Goal: Task Accomplishment & Management: Complete application form

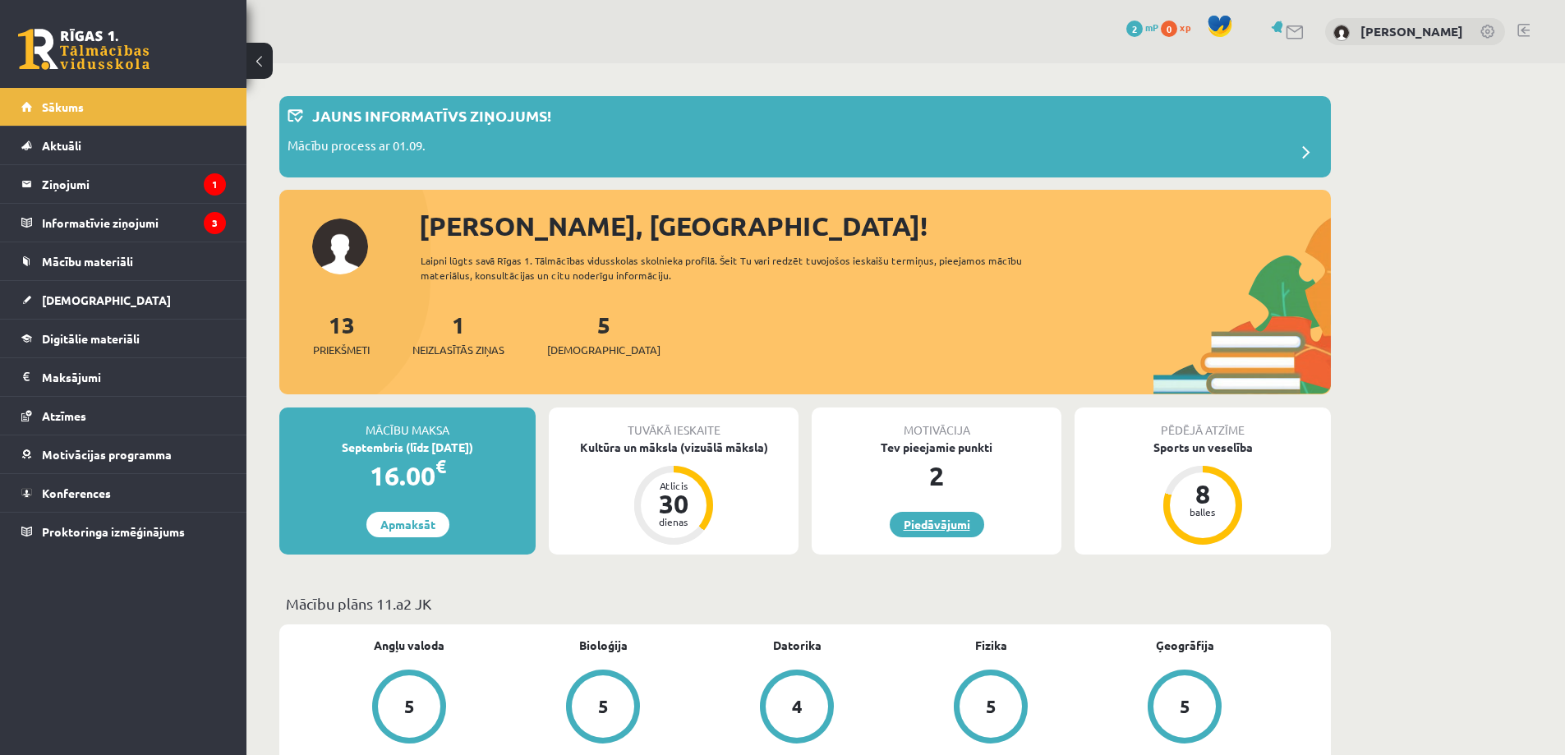
click at [938, 526] on link "Piedāvājumi" at bounding box center [937, 524] width 94 height 25
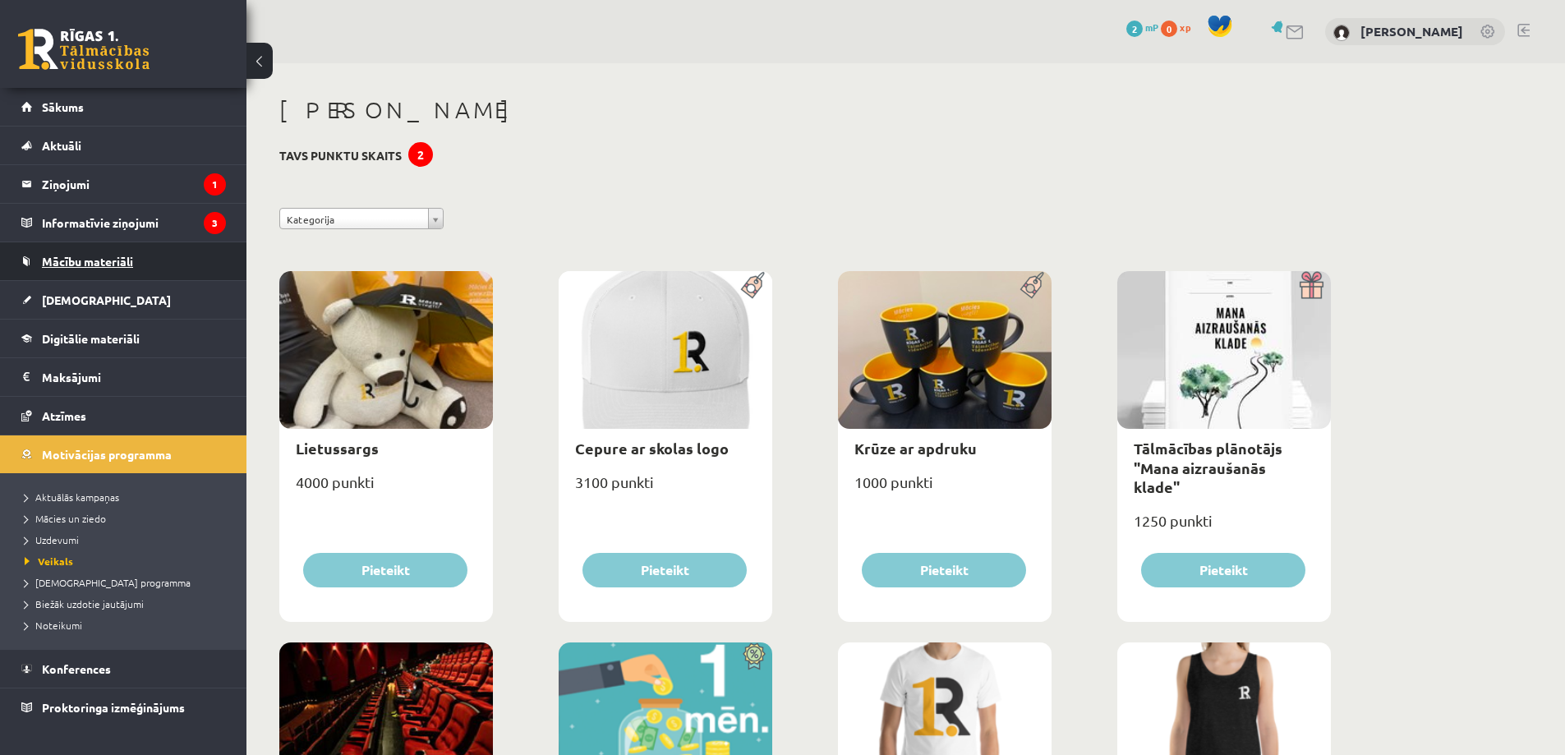
click at [108, 262] on span "Mācību materiāli" at bounding box center [87, 261] width 91 height 15
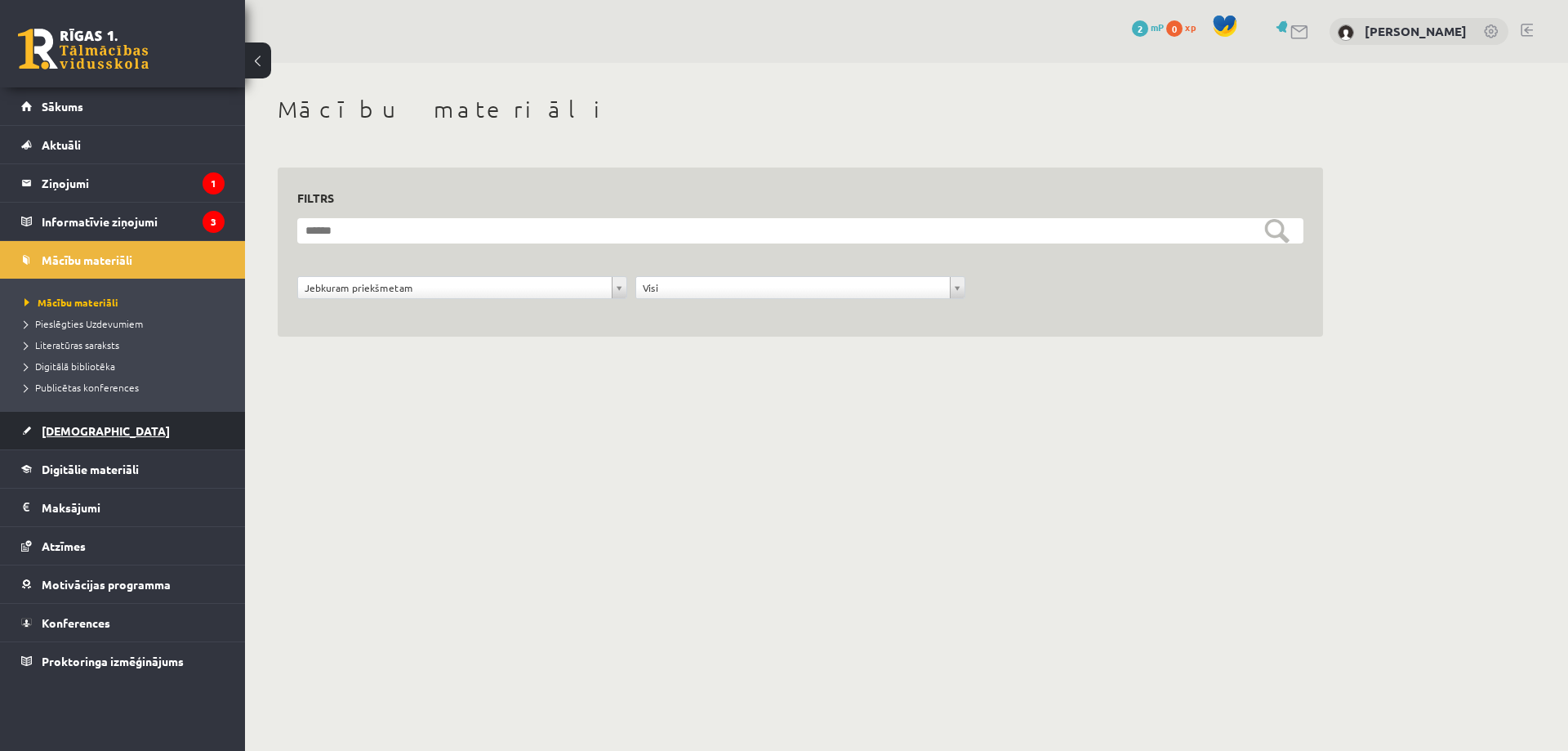
click at [67, 419] on link "[DEMOGRAPHIC_DATA]" at bounding box center [122, 431] width 204 height 38
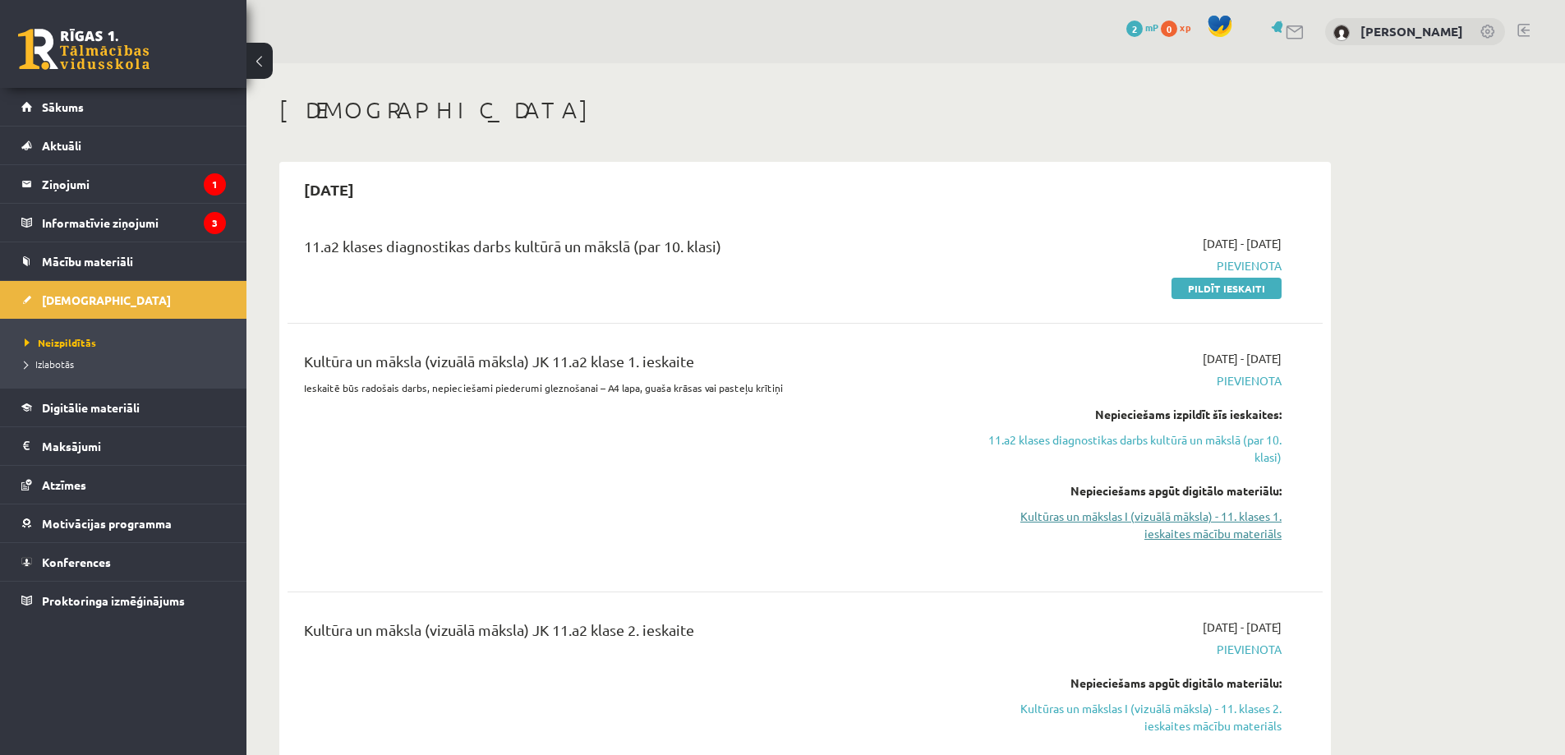
click at [1153, 517] on link "Kultūras un mākslas I (vizuālā māksla) - 11. klases 1. ieskaites mācību materiā…" at bounding box center [1127, 525] width 310 height 34
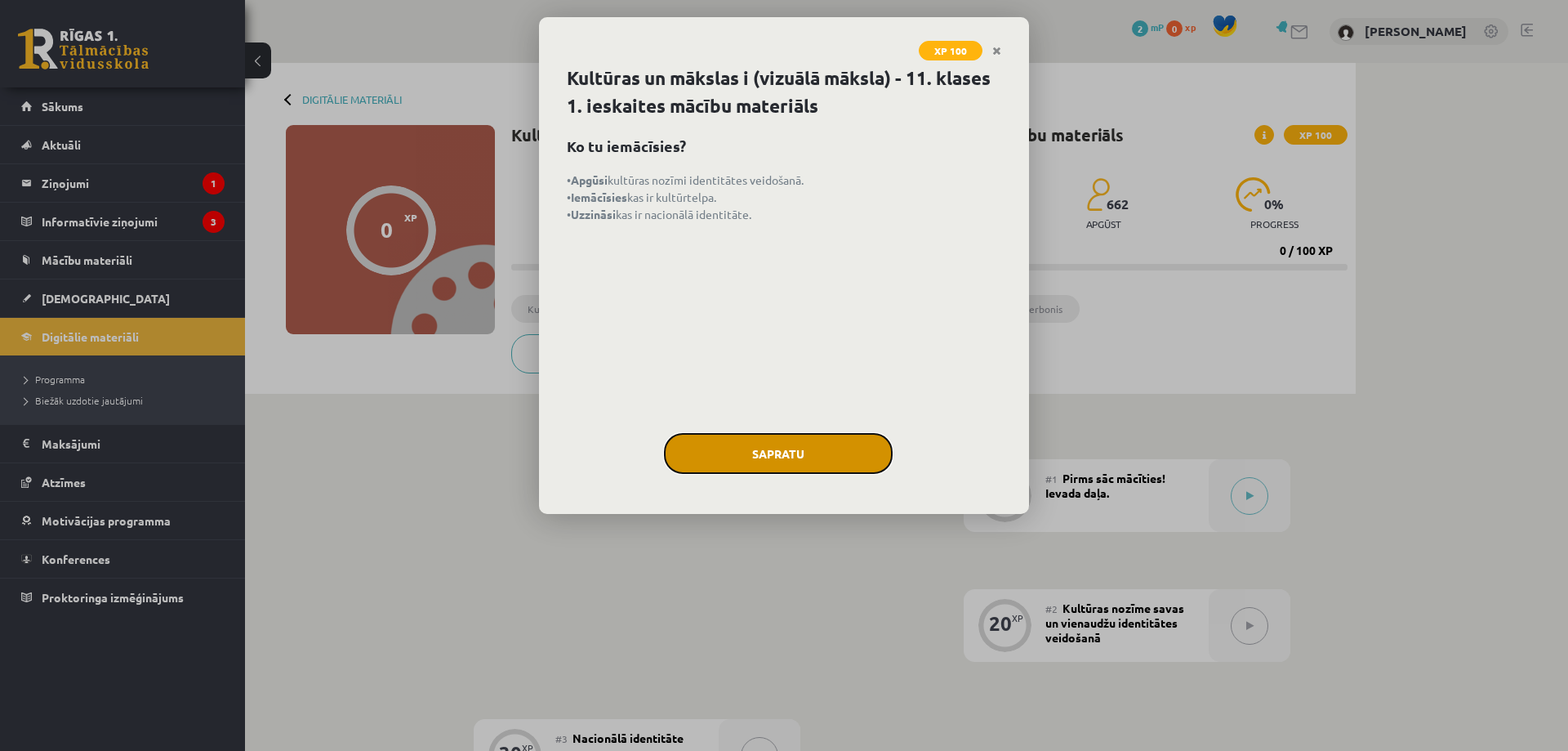
click at [753, 443] on button "Sapratu" at bounding box center [779, 453] width 229 height 41
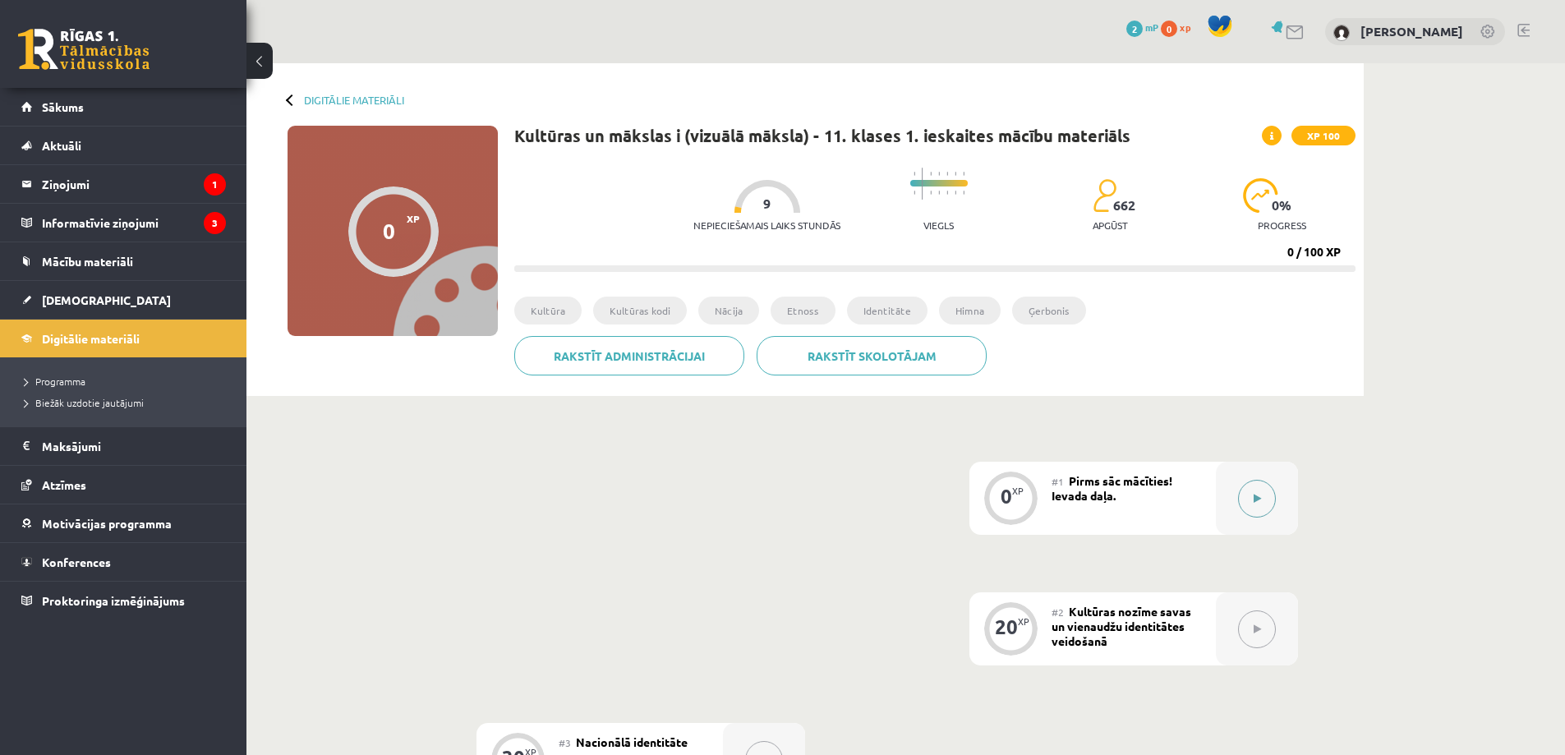
click at [1258, 492] on button at bounding box center [1257, 499] width 38 height 38
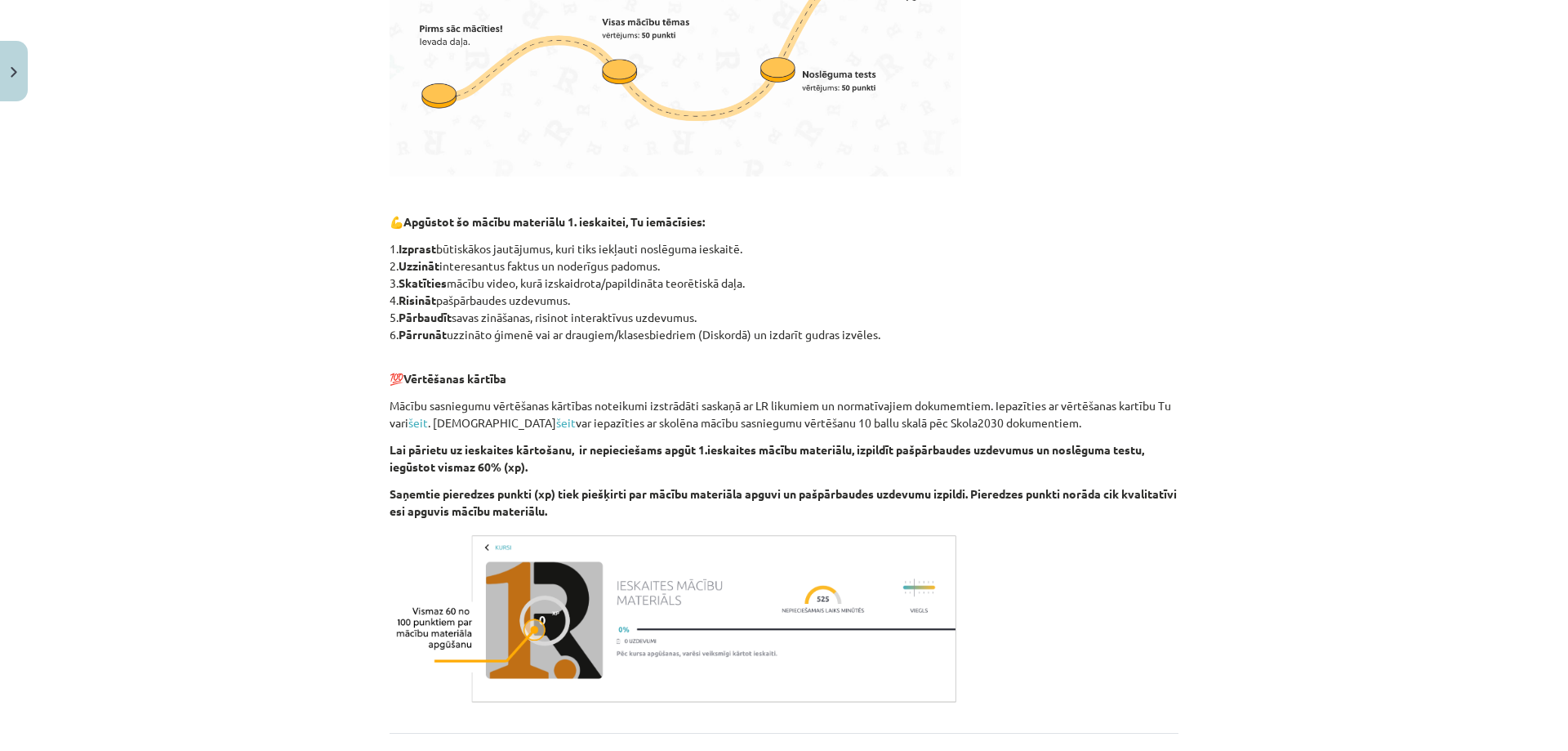
scroll to position [740, 0]
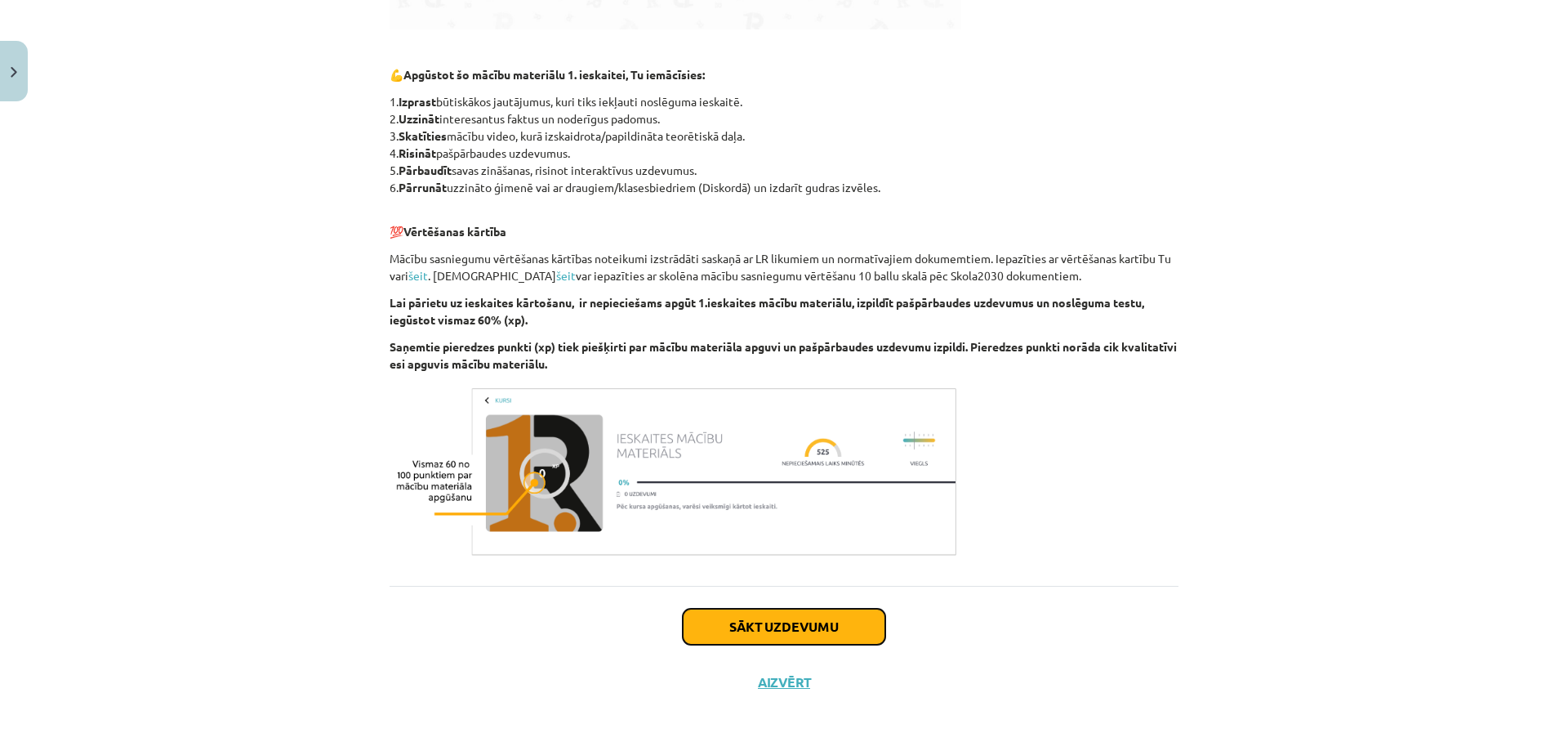
click at [743, 631] on button "Sākt uzdevumu" at bounding box center [784, 627] width 203 height 36
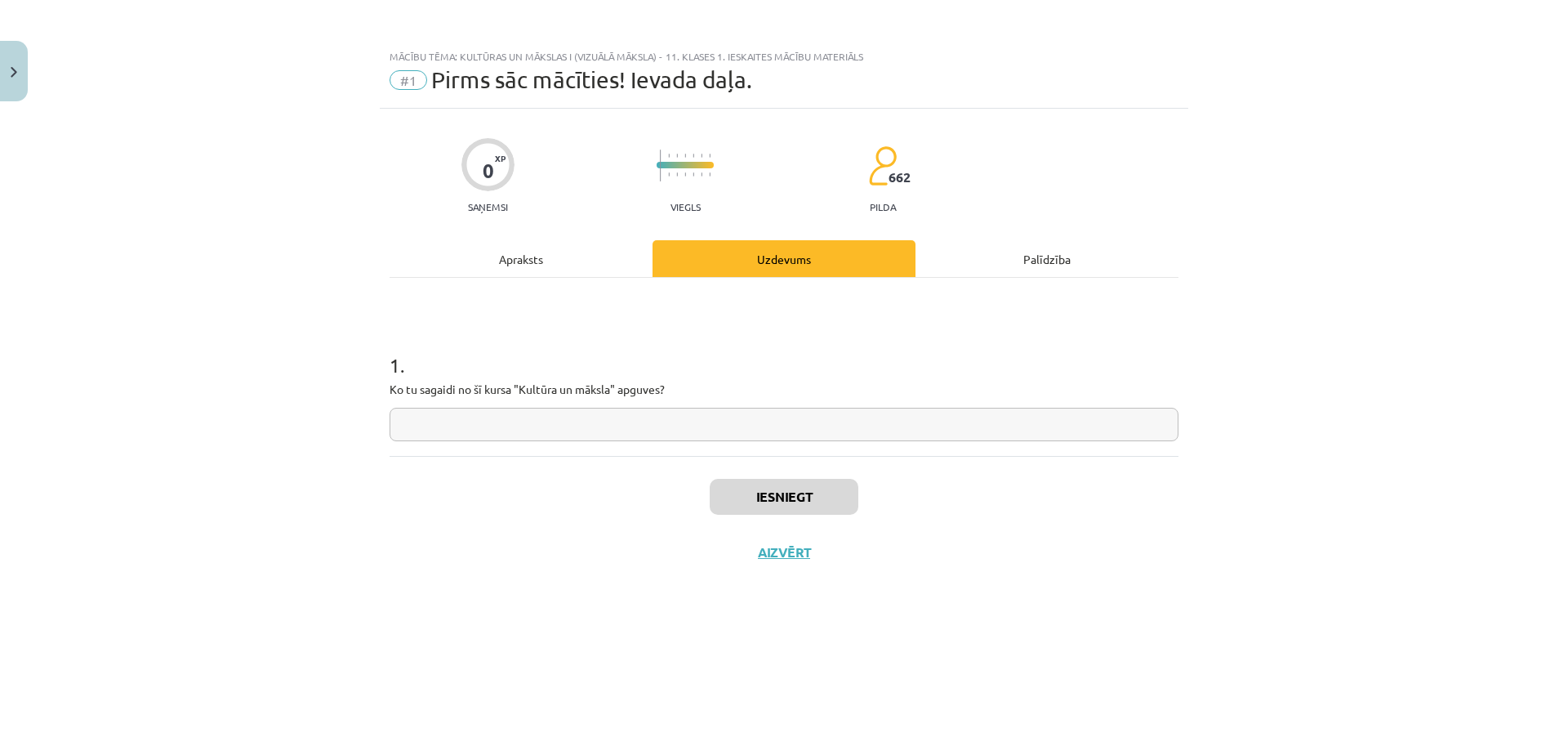
scroll to position [0, 0]
click at [1000, 268] on div "Palīdzība" at bounding box center [1047, 258] width 262 height 37
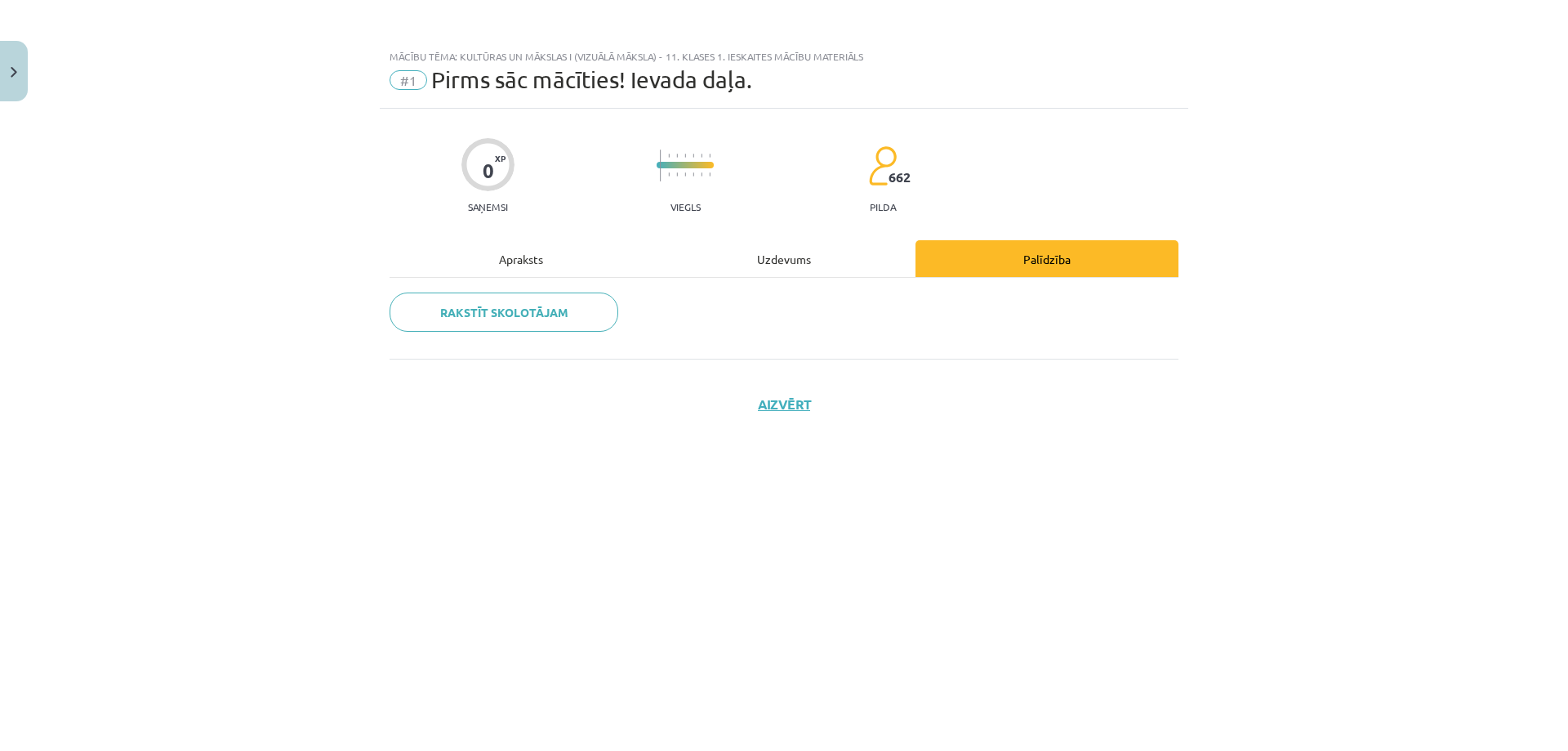
click at [780, 262] on div "Uzdevums" at bounding box center [784, 258] width 262 height 37
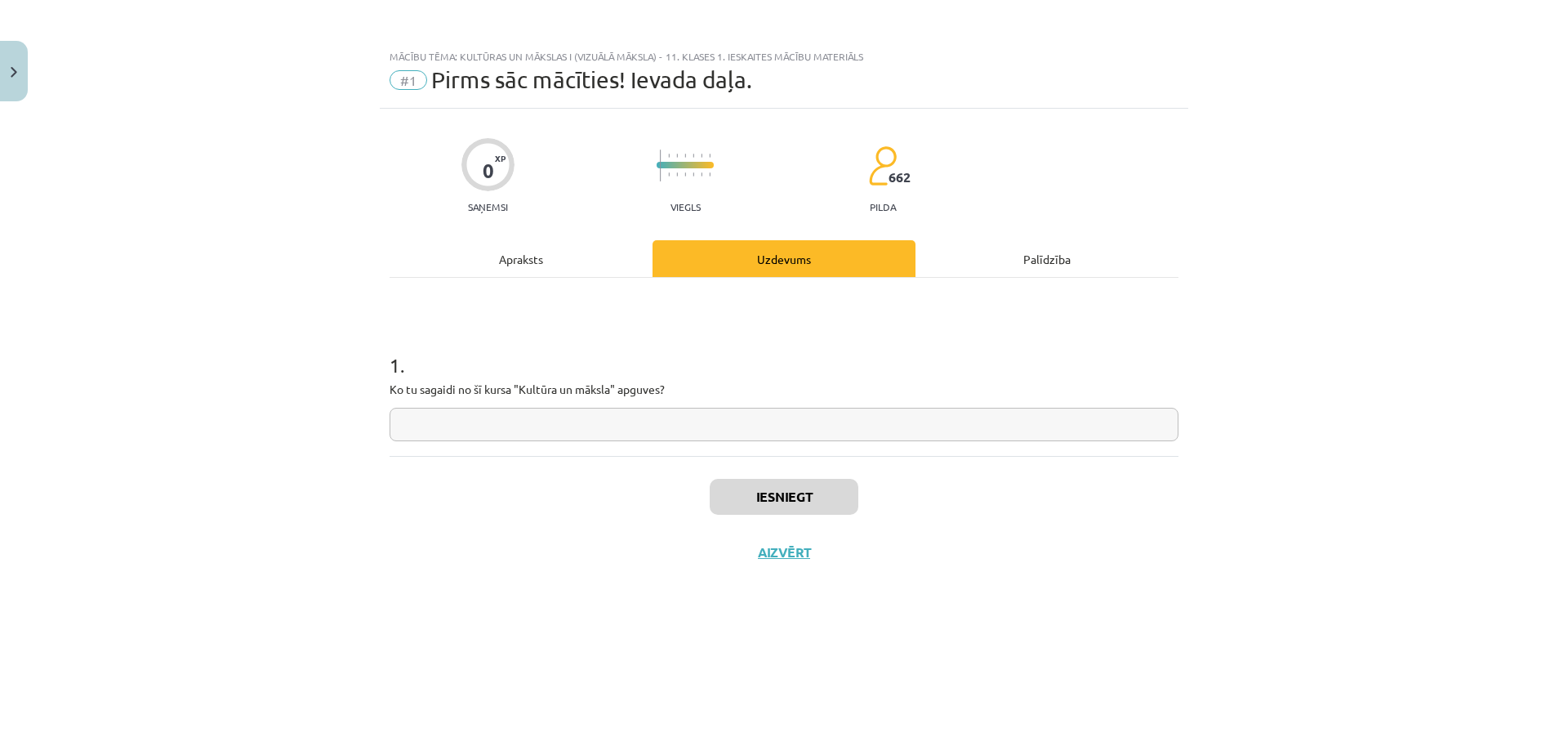
click at [528, 260] on div "Apraksts" at bounding box center [521, 258] width 262 height 37
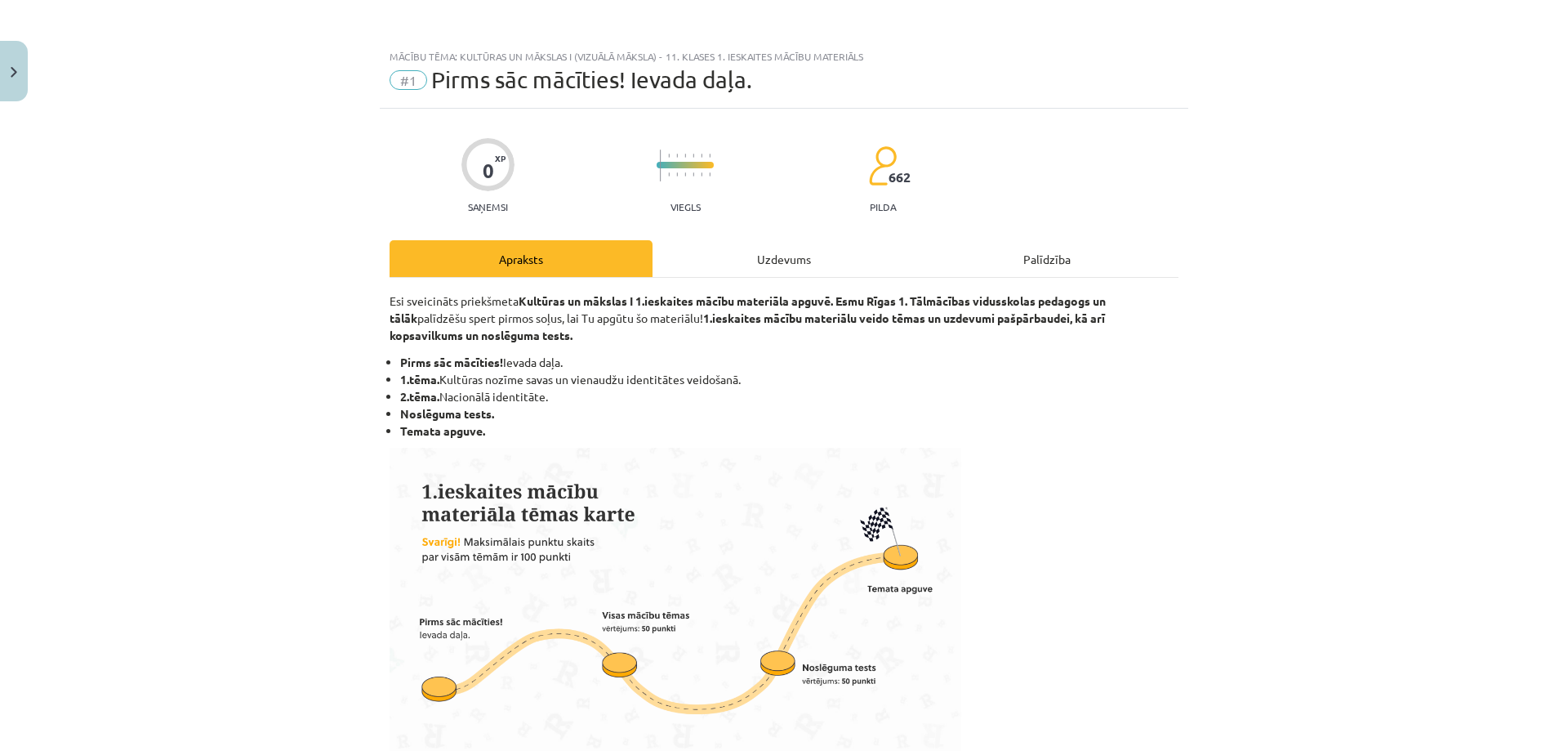
click at [712, 252] on div "Uzdevums" at bounding box center [784, 258] width 262 height 37
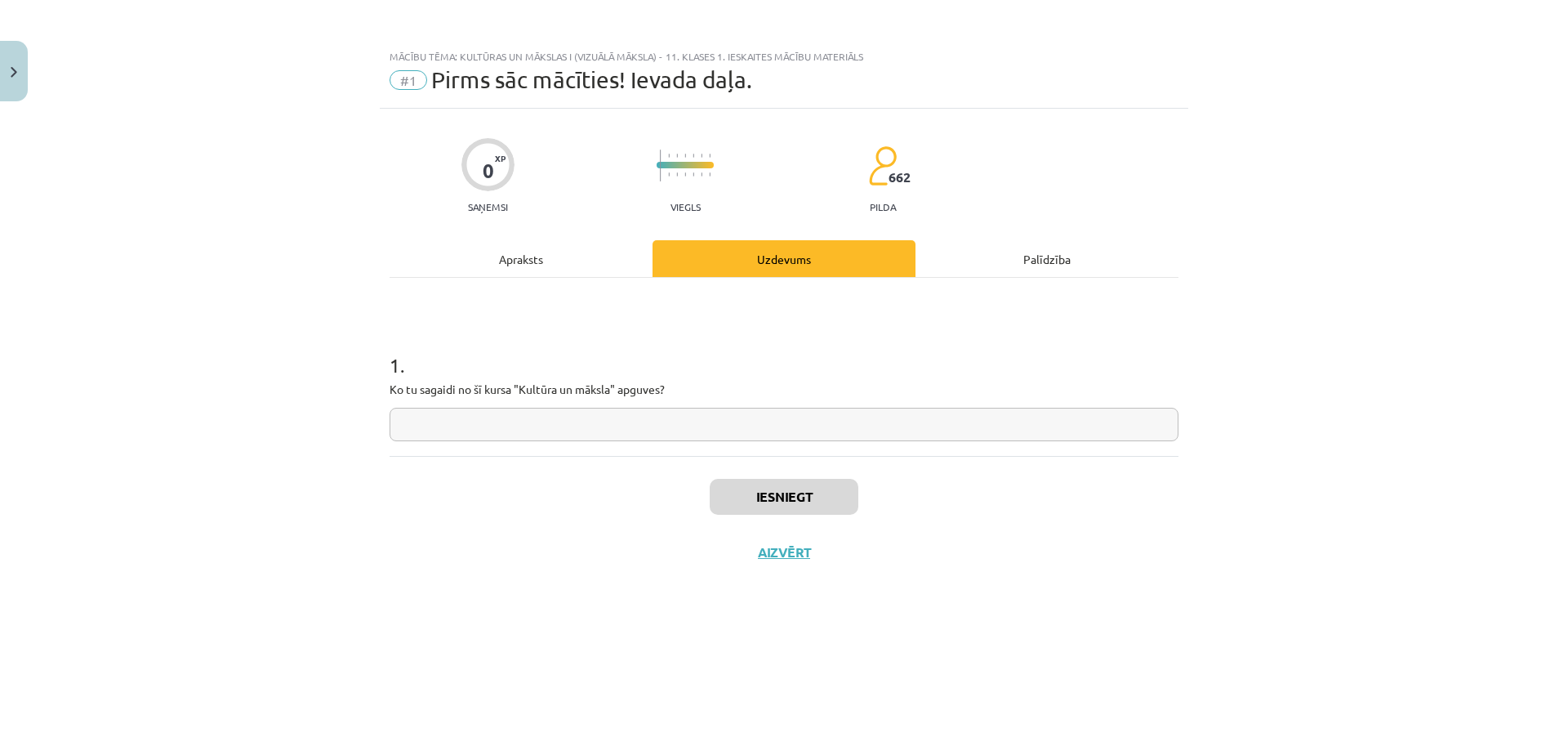
click at [517, 250] on div "Apraksts" at bounding box center [521, 258] width 262 height 37
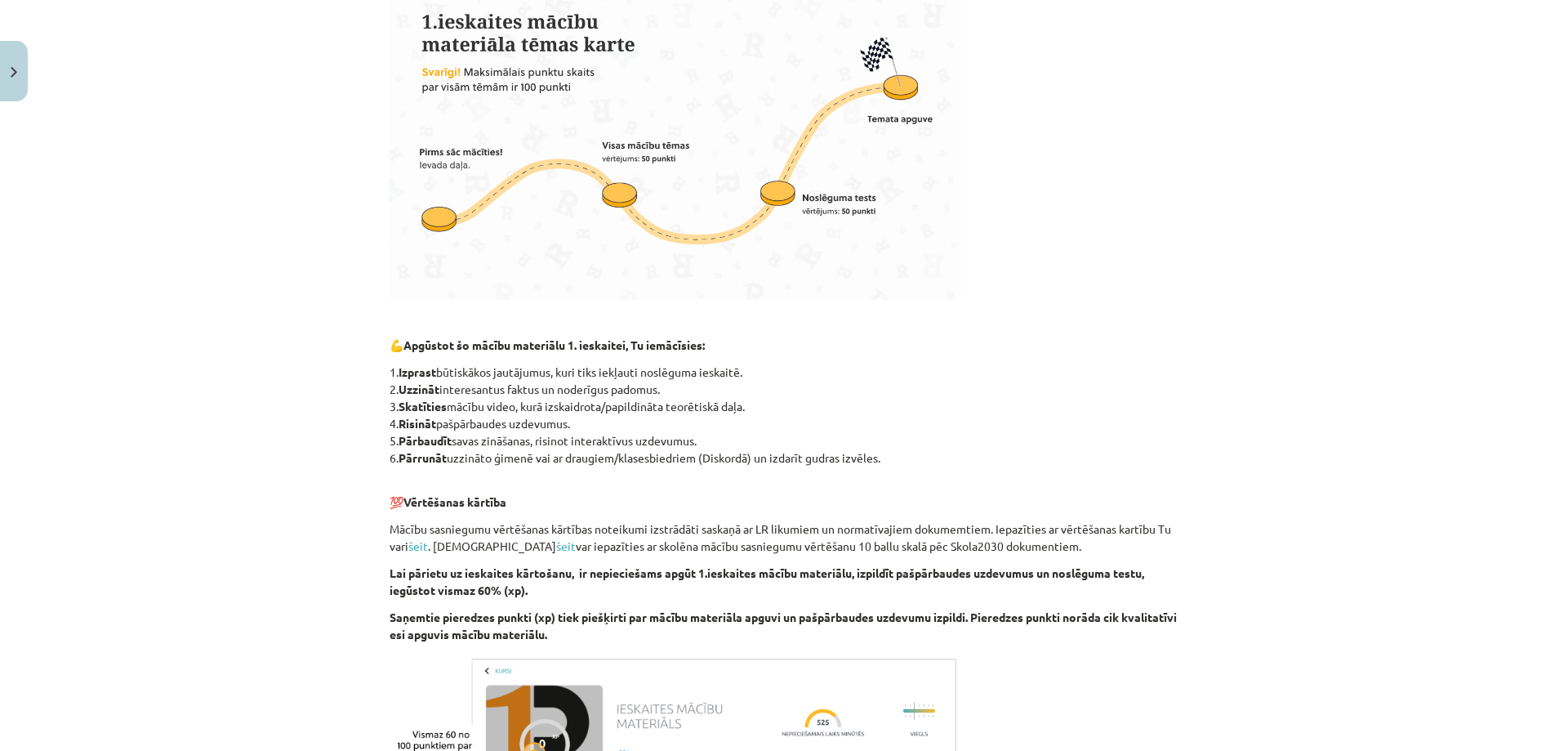
scroll to position [490, 0]
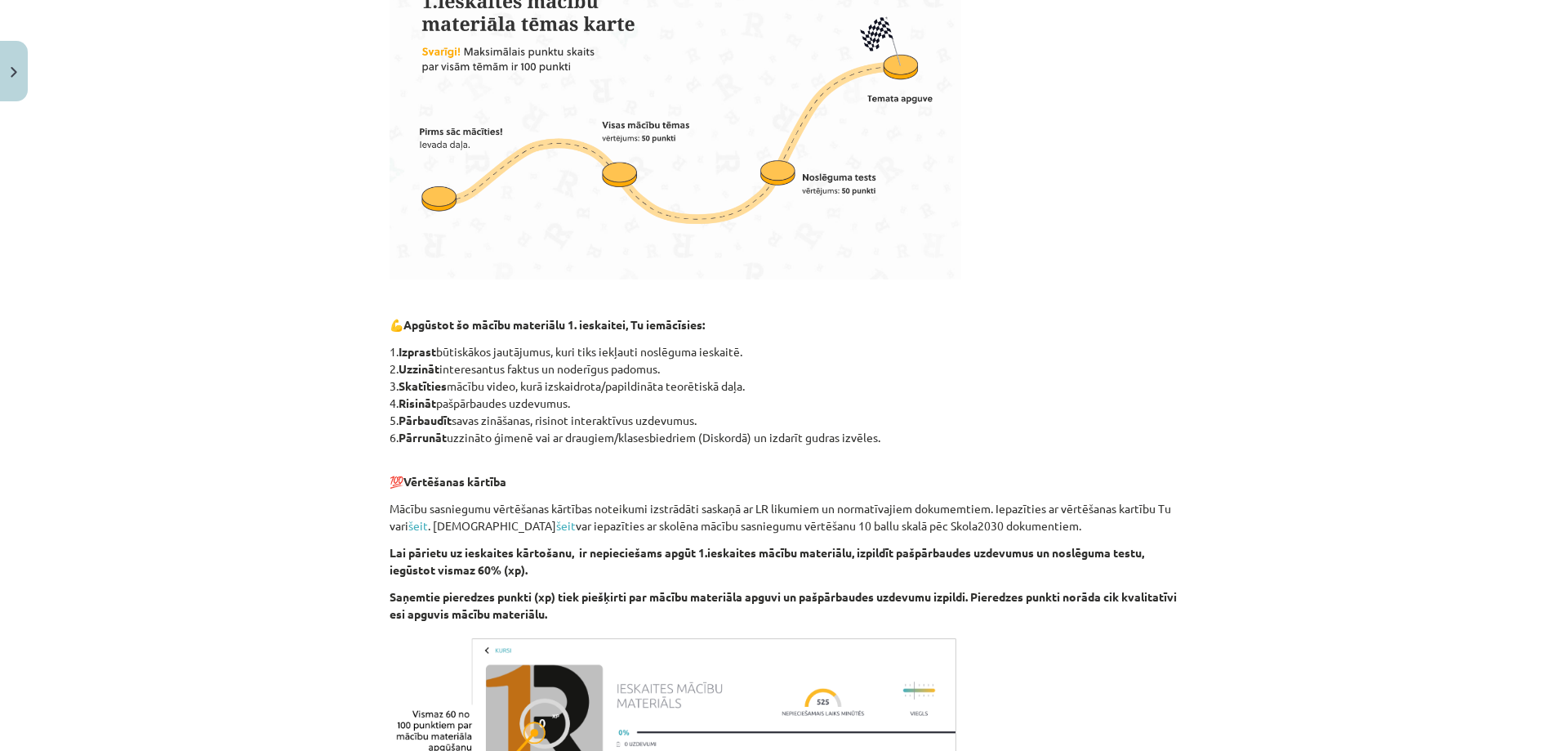
click at [1447, 681] on div "Mācību tēma: Kultūras un mākslas i (vizuālā māksla) - 11. klases 1. ieskaites m…" at bounding box center [784, 375] width 1568 height 751
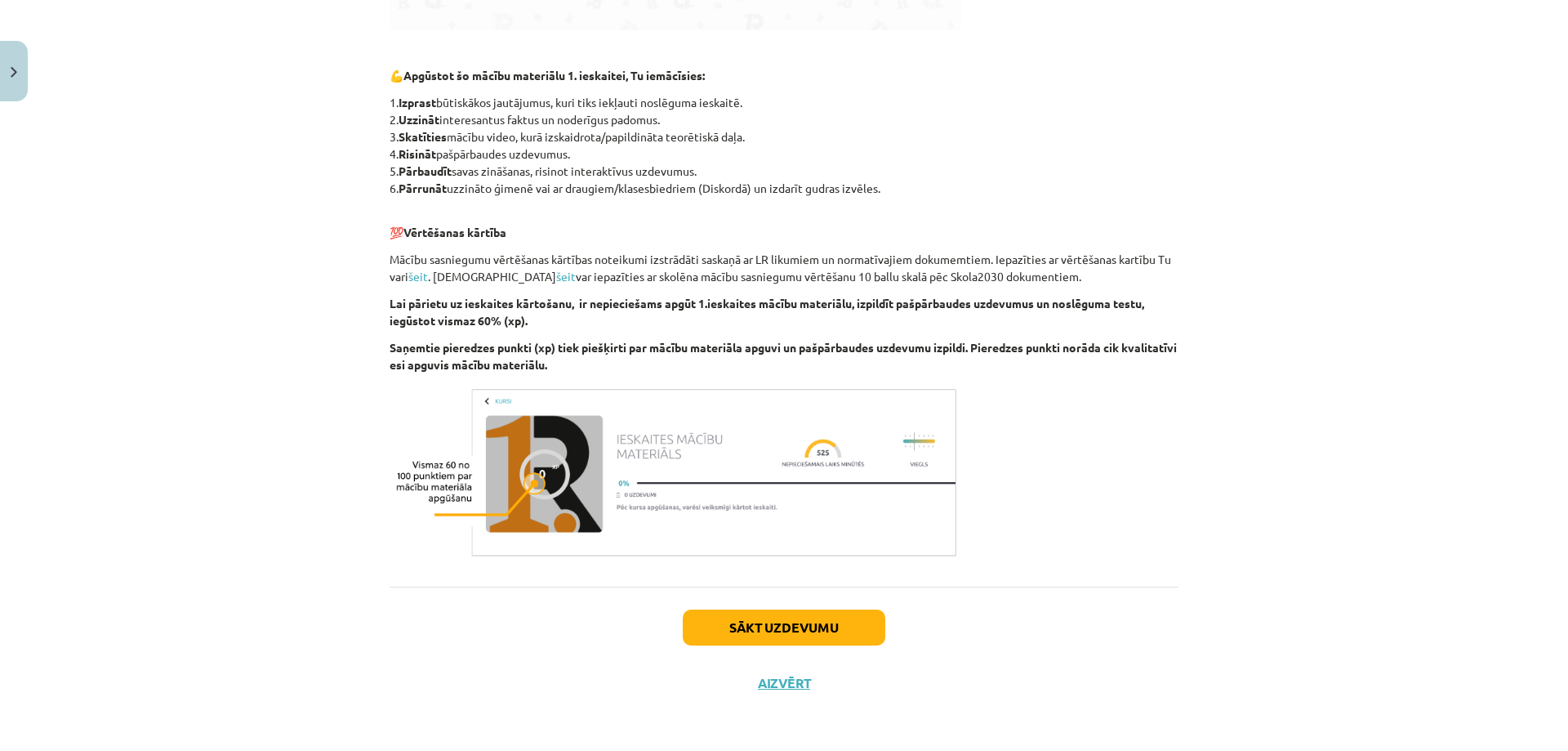
scroll to position [740, 0]
click at [753, 620] on button "Sākt uzdevumu" at bounding box center [784, 627] width 203 height 36
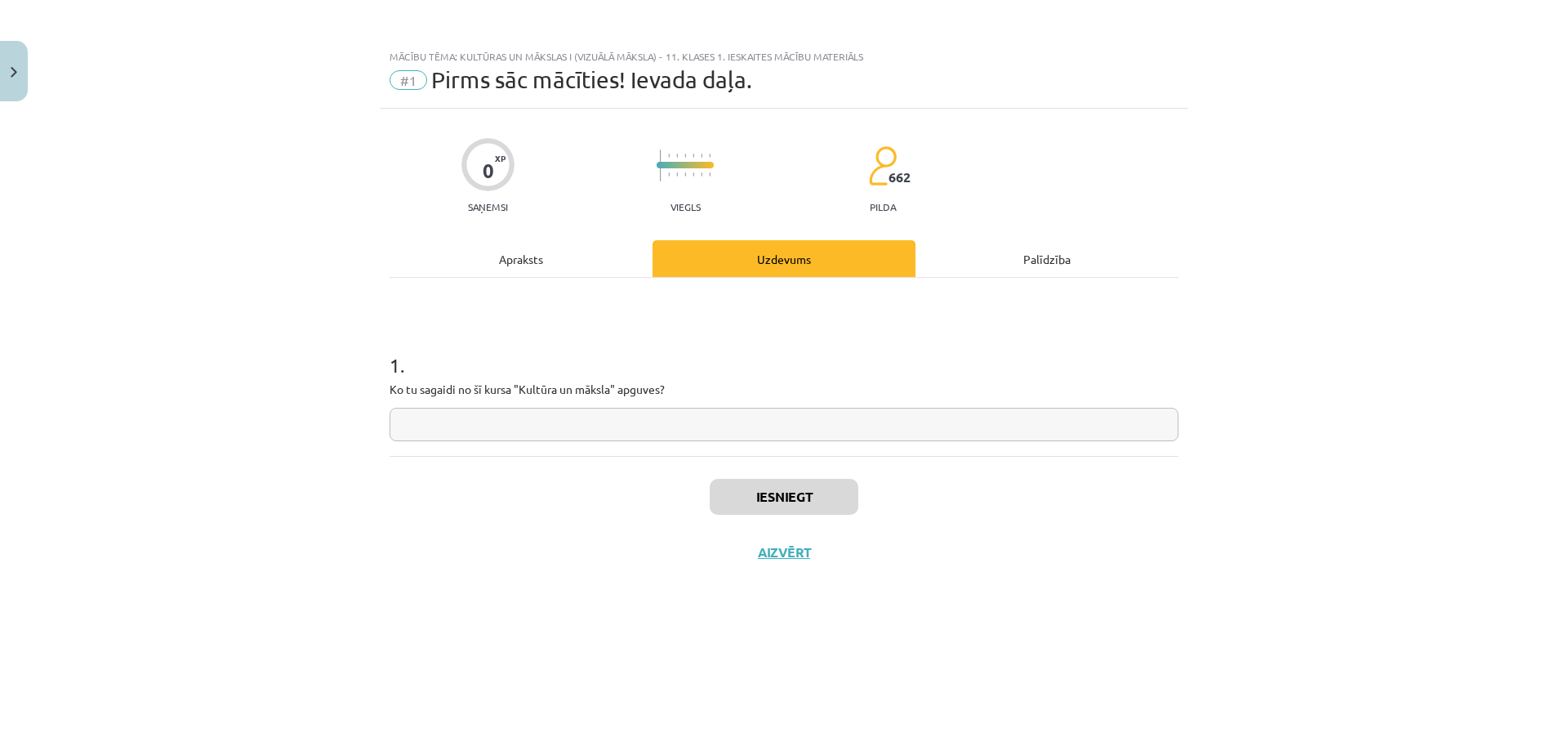
scroll to position [0, 0]
click at [610, 415] on input "text" at bounding box center [784, 425] width 788 height 34
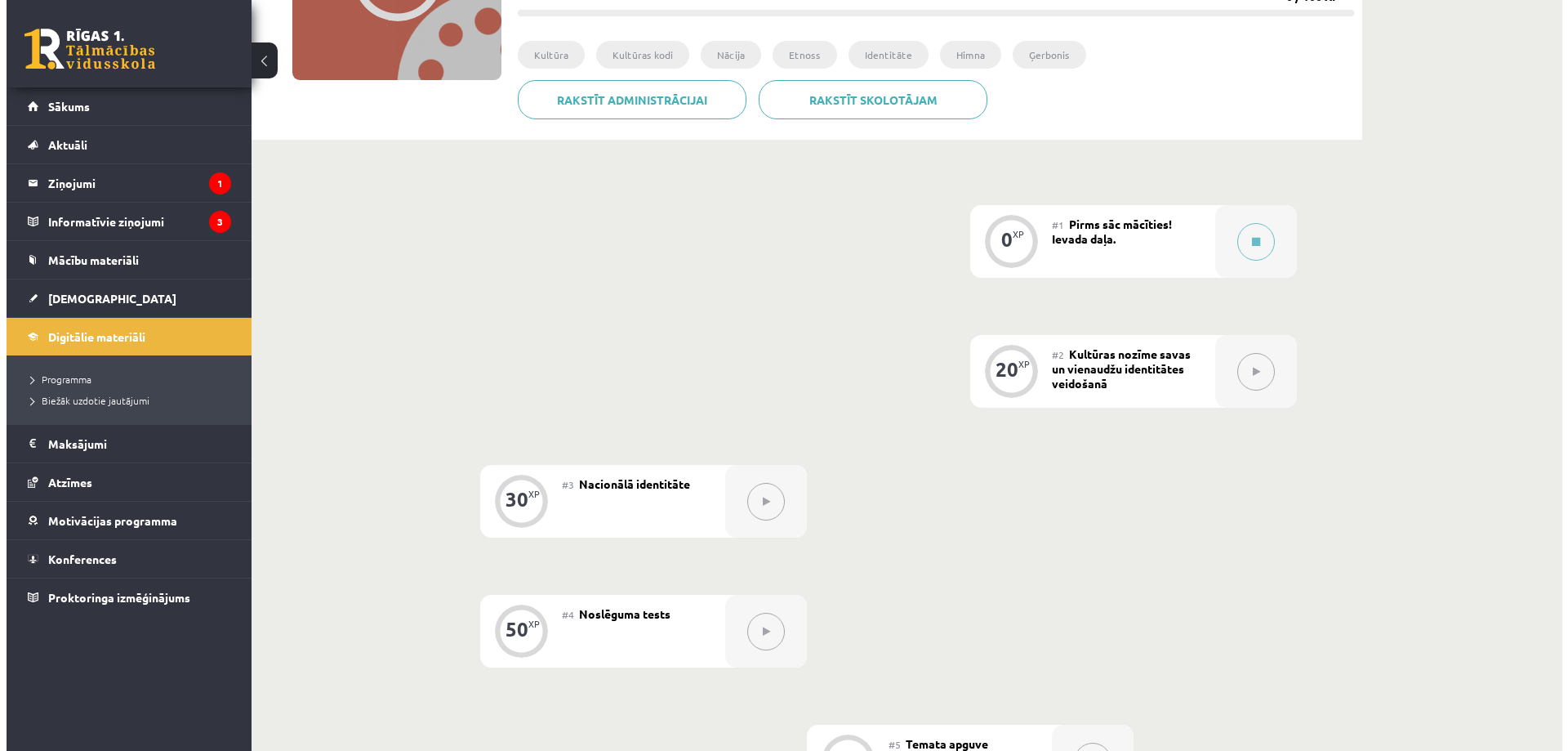
scroll to position [178, 0]
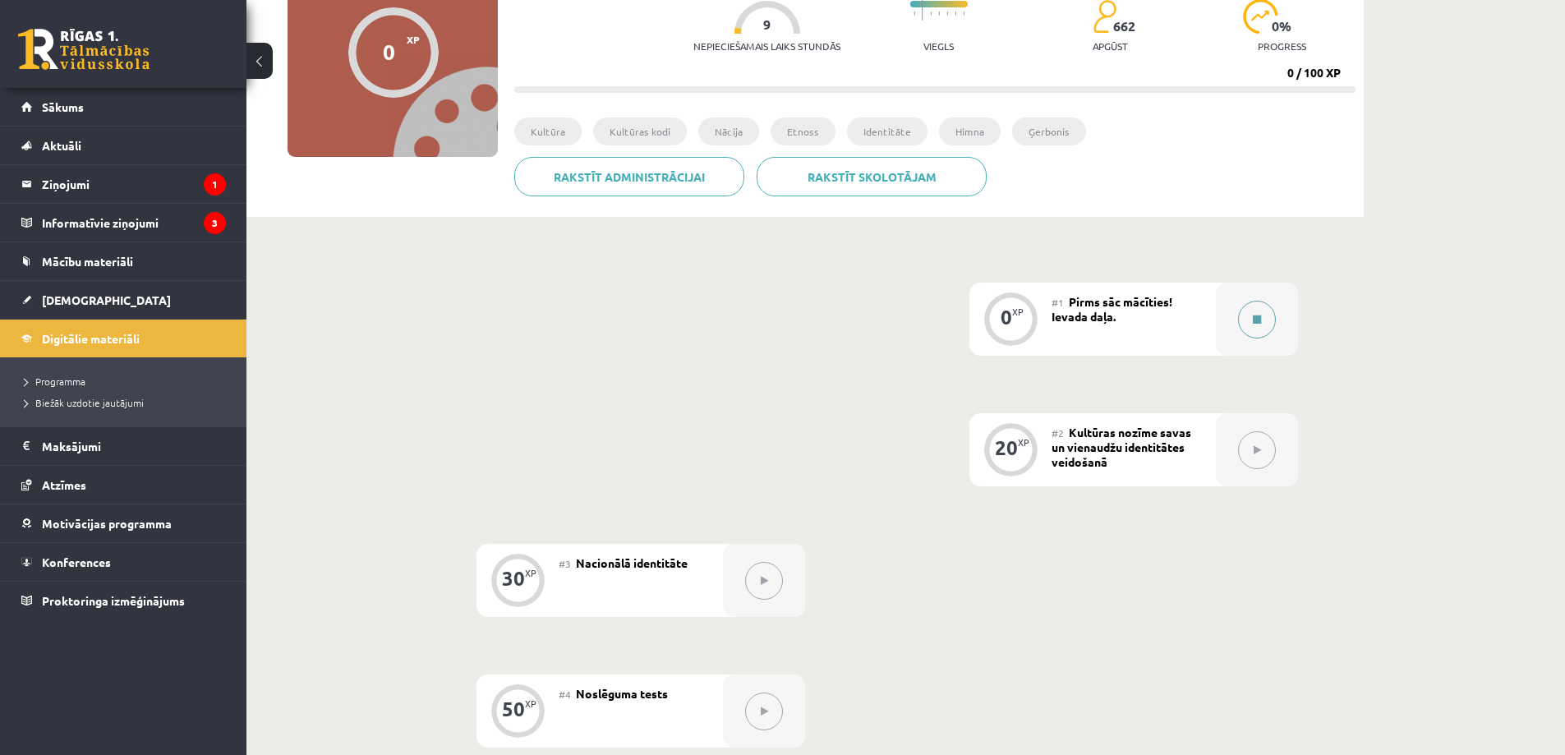
click at [1248, 317] on button at bounding box center [1257, 320] width 38 height 38
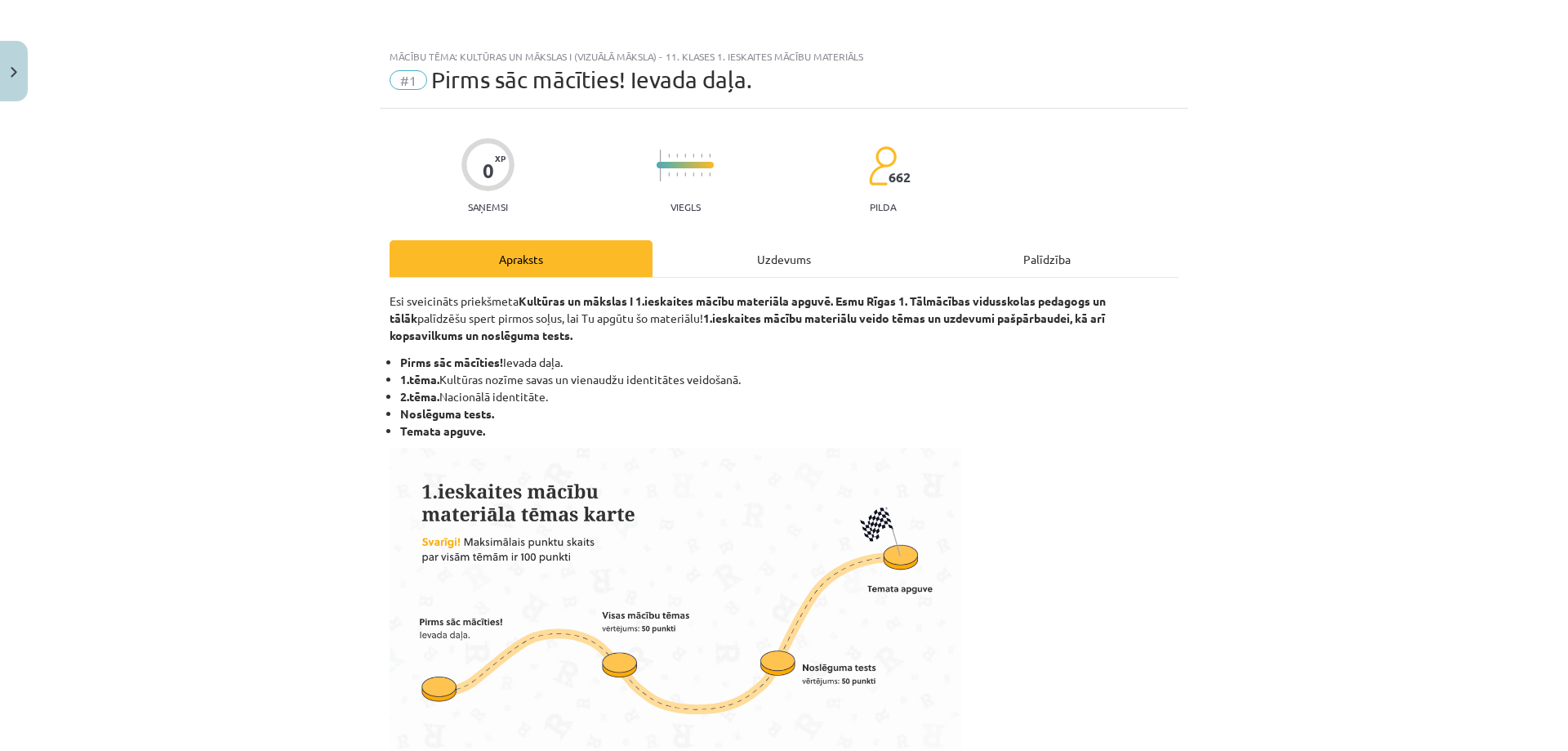
click at [747, 261] on div "Uzdevums" at bounding box center [784, 258] width 262 height 37
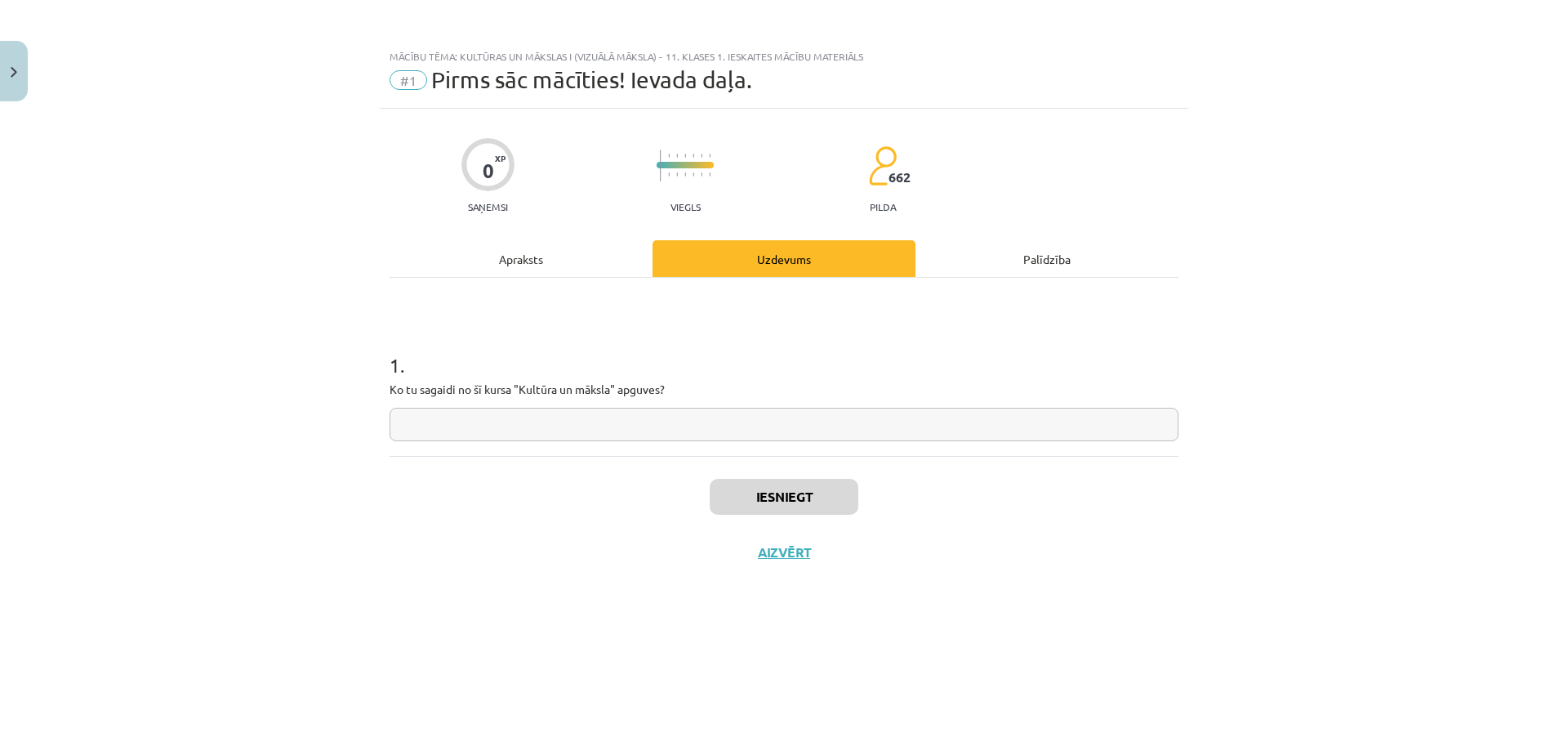
click at [1026, 270] on div "Palīdzība" at bounding box center [1047, 258] width 262 height 37
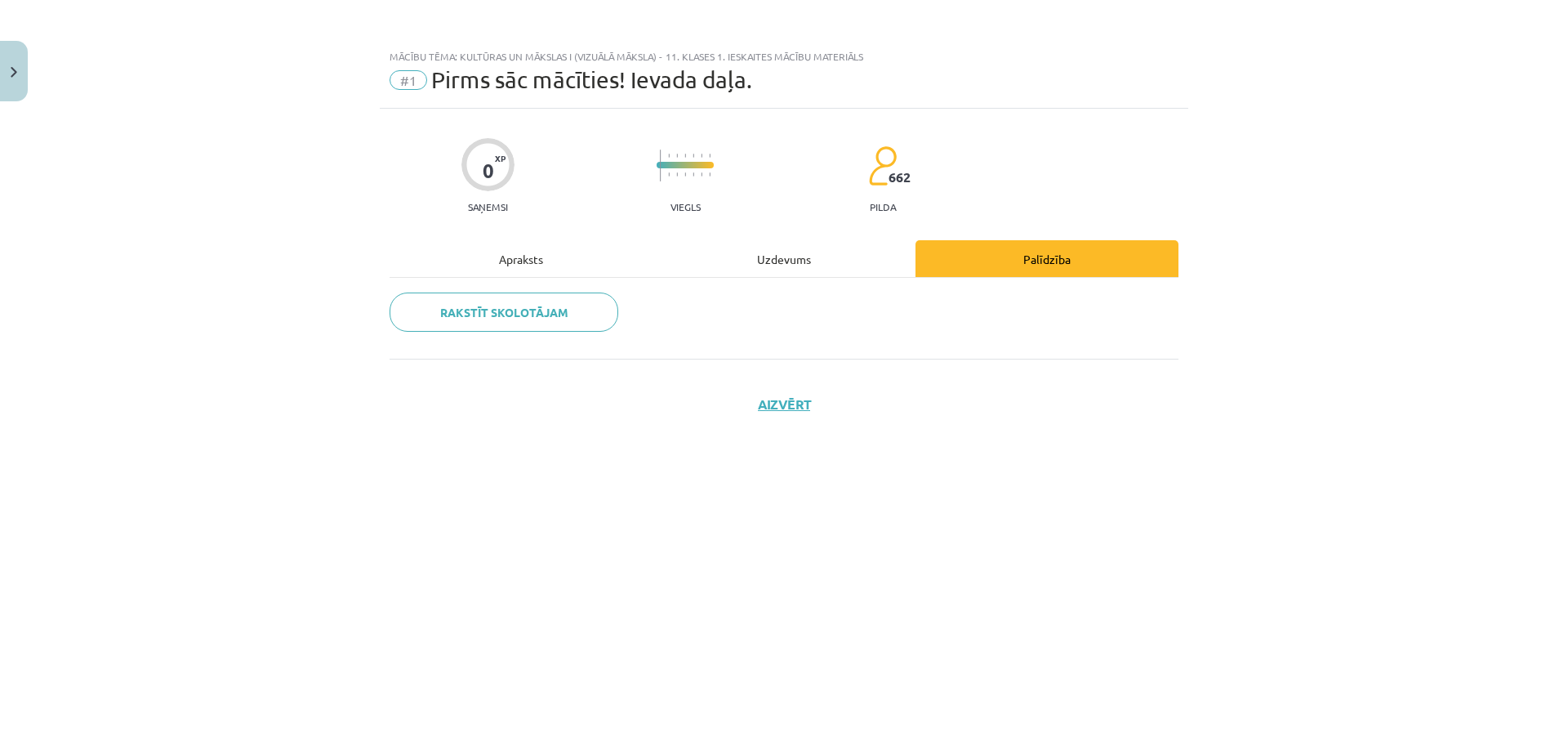
click at [738, 254] on div "Uzdevums" at bounding box center [784, 258] width 262 height 37
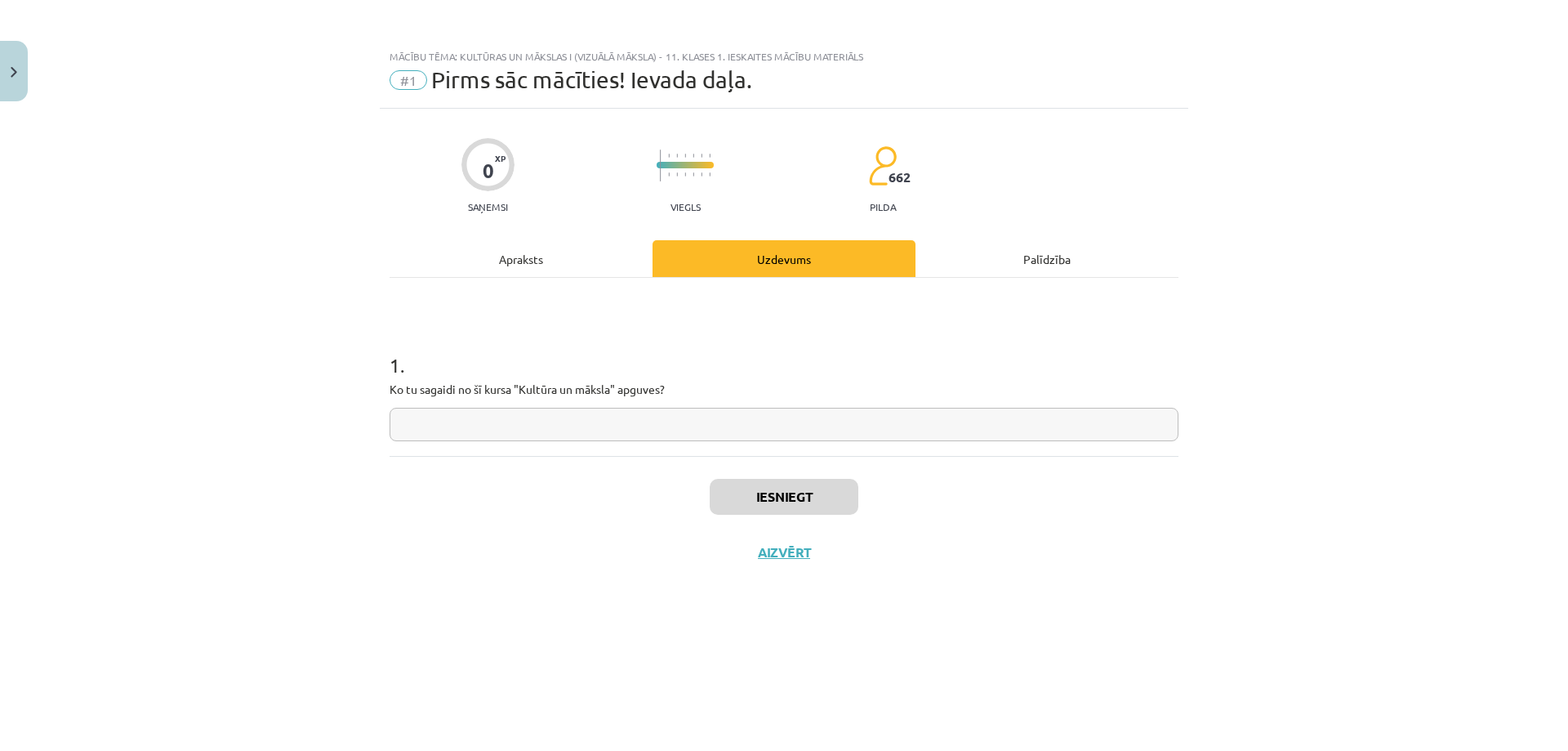
click at [514, 414] on input "text" at bounding box center [784, 425] width 788 height 34
type input "**********"
click at [556, 269] on div "Apraksts" at bounding box center [521, 258] width 262 height 37
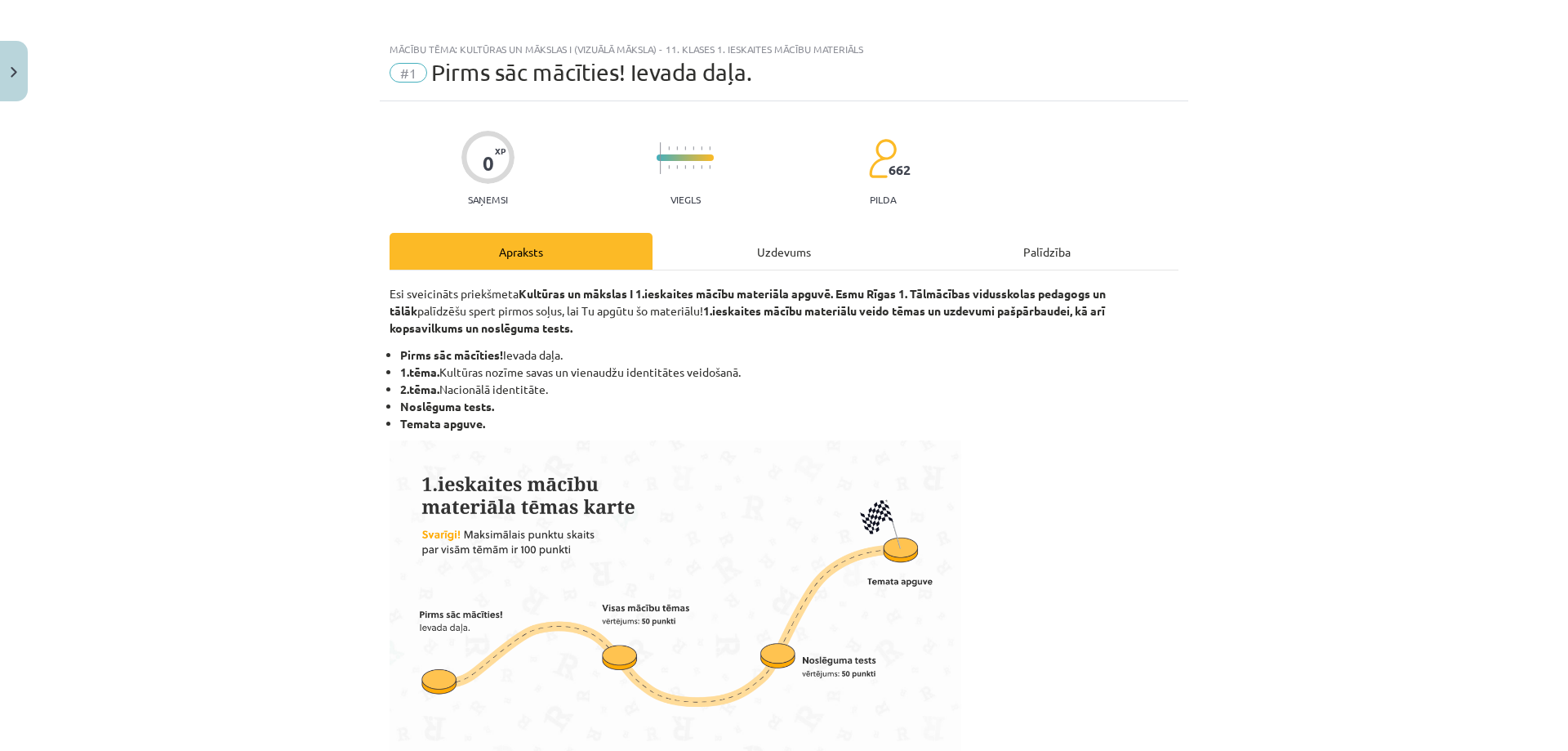
scroll to position [0, 0]
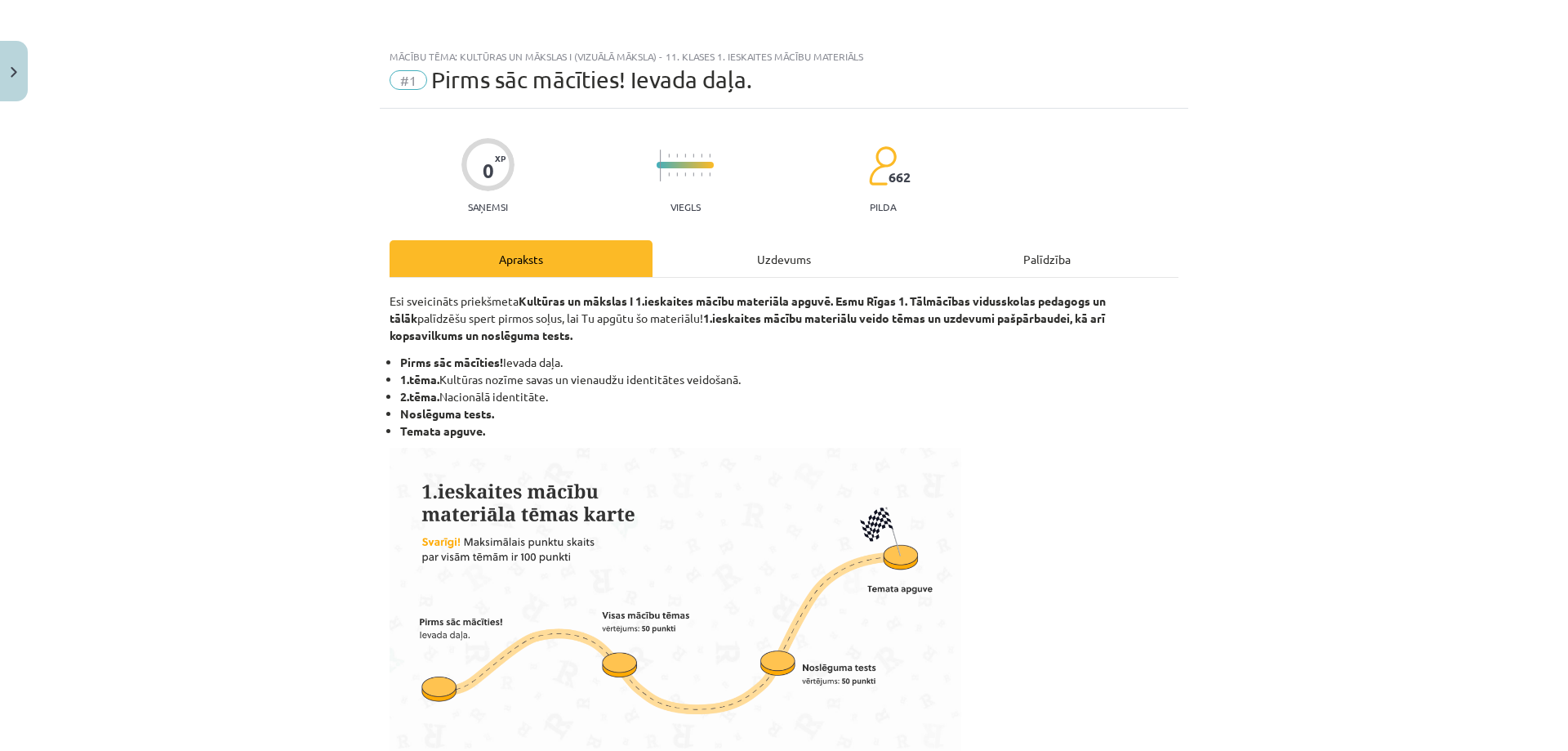
click at [715, 277] on div "Uzdevums" at bounding box center [784, 258] width 262 height 37
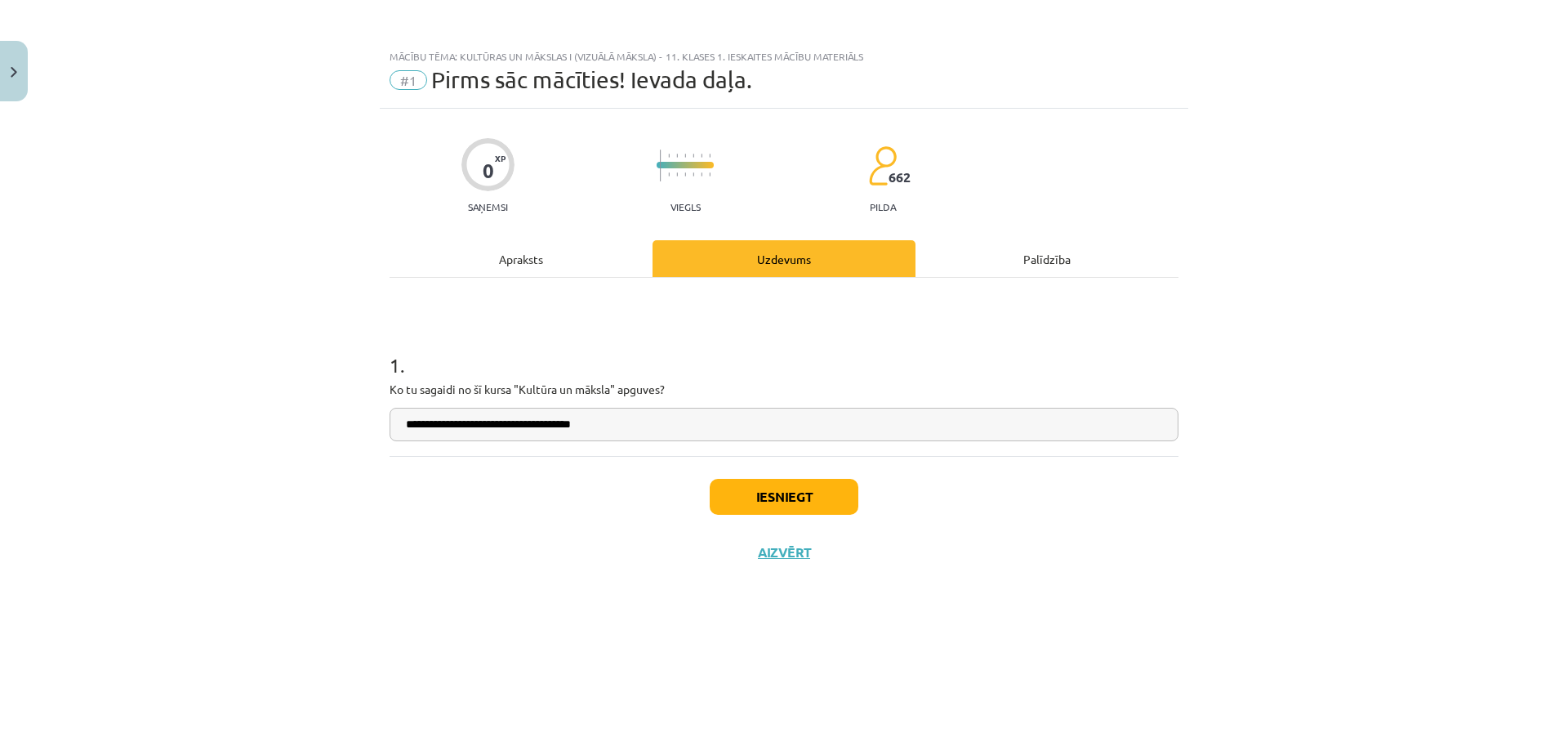
drag, startPoint x: 632, startPoint y: 423, endPoint x: 441, endPoint y: 438, distance: 191.6
click at [441, 438] on input "**********" at bounding box center [784, 425] width 788 height 34
type input "**********"
click at [512, 264] on div "Apraksts" at bounding box center [521, 258] width 262 height 37
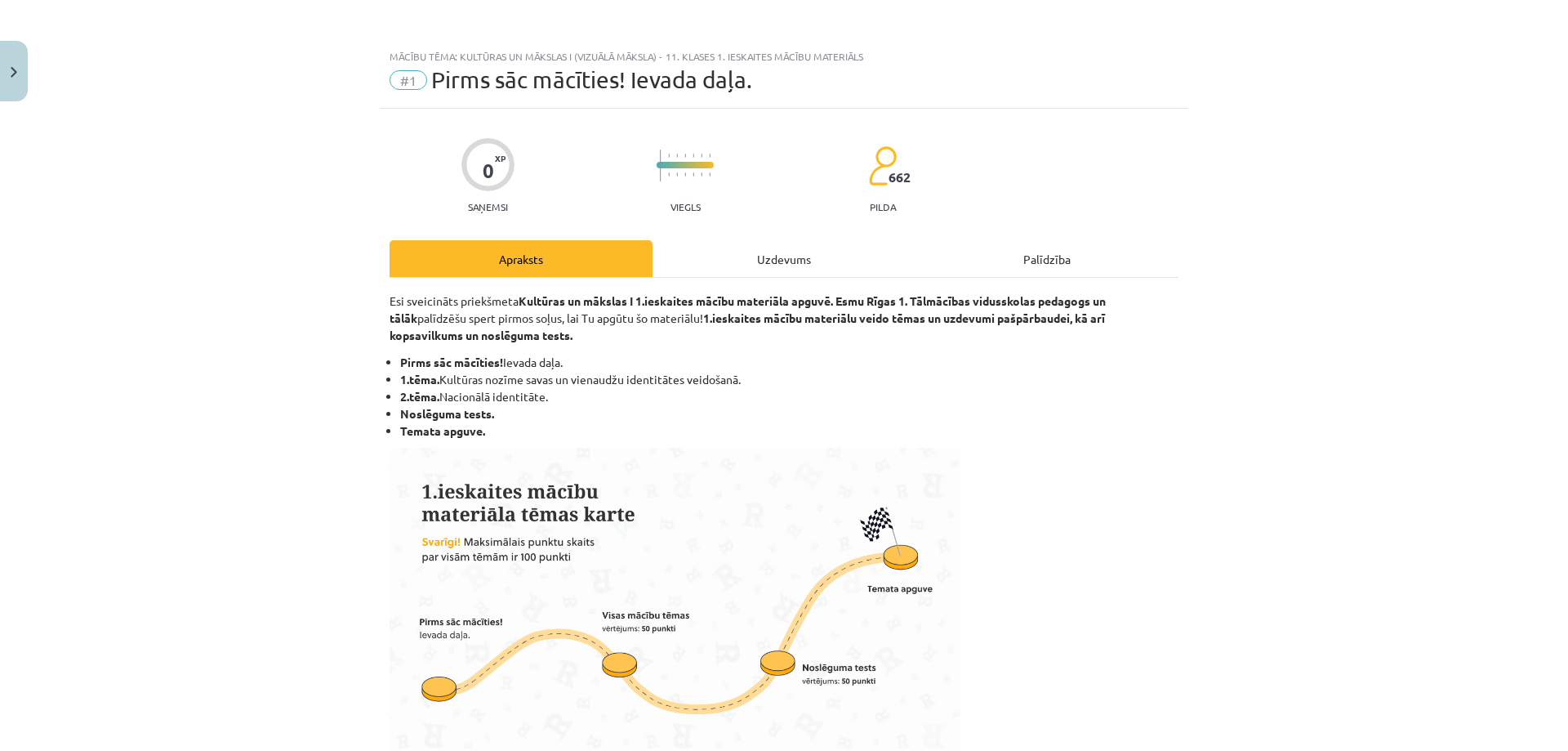
click at [708, 274] on div "Uzdevums" at bounding box center [784, 258] width 262 height 37
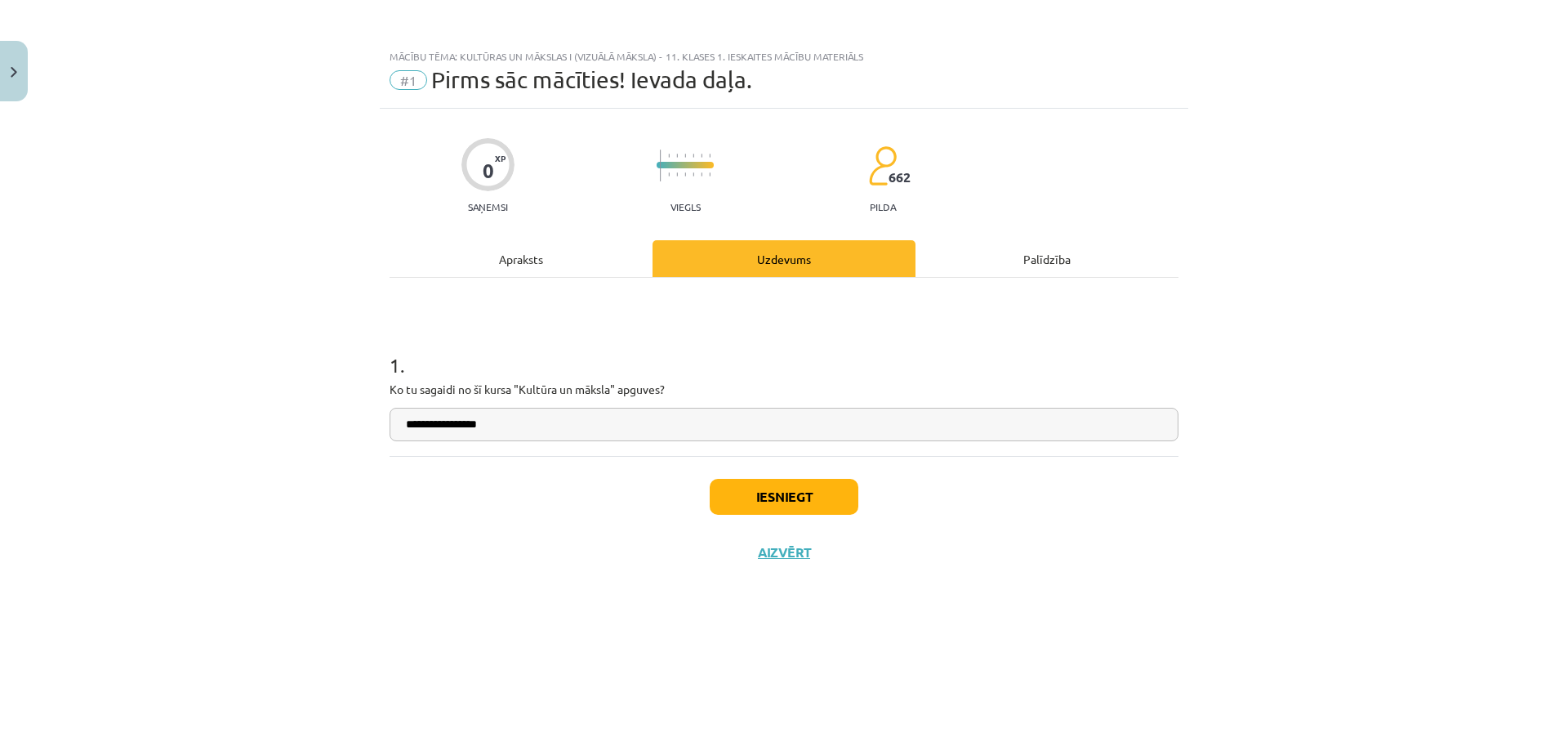
click at [496, 428] on input "**********" at bounding box center [784, 425] width 788 height 34
type input "**********"
click at [788, 496] on button "Iesniegt" at bounding box center [784, 496] width 148 height 36
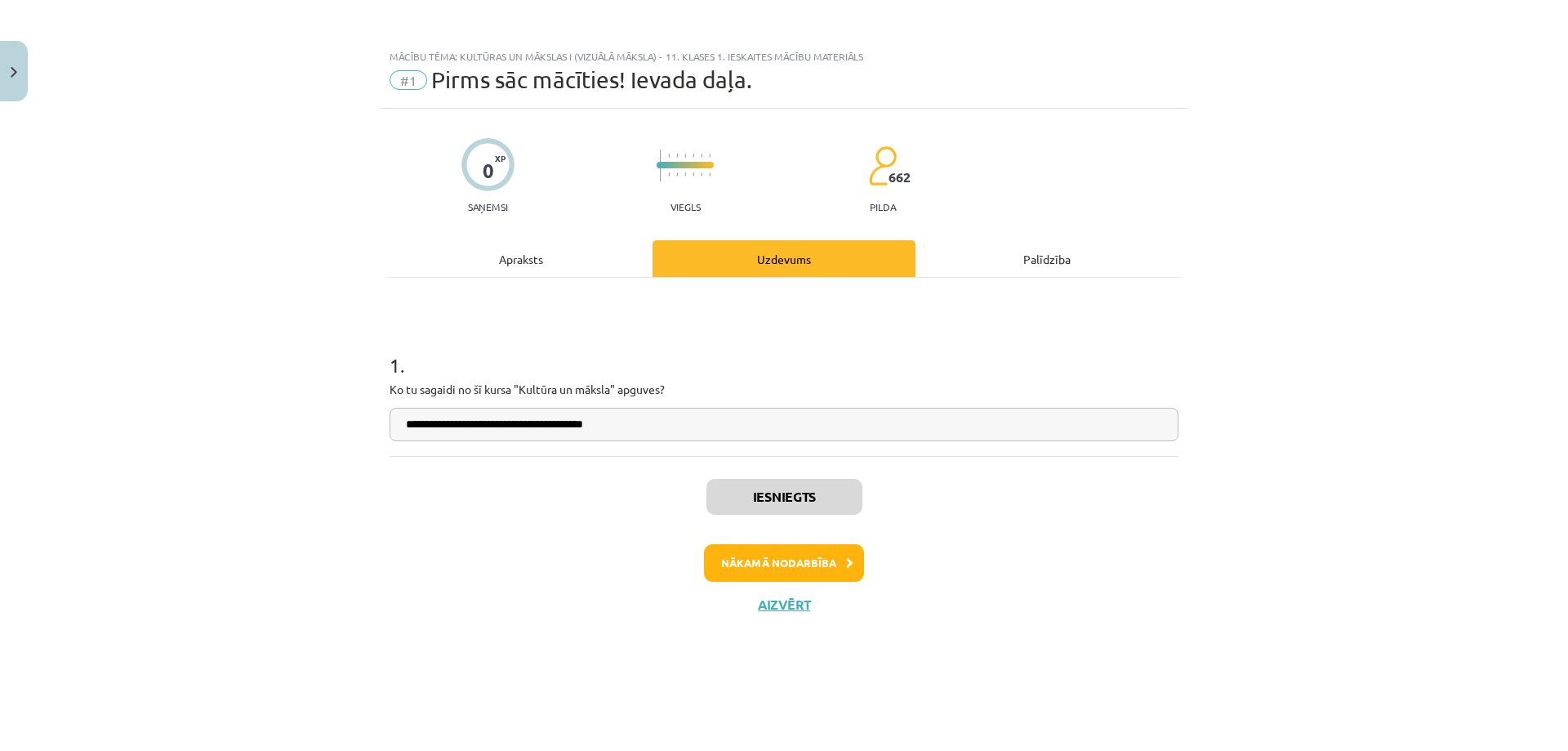
click at [1068, 251] on div "Palīdzība" at bounding box center [1047, 258] width 262 height 37
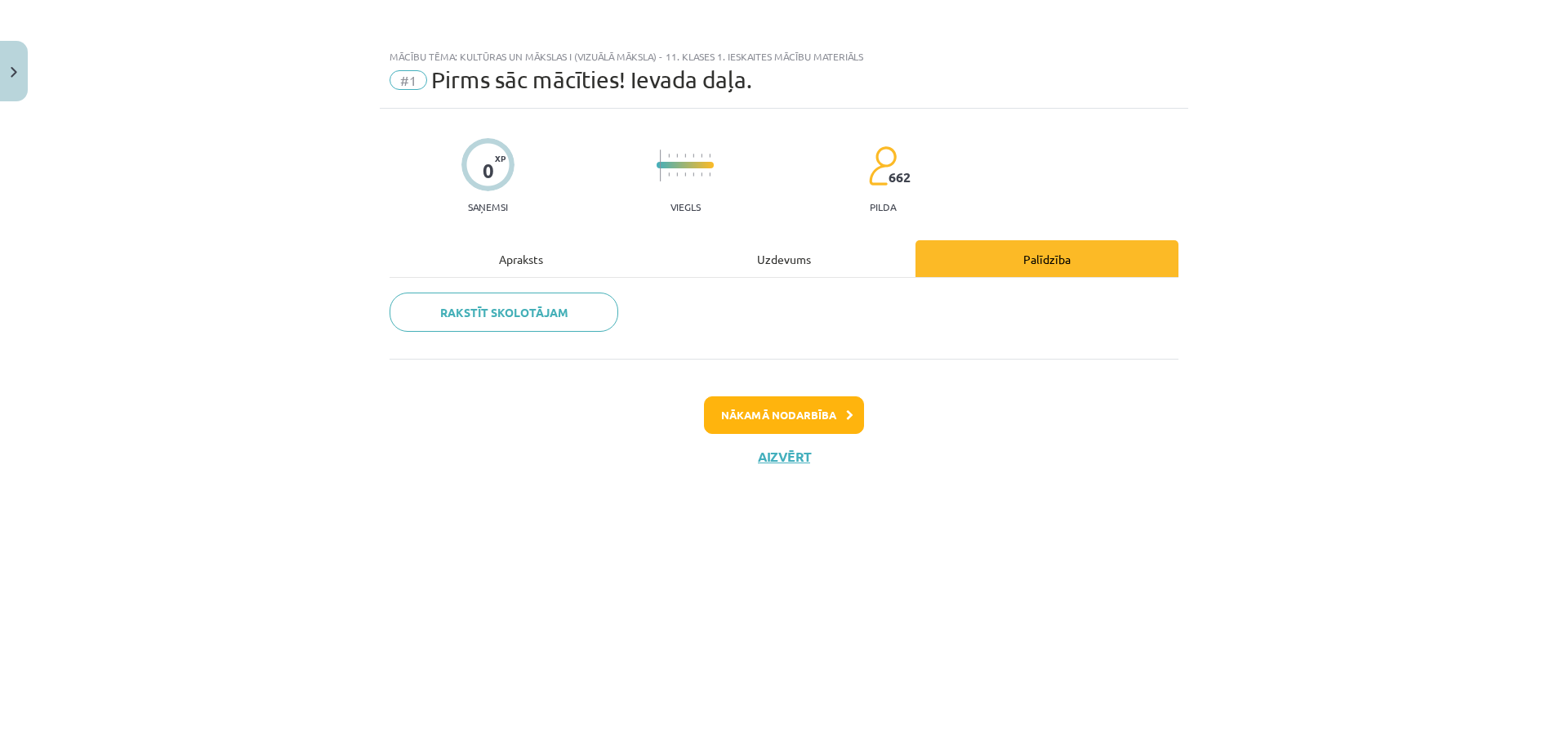
click at [797, 268] on div "Uzdevums" at bounding box center [784, 258] width 262 height 37
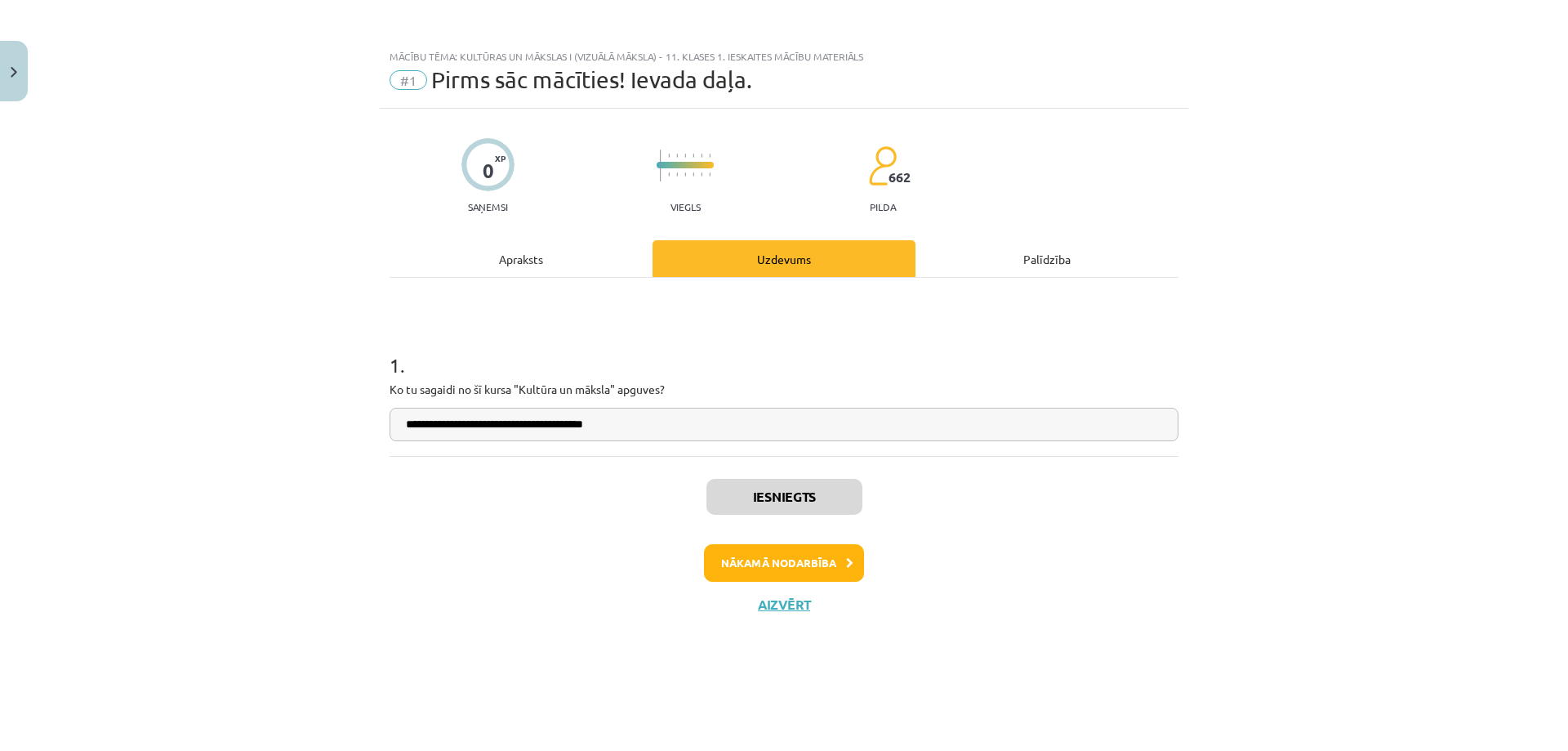
click at [545, 260] on div "Apraksts" at bounding box center [521, 258] width 262 height 37
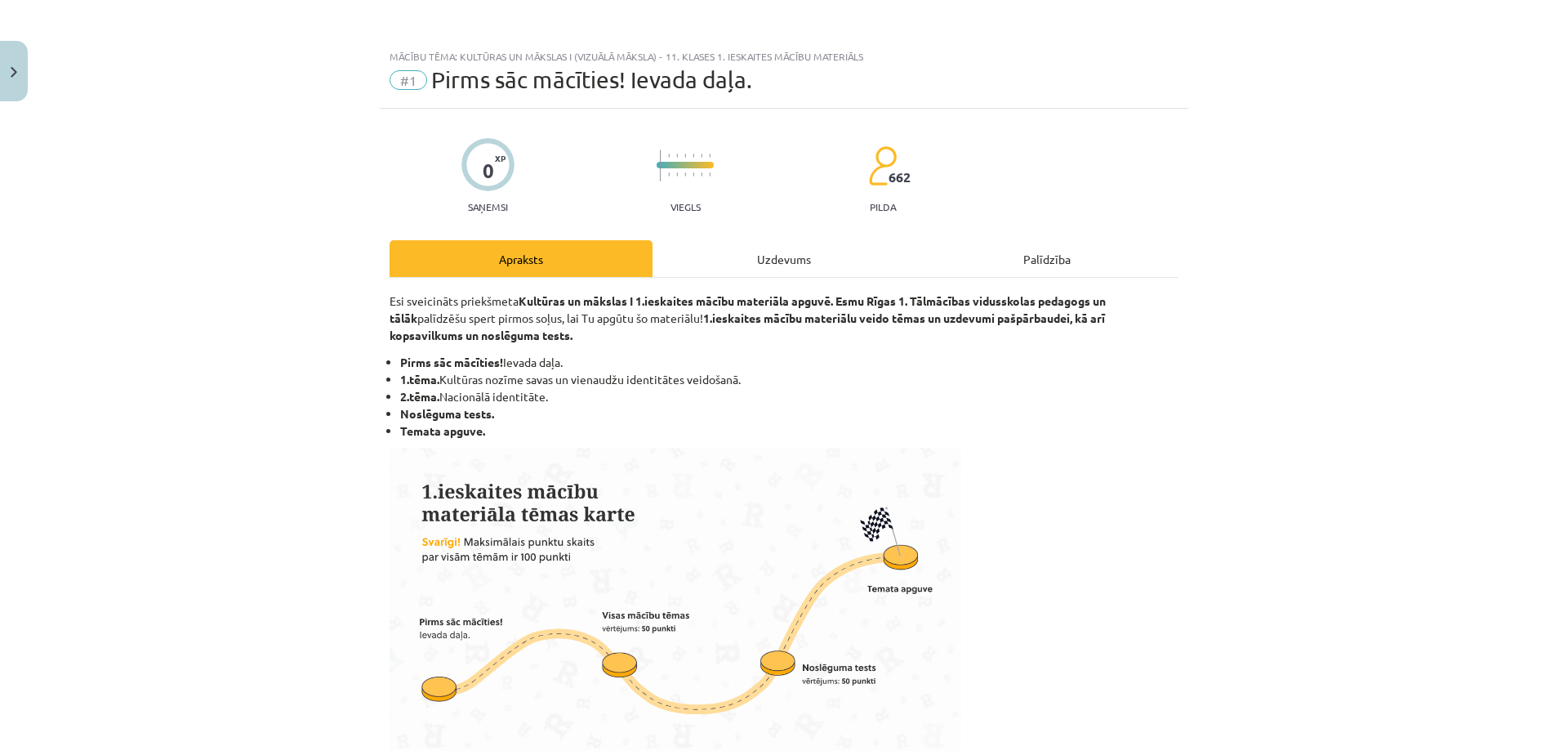
click at [744, 250] on div "Uzdevums" at bounding box center [784, 258] width 262 height 37
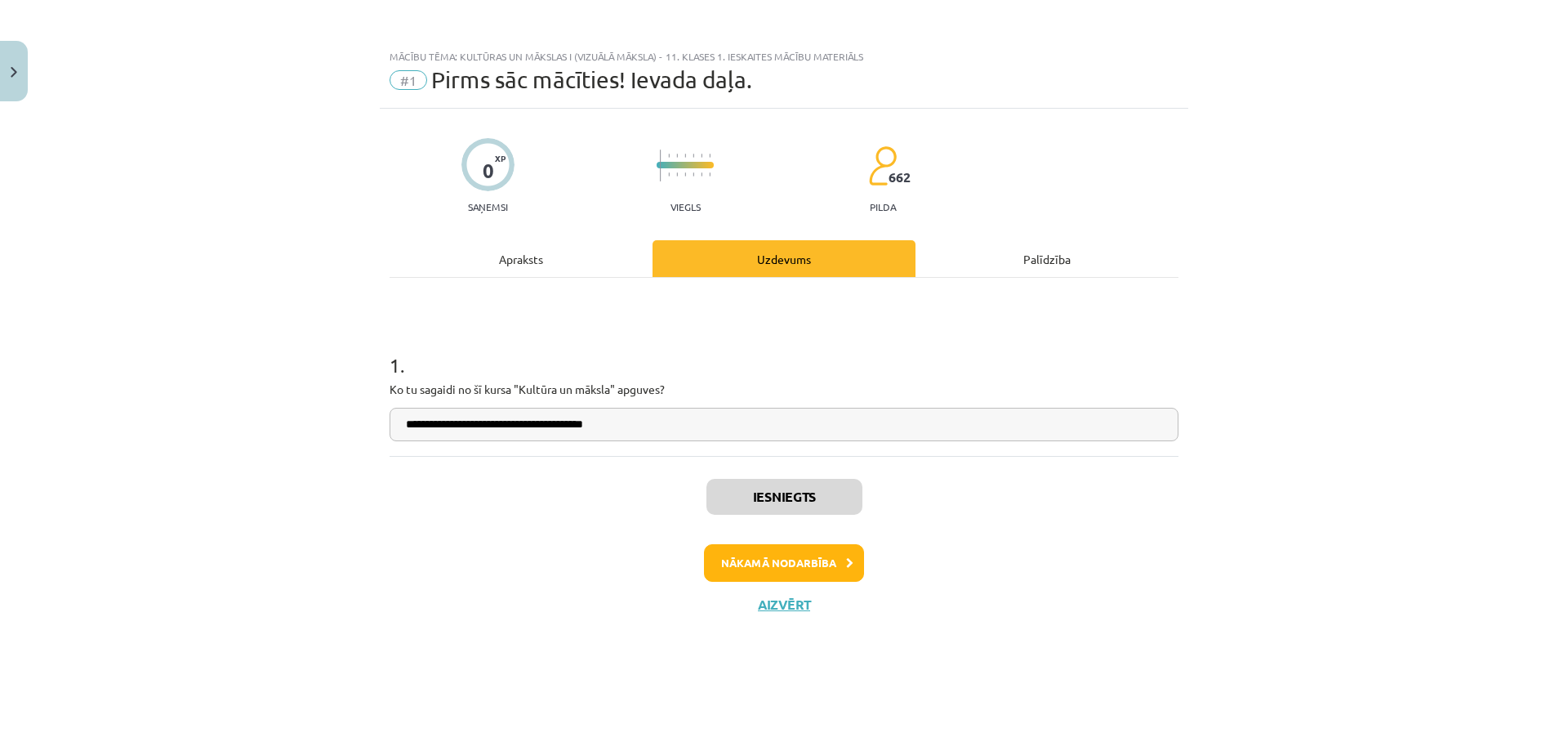
click at [976, 250] on div "Palīdzība" at bounding box center [1047, 258] width 262 height 37
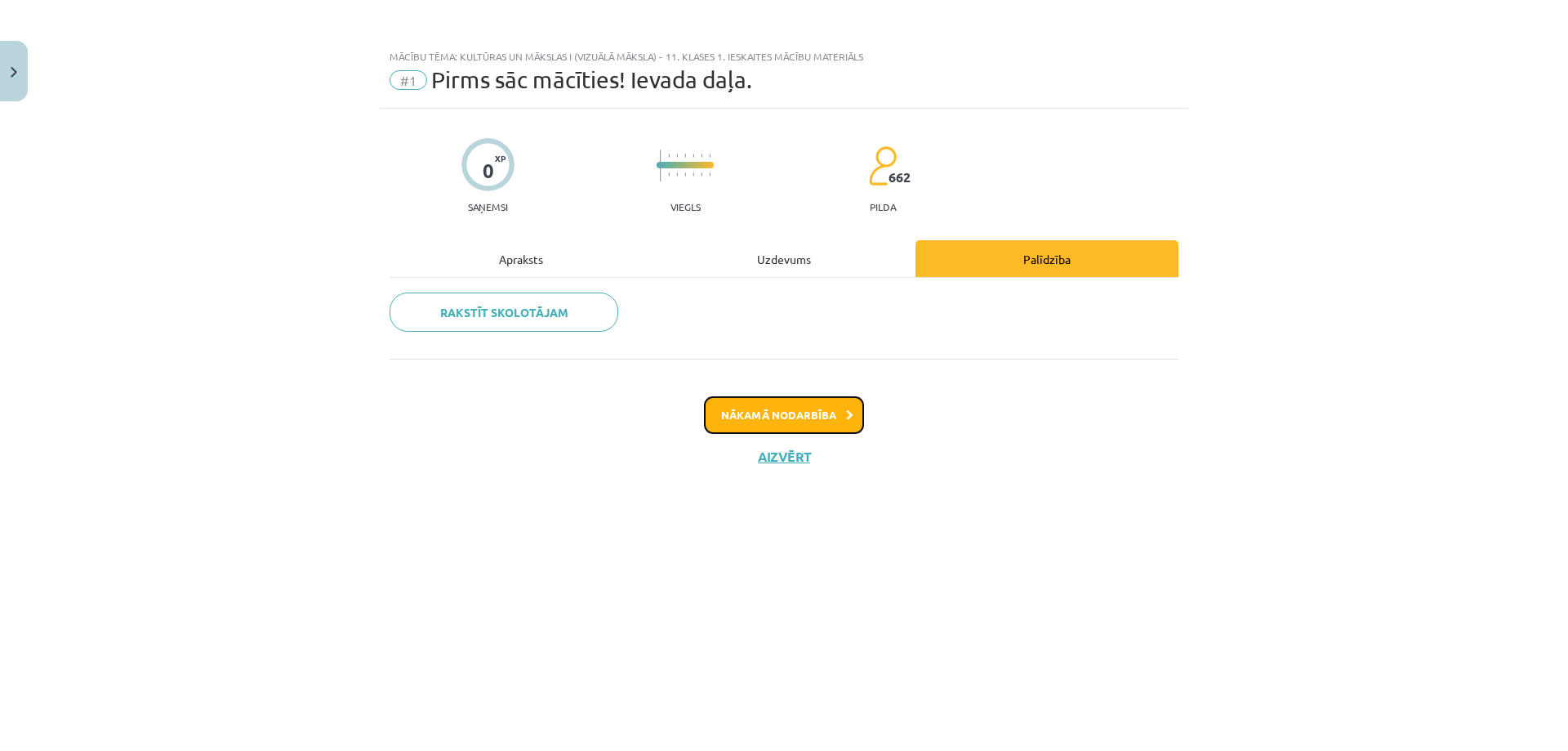
click at [816, 418] on button "Nākamā nodarbība" at bounding box center [784, 415] width 160 height 38
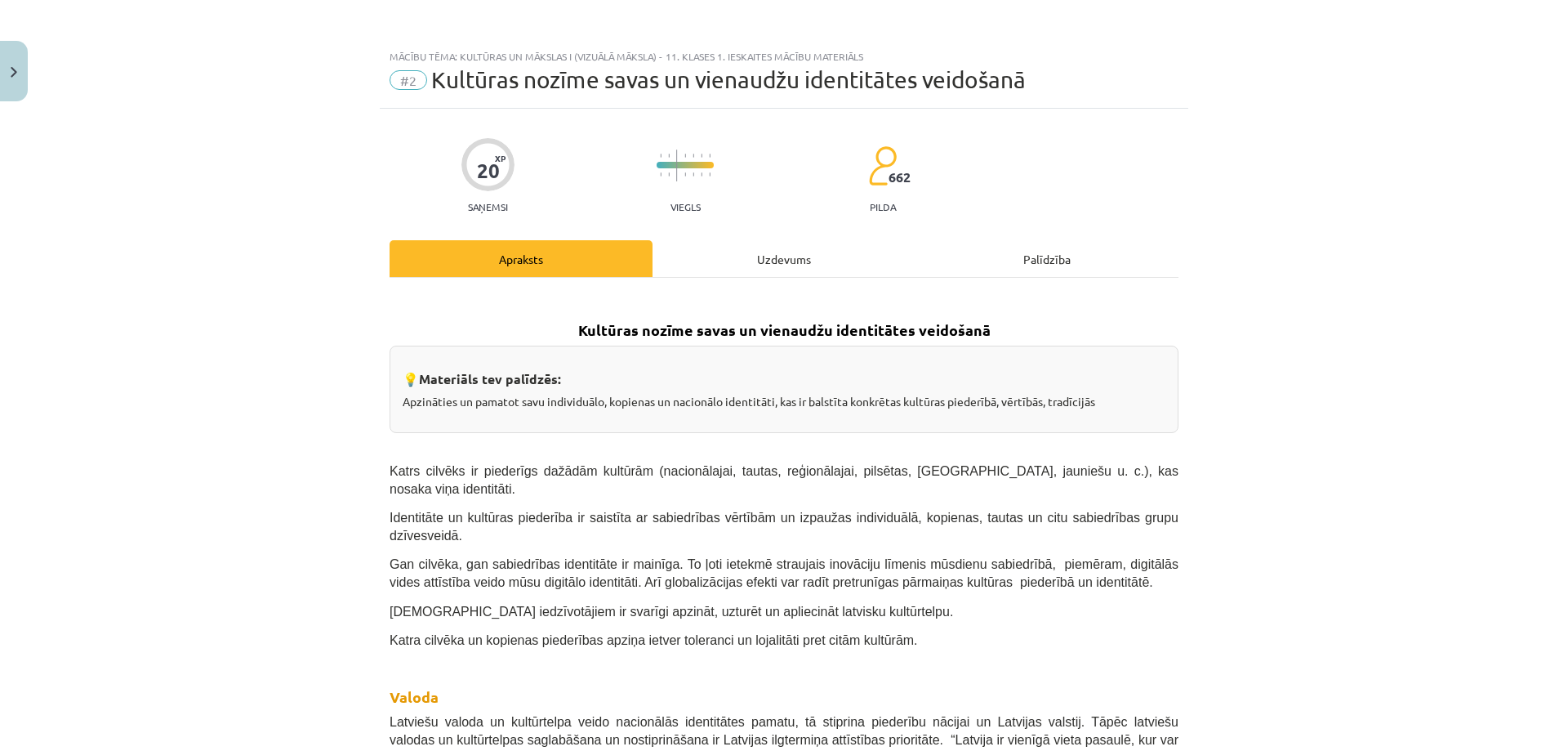
click at [768, 254] on div "Uzdevums" at bounding box center [784, 258] width 262 height 37
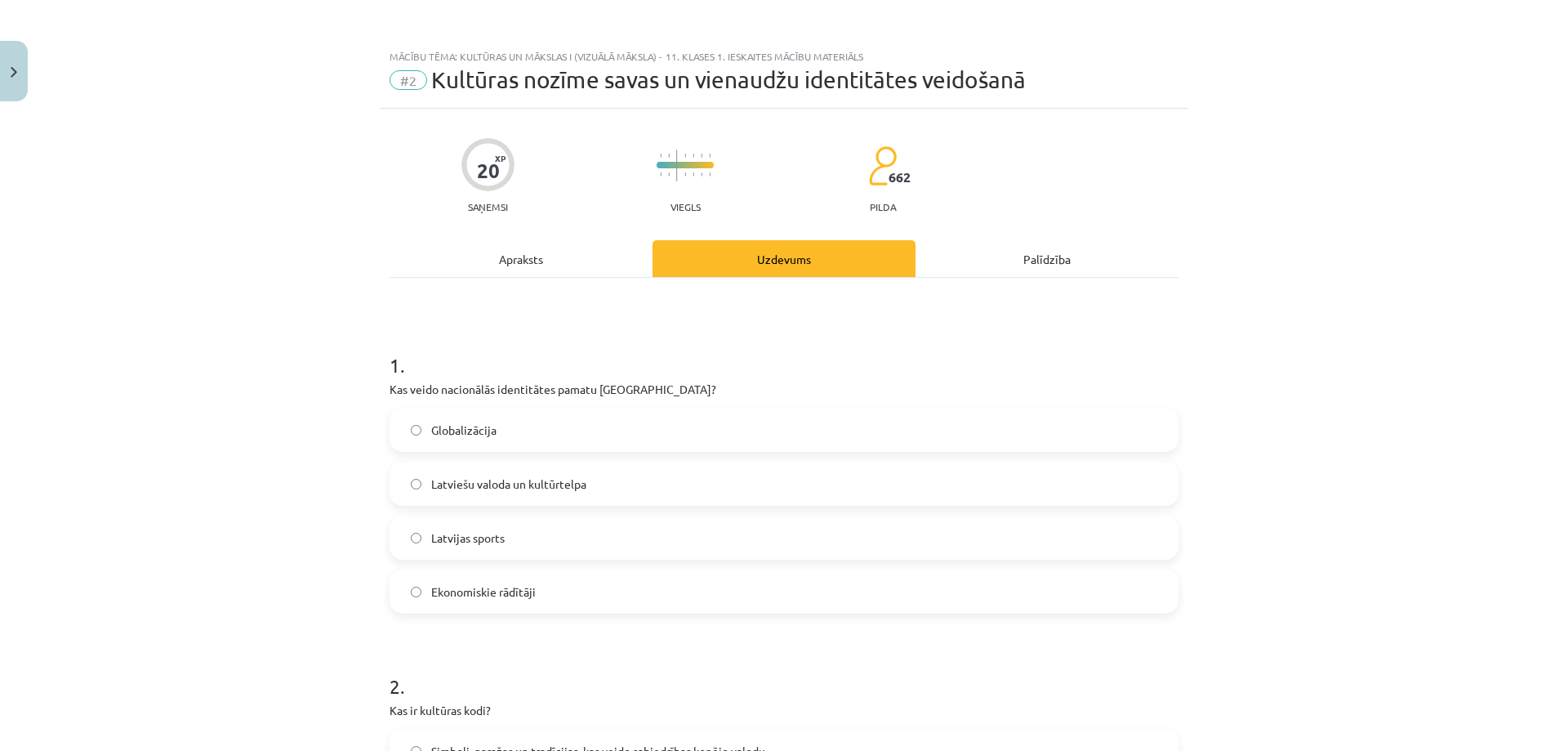
click at [524, 264] on div "Apraksts" at bounding box center [521, 258] width 262 height 37
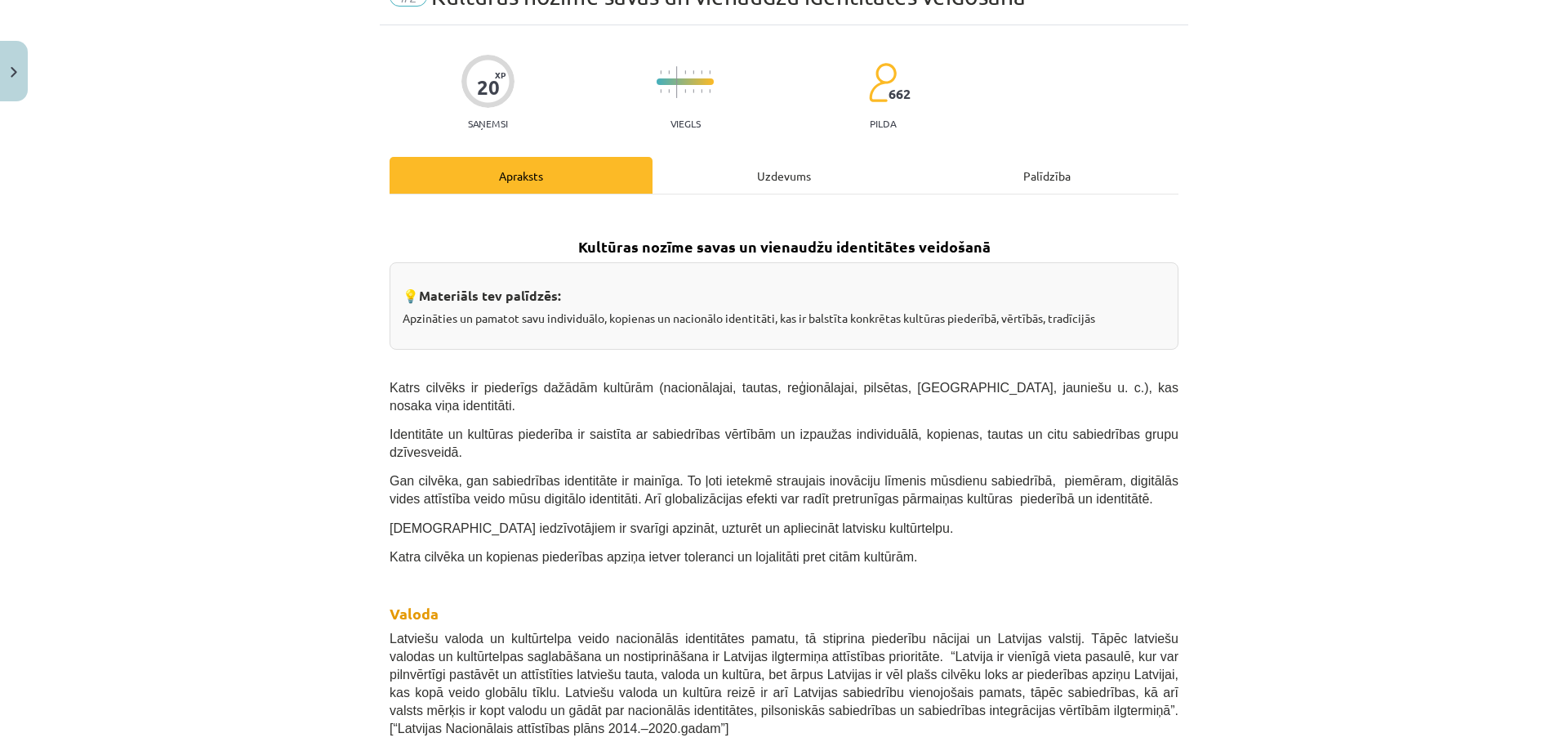
scroll to position [82, 0]
click at [746, 168] on div "Uzdevums" at bounding box center [784, 176] width 262 height 37
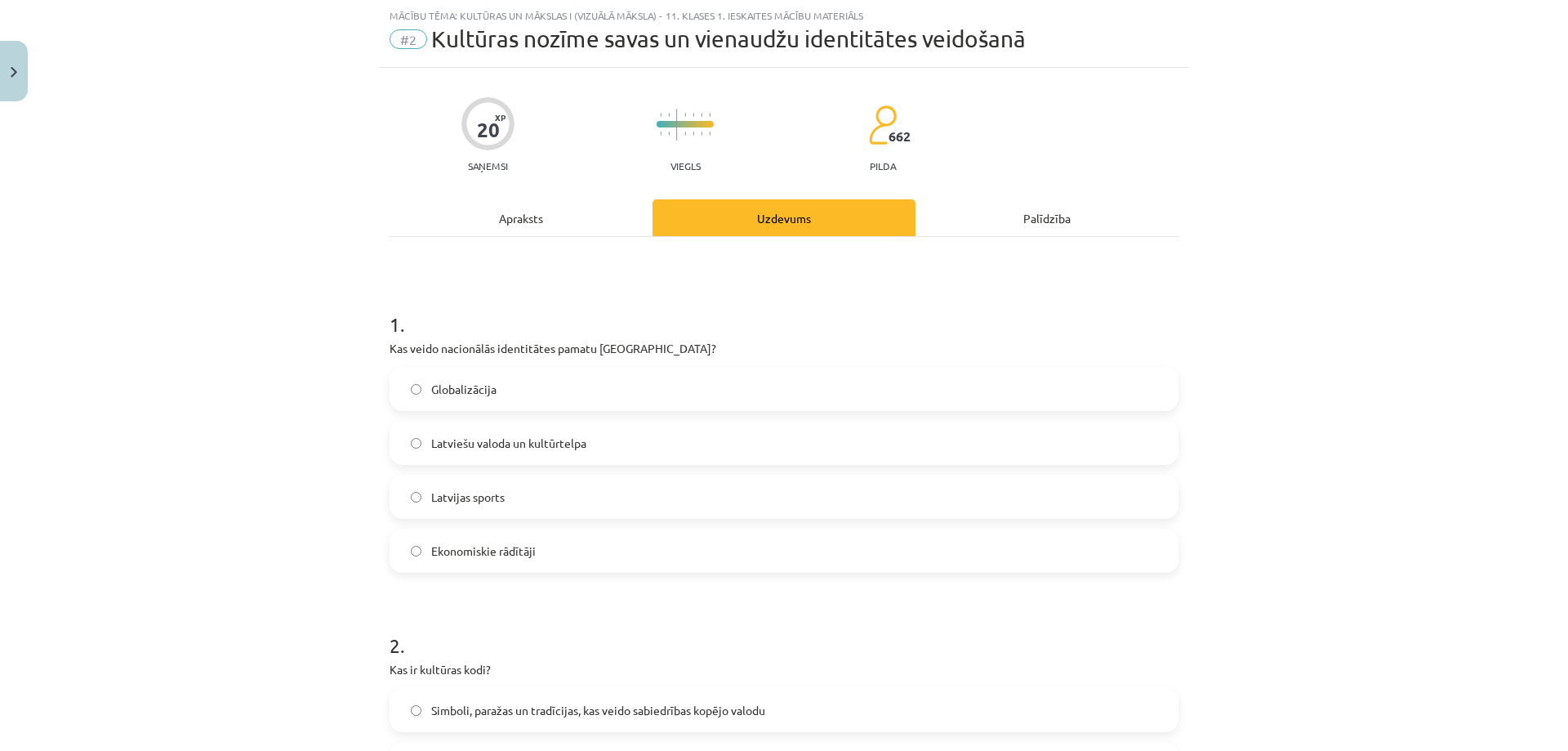
click at [551, 224] on div "Apraksts" at bounding box center [521, 217] width 262 height 37
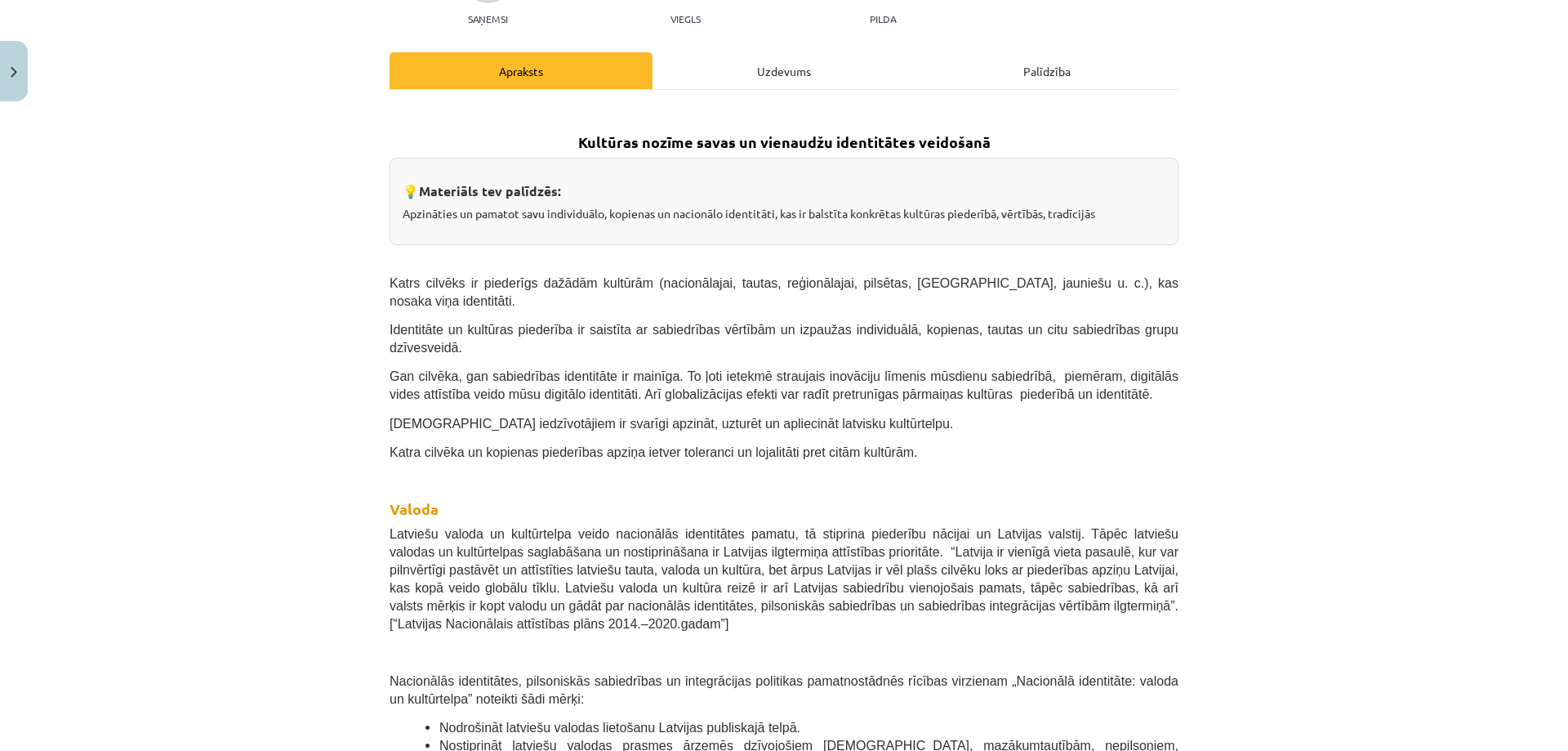
scroll to position [204, 0]
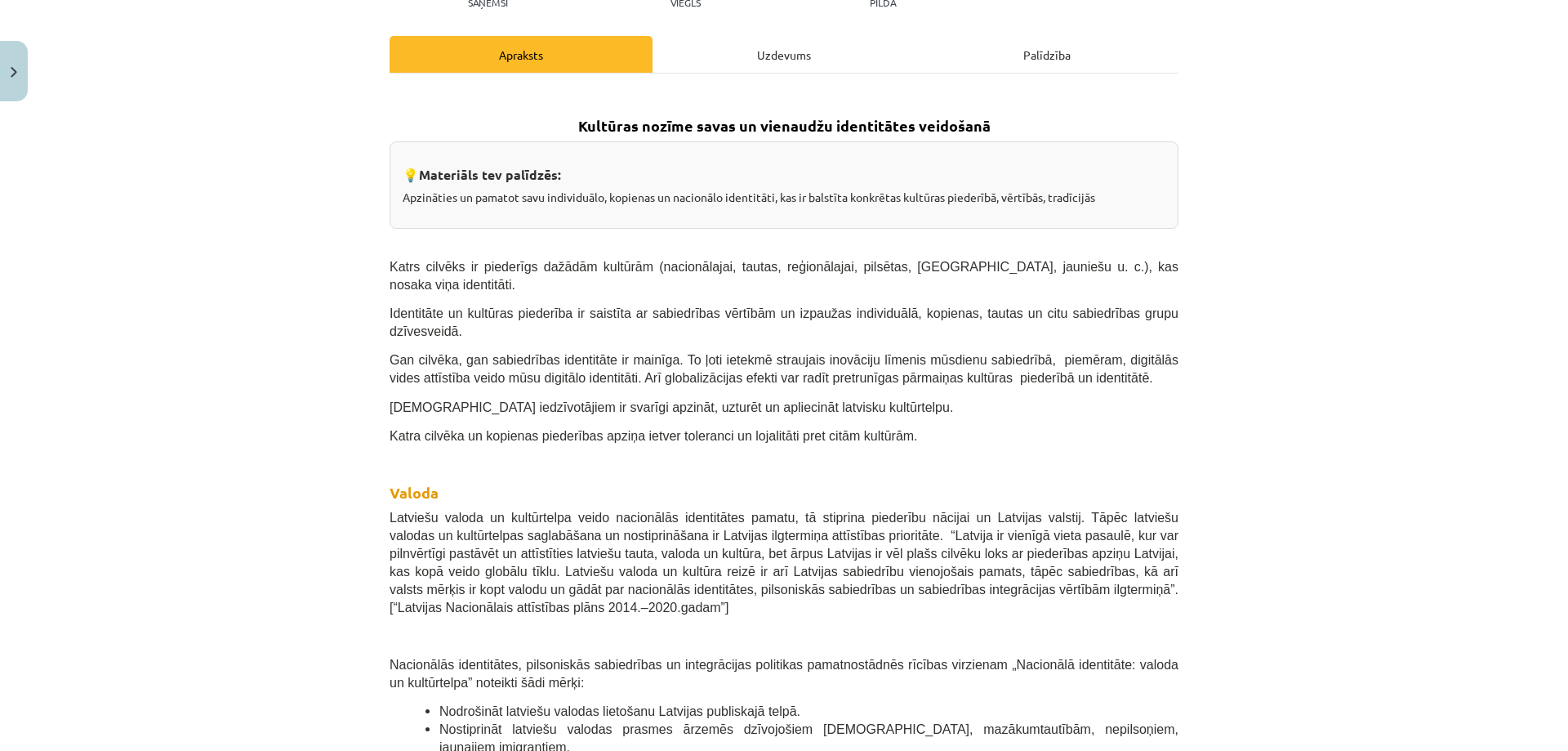
click at [741, 40] on div "Uzdevums" at bounding box center [784, 54] width 262 height 37
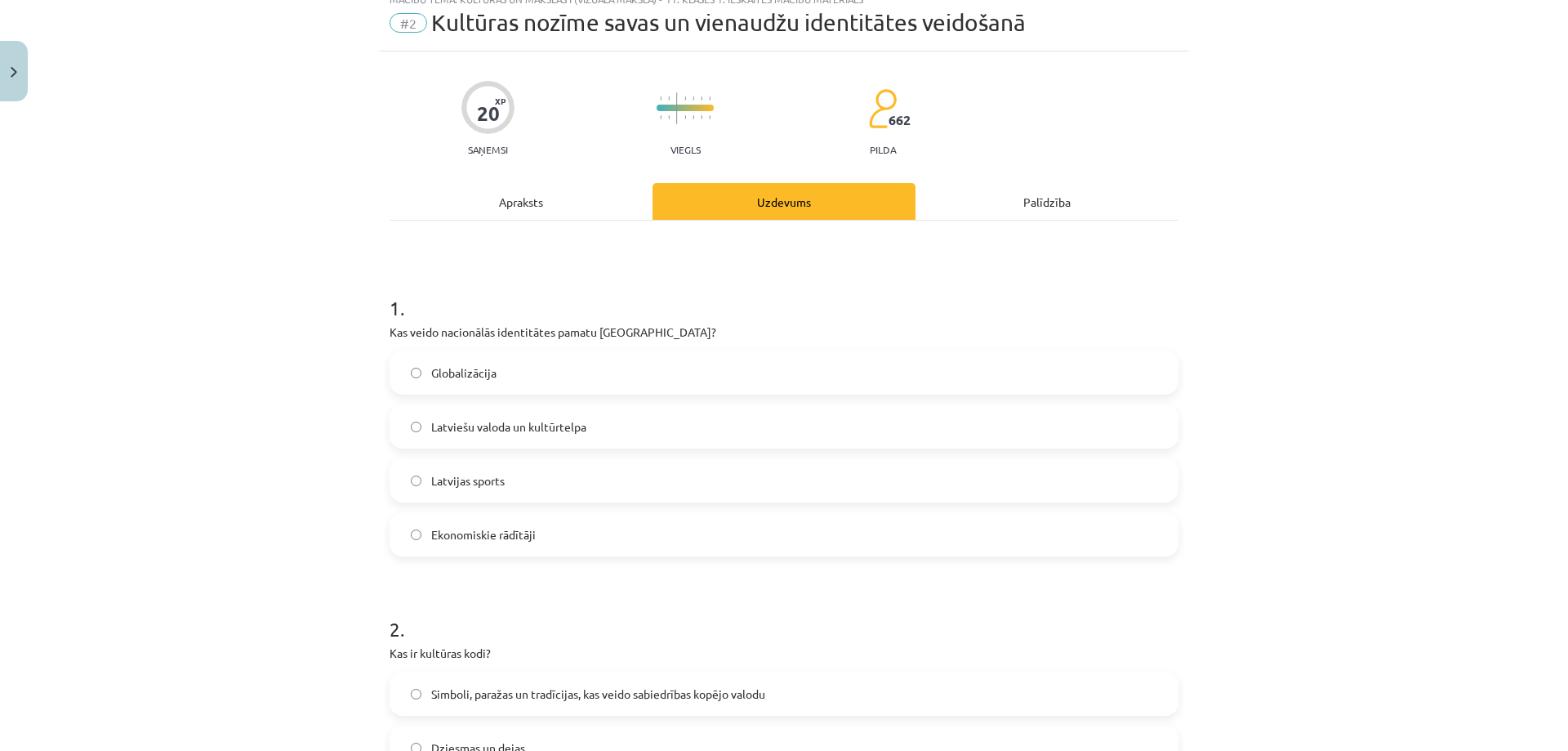
scroll to position [0, 0]
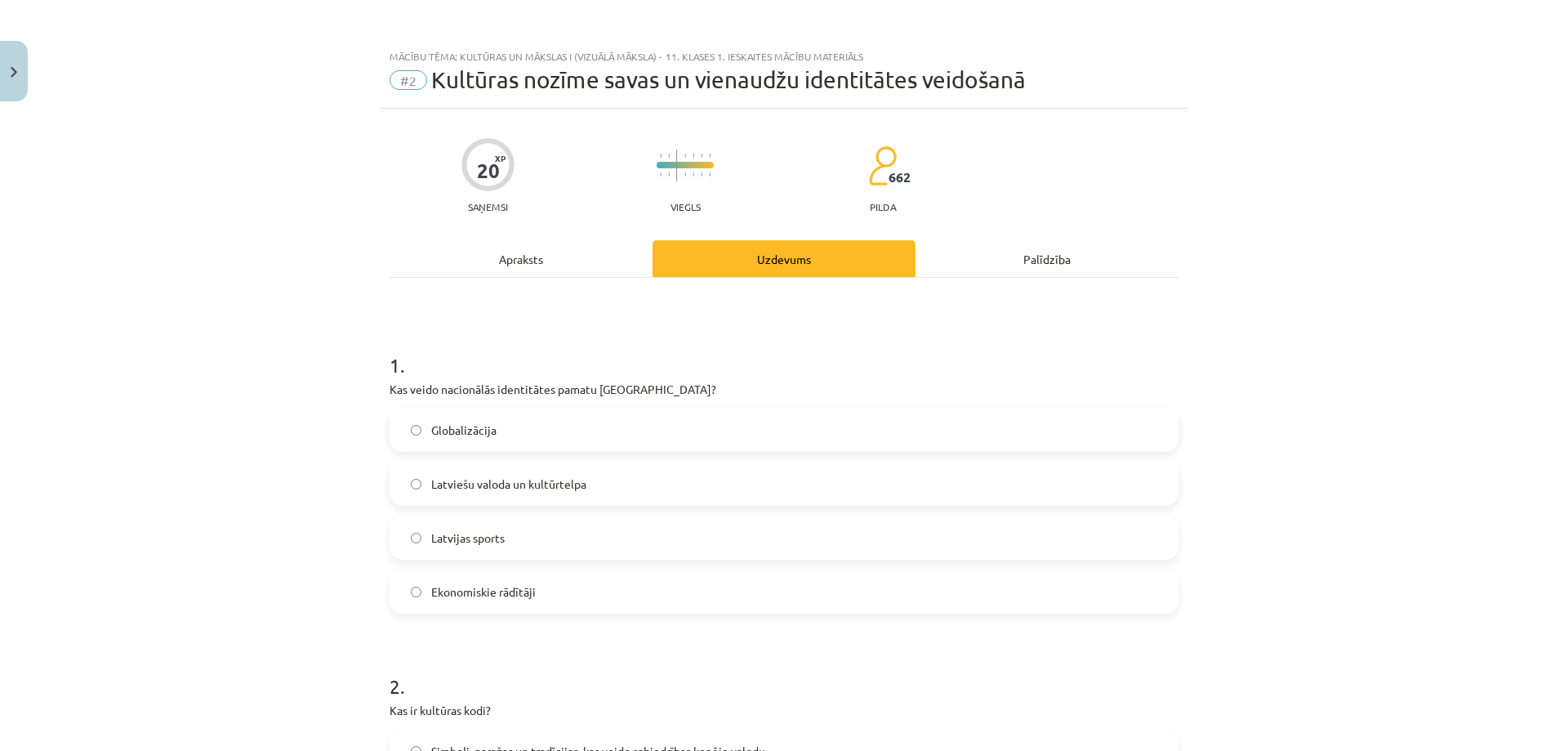
click at [514, 266] on div "Apraksts" at bounding box center [521, 258] width 262 height 37
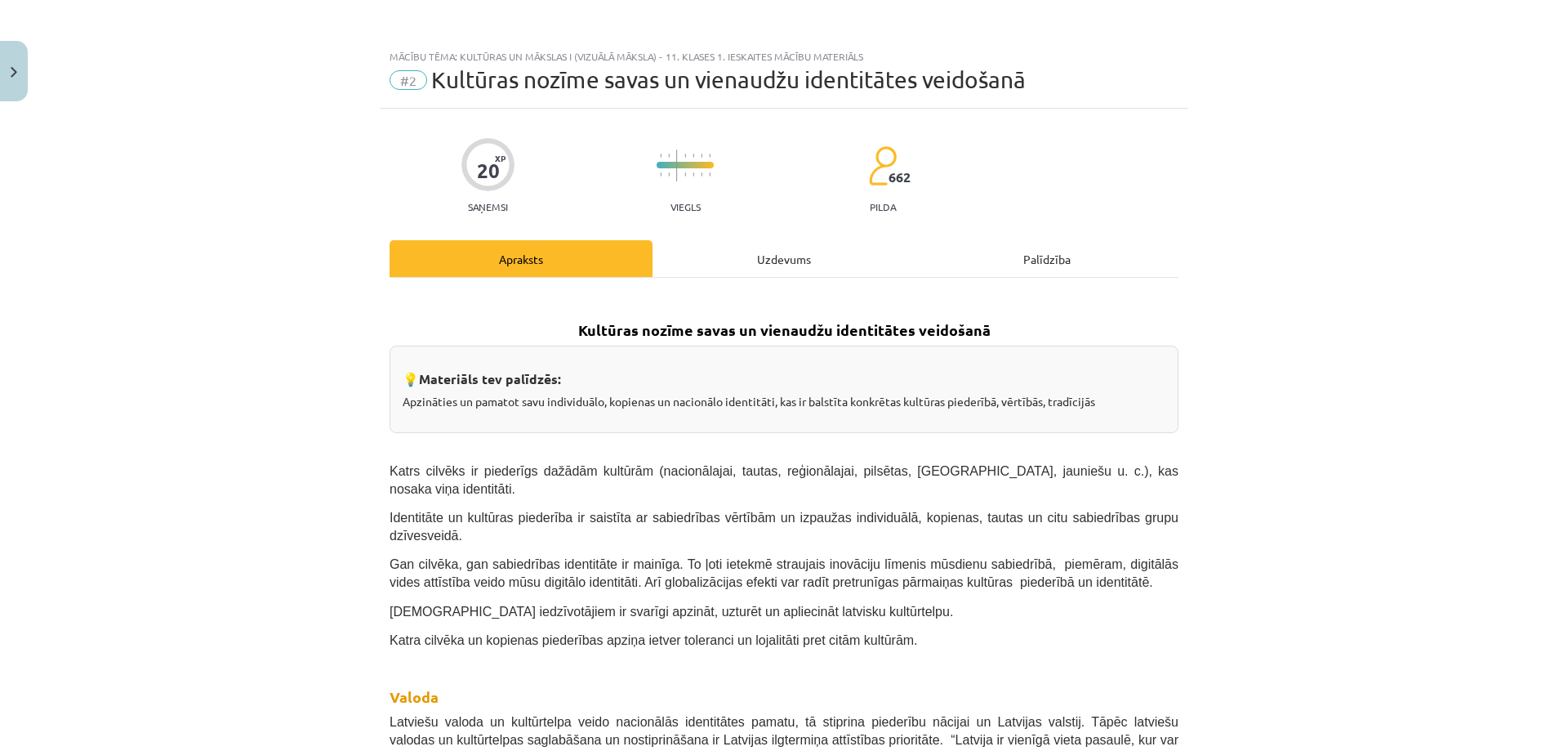
click at [809, 252] on div "Uzdevums" at bounding box center [784, 258] width 262 height 37
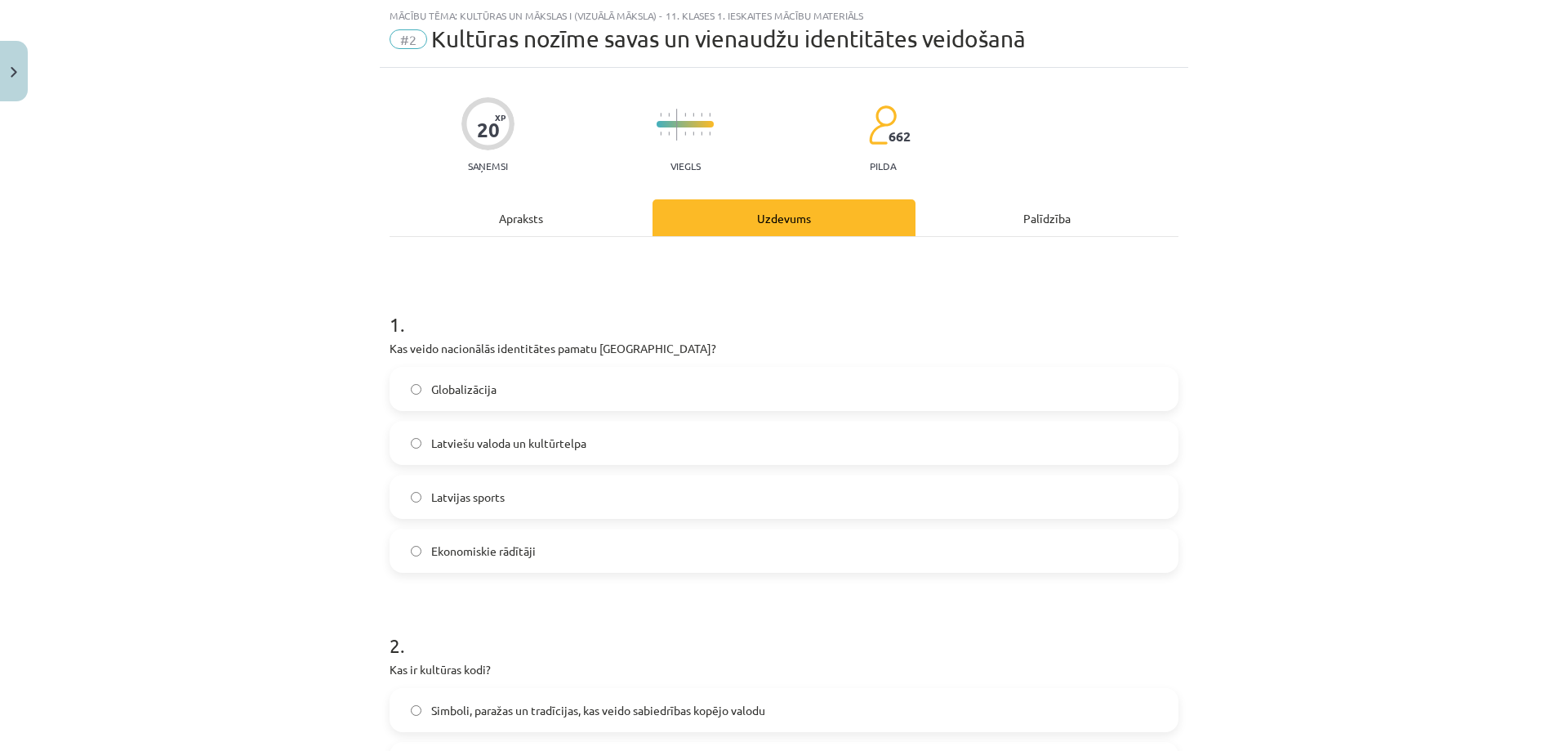
click at [598, 442] on label "Latviešu valoda un kultūrtelpa" at bounding box center [784, 443] width 785 height 41
click at [506, 217] on div "Apraksts" at bounding box center [521, 217] width 262 height 37
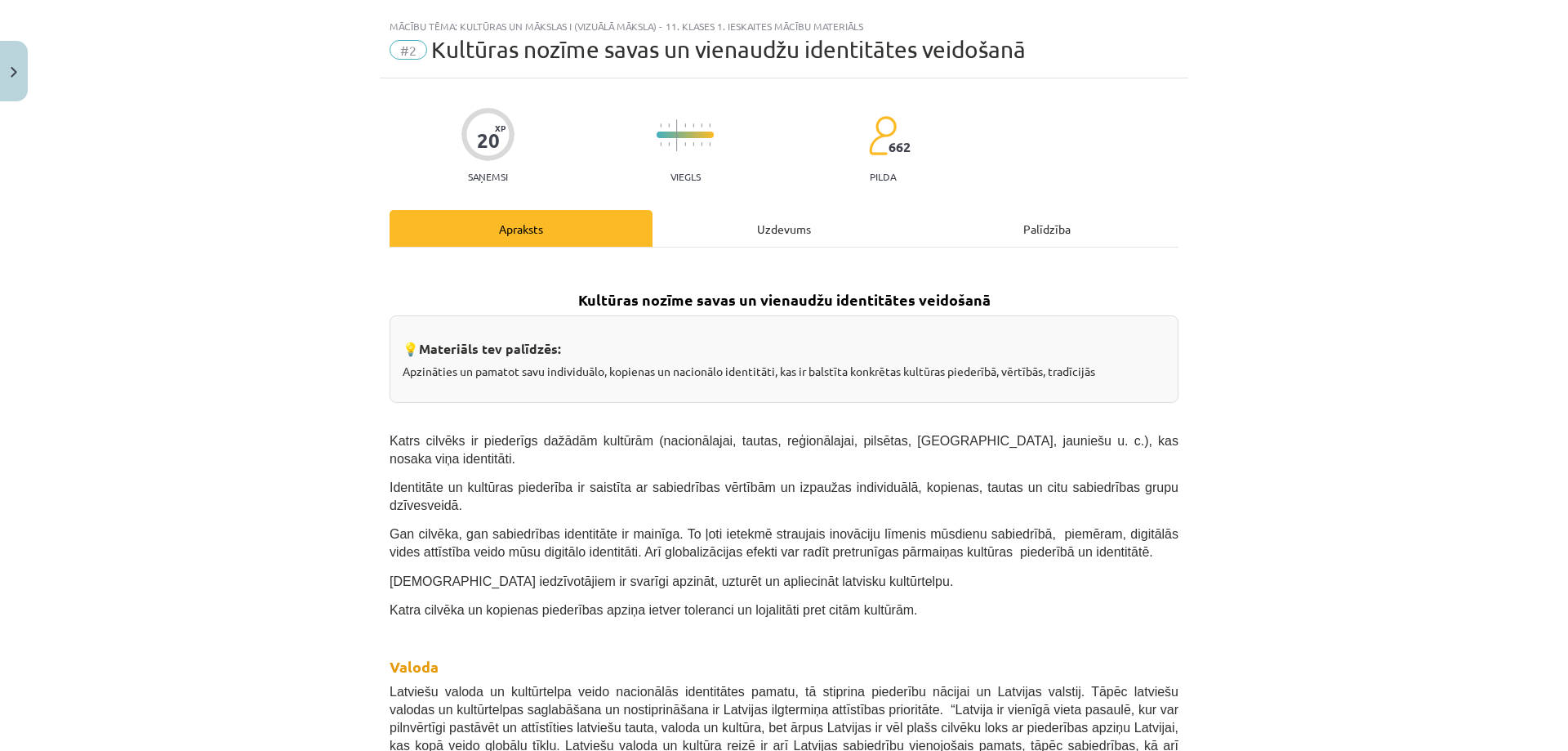
scroll to position [0, 0]
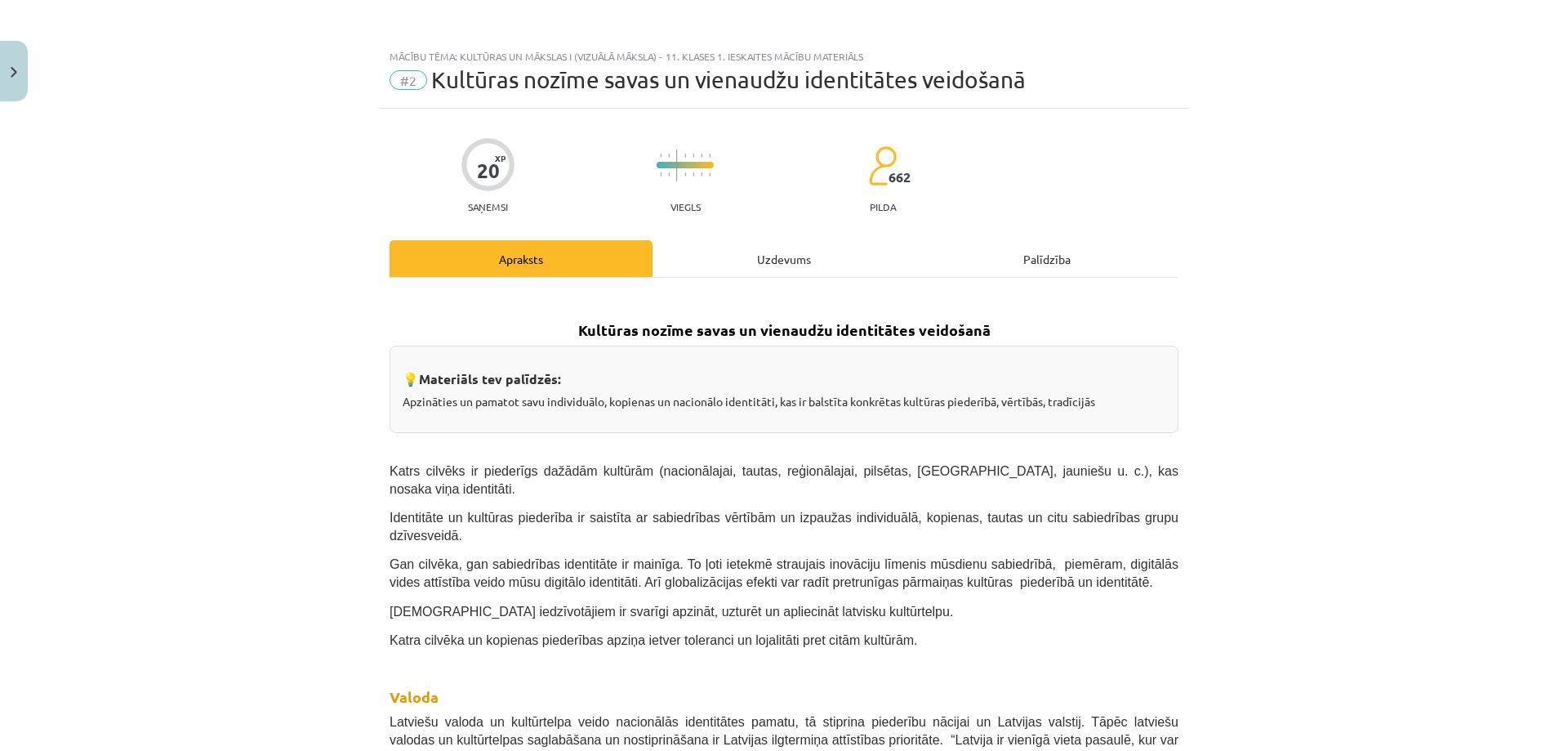
click at [733, 266] on div "Uzdevums" at bounding box center [784, 258] width 262 height 37
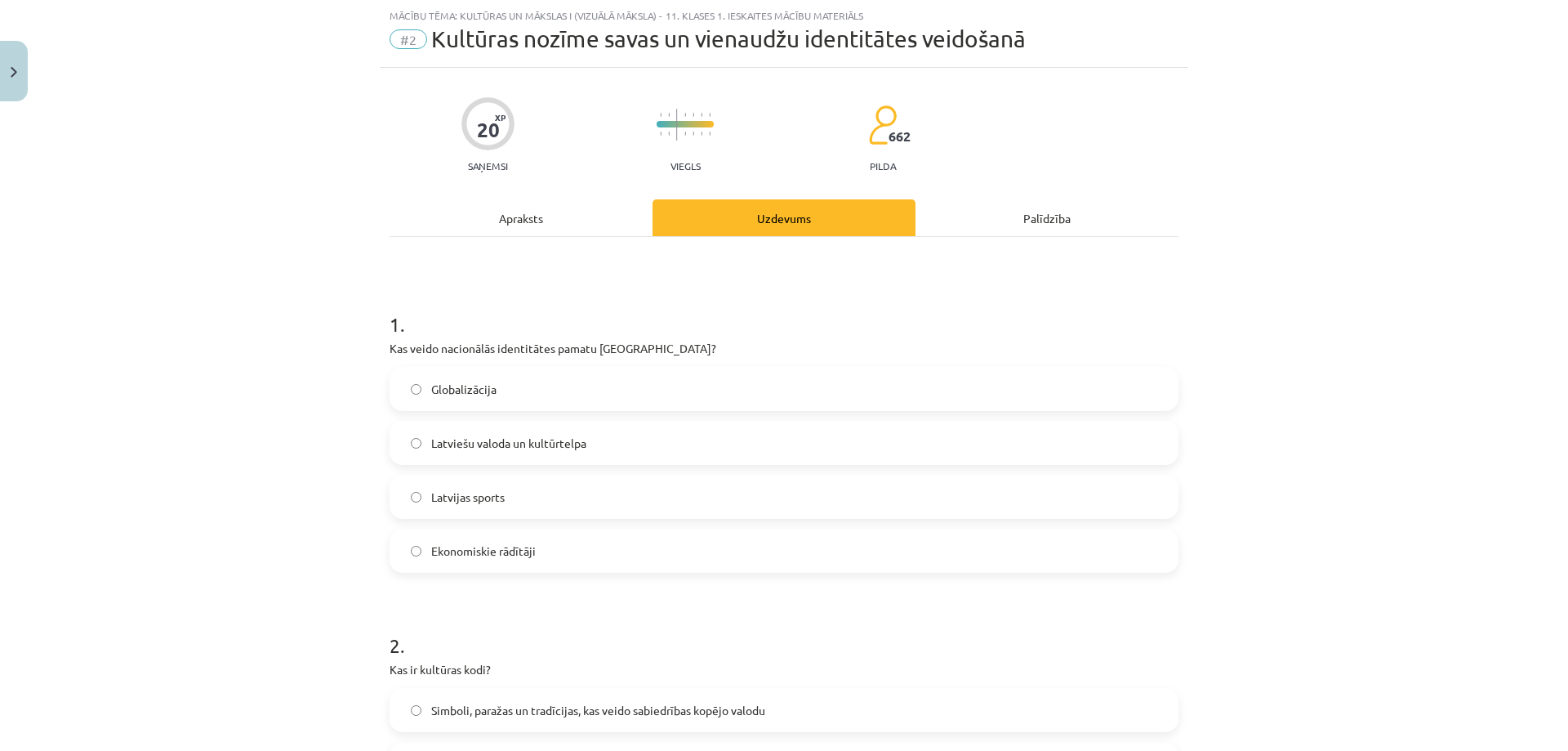
scroll to position [122, 0]
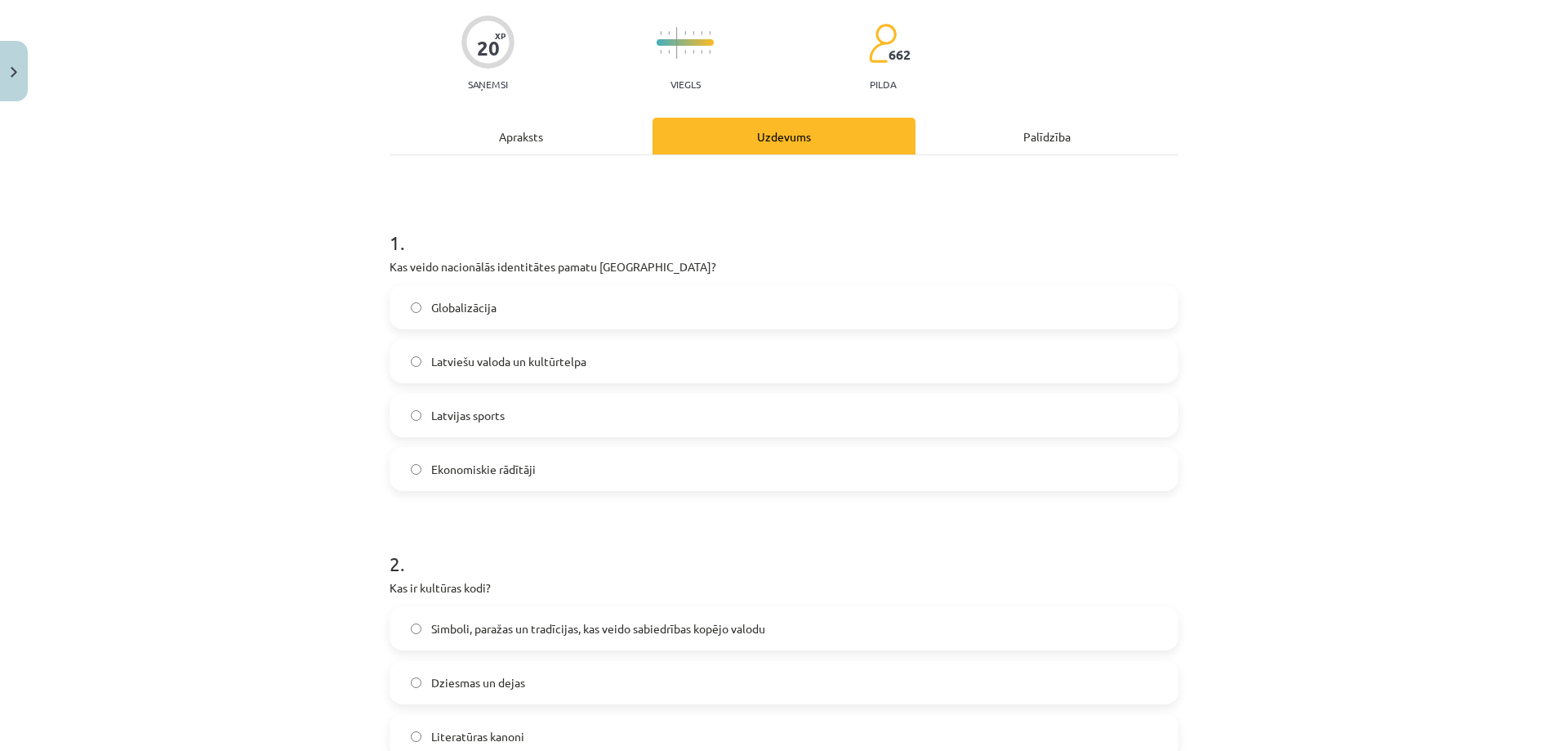
click at [567, 130] on div "Apraksts" at bounding box center [521, 135] width 262 height 37
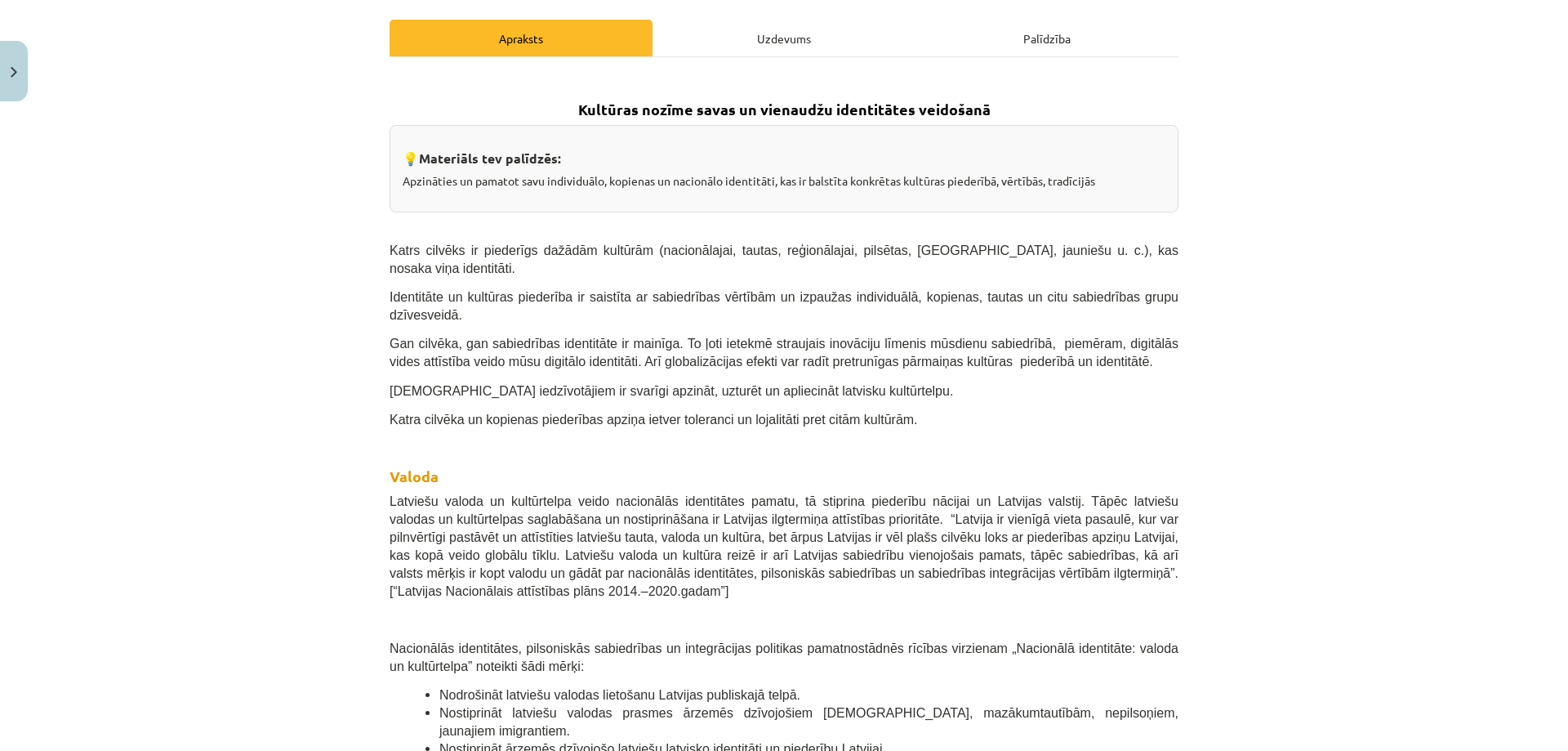
scroll to position [41, 0]
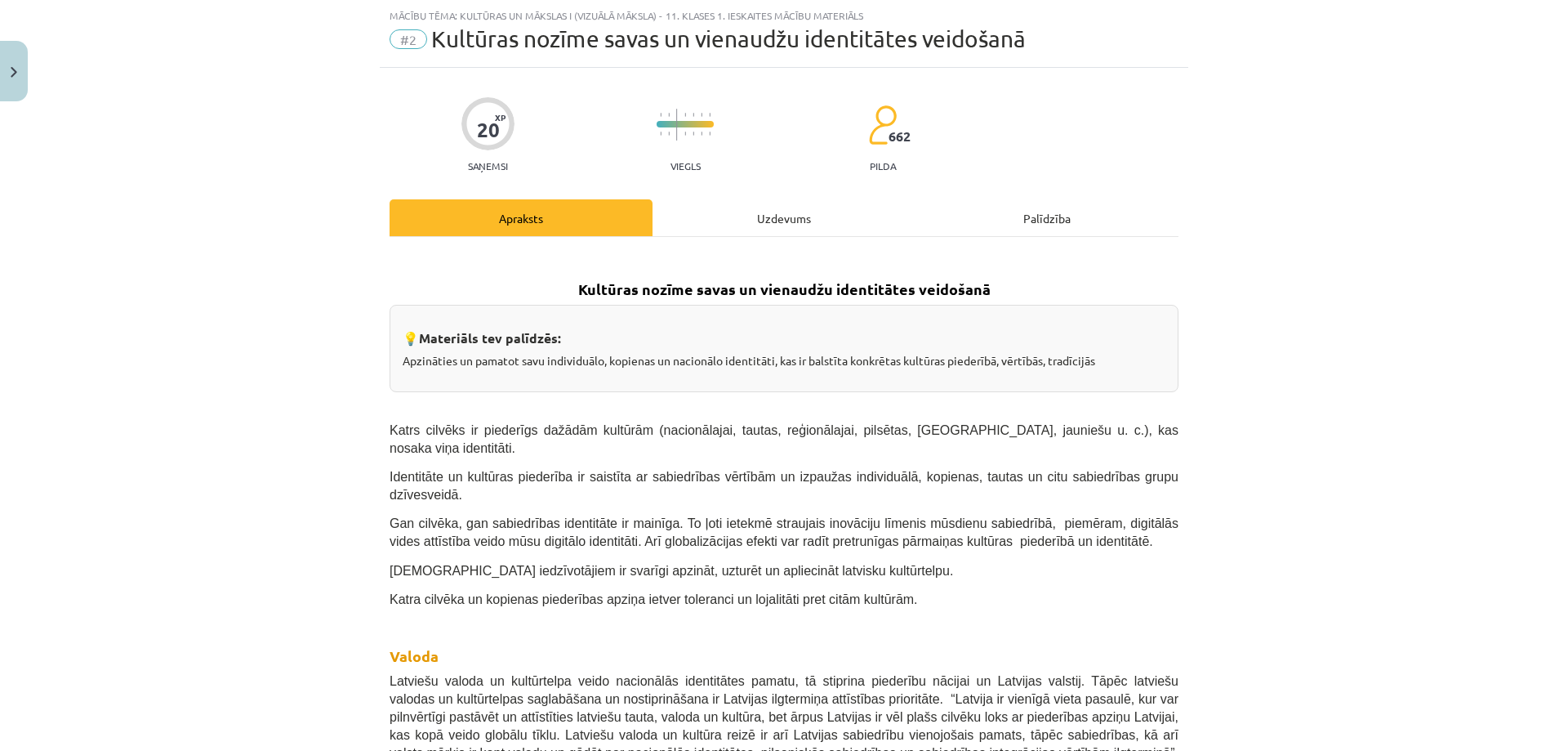
click at [719, 206] on div "Uzdevums" at bounding box center [784, 217] width 262 height 37
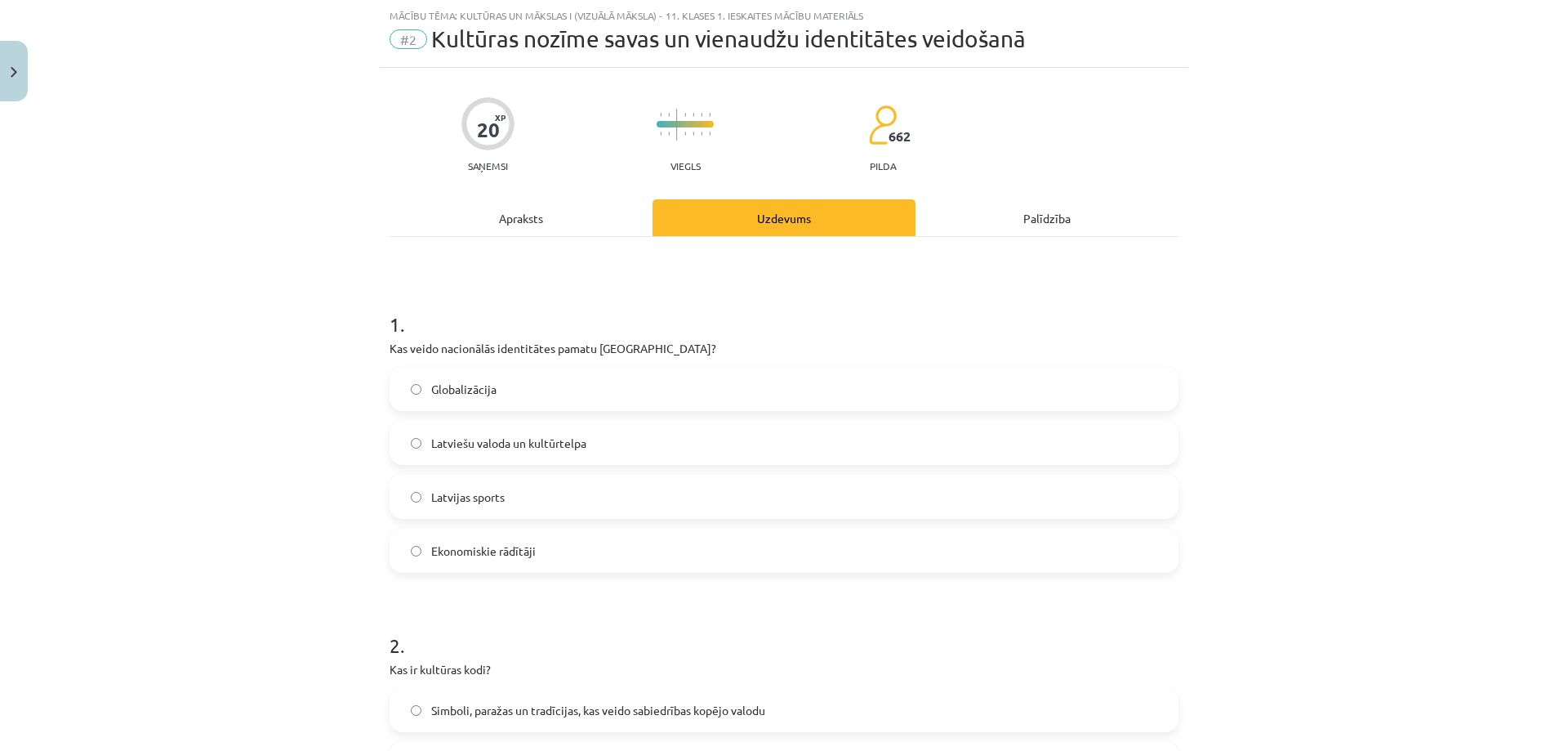
click at [539, 221] on div "Apraksts" at bounding box center [521, 217] width 262 height 37
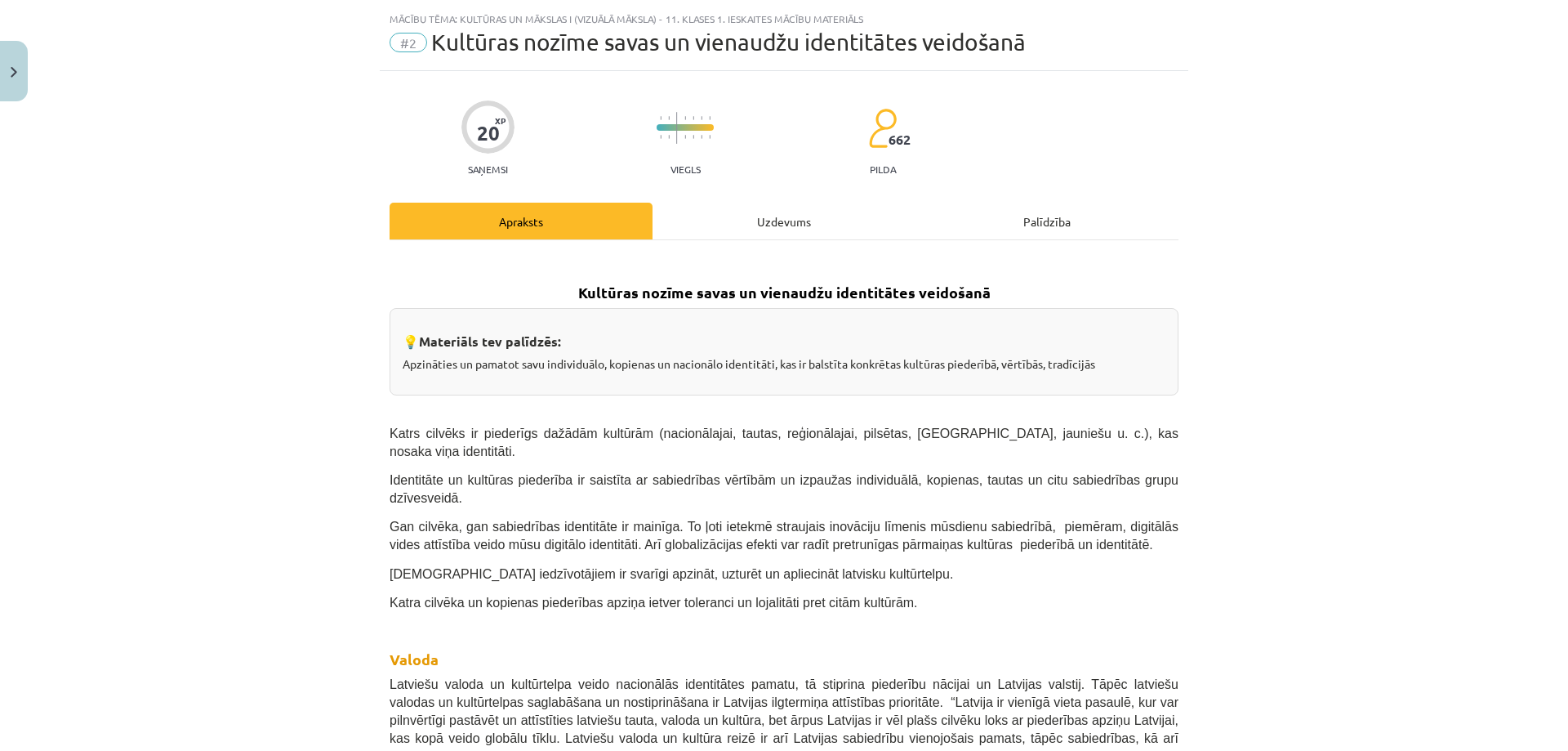
scroll to position [0, 0]
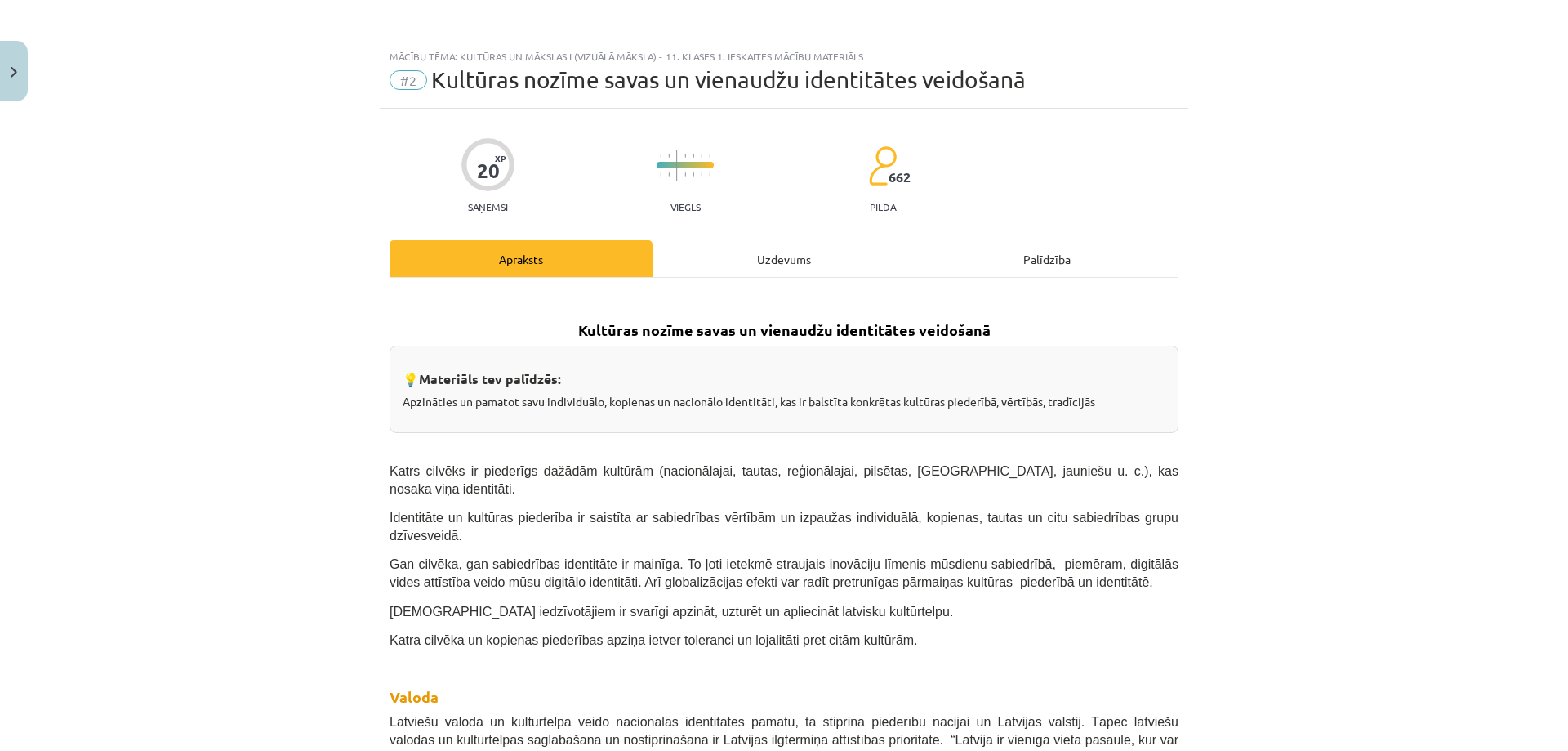
click at [724, 256] on div "Uzdevums" at bounding box center [784, 258] width 262 height 37
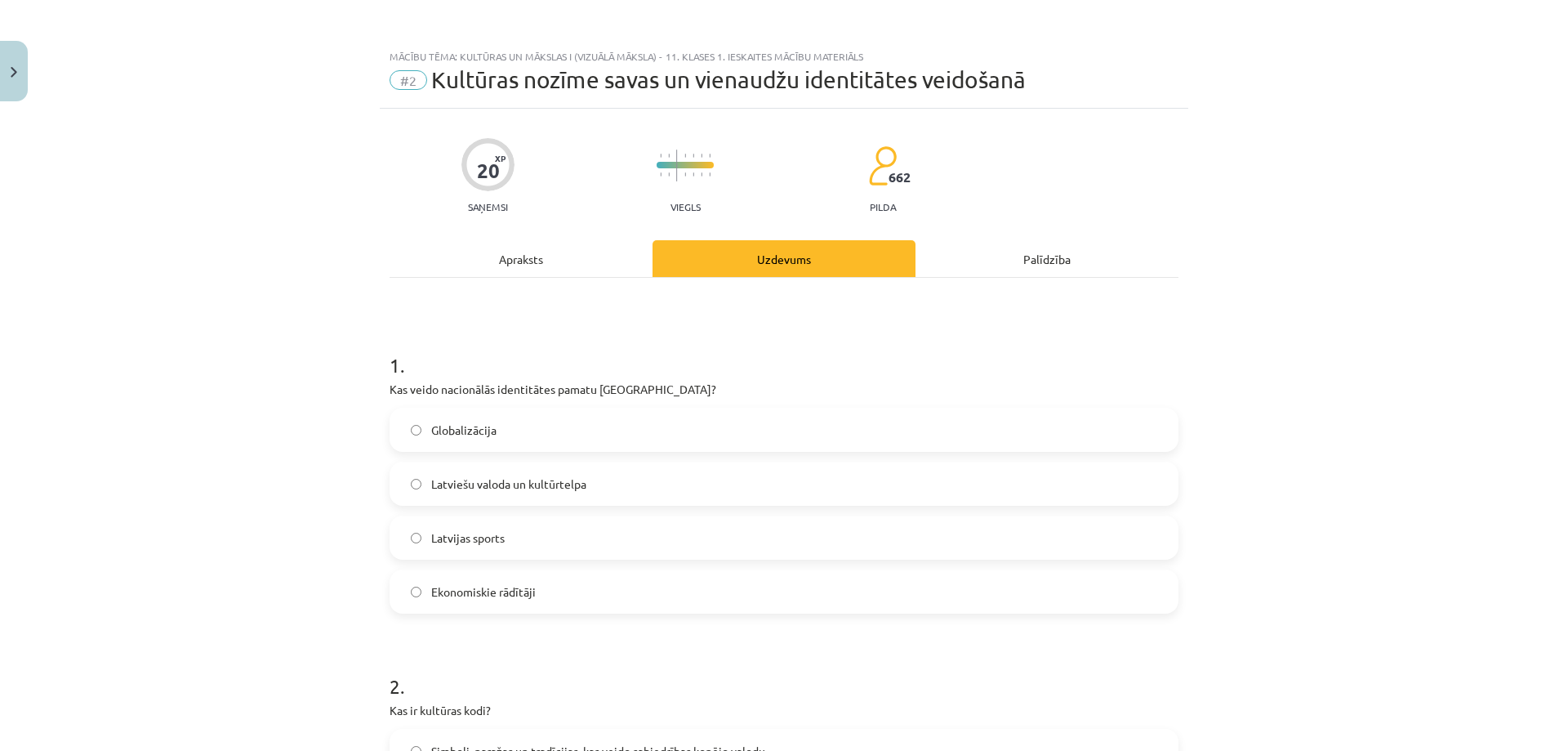
click at [491, 271] on div "Apraksts" at bounding box center [521, 258] width 262 height 37
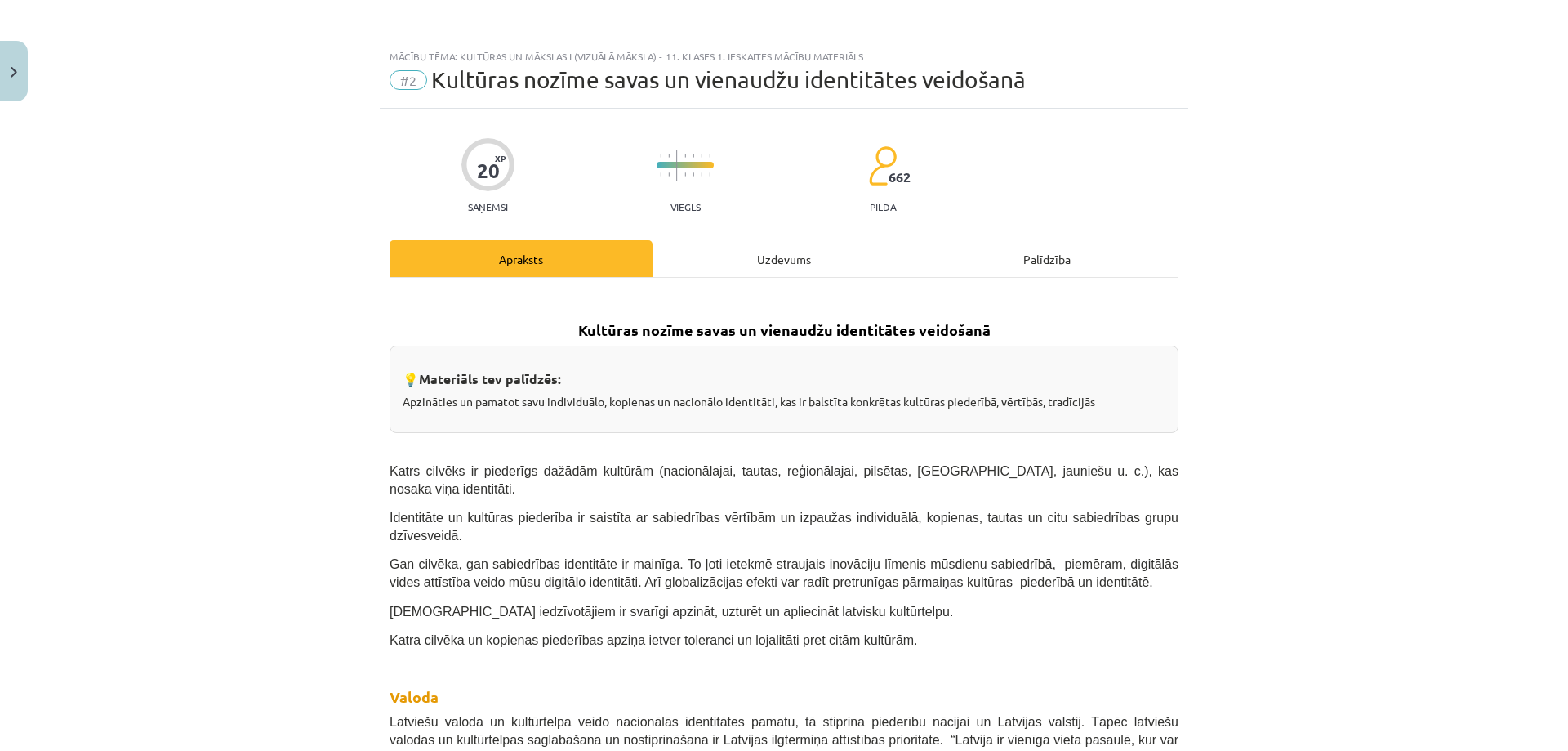
click at [700, 257] on div "Uzdevums" at bounding box center [784, 258] width 262 height 37
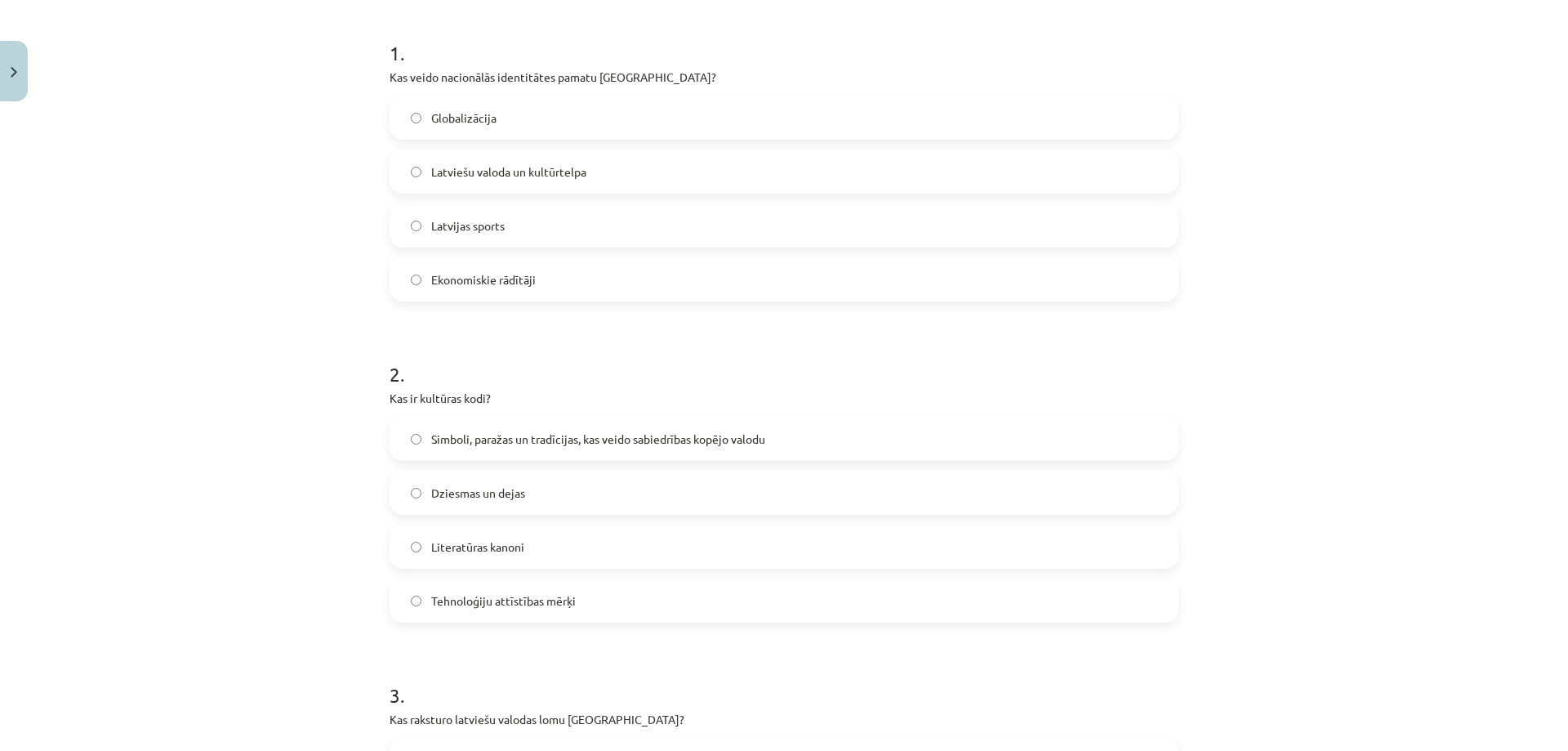
scroll to position [450, 0]
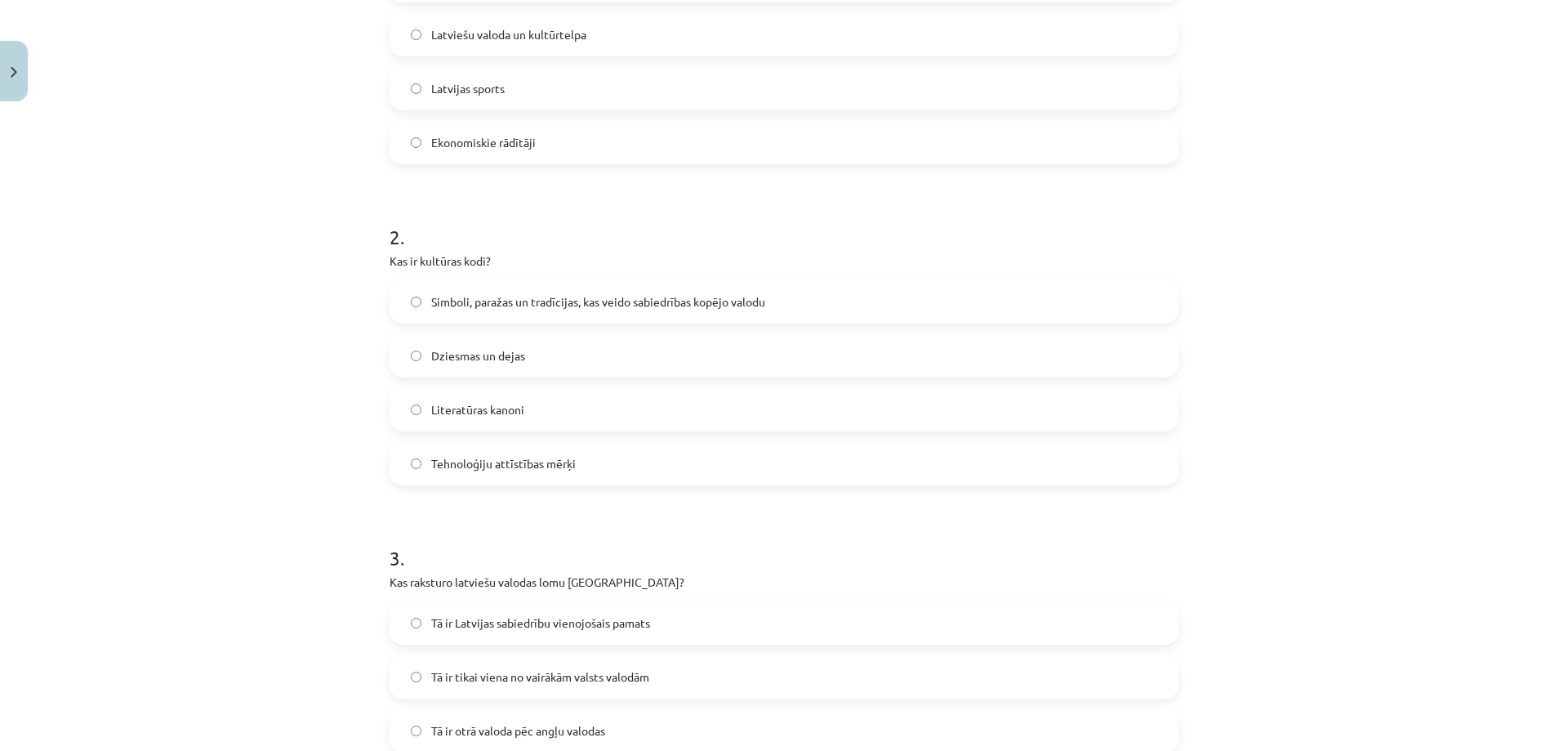
click at [476, 304] on span "Simboli, paražas un tradīcijas, kas veido sabiedrības kopējo valodu" at bounding box center [599, 301] width 334 height 17
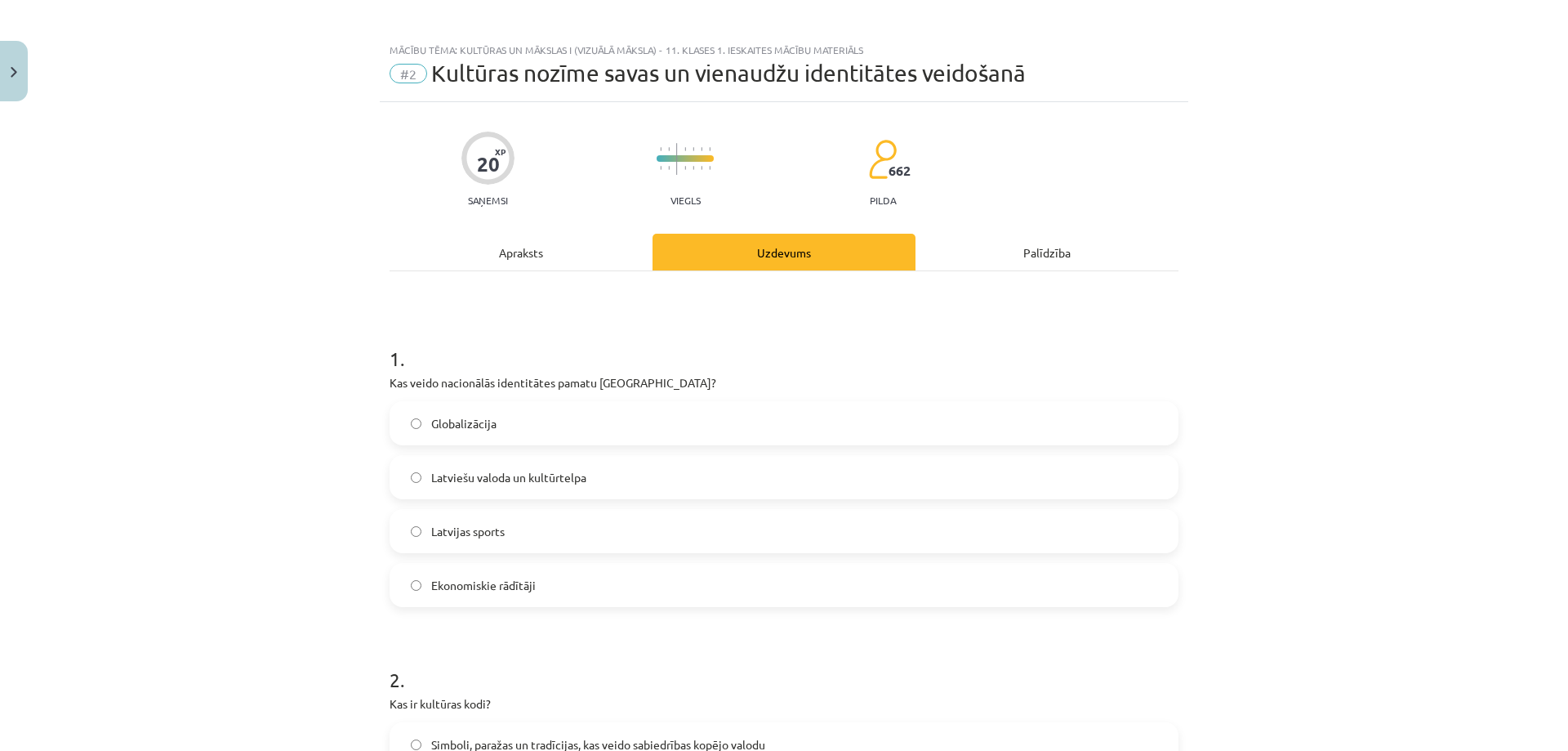
scroll to position [0, 0]
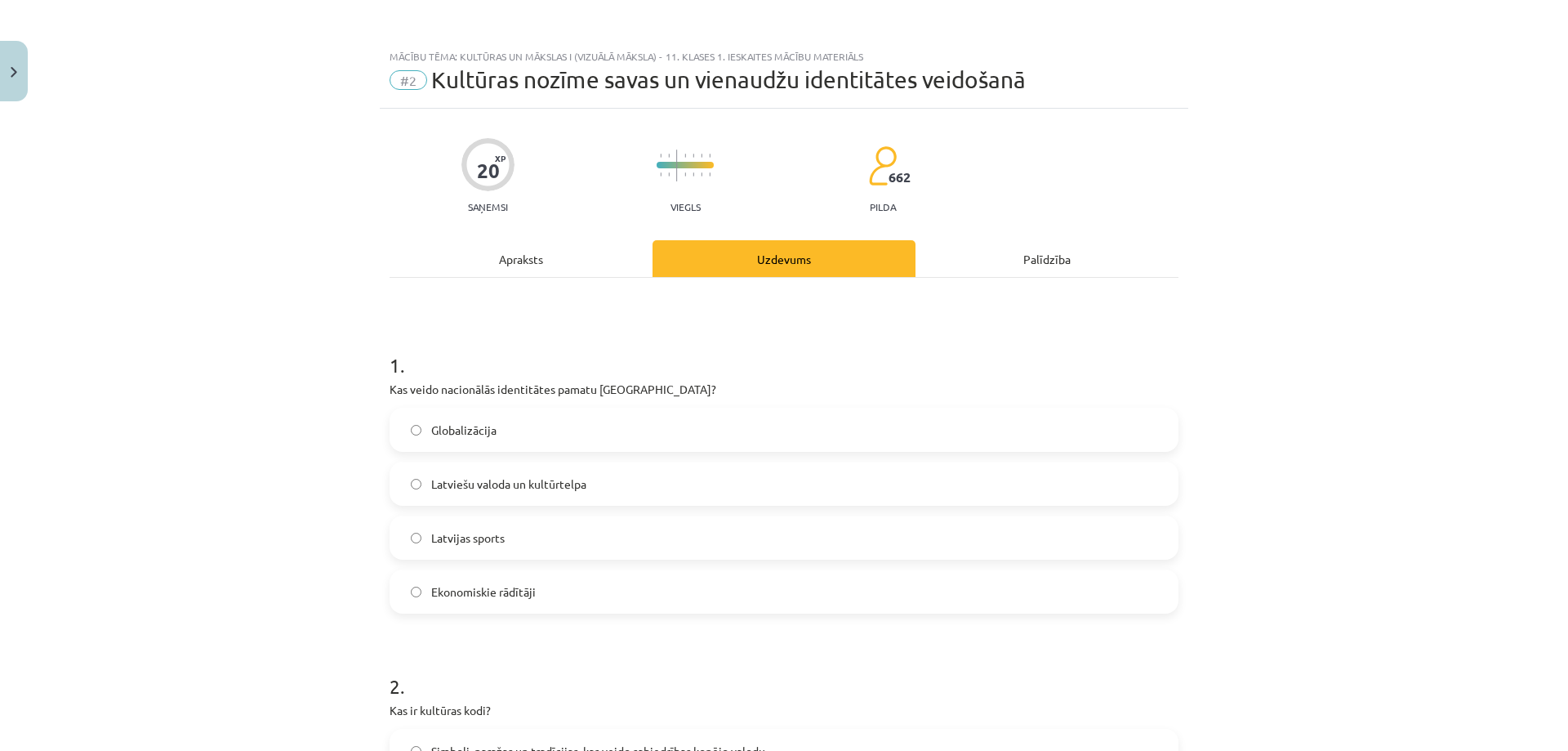
click at [510, 250] on div "Apraksts" at bounding box center [521, 258] width 262 height 37
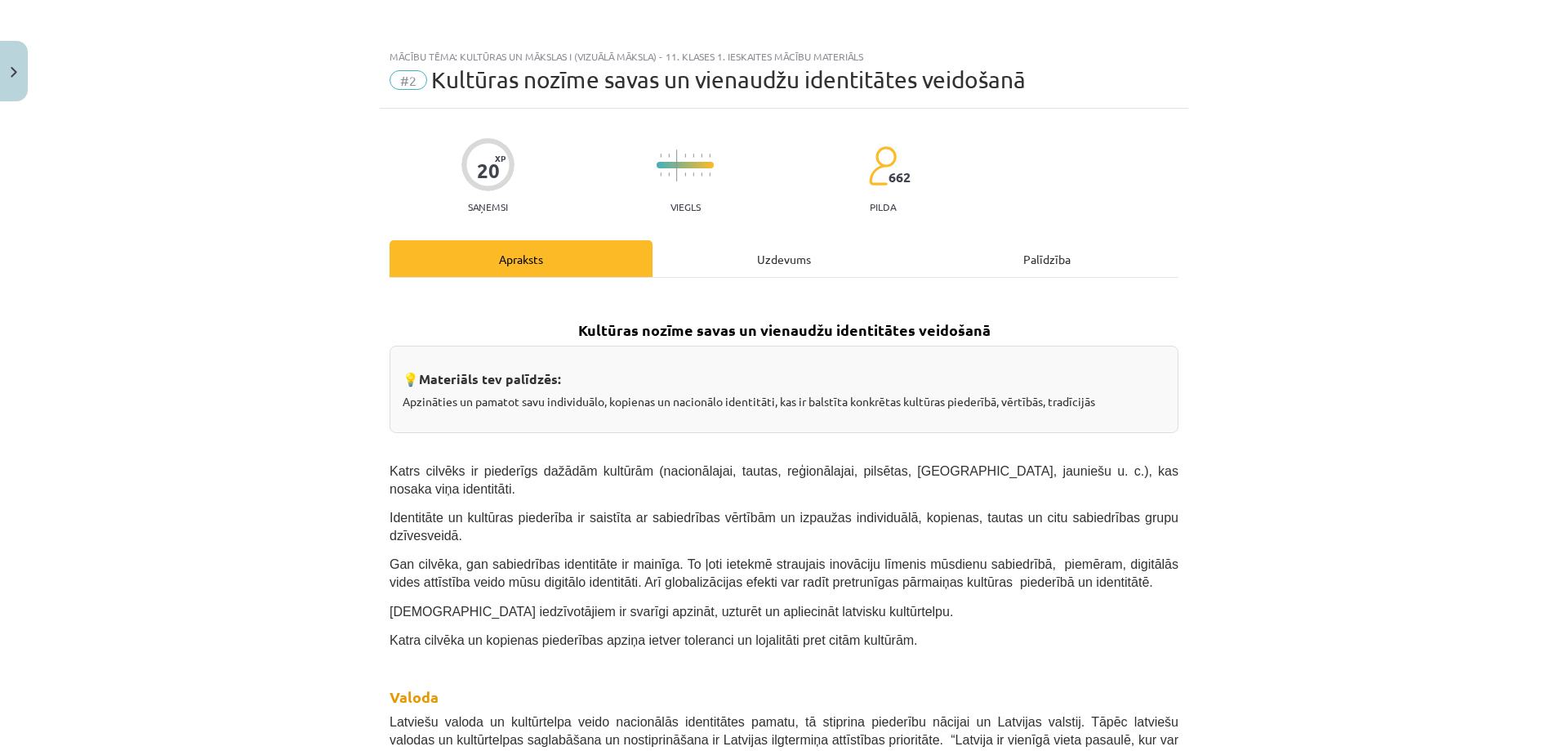
scroll to position [41, 0]
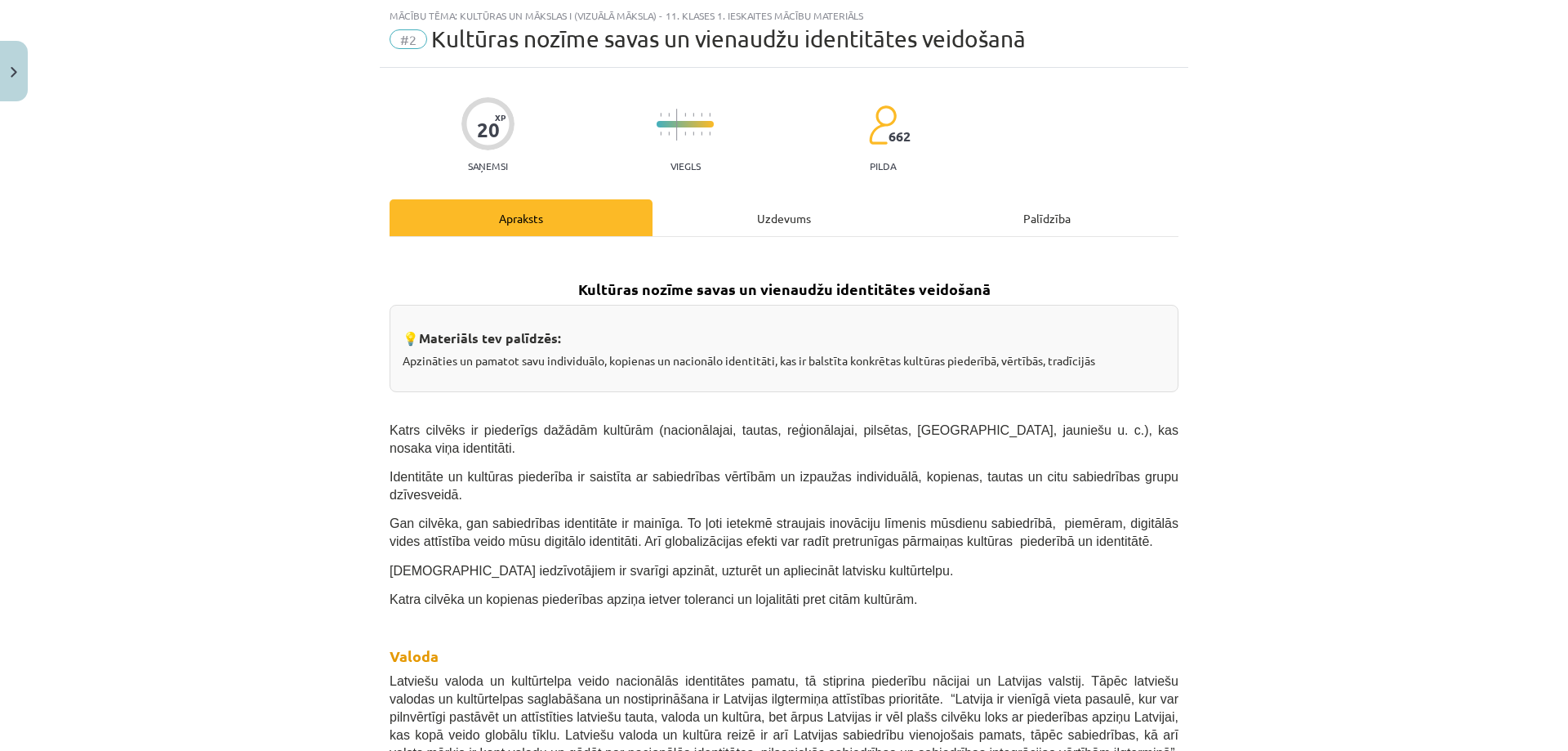
drag, startPoint x: 762, startPoint y: 199, endPoint x: 761, endPoint y: 208, distance: 9.1
click at [762, 203] on div "Uzdevums" at bounding box center [784, 217] width 262 height 37
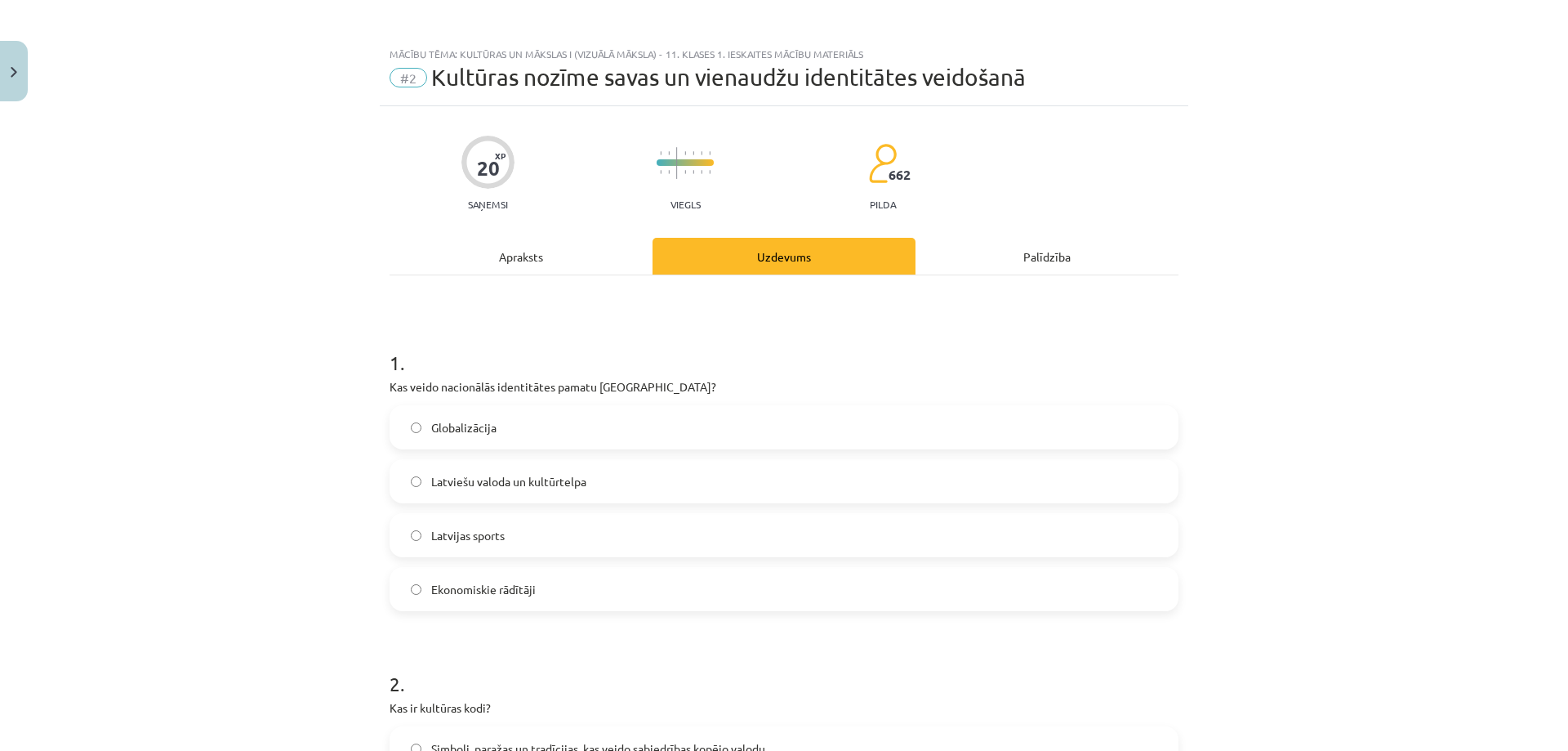
scroll to position [0, 0]
click at [528, 267] on div "Apraksts" at bounding box center [521, 258] width 262 height 37
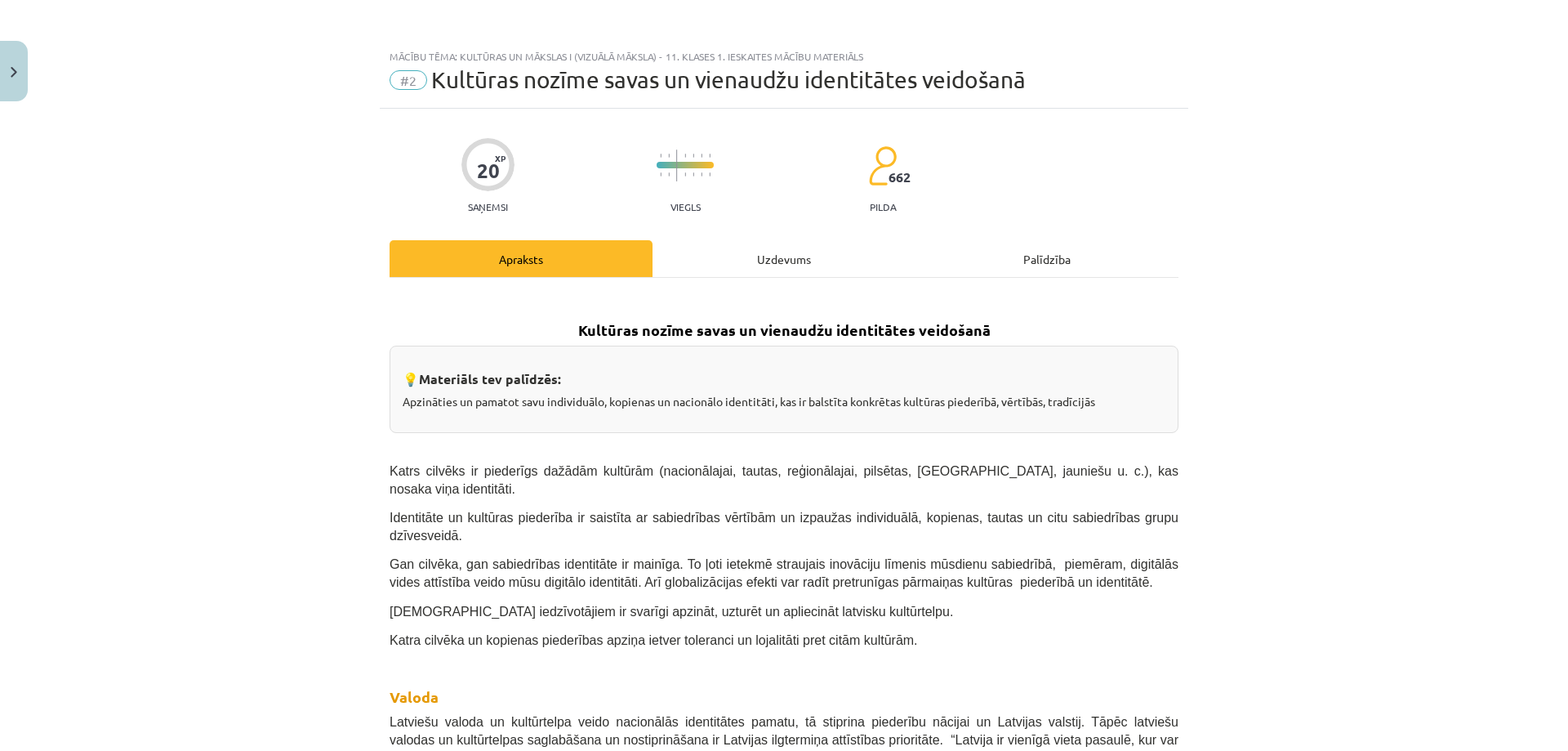
click at [764, 257] on div "Uzdevums" at bounding box center [784, 258] width 262 height 37
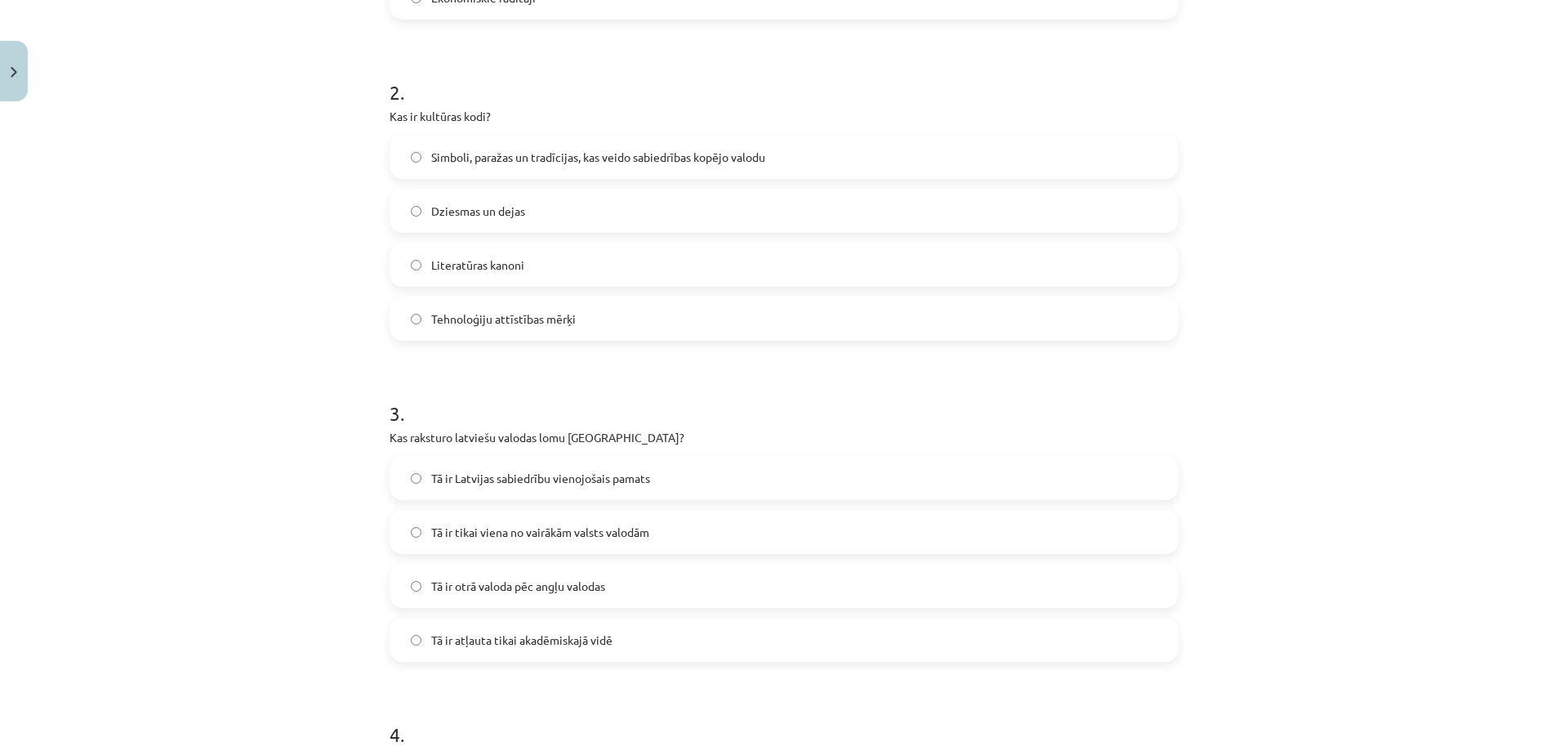
scroll to position [613, 0]
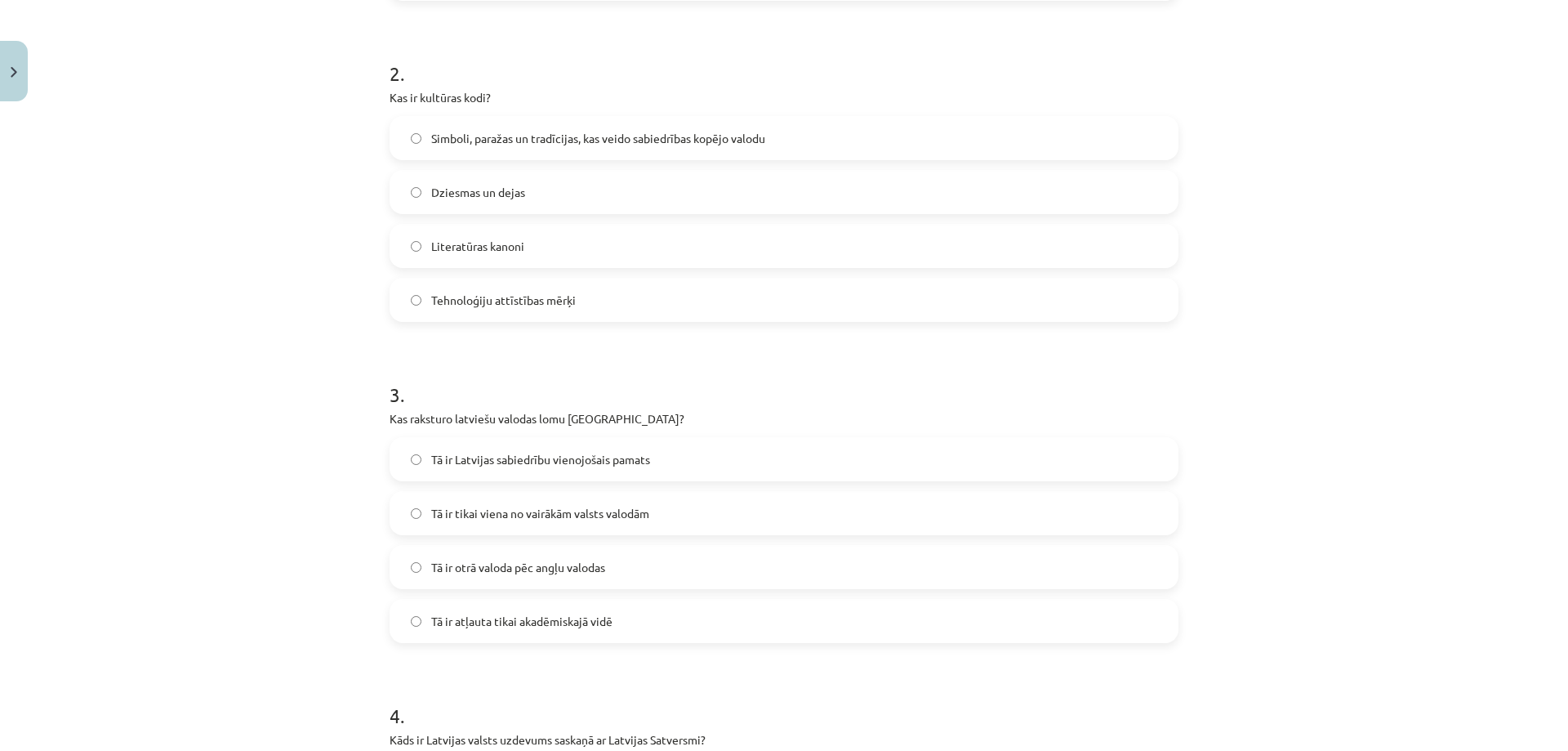
click at [446, 470] on label "Tā ir Latvijas sabiedrību vienojošais pamats" at bounding box center [784, 459] width 785 height 41
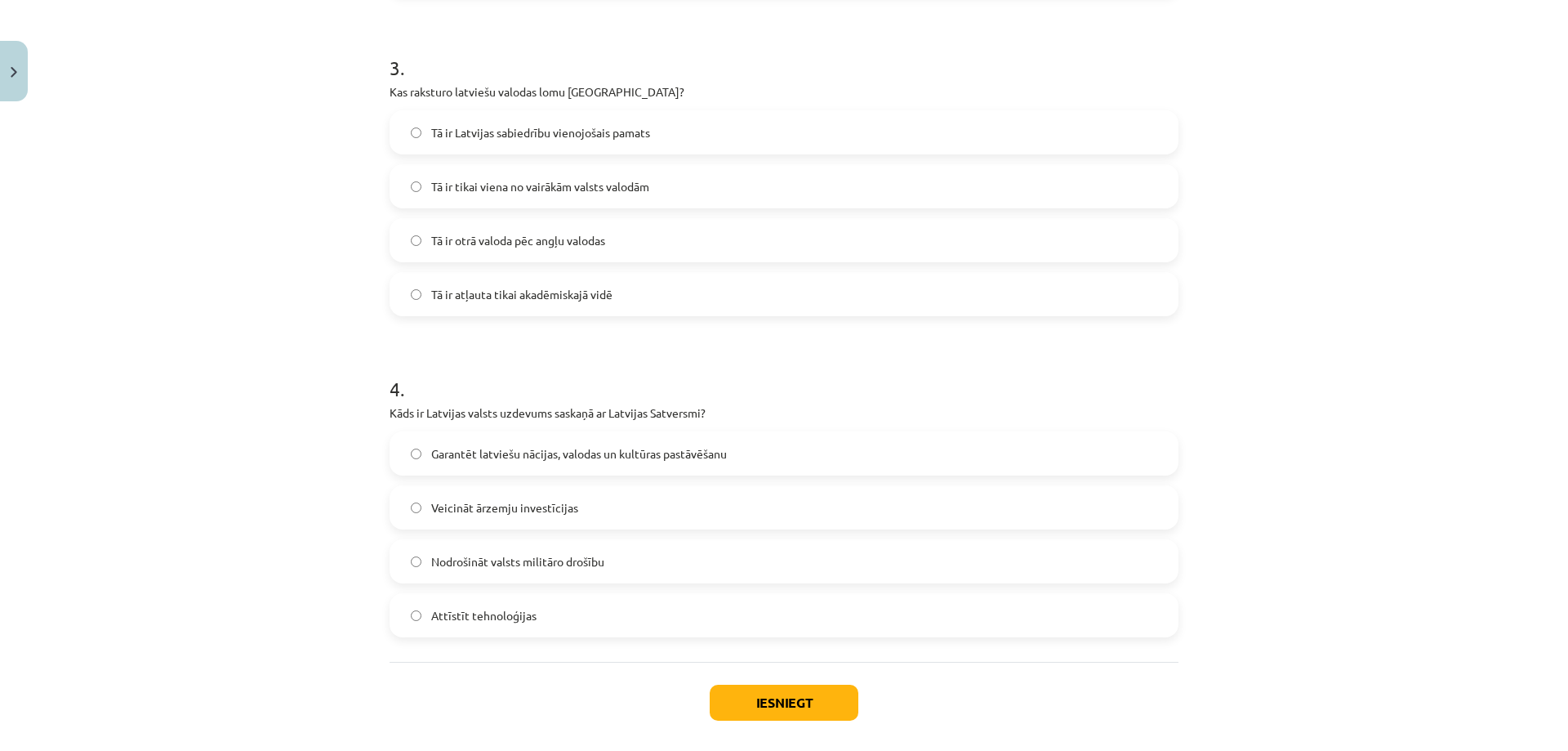
scroll to position [1016, 0]
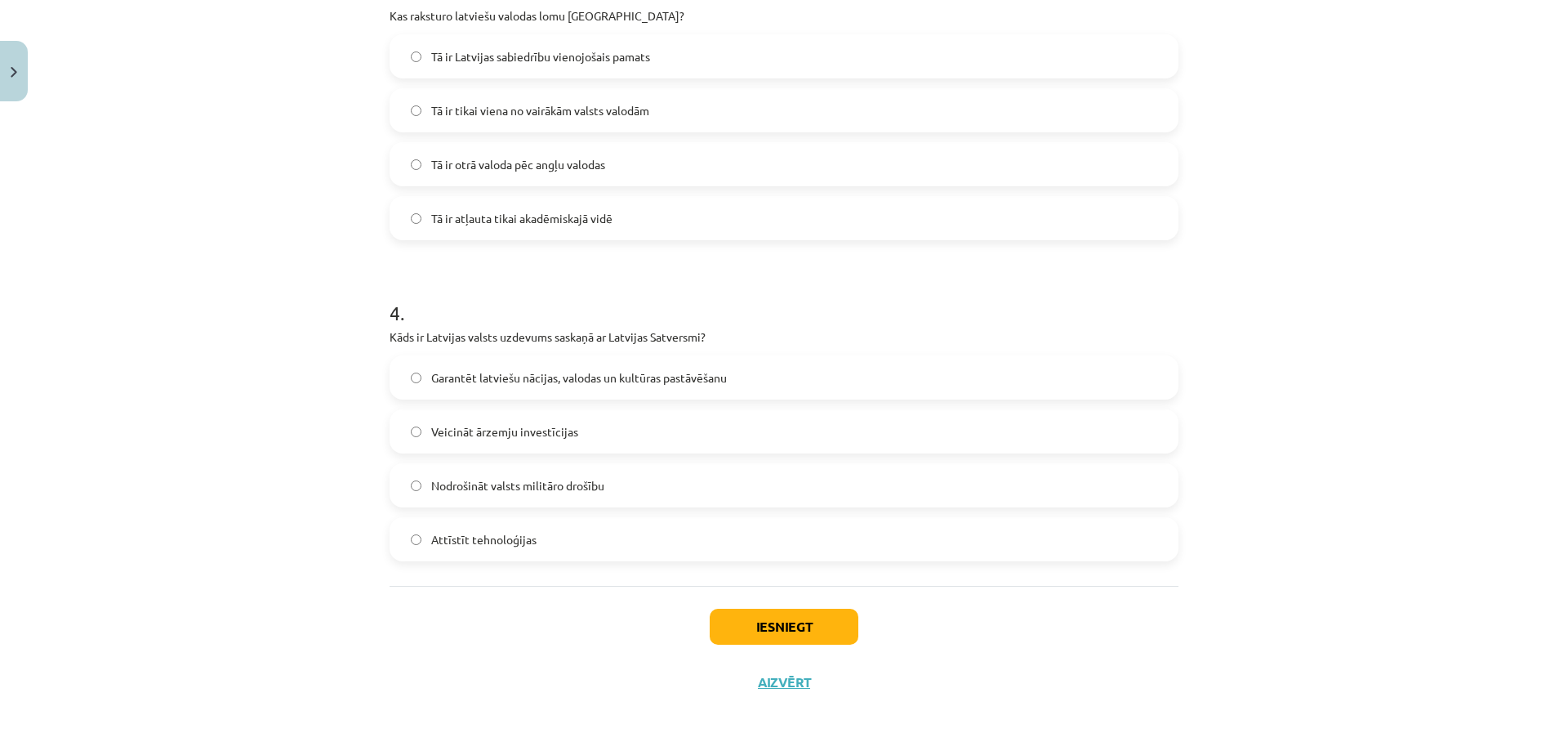
click at [572, 369] on span "Garantēt latviešu nācijas, valodas un kultūras pastāvēšanu" at bounding box center [579, 377] width 295 height 17
click at [757, 624] on button "Iesniegt" at bounding box center [784, 627] width 148 height 36
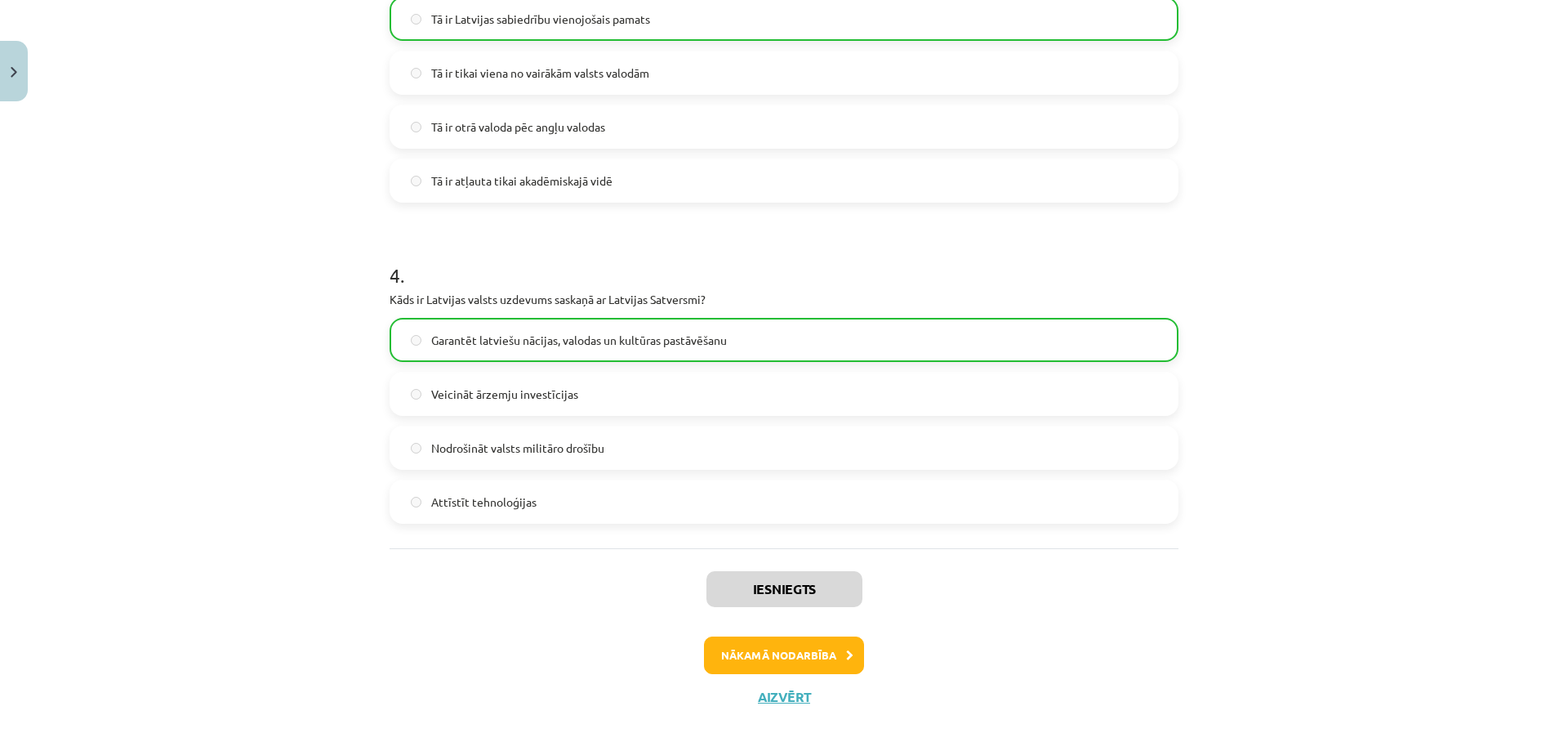
scroll to position [1068, 0]
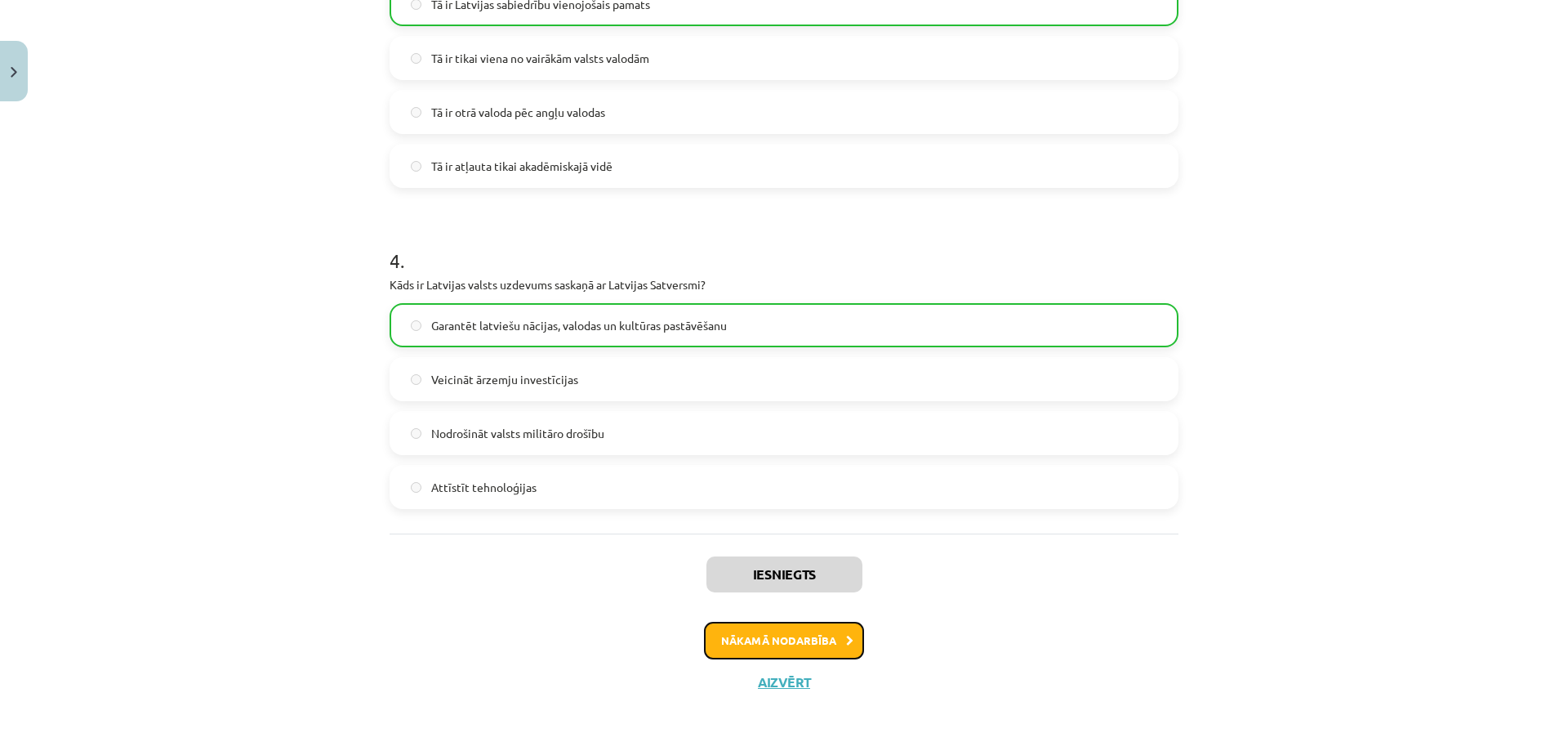
click at [809, 652] on button "Nākamā nodarbība" at bounding box center [784, 641] width 160 height 38
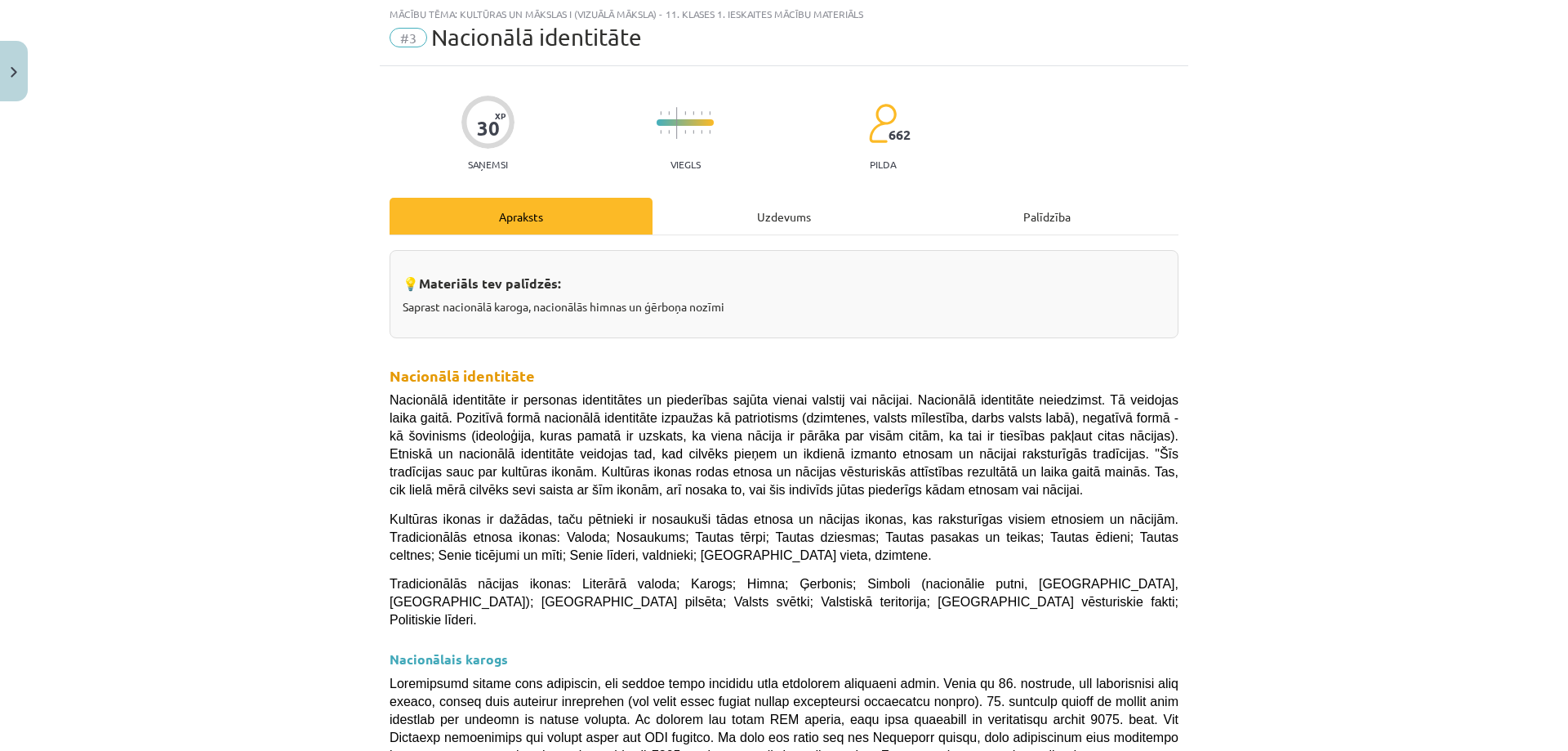
scroll to position [41, 0]
click at [737, 222] on div "Uzdevums" at bounding box center [784, 217] width 262 height 37
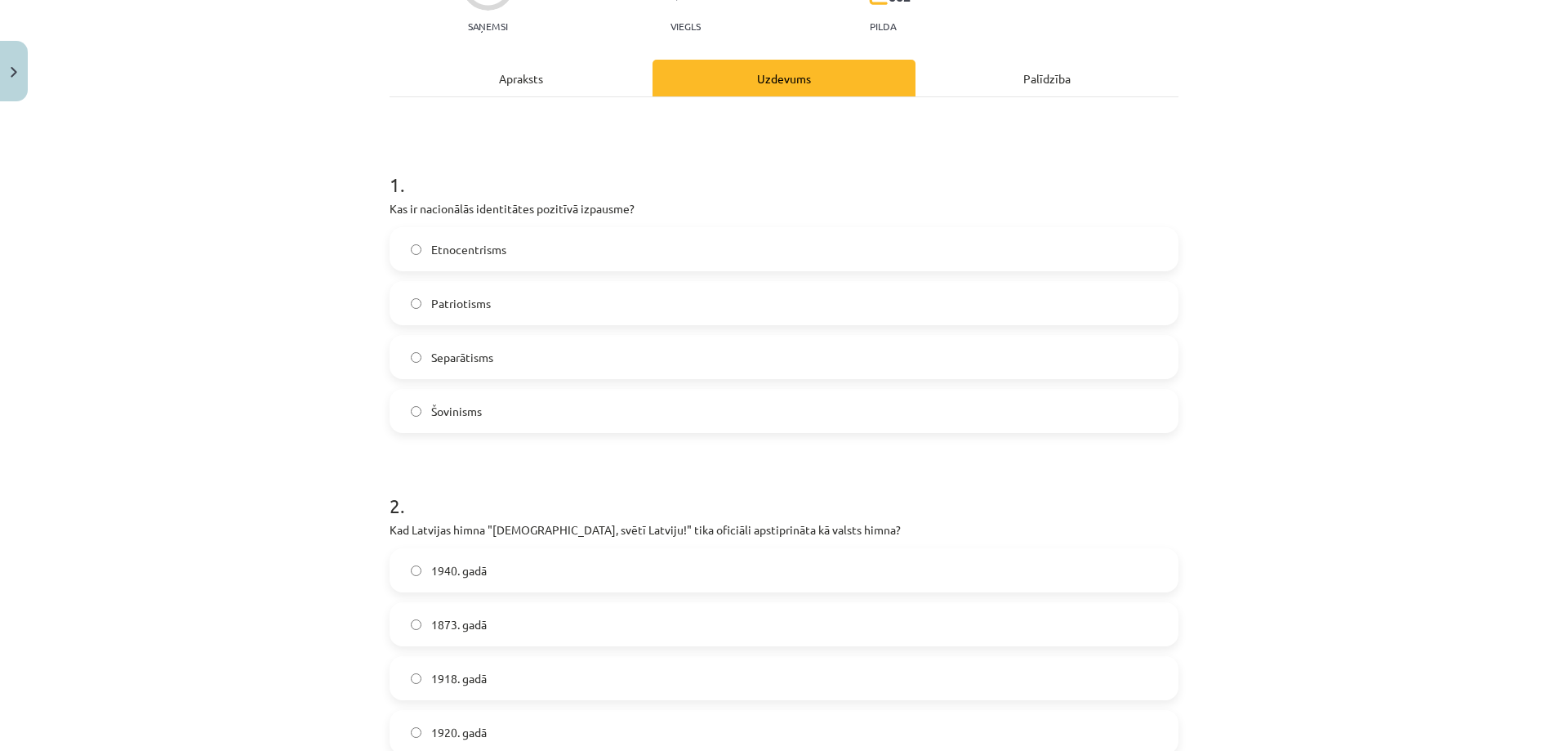
scroll to position [0, 0]
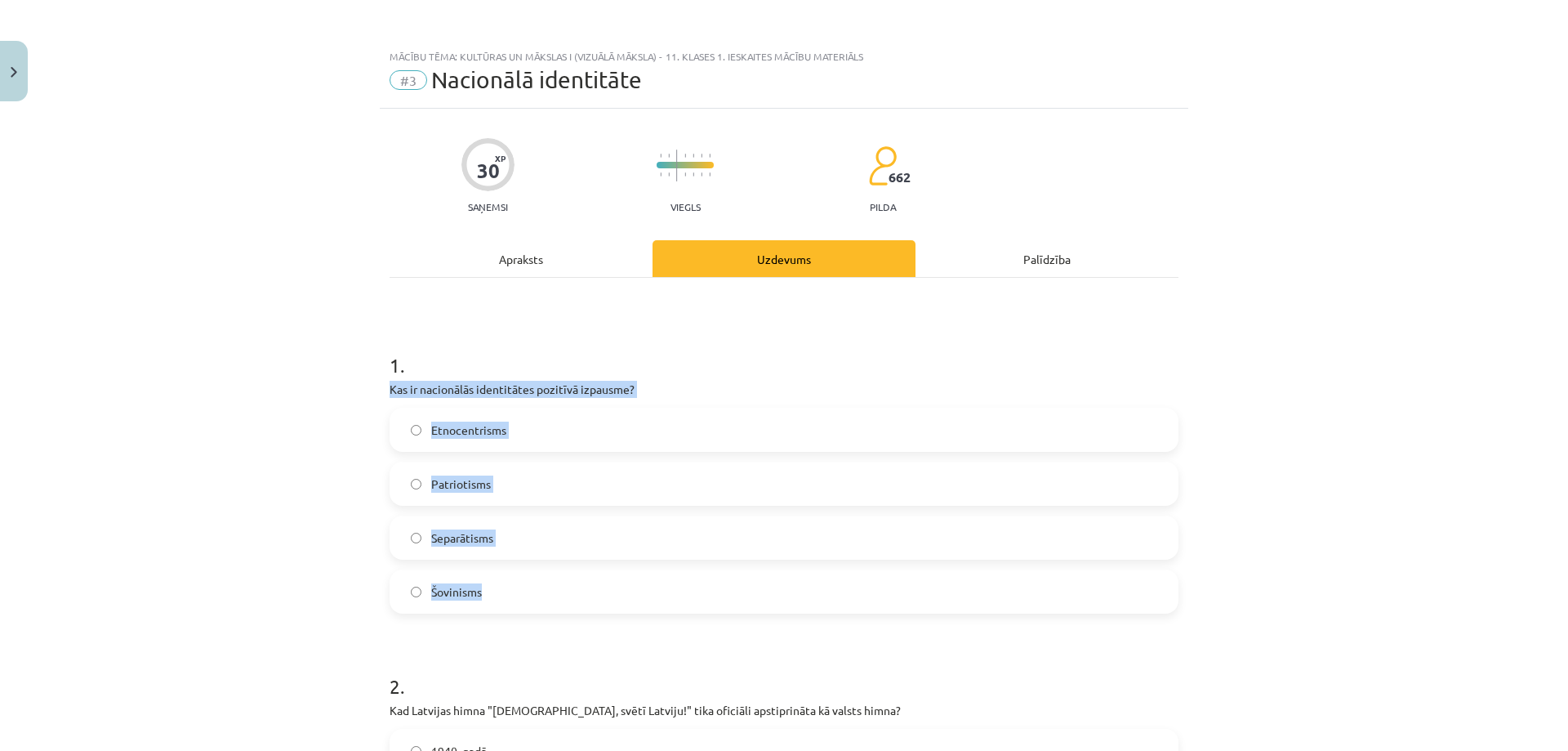
drag, startPoint x: 385, startPoint y: 388, endPoint x: 628, endPoint y: 578, distance: 308.5
click at [628, 578] on div "1 . Kas ir nacionālās identitātes pozitīvā izpausme? Etnocentrisms Patriotisms …" at bounding box center [784, 469] width 788 height 288
copy div "Kas ir nacionālās identitātes pozitīvā izpausme? Etnocentrisms Patriotisms Sepa…"
click at [542, 356] on h1 "1 ." at bounding box center [784, 350] width 788 height 51
click at [505, 487] on label "Patriotisms" at bounding box center [784, 483] width 785 height 41
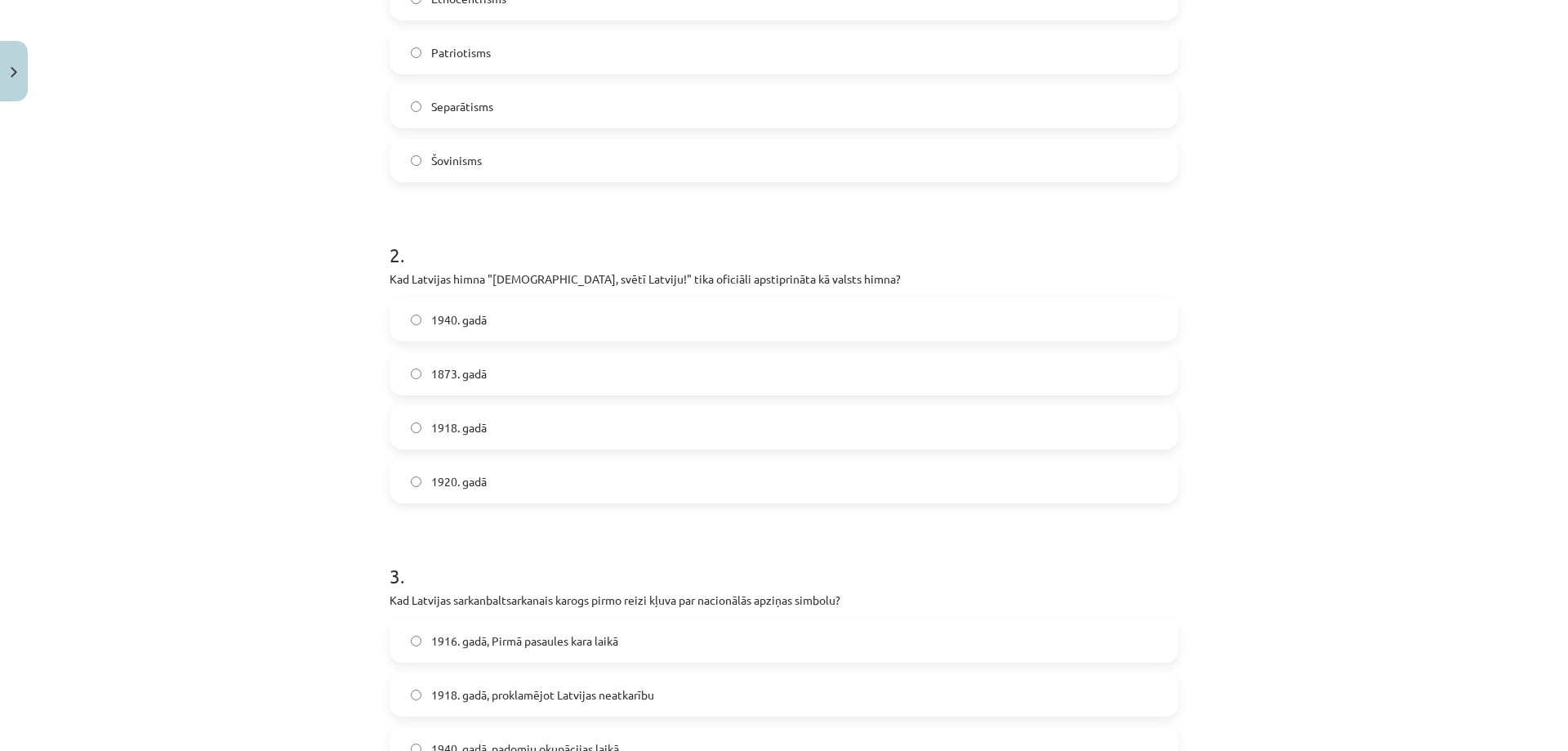
scroll to position [490, 0]
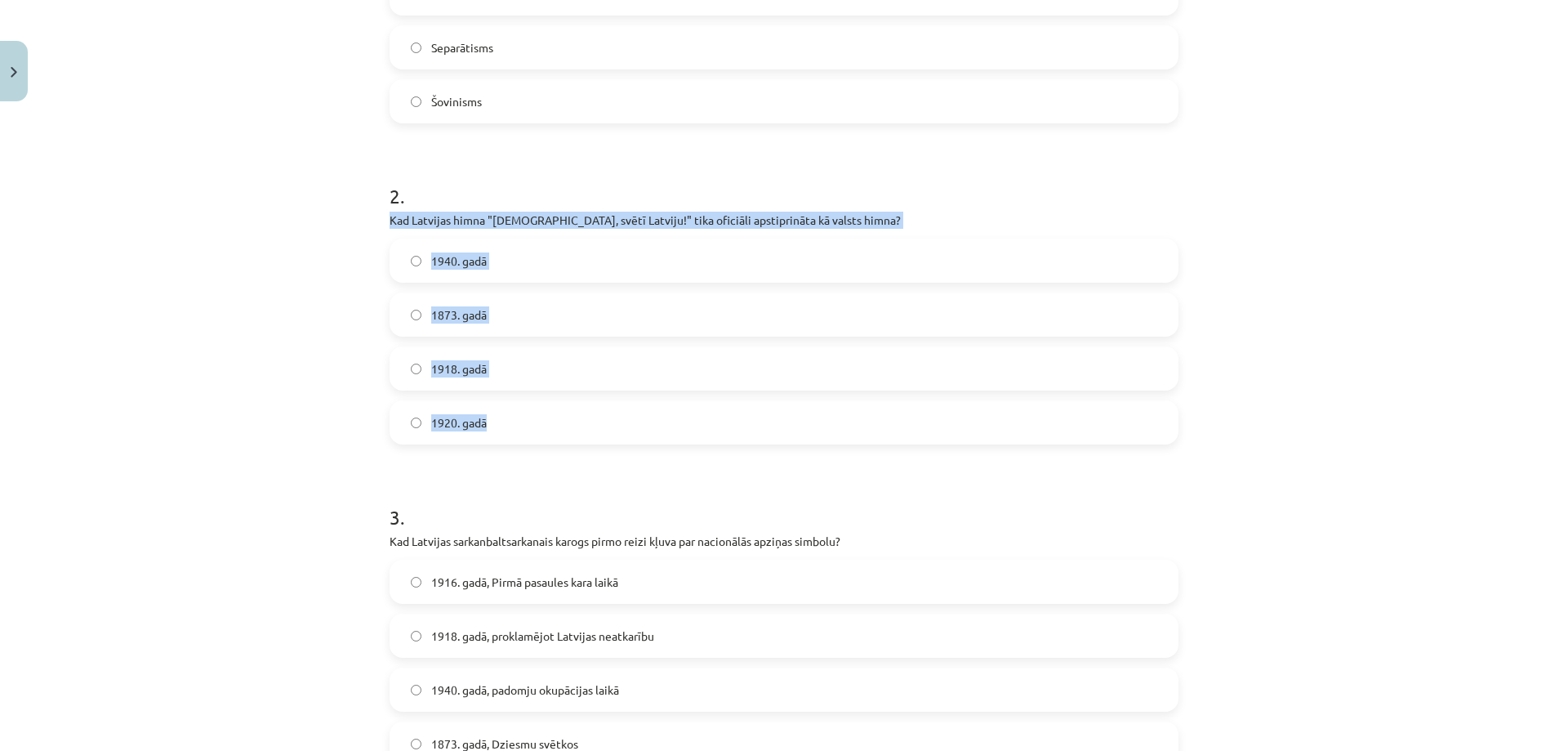
drag, startPoint x: 386, startPoint y: 216, endPoint x: 538, endPoint y: 422, distance: 256.0
click at [538, 422] on div "2 . Kad Latvijas himna "Dievs, svētī Latviju!" tika oficiāli apstiprināta kā va…" at bounding box center [784, 300] width 788 height 288
copy div "Kad Latvijas himna "Dievs, svētī Latviju!" tika oficiāli apstiprināta kā valsts…"
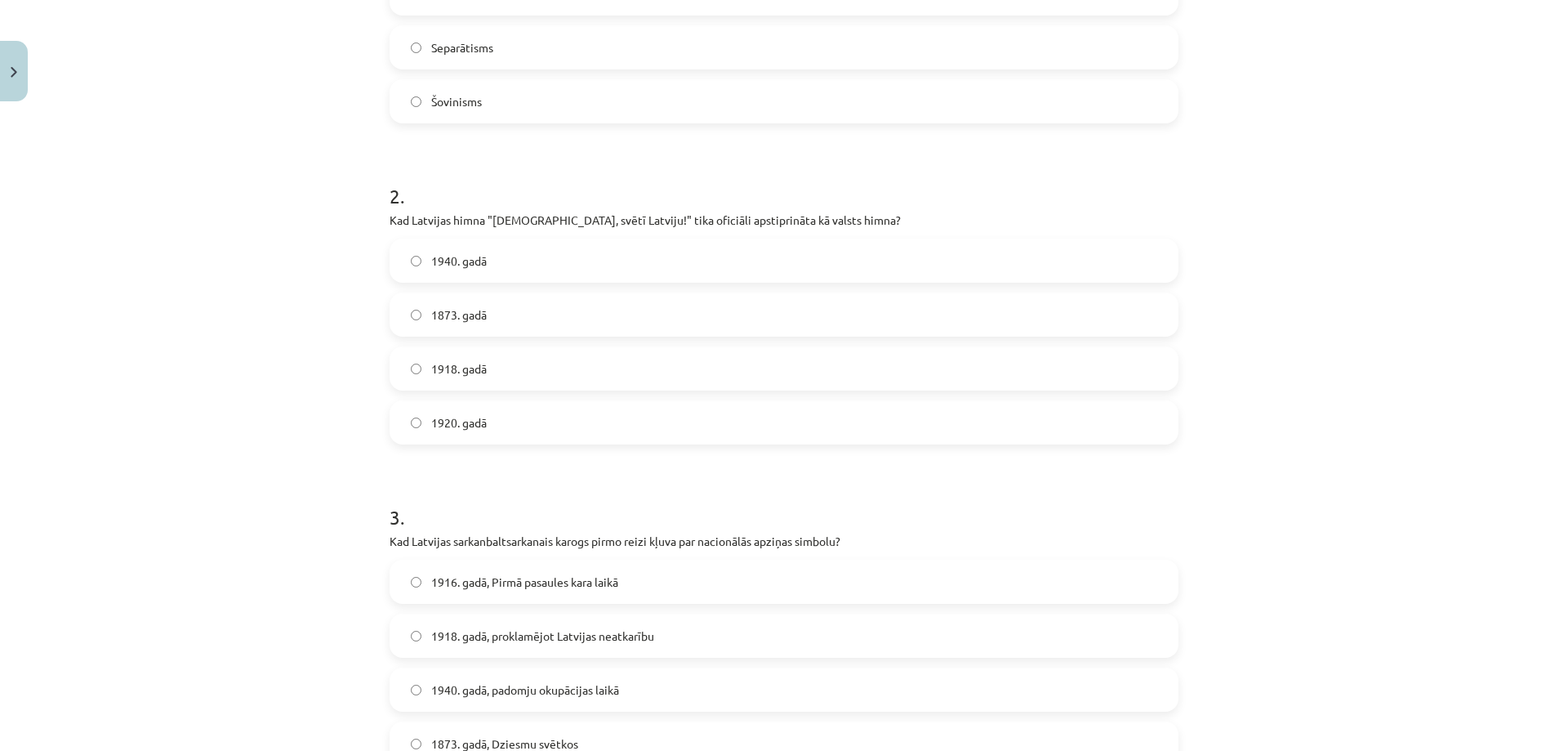
click at [304, 480] on div "Mācību tēma: Kultūras un mākslas i (vizuālā māksla) - 11. klases 1. ieskaites m…" at bounding box center [784, 375] width 1568 height 751
click at [475, 433] on label "1920. gadā" at bounding box center [784, 422] width 785 height 41
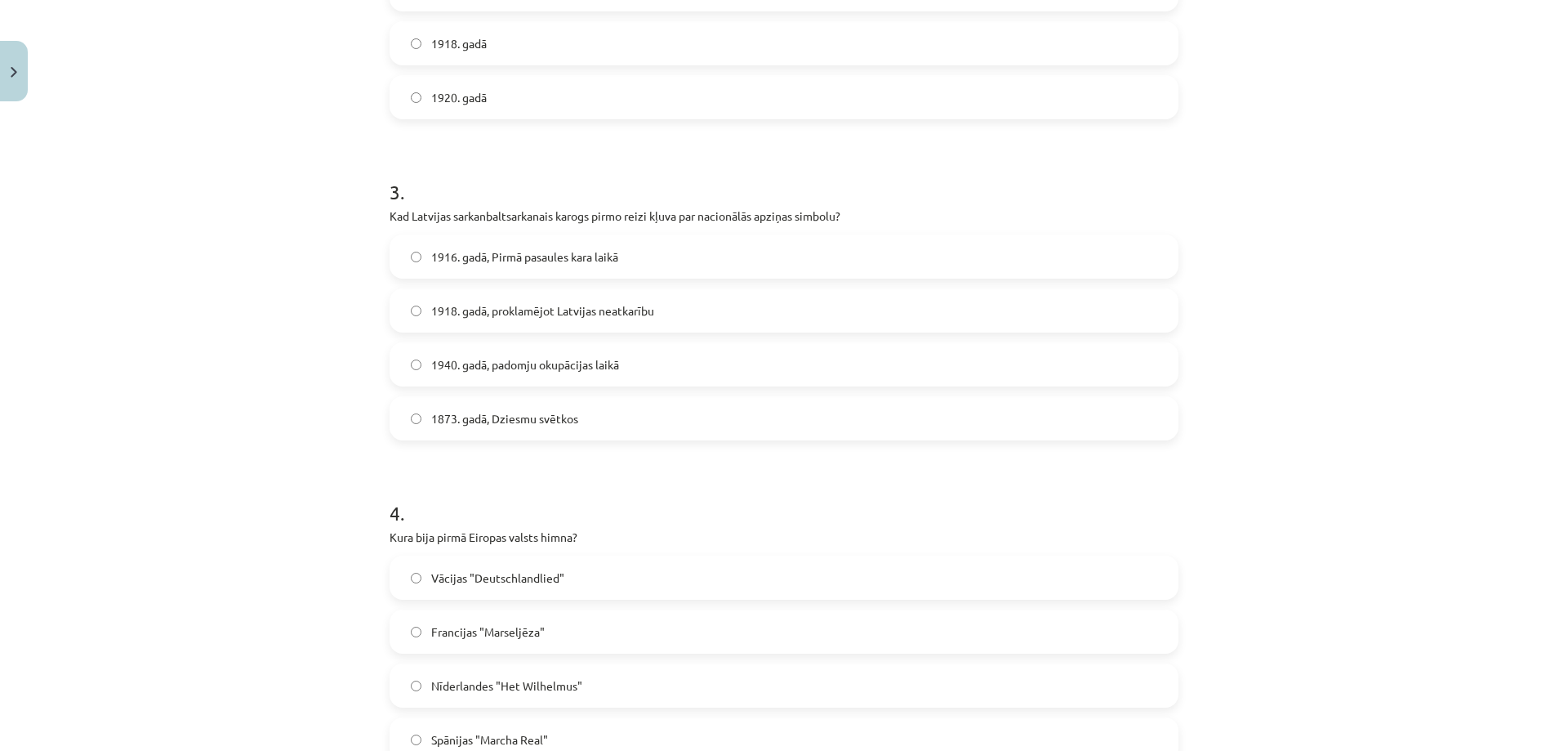
scroll to position [817, 0]
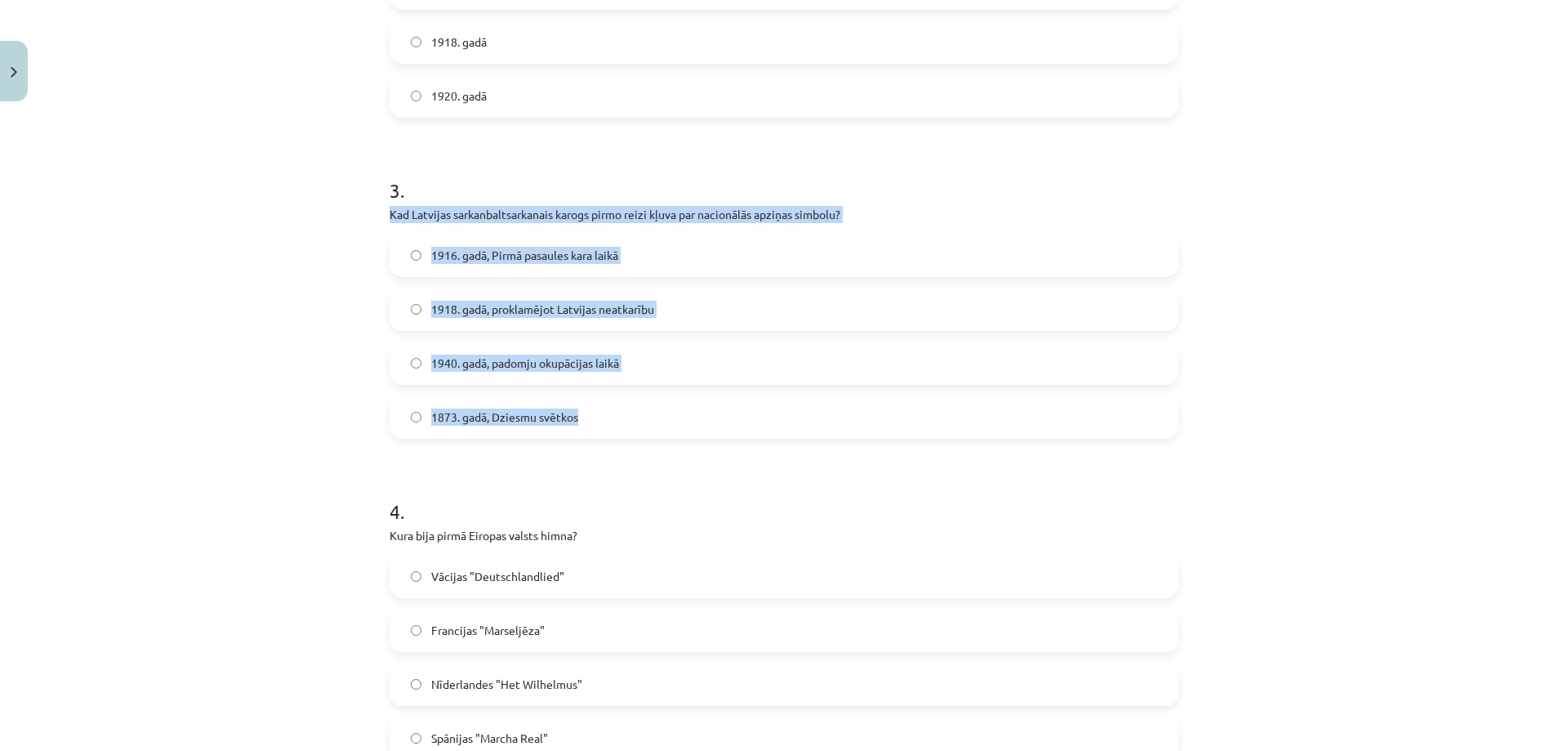
drag, startPoint x: 382, startPoint y: 213, endPoint x: 588, endPoint y: 419, distance: 291.3
click at [588, 419] on div "30 XP Saņemsi Viegls 662 pilda Apraksts Uzdevums Palīdzība 1 . Kas ir nacionālā…" at bounding box center [784, 421] width 808 height 2259
drag, startPoint x: 514, startPoint y: 213, endPoint x: 547, endPoint y: 216, distance: 33.1
click at [547, 216] on p "Kad Latvijas sarkanbaltsarkanais karogs pirmo reizi kļuva par nacionālās apziņa…" at bounding box center [784, 214] width 788 height 17
drag, startPoint x: 384, startPoint y: 215, endPoint x: 607, endPoint y: 426, distance: 307.0
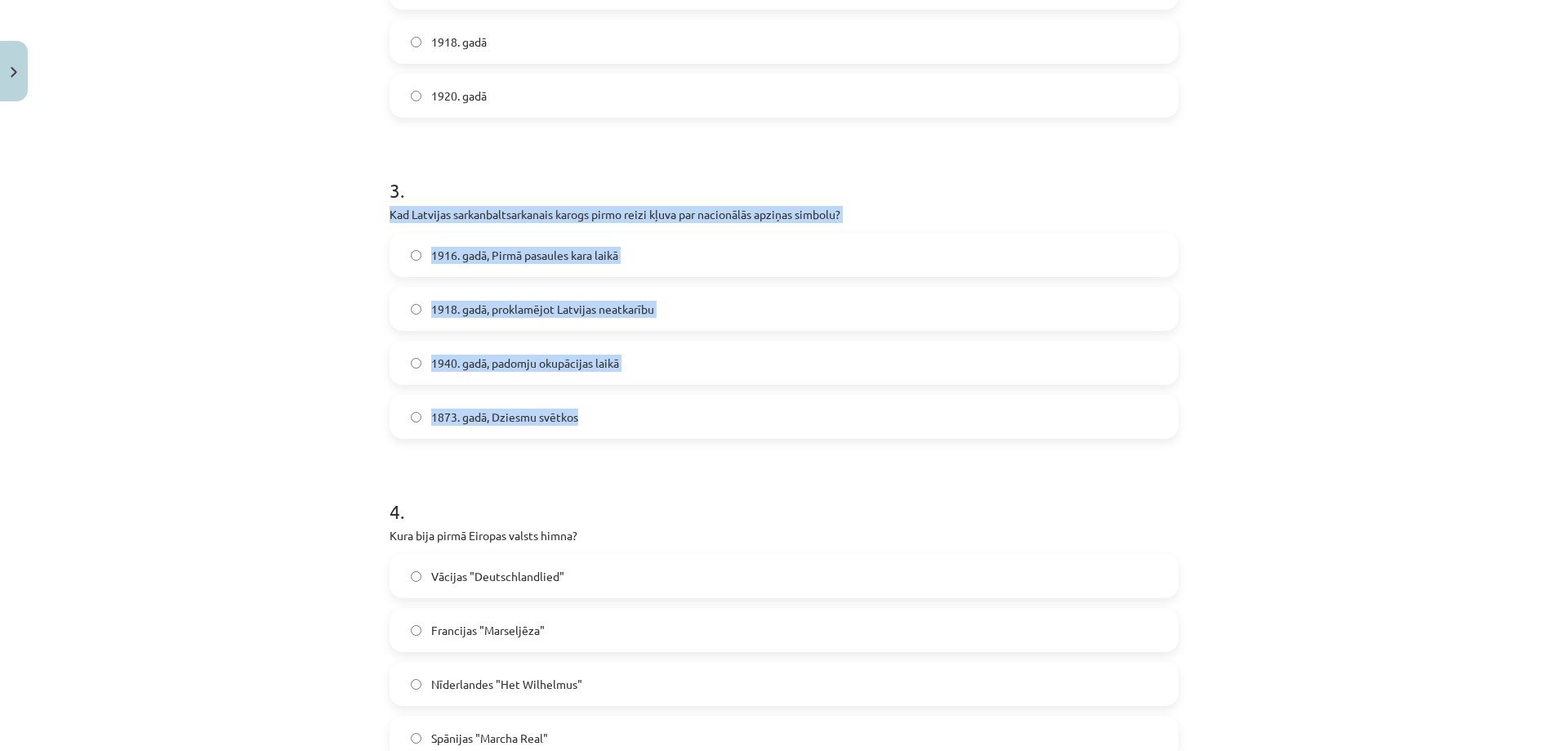
click at [607, 426] on div "3 . Kad Latvijas sarkanbaltsarkanais karogs pirmo reizi kļuva par nacionālās ap…" at bounding box center [784, 294] width 788 height 288
copy div "Kad Latvijas sarkanbaltsarkanais karogs pirmo reizi kļuva par nacionālās apziņa…"
click at [331, 382] on div "Mācību tēma: Kultūras un mākslas i (vizuālā māksla) - 11. klases 1. ieskaites m…" at bounding box center [784, 375] width 1568 height 751
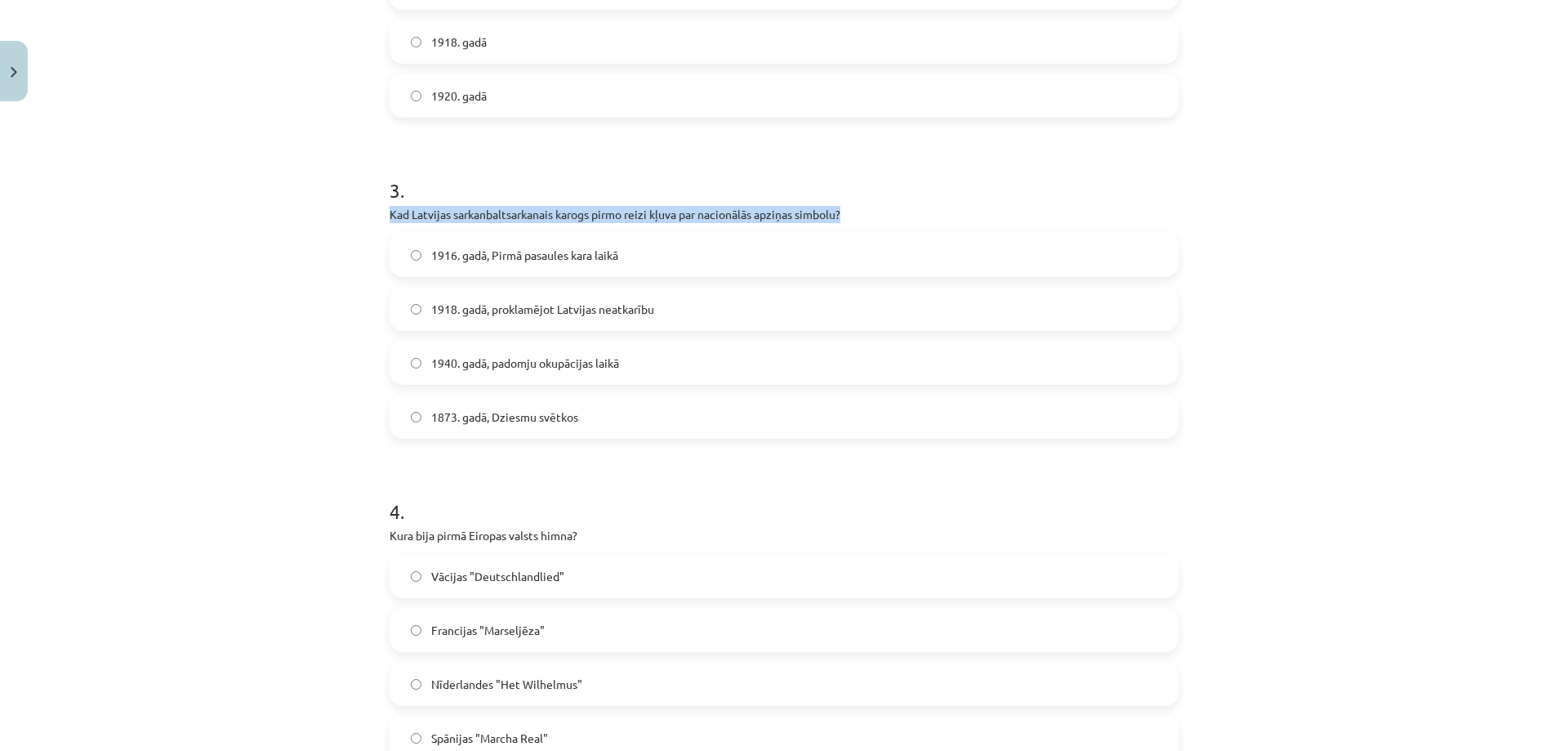
drag, startPoint x: 382, startPoint y: 209, endPoint x: 900, endPoint y: 215, distance: 518.0
click at [900, 215] on div "30 XP Saņemsi Viegls 662 pilda Apraksts Uzdevums Palīdzība 1 . Kas ir nacionālā…" at bounding box center [784, 421] width 808 height 2259
copy p "Kad Latvijas sarkanbaltsarkanais karogs pirmo reizi kļuva par nacionālās apziņa…"
click at [436, 257] on span "1916. gadā, Pirmā pasaules kara laikā" at bounding box center [525, 255] width 187 height 17
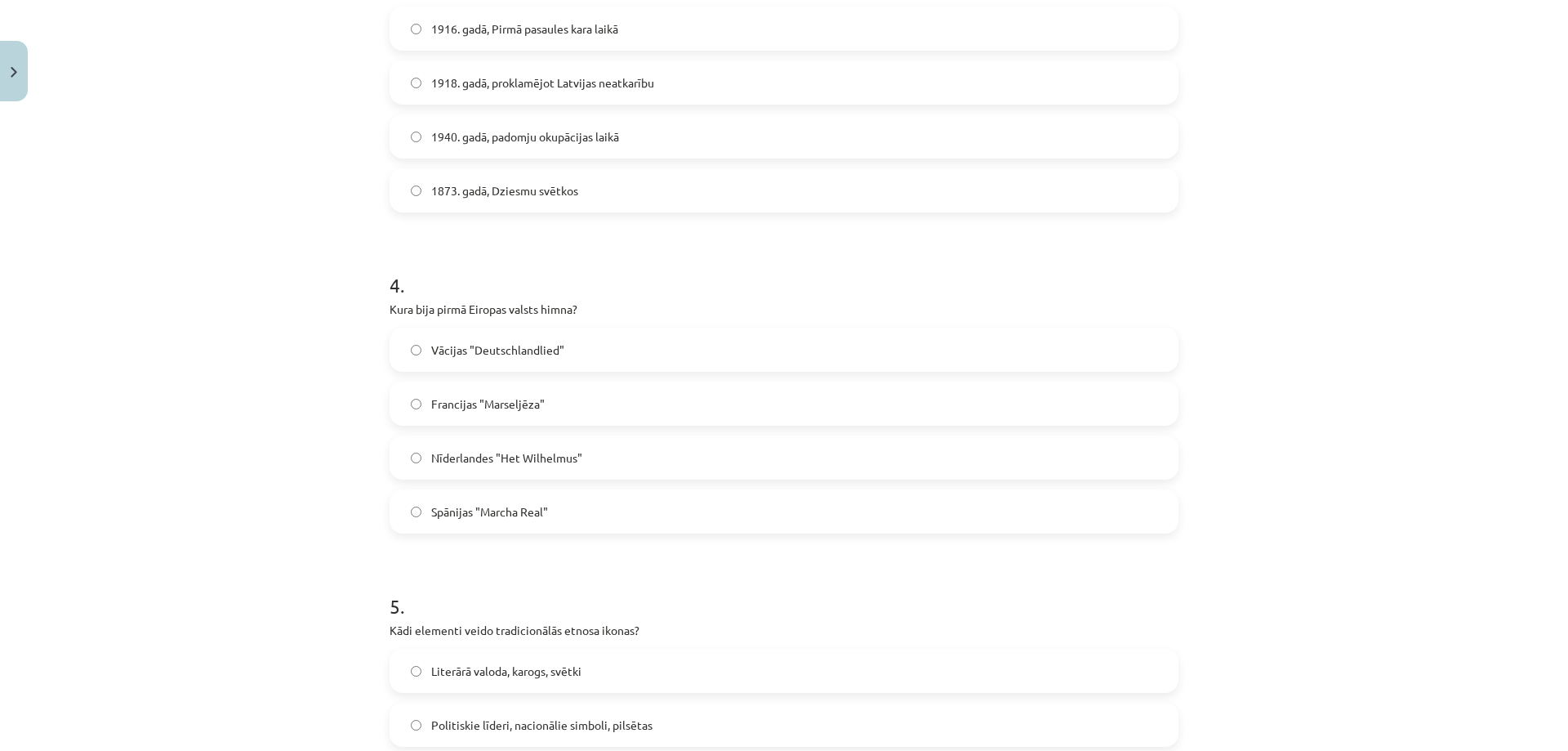
scroll to position [1062, 0]
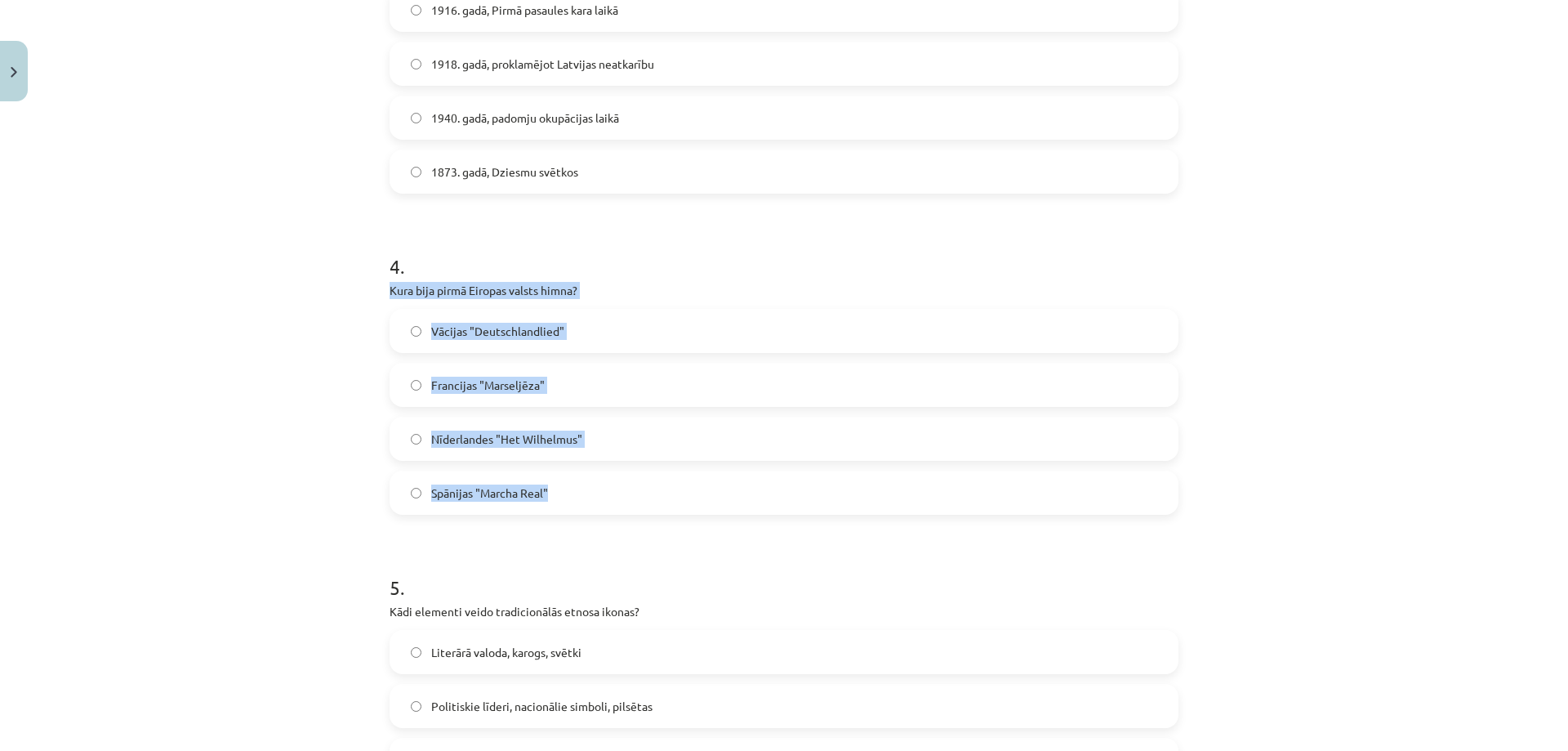
drag, startPoint x: 382, startPoint y: 288, endPoint x: 574, endPoint y: 488, distance: 277.2
click at [574, 488] on div "30 XP Saņemsi Viegls 662 pilda Apraksts Uzdevums Palīdzība 1 . Kas ir nacionālā…" at bounding box center [784, 175] width 808 height 2259
copy div "Kura bija pirmā Eiropas valsts himna? Vācijas "Deutschlandlied" Francijas "Mars…"
click at [652, 296] on p "Kura bija pirmā Eiropas valsts himna?" at bounding box center [784, 289] width 788 height 17
click at [608, 304] on div "4 . Kura bija pirmā Eiropas valsts himna? Vācijas "Deutschlandlied" Francijas "…" at bounding box center [784, 371] width 788 height 288
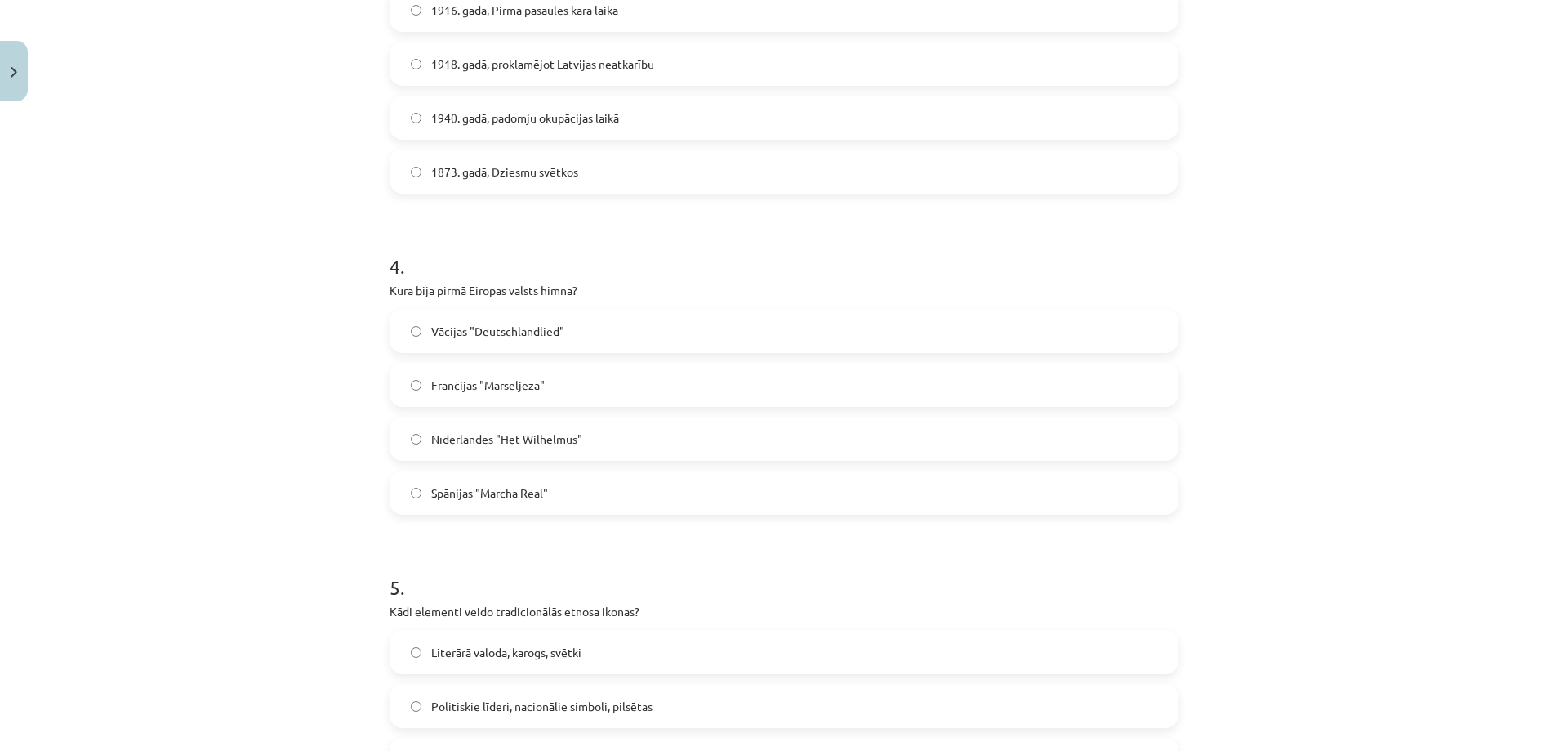
click at [519, 506] on label "Spānijas "Marcha Real"" at bounding box center [784, 492] width 785 height 41
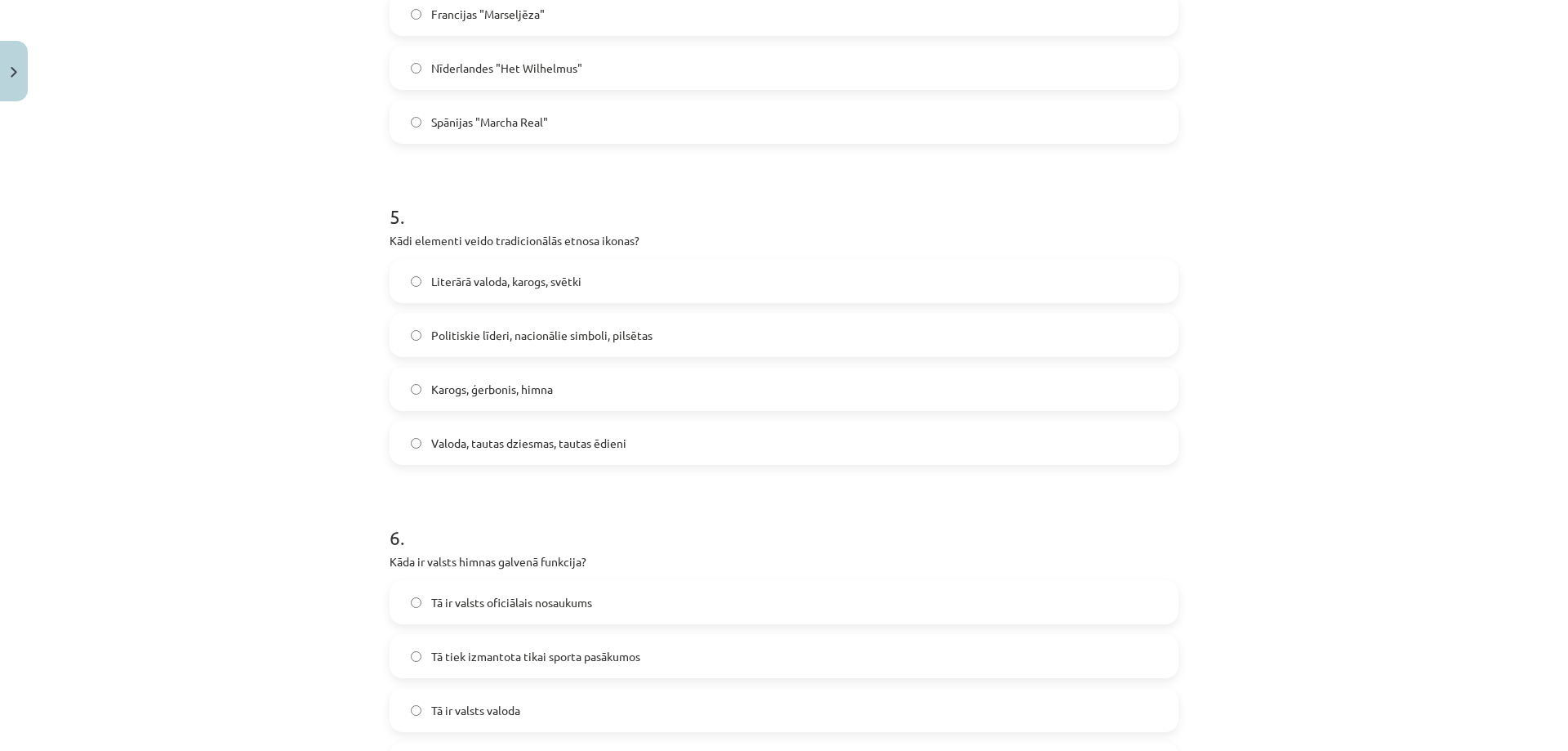
scroll to position [1471, 0]
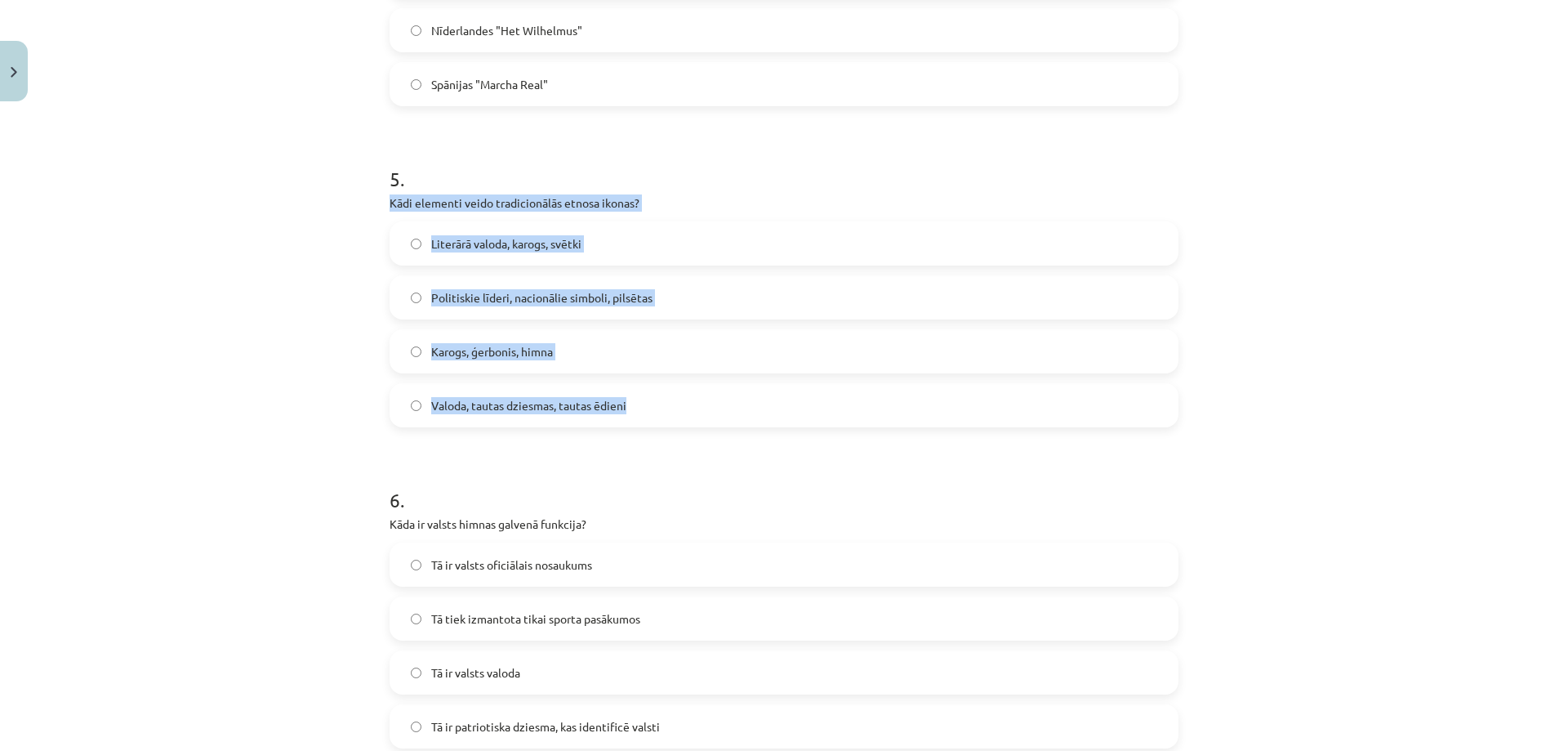
drag, startPoint x: 377, startPoint y: 197, endPoint x: 642, endPoint y: 415, distance: 343.1
copy div "Kādi elementi veido tradicionālās etnosa ikonas? Literārā valoda, karogs, svētk…"
click at [331, 364] on div "Mācību tēma: Kultūras un mākslas i (vizuālā māksla) - 11. klases 1. ieskaites m…" at bounding box center [784, 375] width 1568 height 751
click at [369, 402] on div "Mācību tēma: Kultūras un mākslas i (vizuālā māksla) - 11. klases 1. ieskaites m…" at bounding box center [784, 375] width 1568 height 751
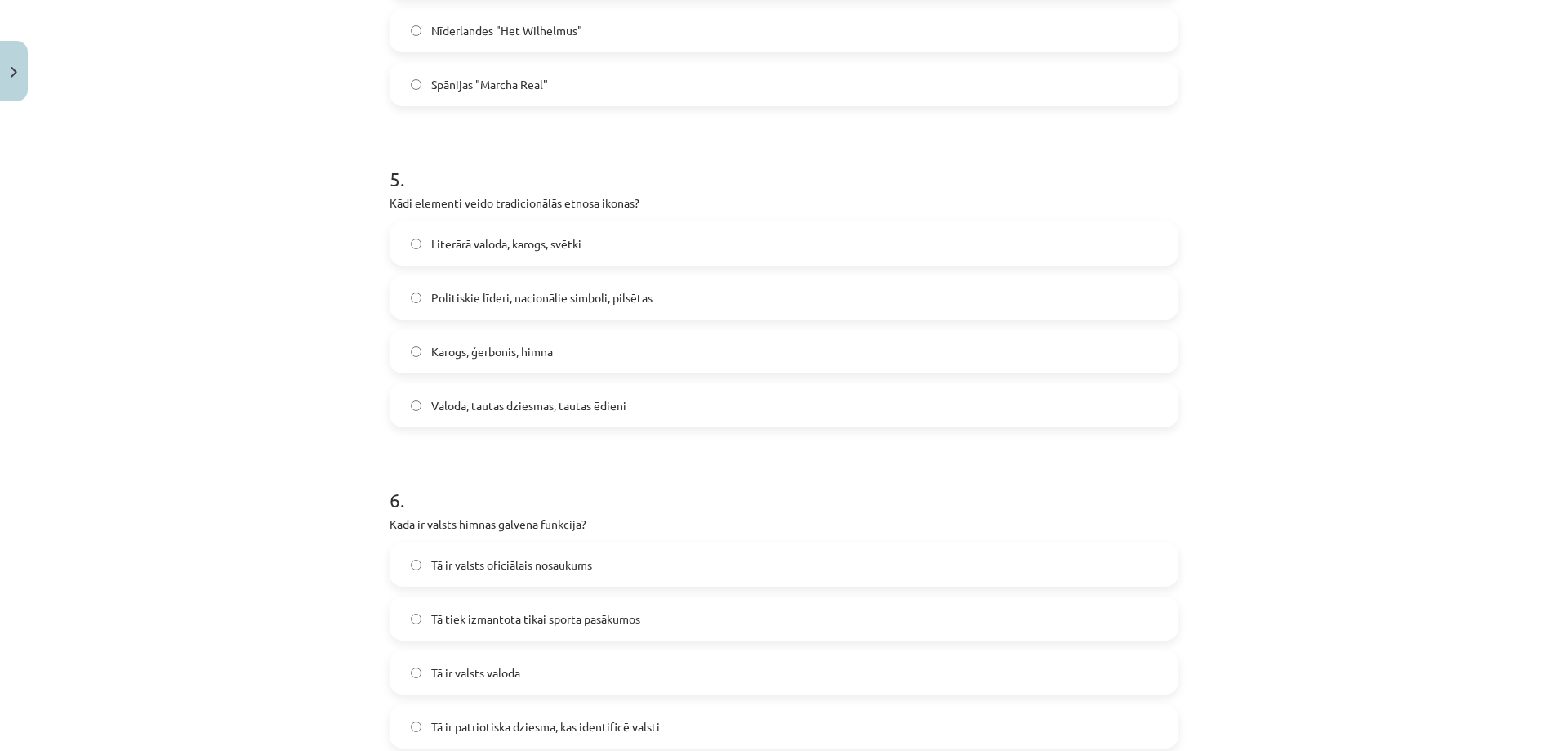
click at [510, 395] on label "Valoda, tautas dziesmas, tautas ēdieni" at bounding box center [784, 405] width 785 height 41
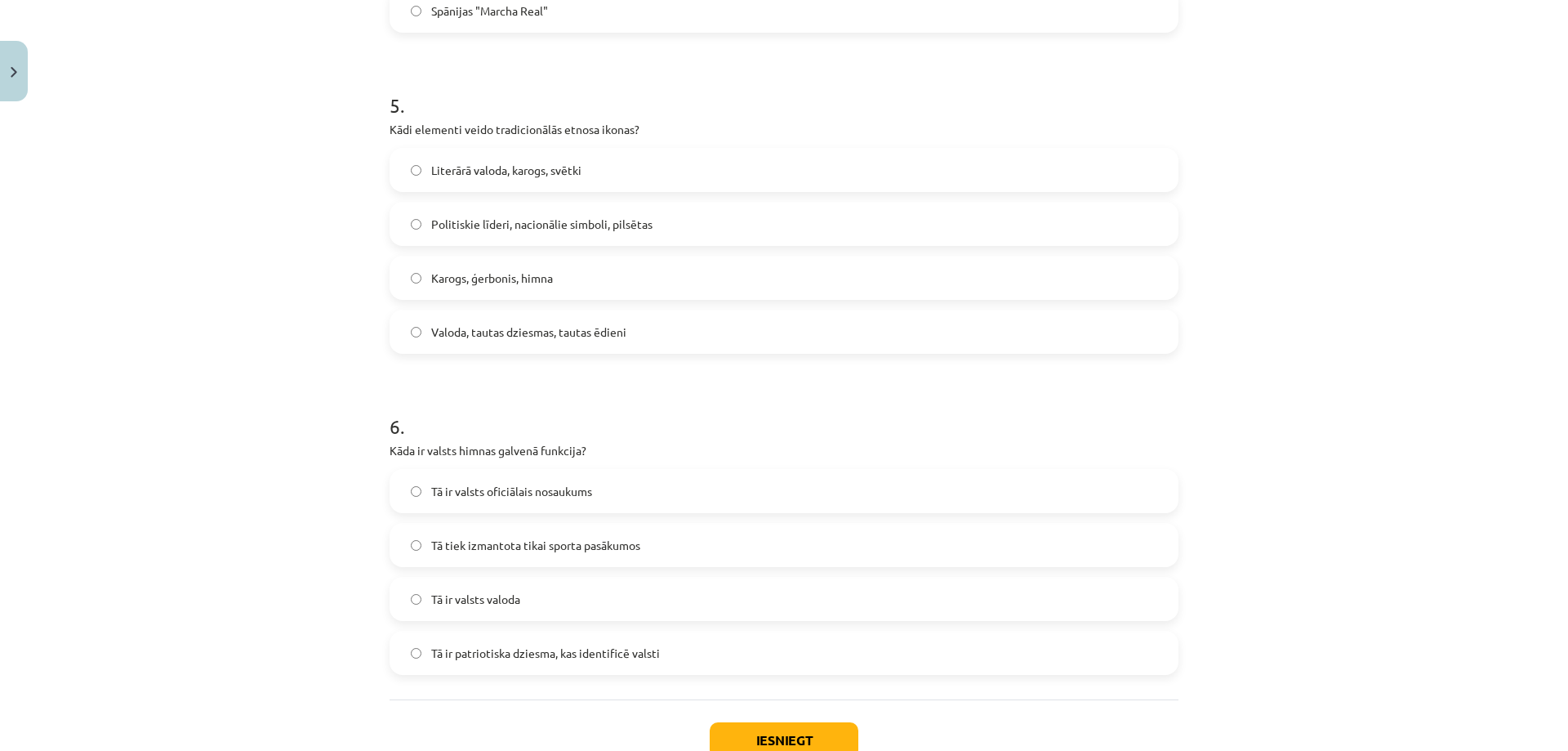
scroll to position [1658, 0]
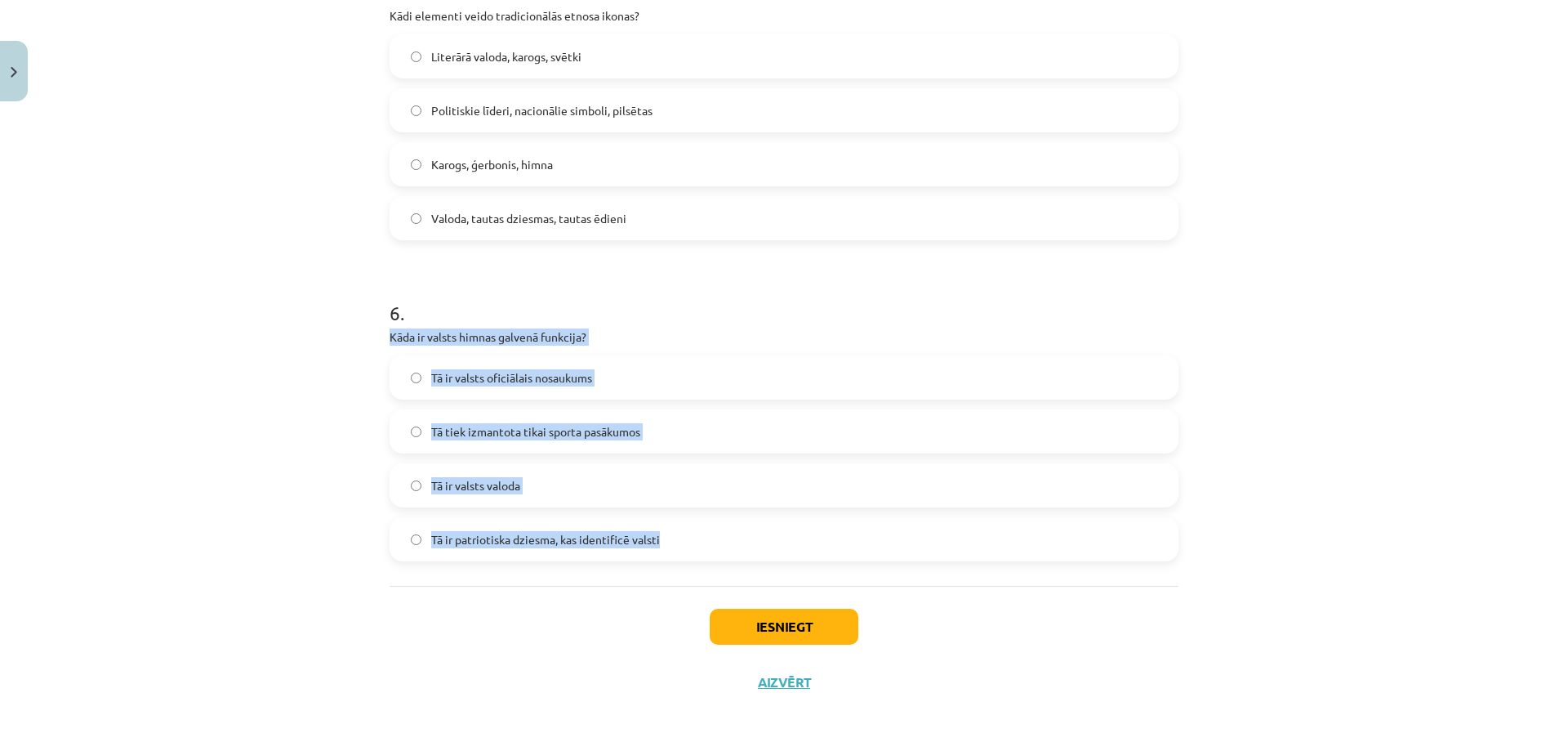
drag, startPoint x: 384, startPoint y: 329, endPoint x: 680, endPoint y: 531, distance: 358.4
click at [680, 531] on div "6 . Kāda ir valsts himnas galvenā funkcija? Tā ir valsts oficiālais nosaukums T…" at bounding box center [784, 417] width 788 height 288
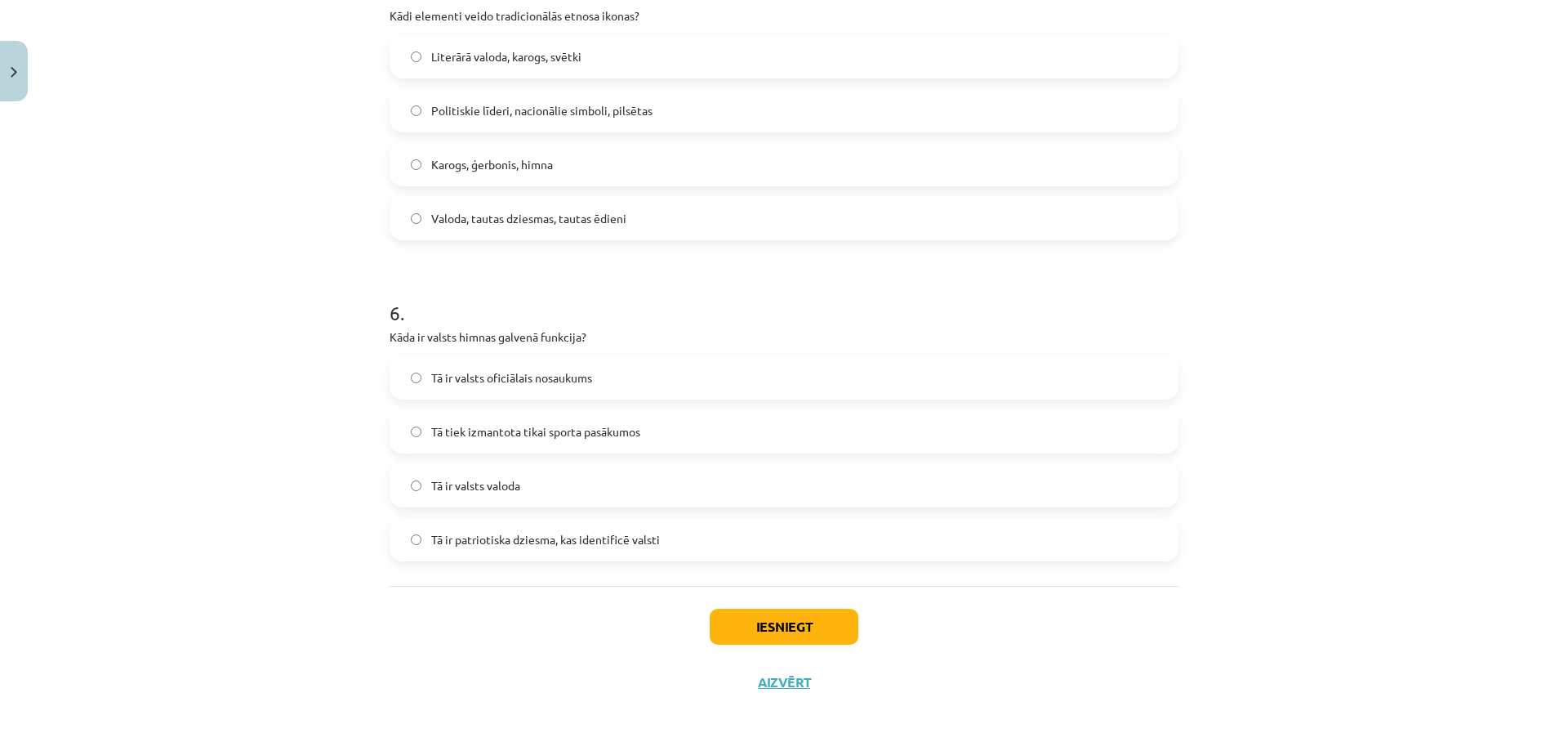
click at [587, 605] on div "Iesniegt Aizvērt" at bounding box center [784, 643] width 788 height 114
click at [591, 551] on label "Tā ir patriotiska dziesma, kas identificē valsti" at bounding box center [784, 539] width 785 height 41
click at [764, 625] on button "Iesniegt" at bounding box center [784, 627] width 148 height 36
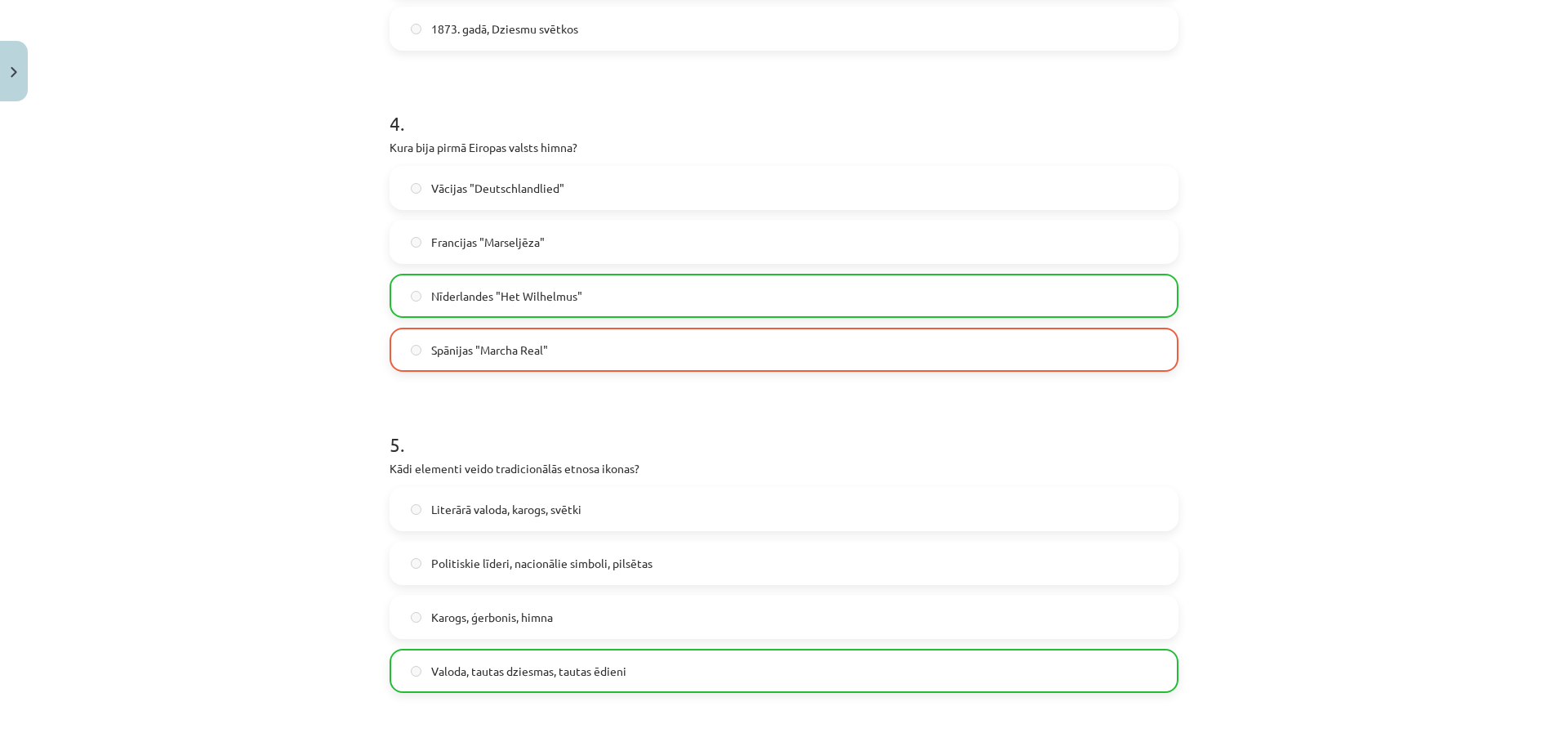
scroll to position [1138, 0]
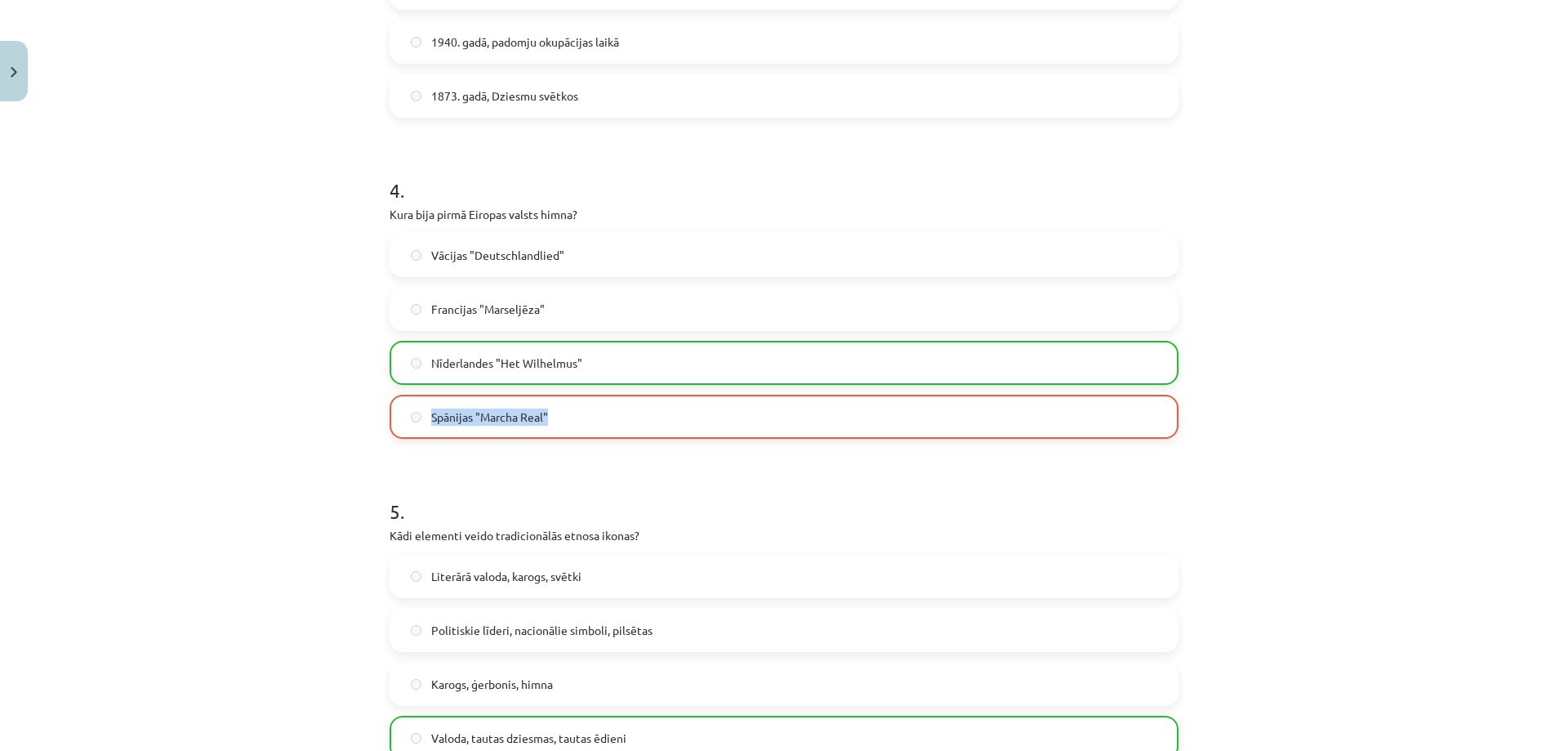
drag, startPoint x: 547, startPoint y: 416, endPoint x: 411, endPoint y: 437, distance: 137.6
click at [411, 437] on label "Spānijas "Marcha Real"" at bounding box center [784, 416] width 785 height 41
click at [429, 445] on form "1 . Kas ir nacionālās identitātes pozitīvā izpausme? Etnocentrisms Patriotisms …" at bounding box center [784, 134] width 788 height 1894
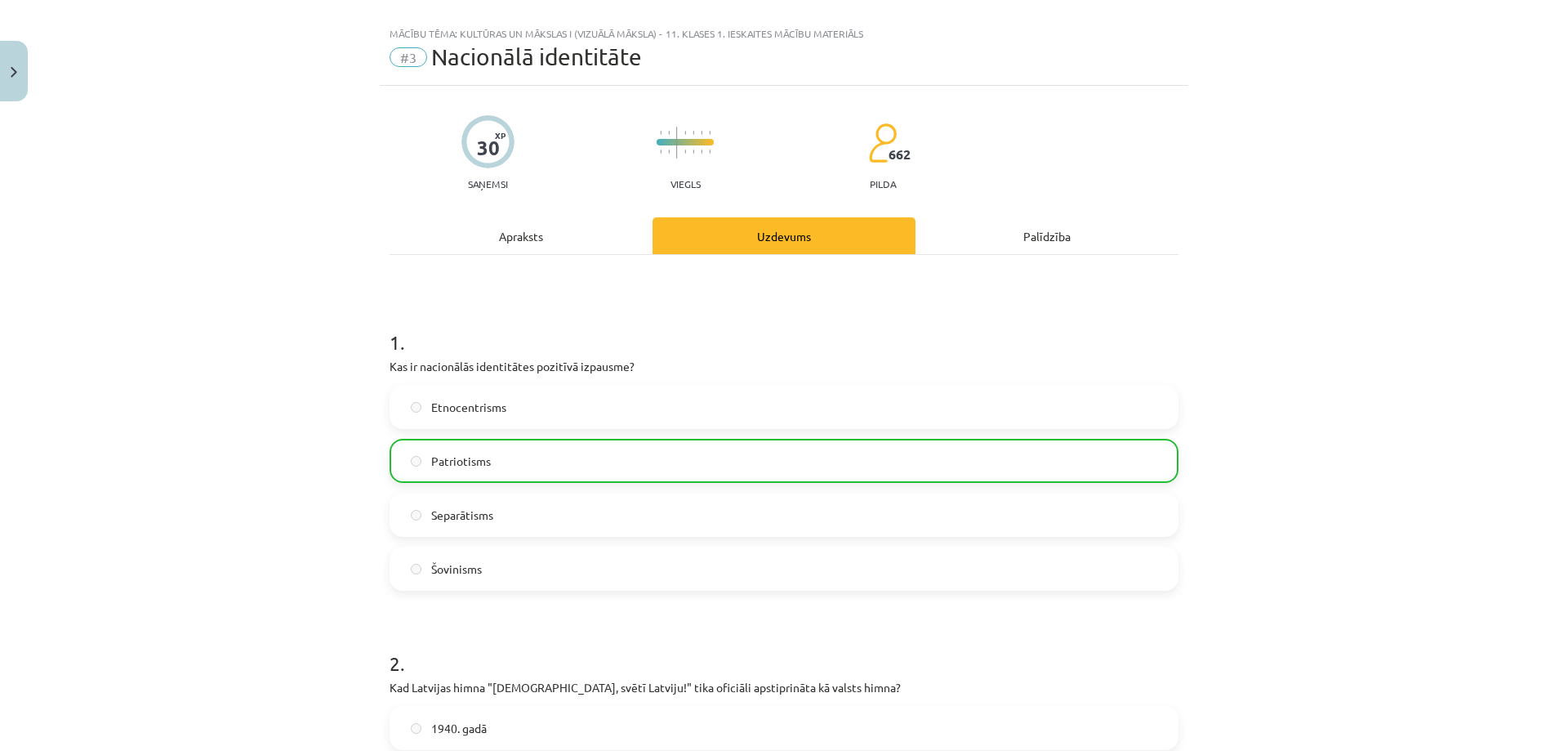
scroll to position [0, 0]
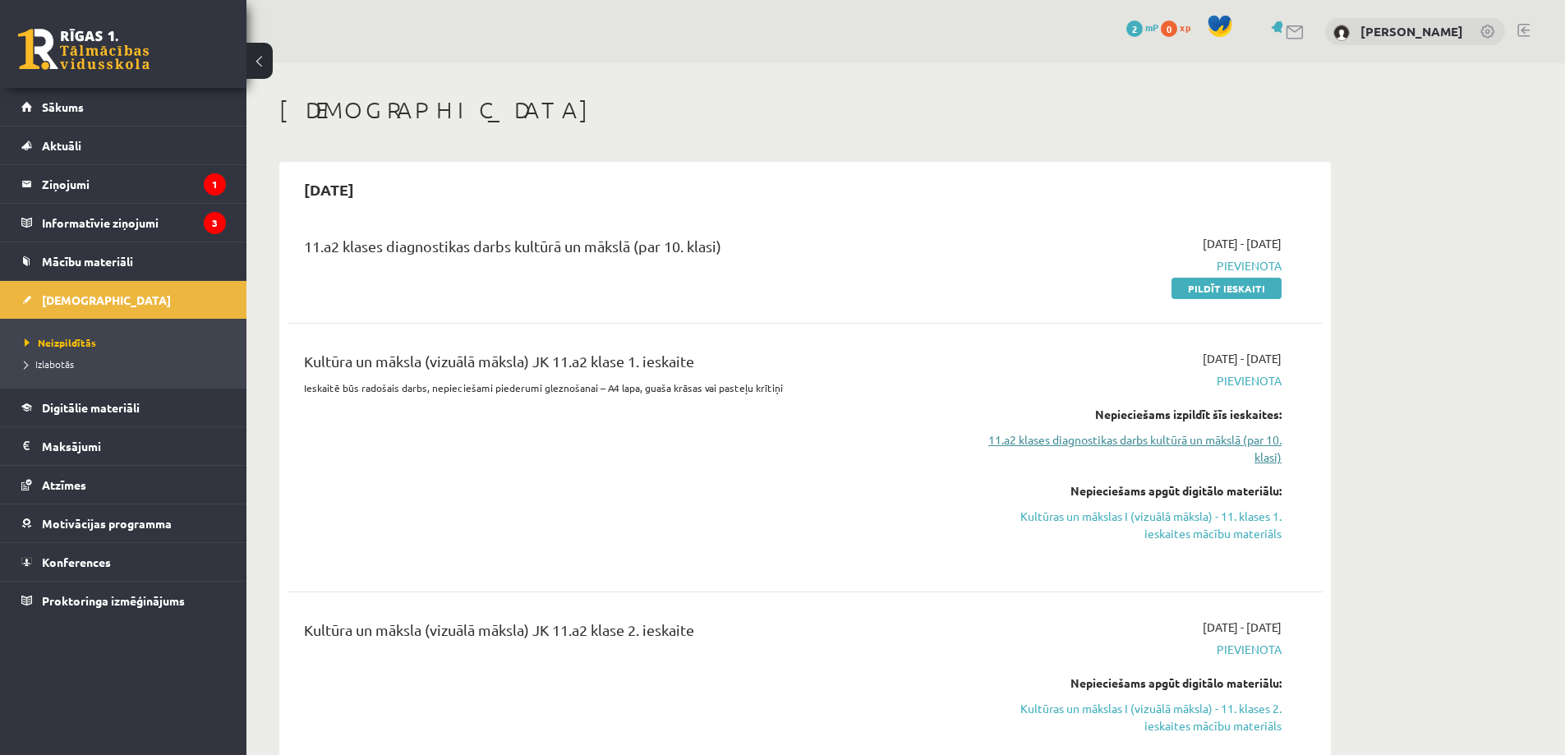
click at [1216, 439] on link "11.a2 klases diagnostikas darbs kultūrā un mākslā (par 10. klasi)" at bounding box center [1127, 448] width 310 height 34
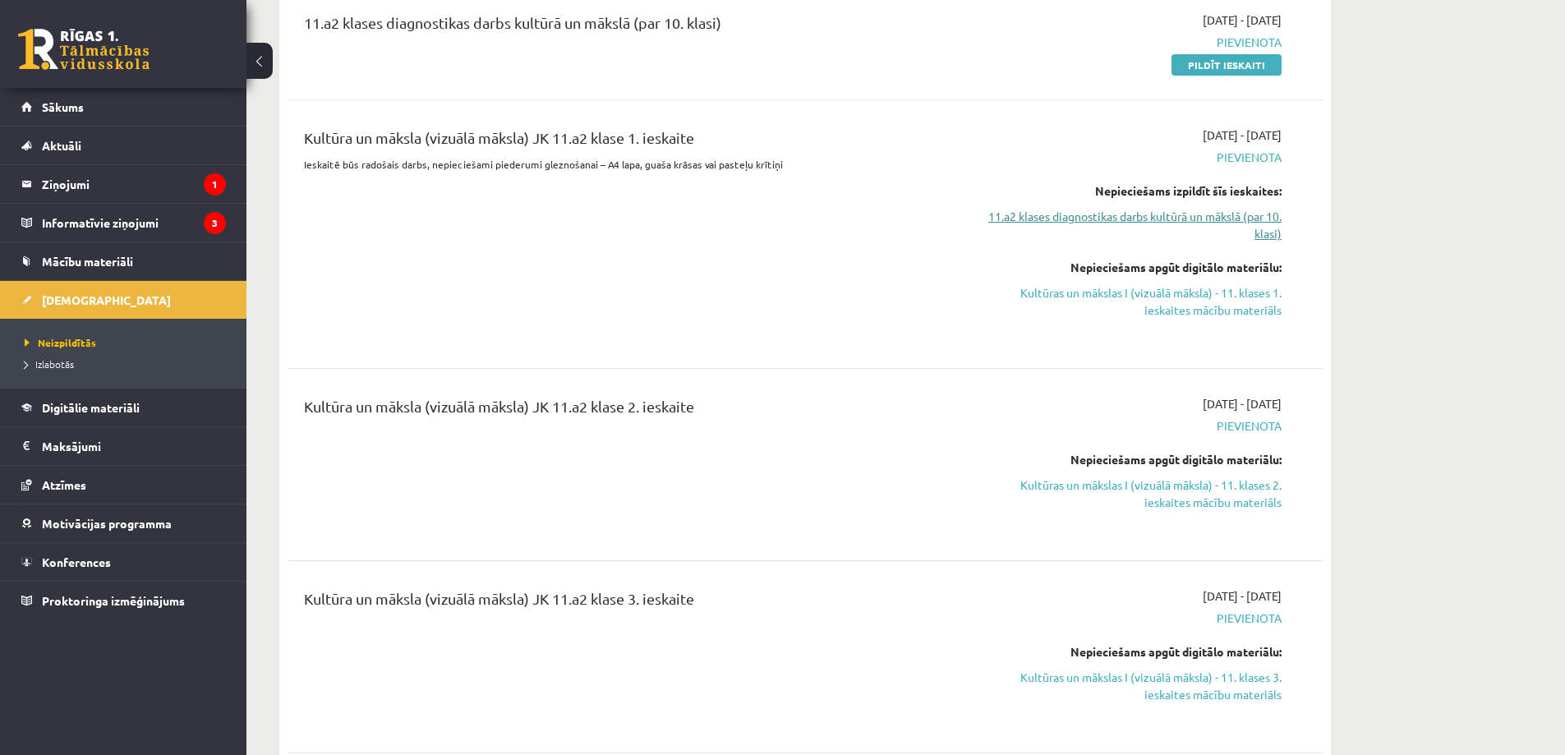
scroll to position [246, 0]
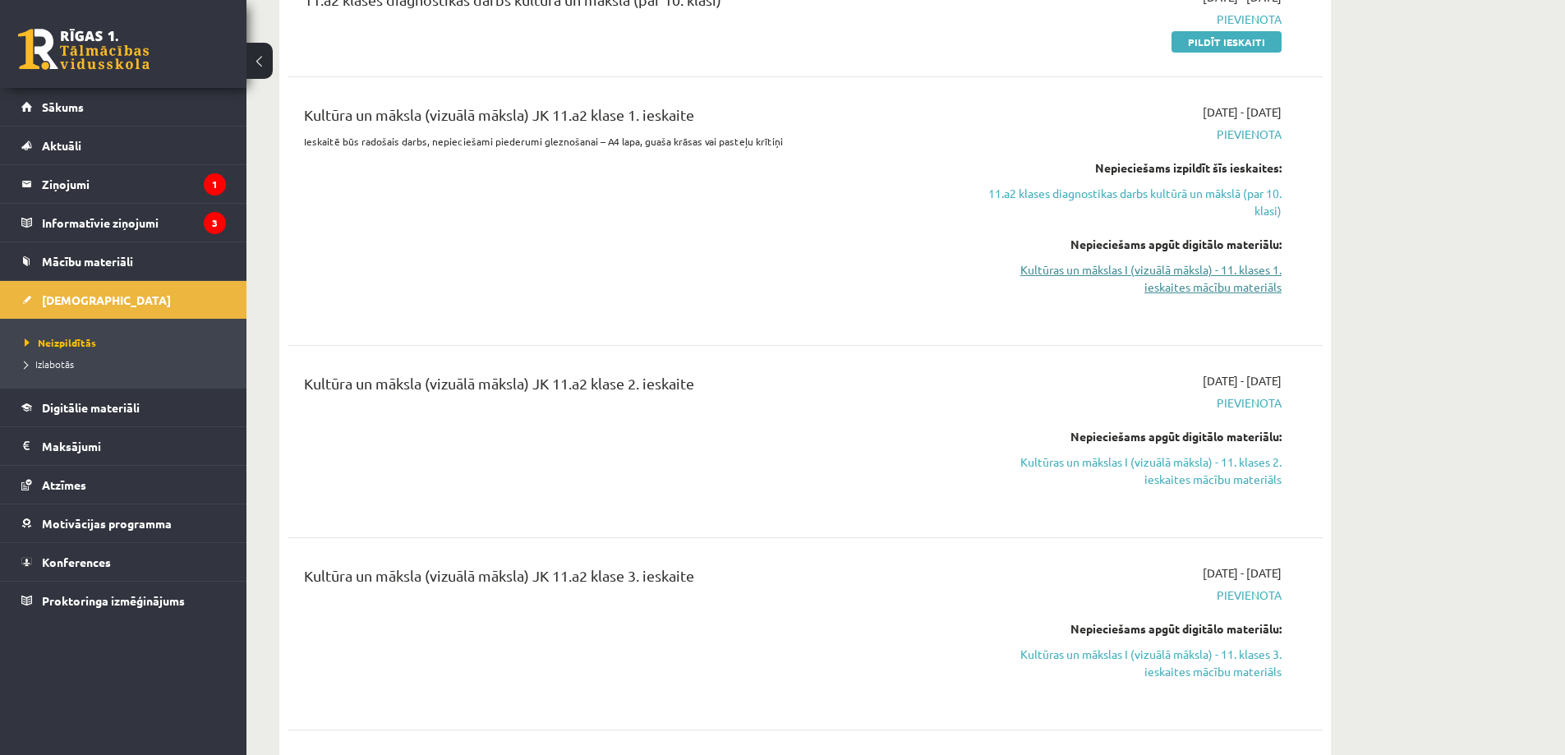
click at [1207, 287] on link "Kultūras un mākslas I (vizuālā māksla) - 11. klases 1. ieskaites mācību materiā…" at bounding box center [1127, 278] width 310 height 34
click at [1126, 203] on link "11.a2 klases diagnostikas darbs kultūrā un mākslā (par 10. klasi)" at bounding box center [1127, 202] width 310 height 34
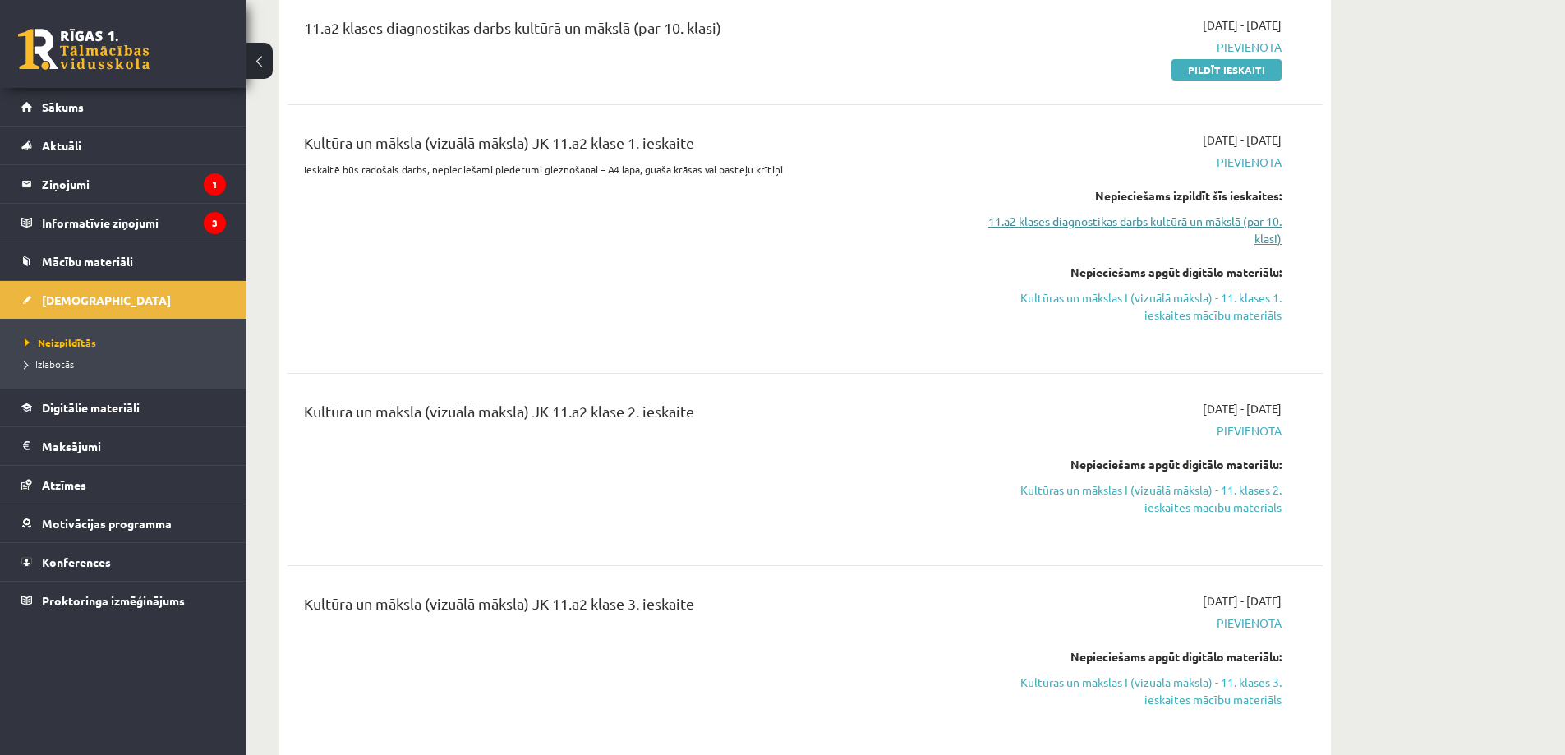
click at [1251, 228] on link "11.a2 klases diagnostikas darbs kultūrā un mākslā (par 10. klasi)" at bounding box center [1127, 230] width 310 height 34
click at [1249, 228] on link "11.a2 klases diagnostikas darbs kultūrā un mākslā (par 10. klasi)" at bounding box center [1127, 230] width 310 height 34
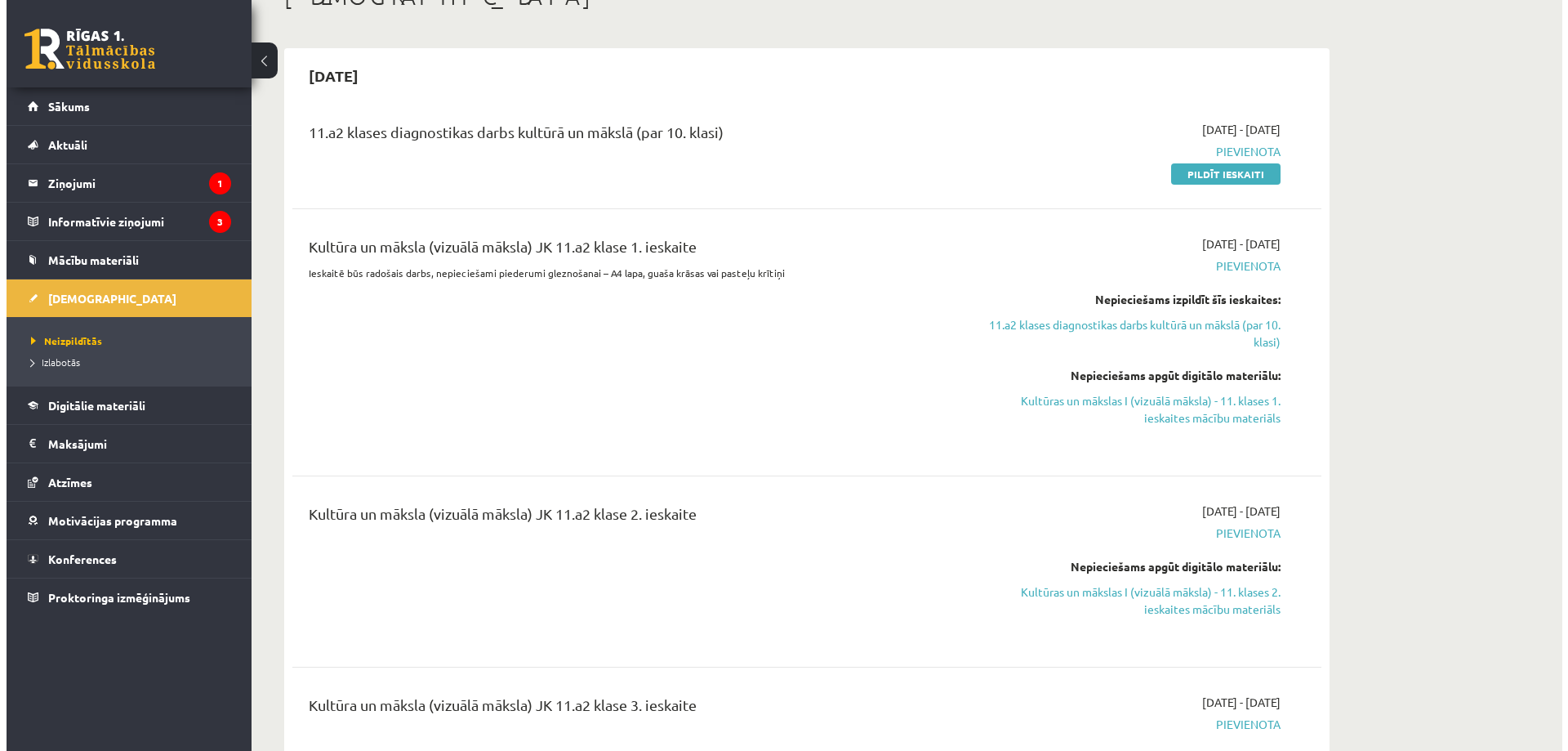
scroll to position [0, 0]
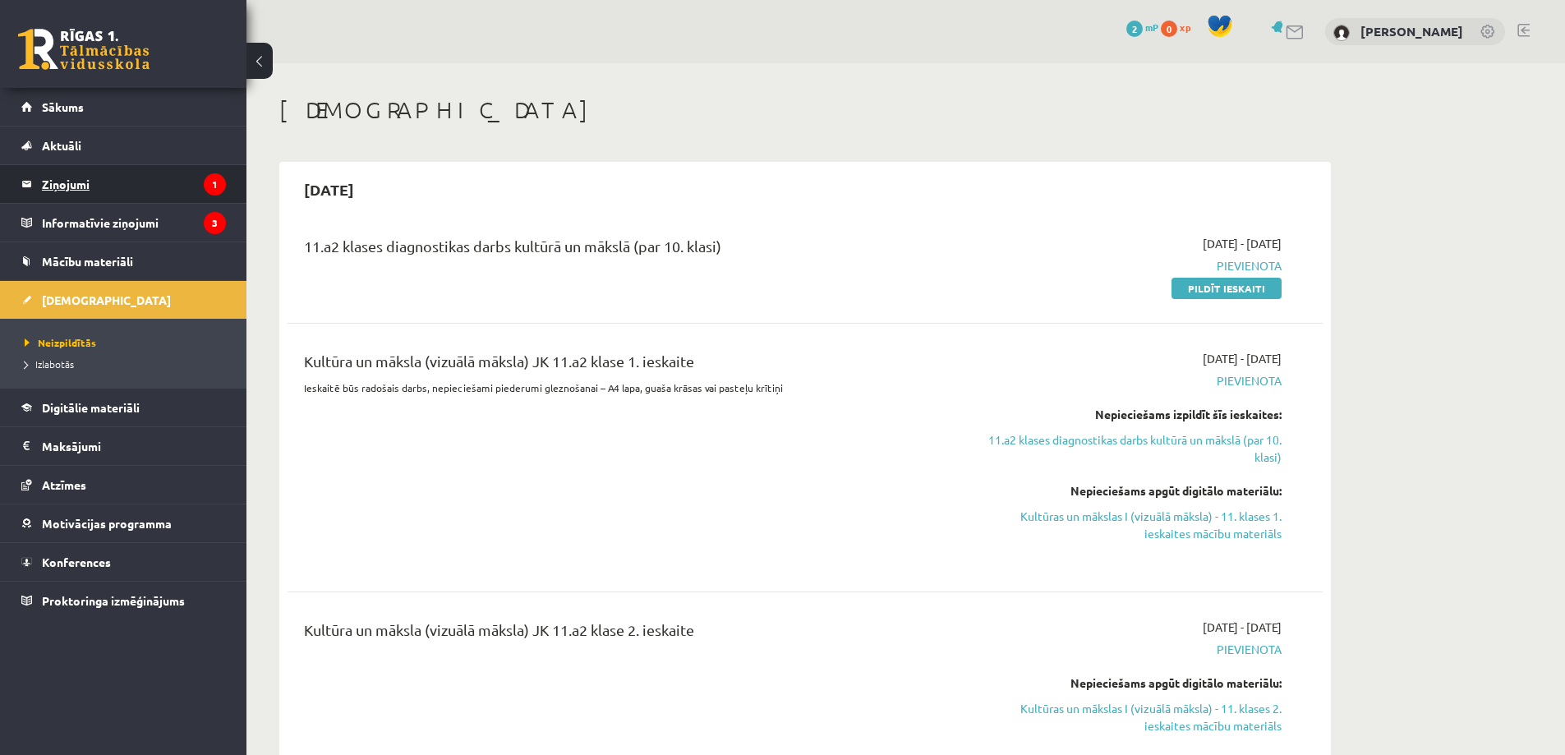
click at [181, 189] on legend "Ziņojumi 1" at bounding box center [134, 184] width 184 height 38
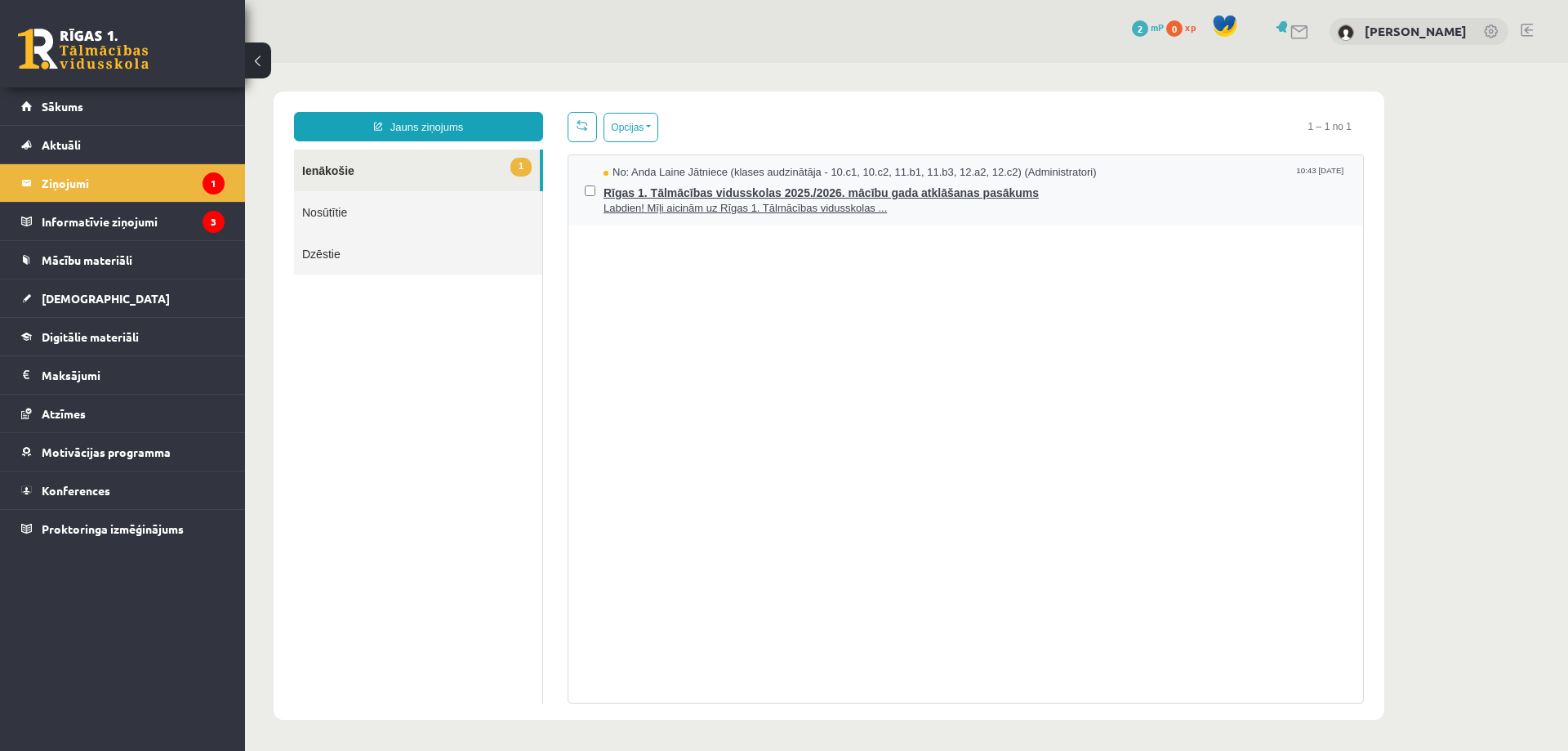
click at [719, 210] on span "Labdien! Mīļi aicinām uz Rīgas 1. Tālmācības vidusskolas ..." at bounding box center [974, 209] width 743 height 16
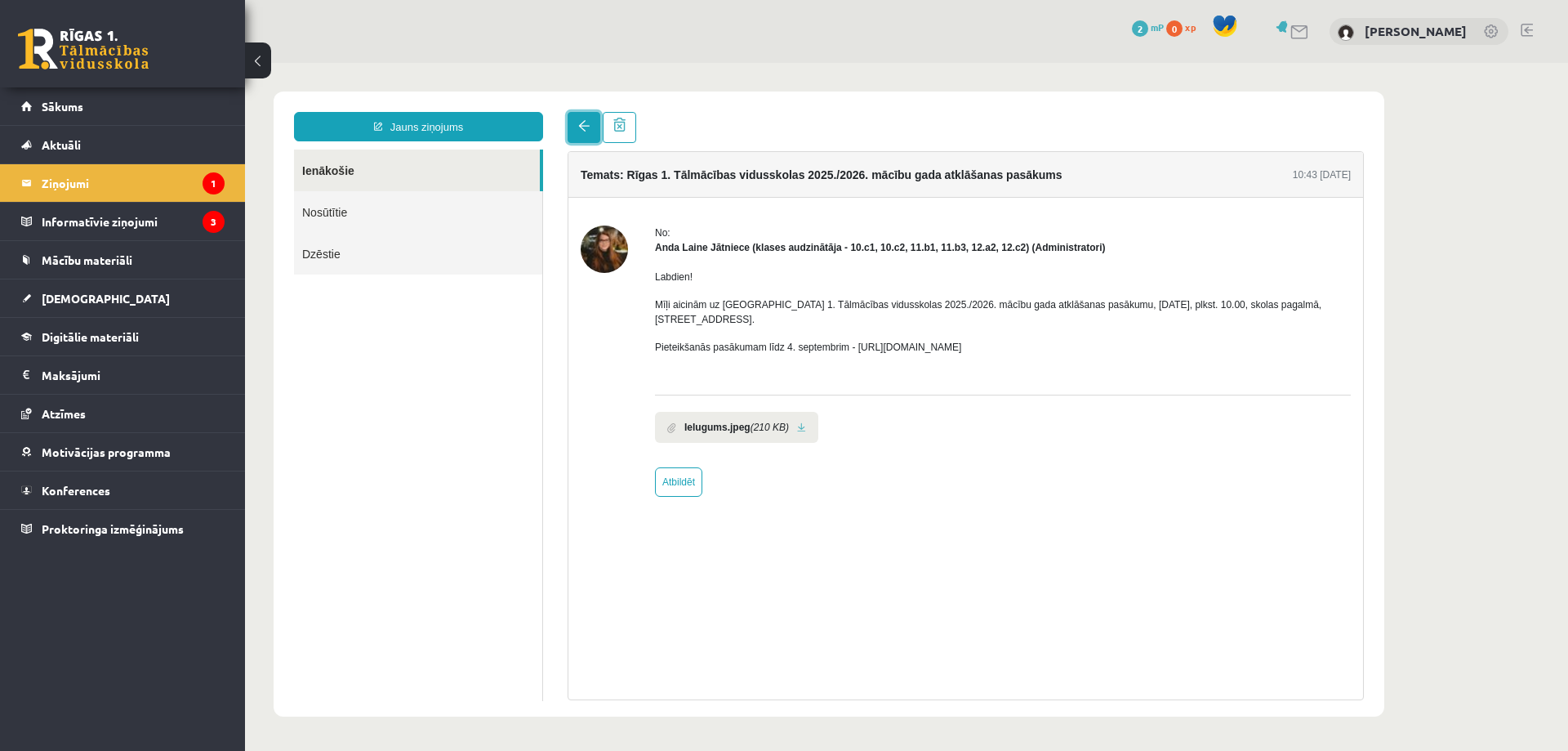
click at [584, 127] on span at bounding box center [584, 125] width 11 height 11
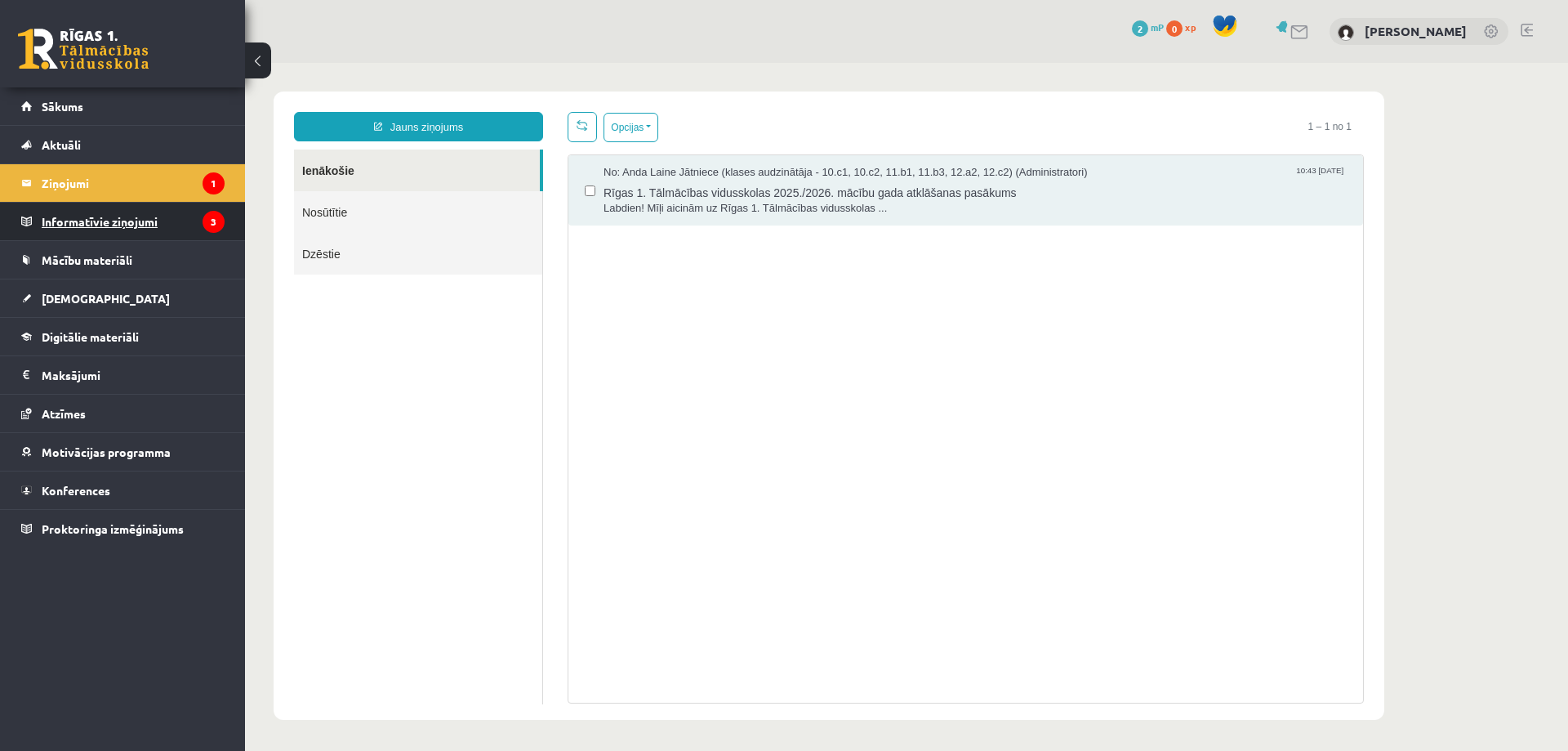
click at [145, 231] on legend "Informatīvie ziņojumi 3" at bounding box center [133, 222] width 183 height 38
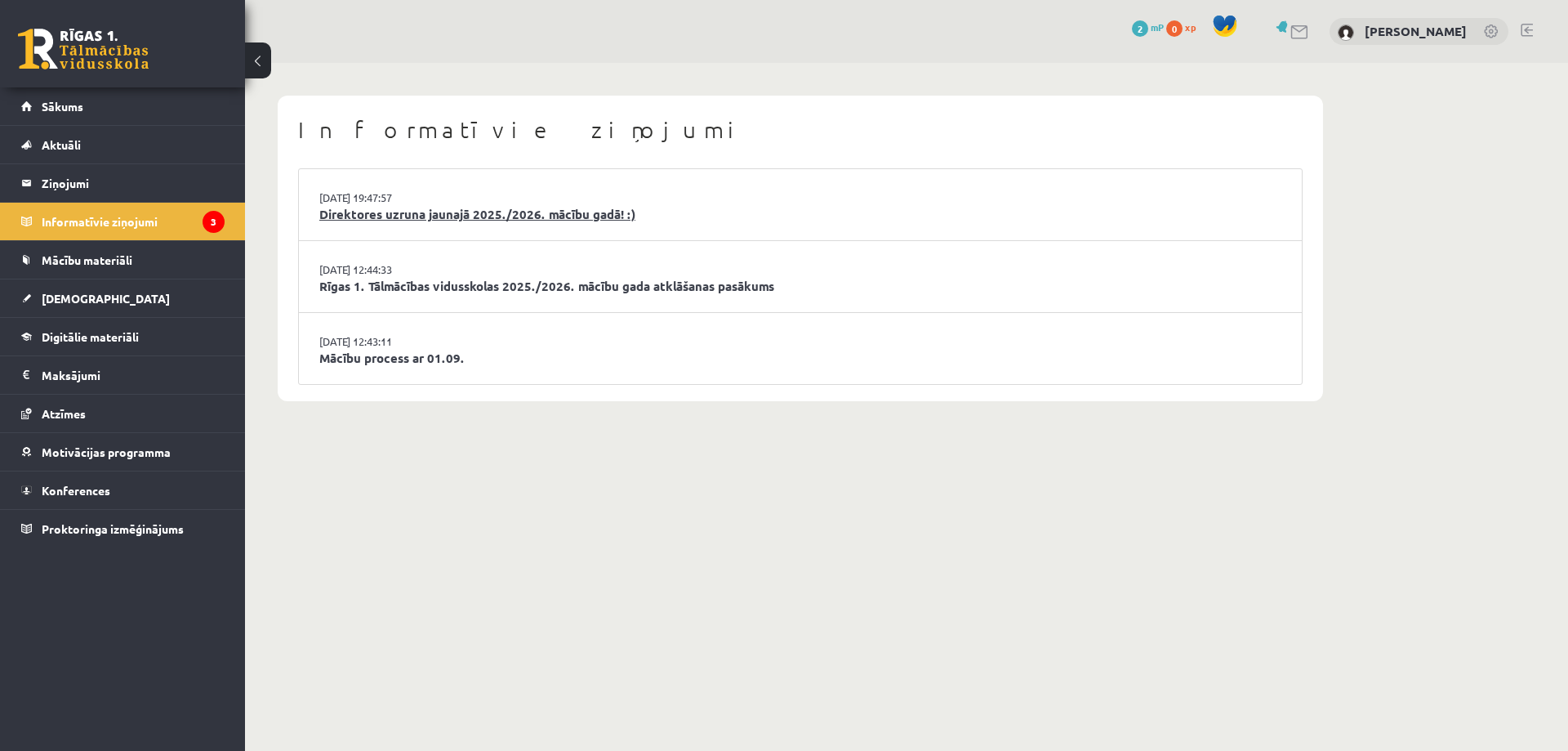
click at [448, 213] on link "Direktores uzruna jaunajā 2025./2026. mācību gadā! :)" at bounding box center [800, 214] width 962 height 19
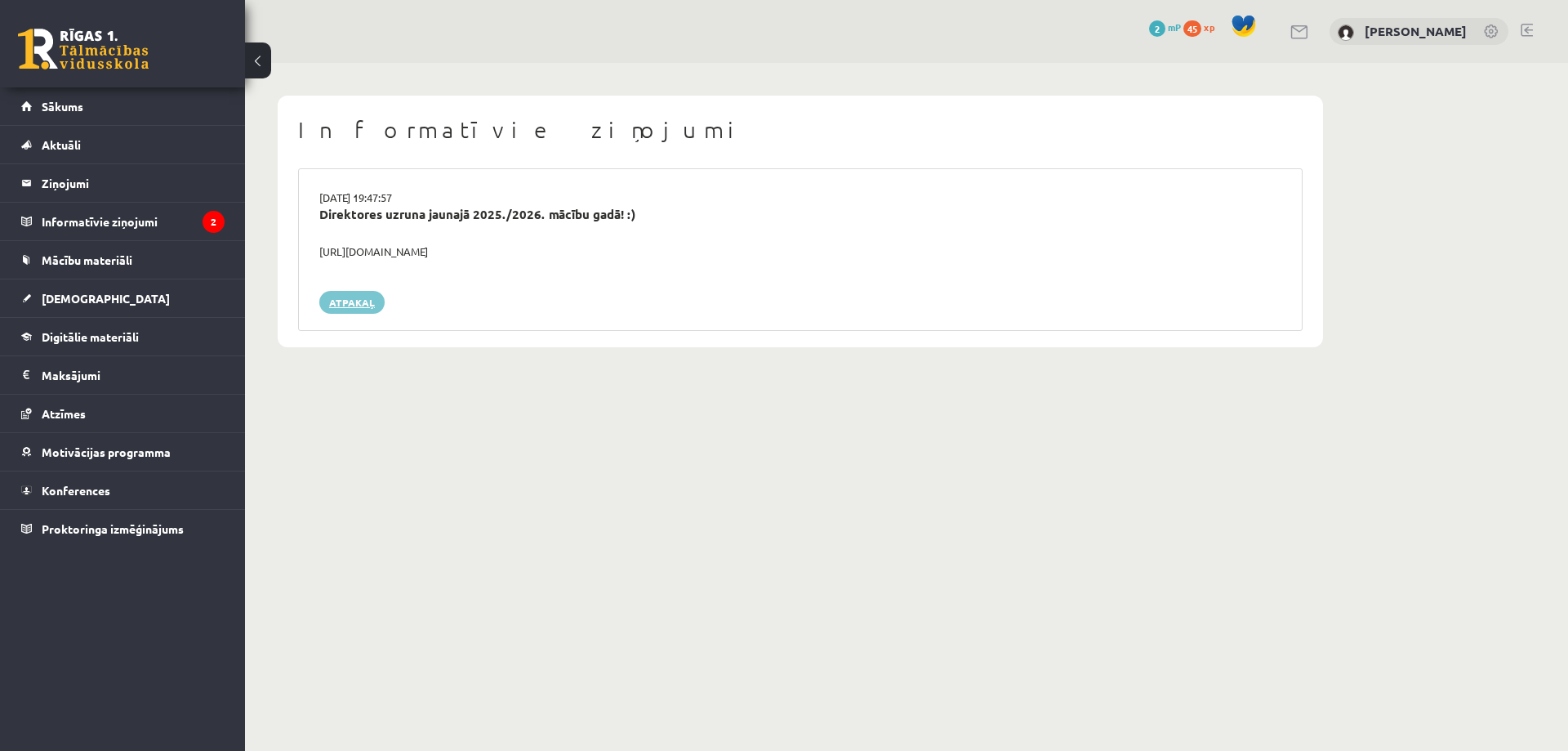
click at [361, 304] on link "Atpakaļ" at bounding box center [352, 301] width 66 height 23
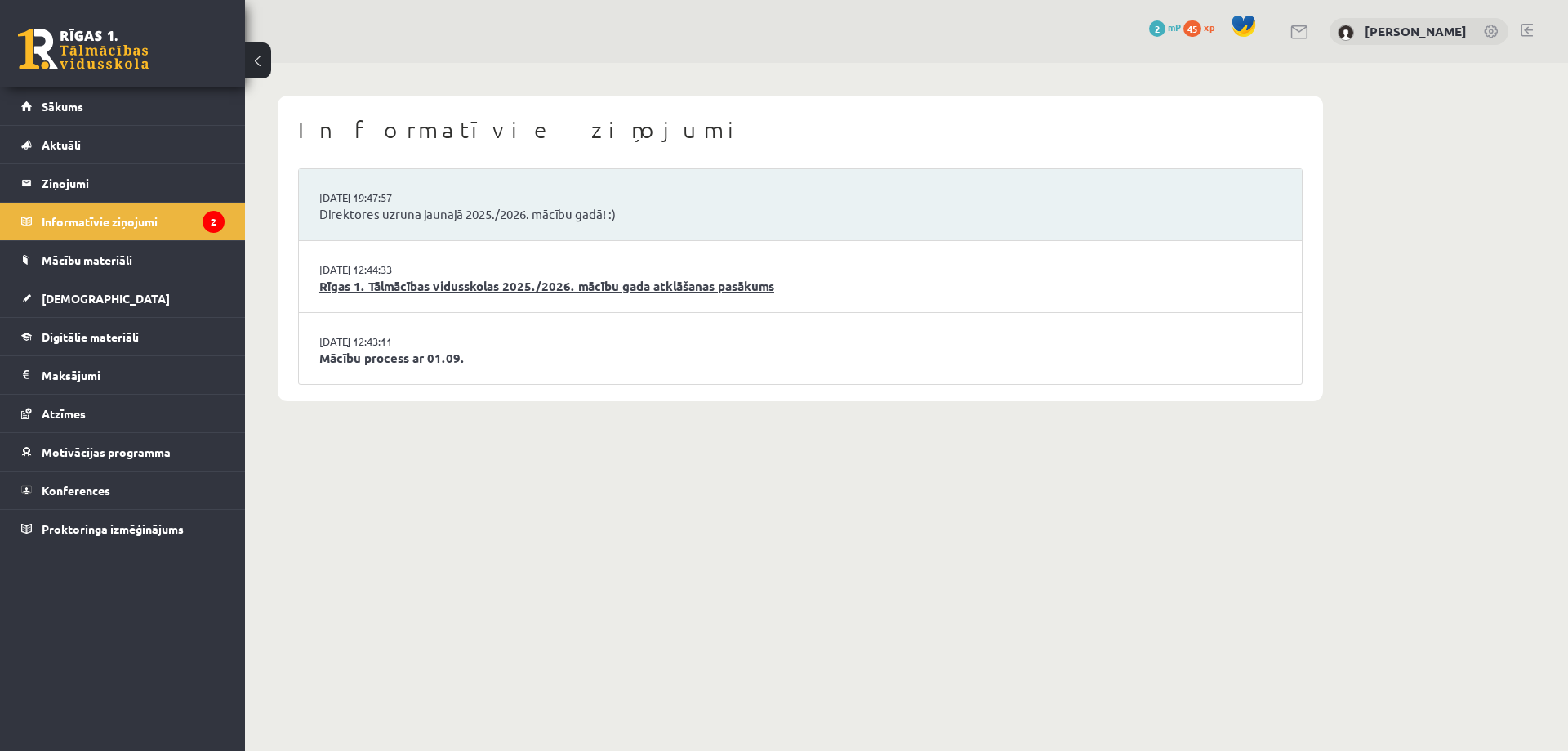
click at [379, 285] on link "Rīgas 1. Tālmācības vidusskolas 2025./2026. mācību gada atklāšanas pasākums" at bounding box center [800, 285] width 962 height 19
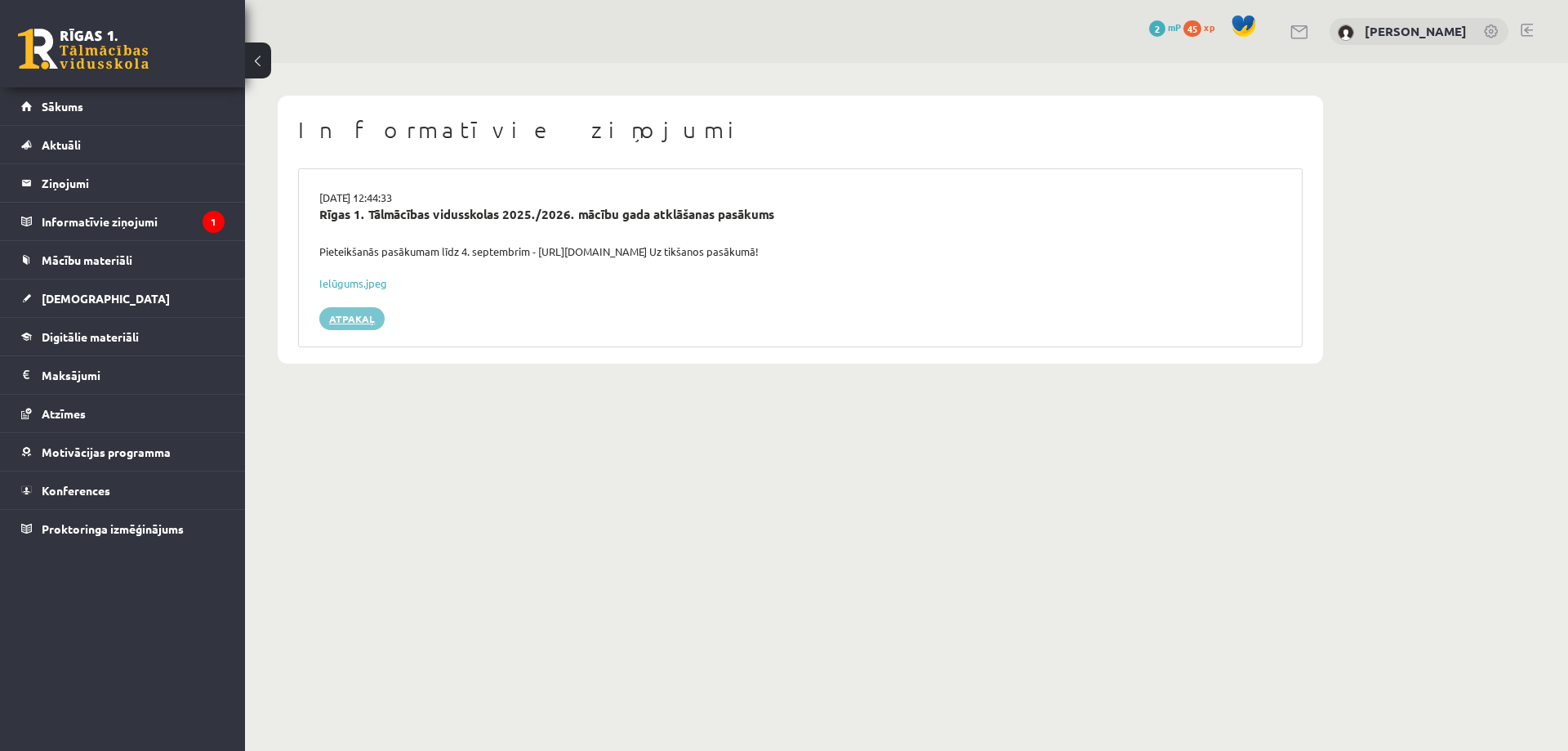
click at [371, 326] on link "Atpakaļ" at bounding box center [352, 318] width 66 height 23
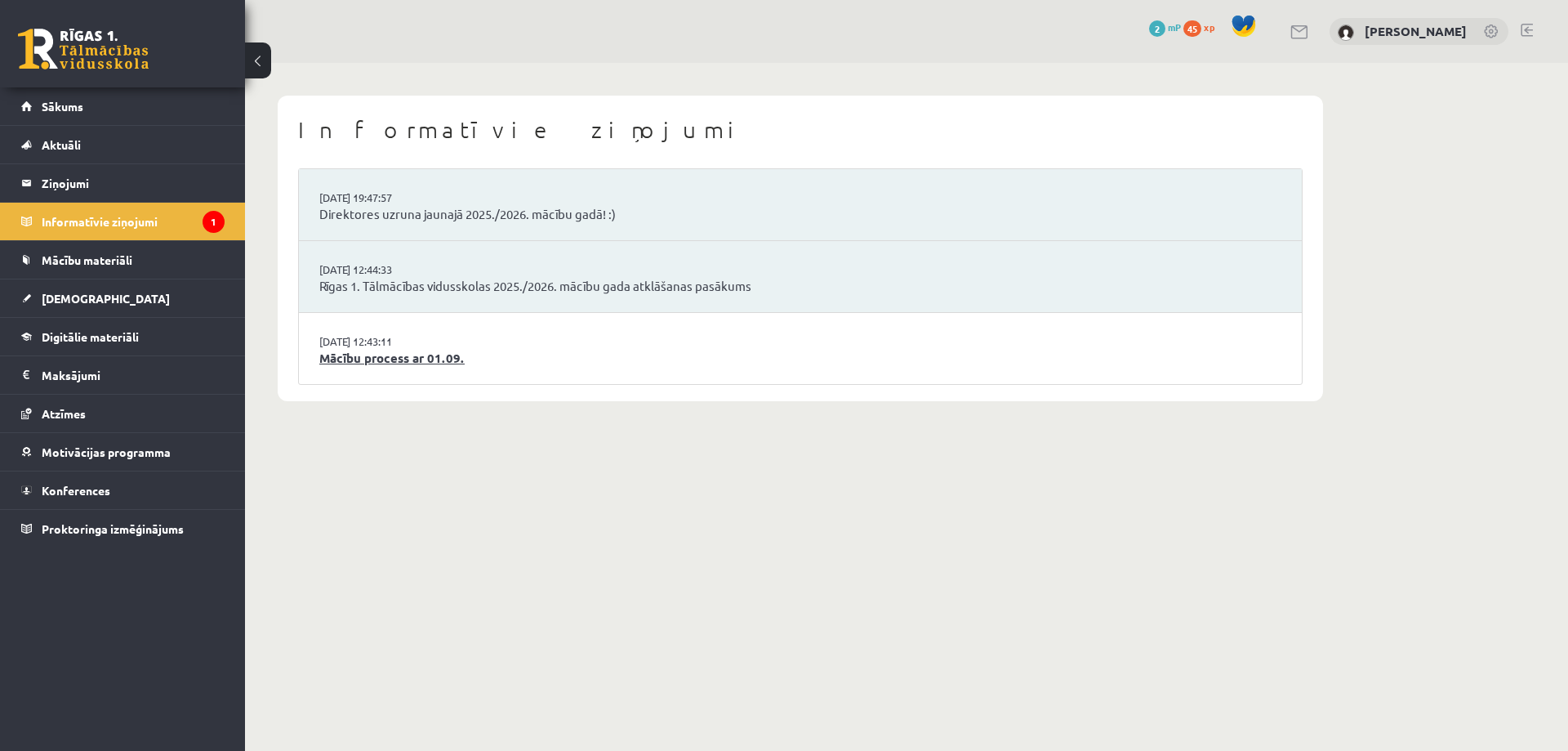
click at [423, 357] on link "Mācību process ar 01.09." at bounding box center [800, 358] width 962 height 19
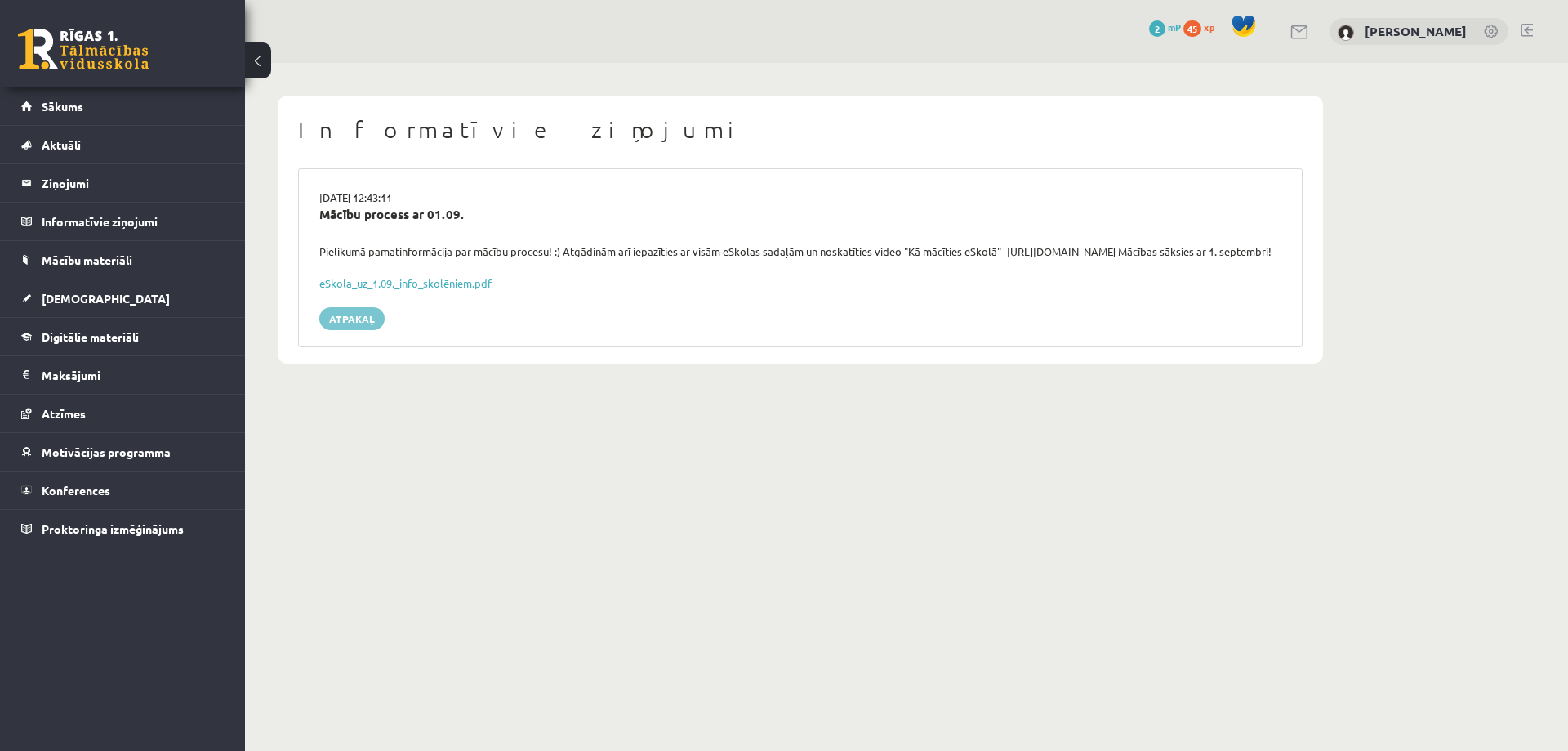
click at [354, 330] on link "Atpakaļ" at bounding box center [352, 318] width 66 height 23
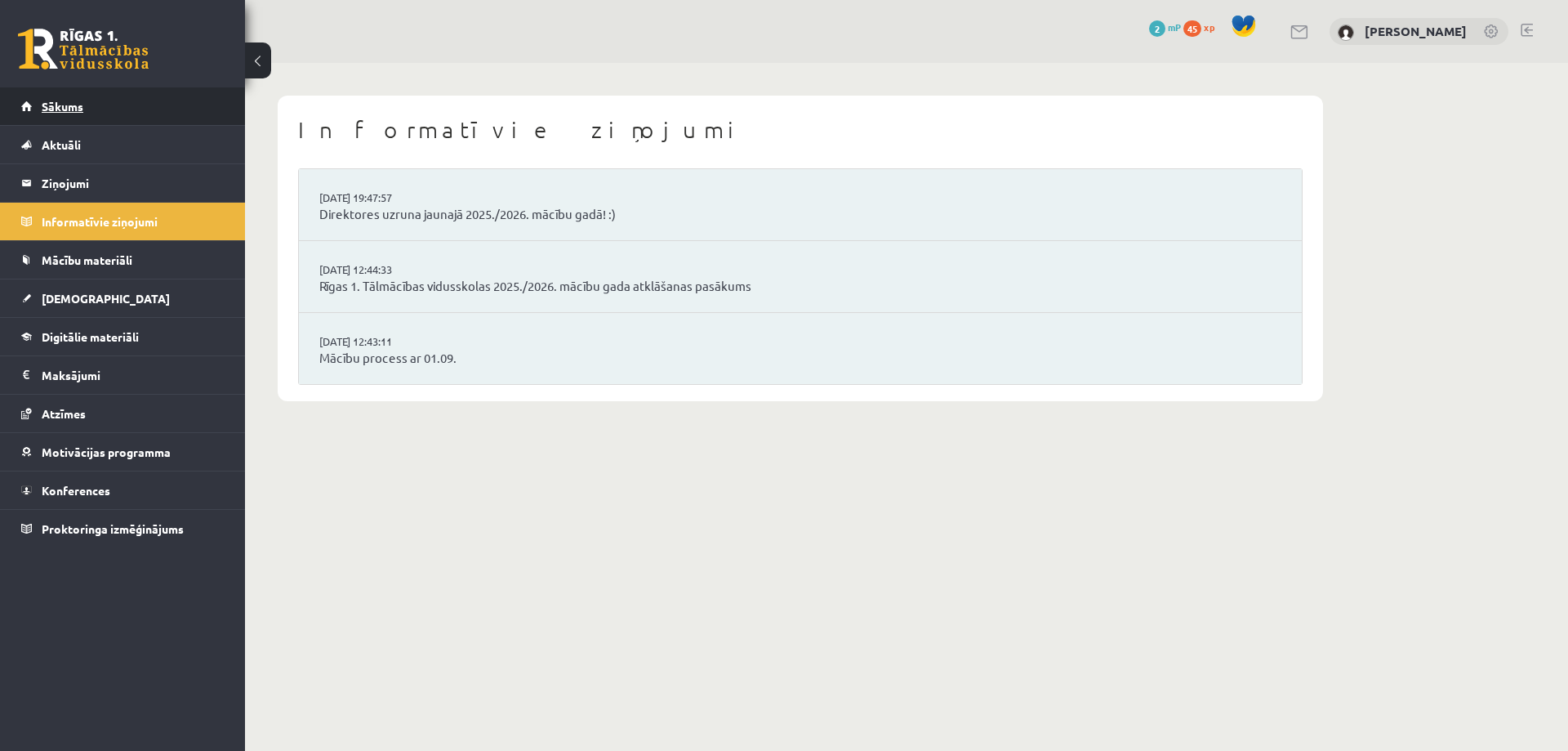
click at [144, 113] on link "Sākums" at bounding box center [122, 106] width 204 height 38
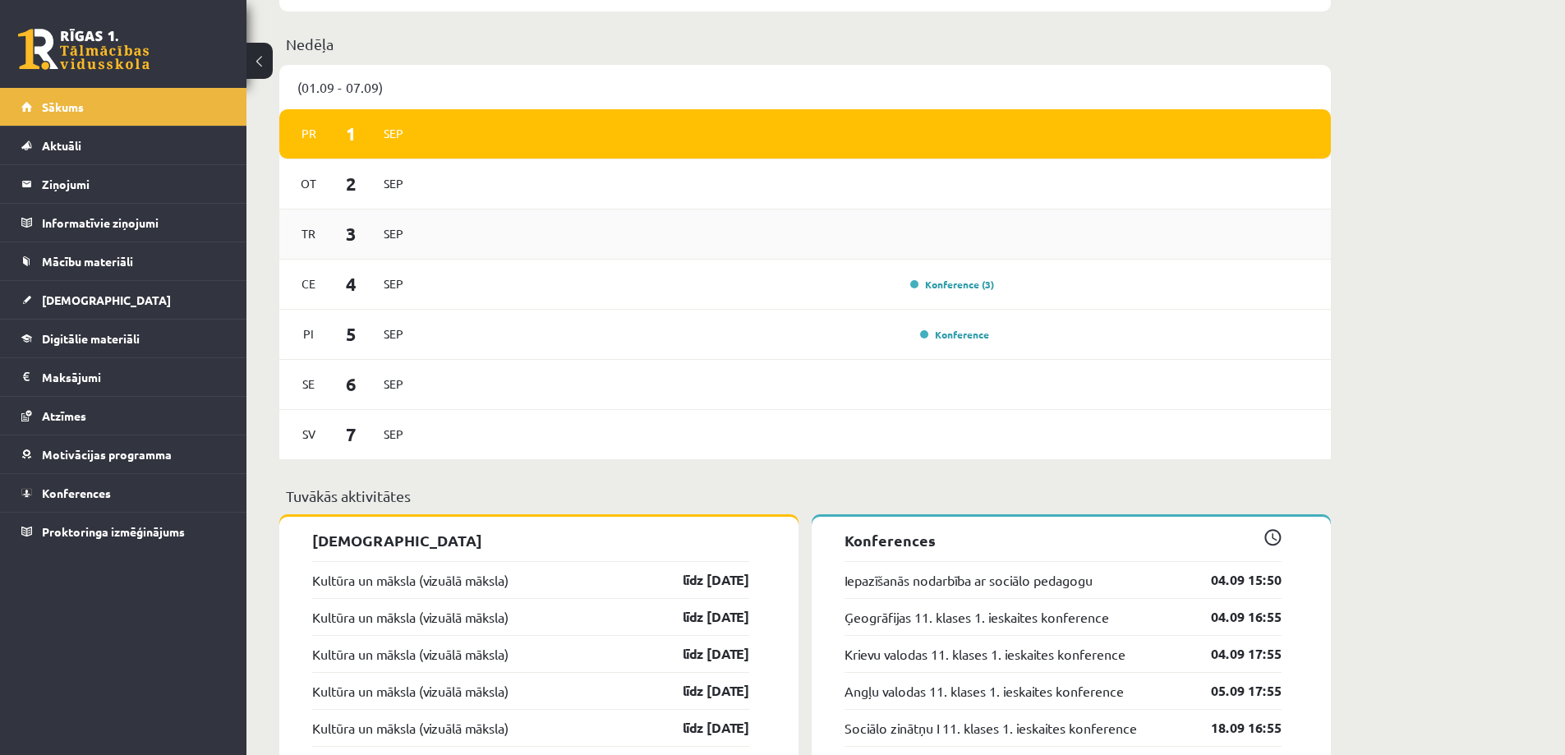
scroll to position [986, 0]
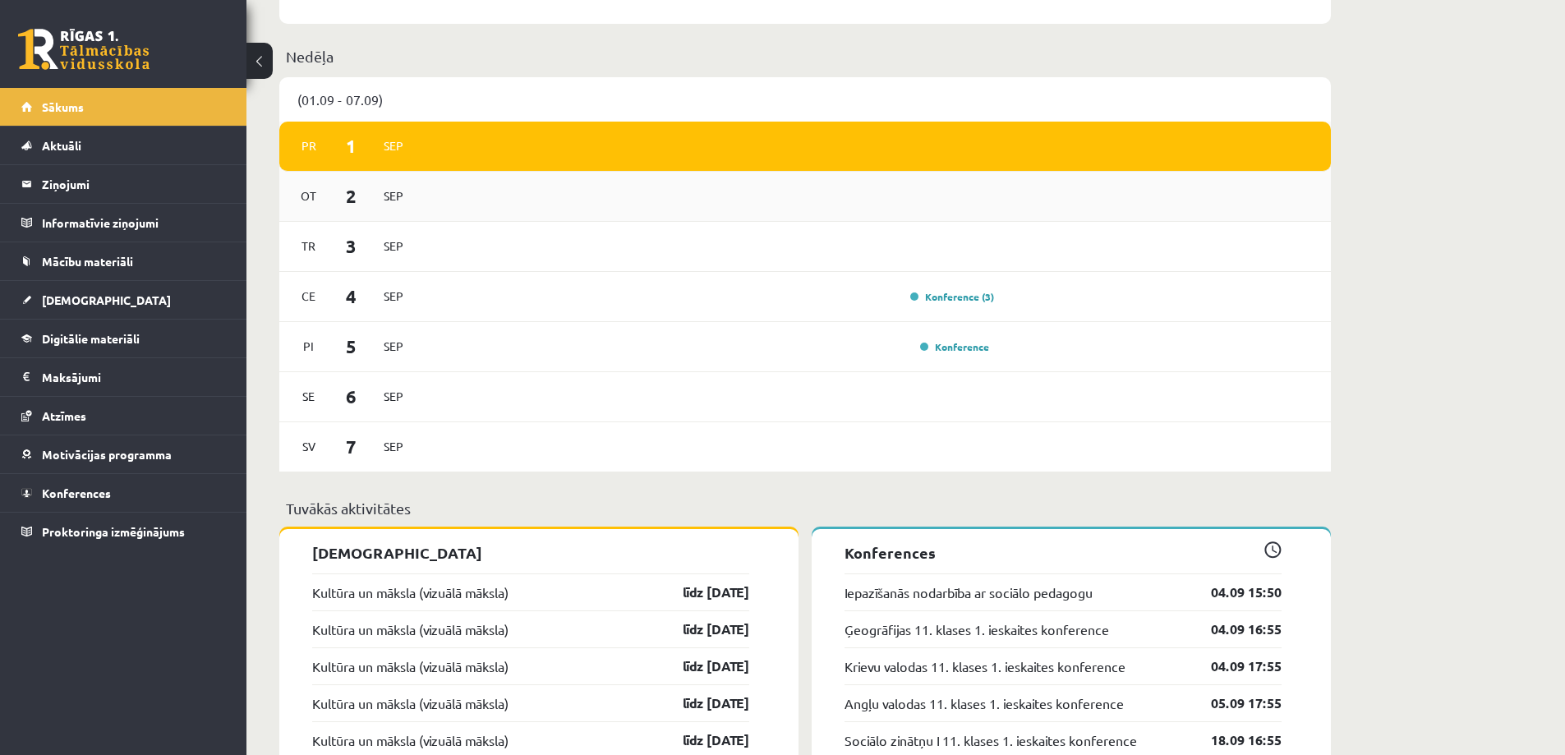
click at [590, 186] on div "[DATE]" at bounding box center [804, 197] width 1051 height 50
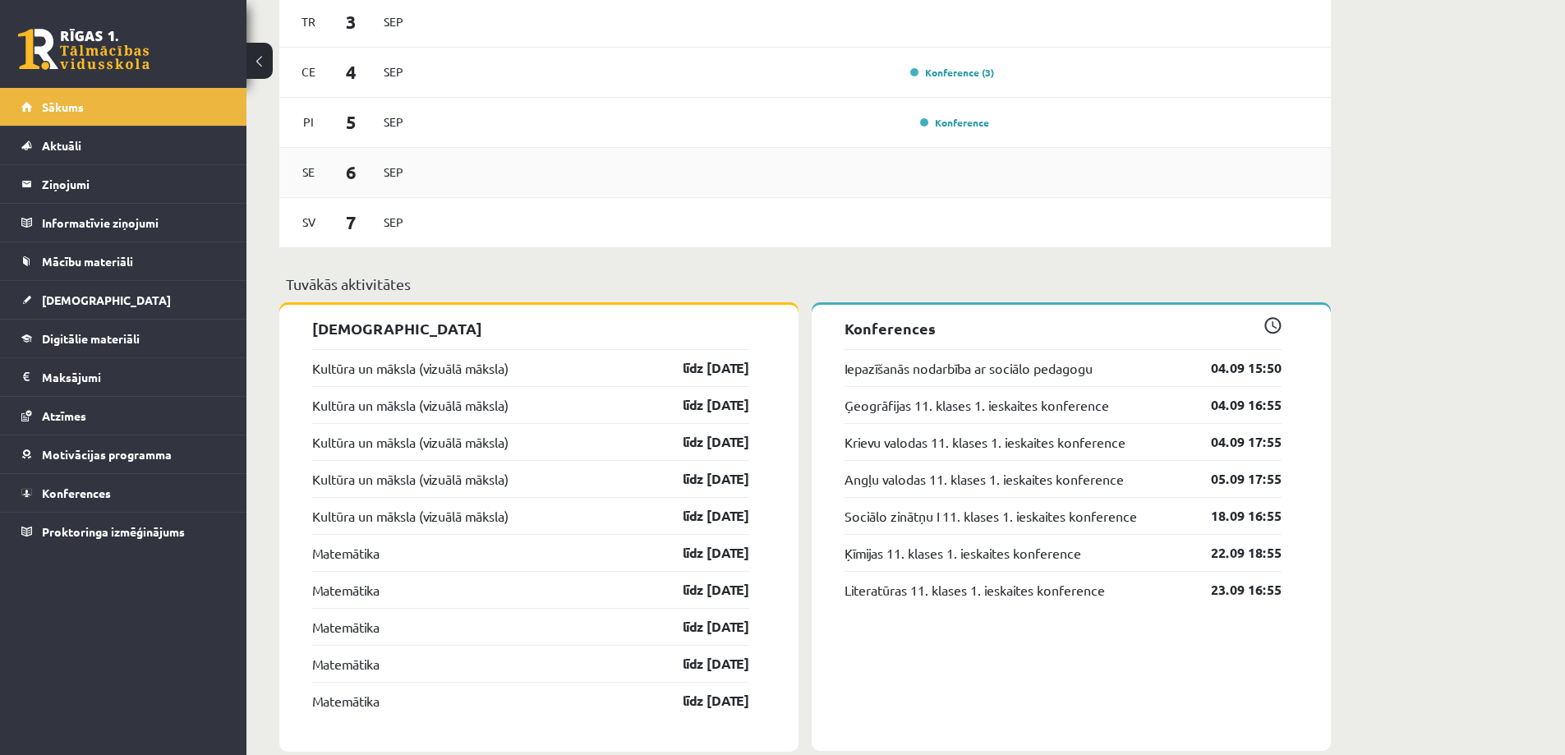
scroll to position [1242, 0]
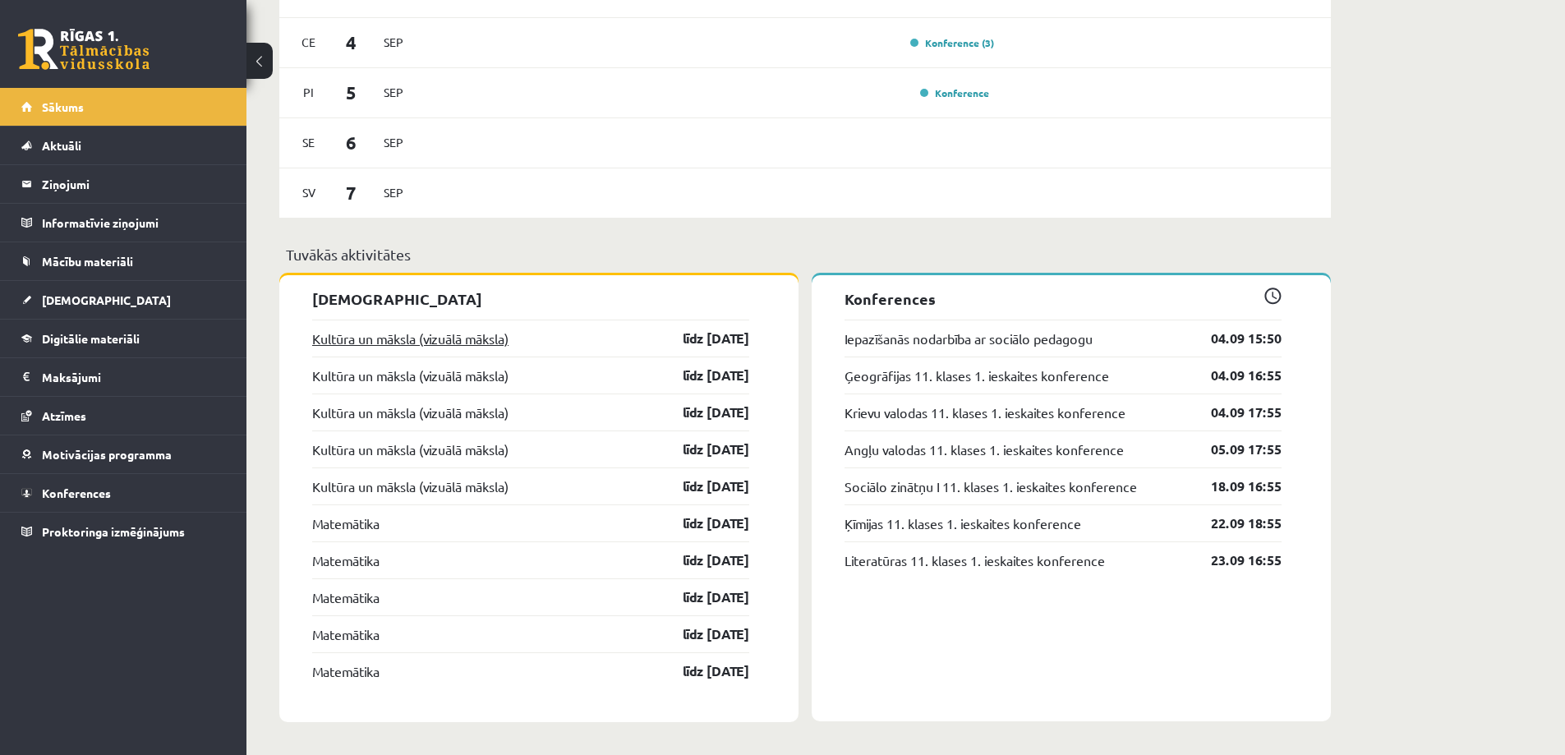
click at [461, 338] on link "Kultūra un māksla (vizuālā māksla)" at bounding box center [410, 339] width 196 height 20
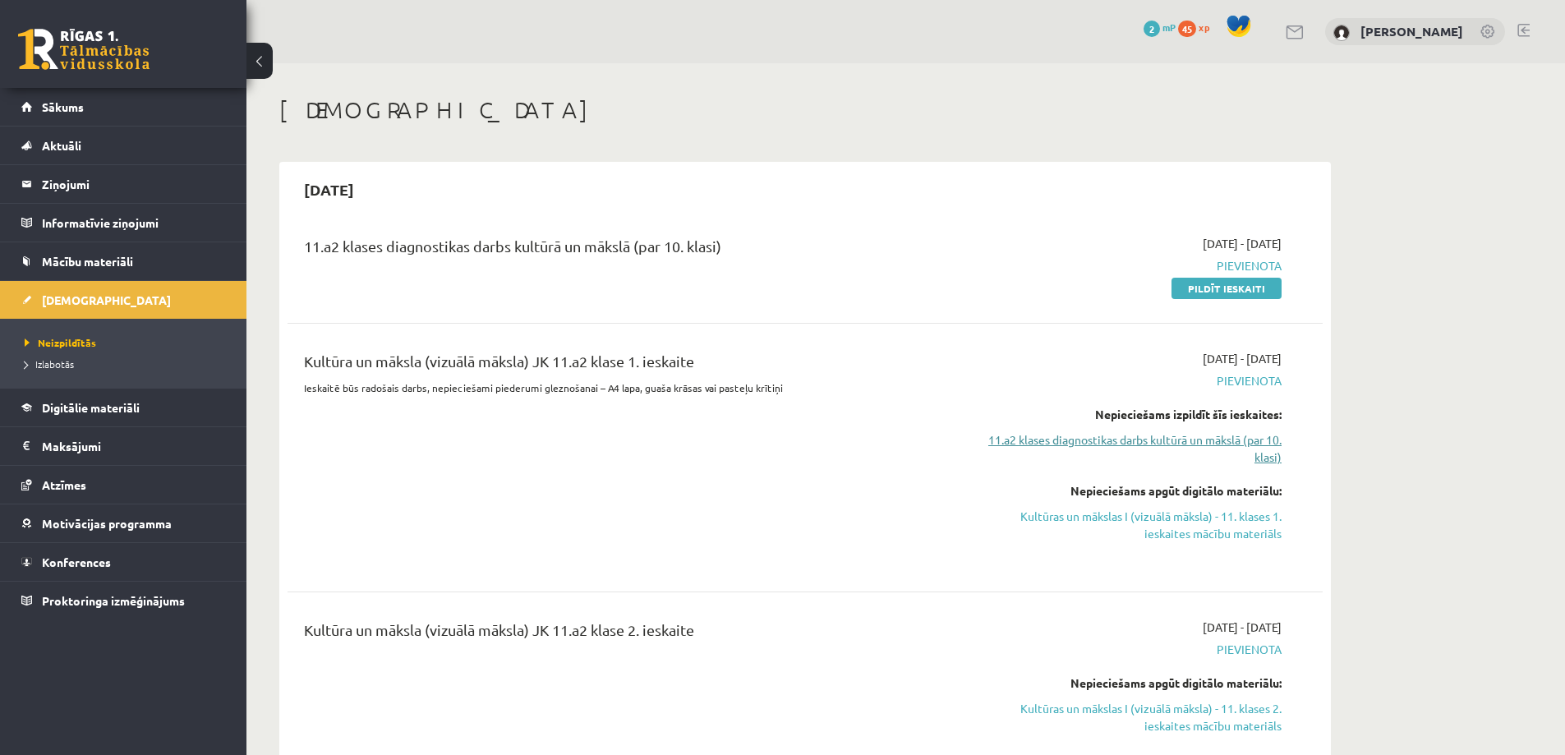
click at [1249, 438] on link "11.a2 klases diagnostikas darbs kultūrā un mākslā (par 10. klasi)" at bounding box center [1127, 448] width 310 height 34
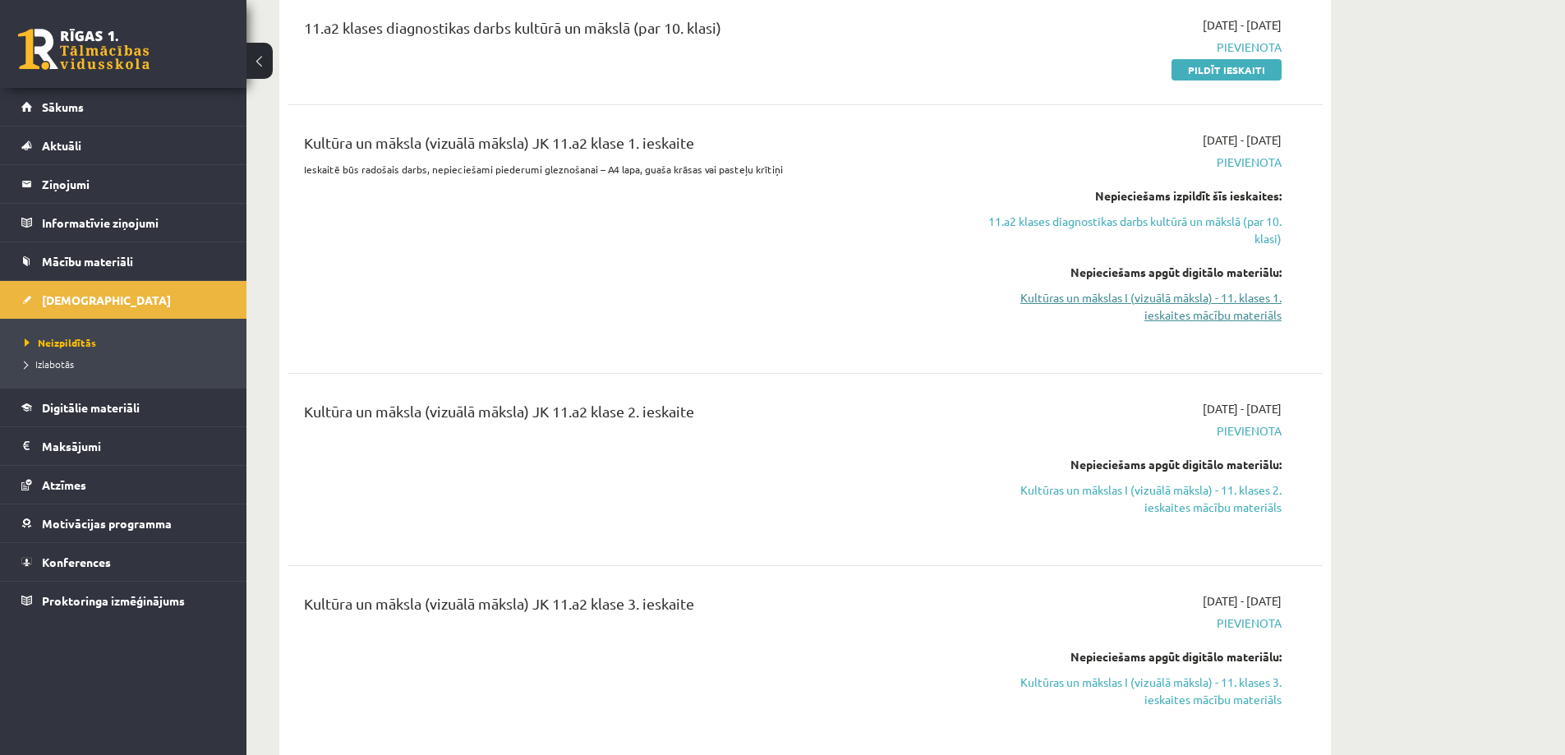
click at [1227, 305] on link "Kultūras un mākslas I (vizuālā māksla) - 11. klases 1. ieskaites mācību materiā…" at bounding box center [1127, 306] width 310 height 34
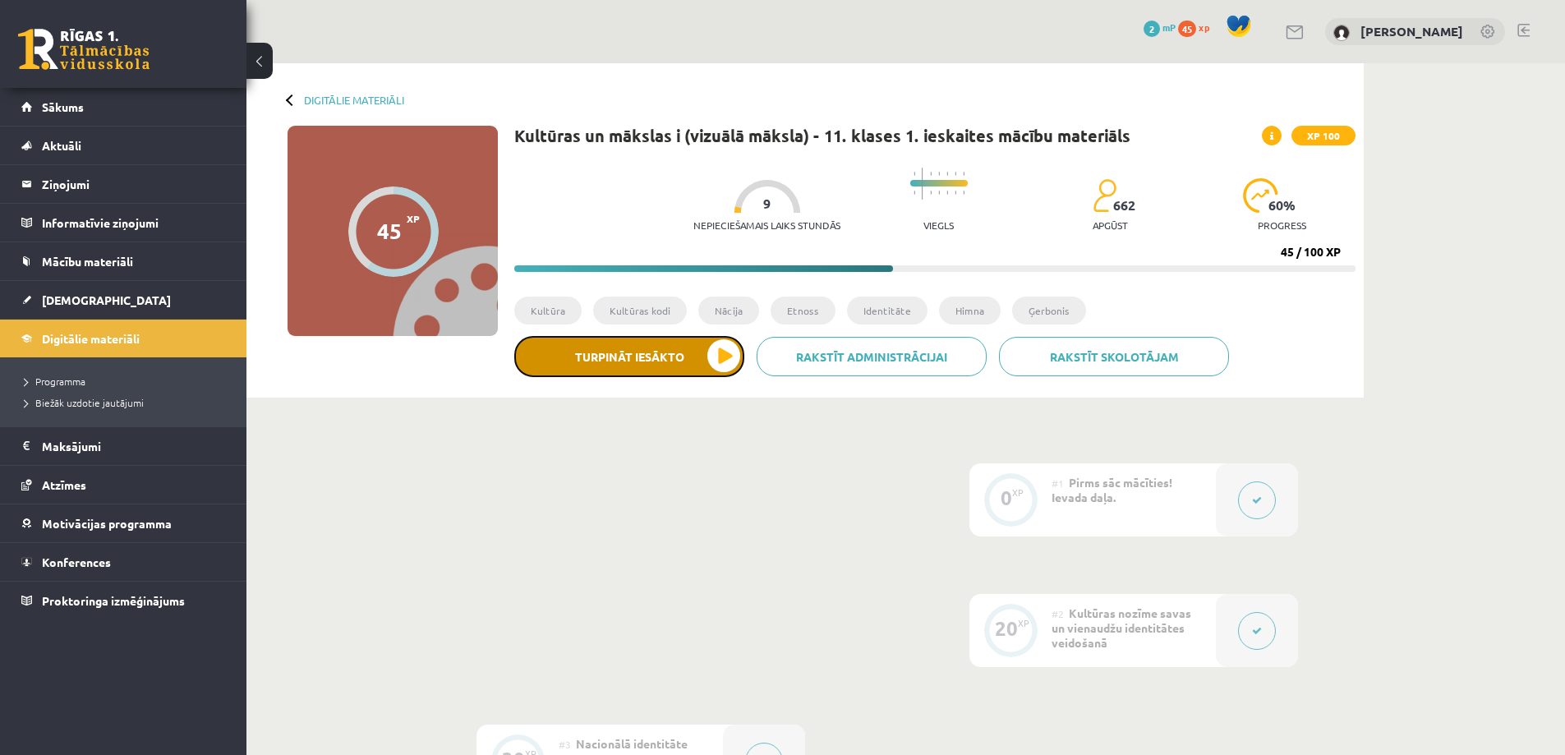
click at [716, 361] on button "Turpināt iesākto" at bounding box center [629, 356] width 230 height 41
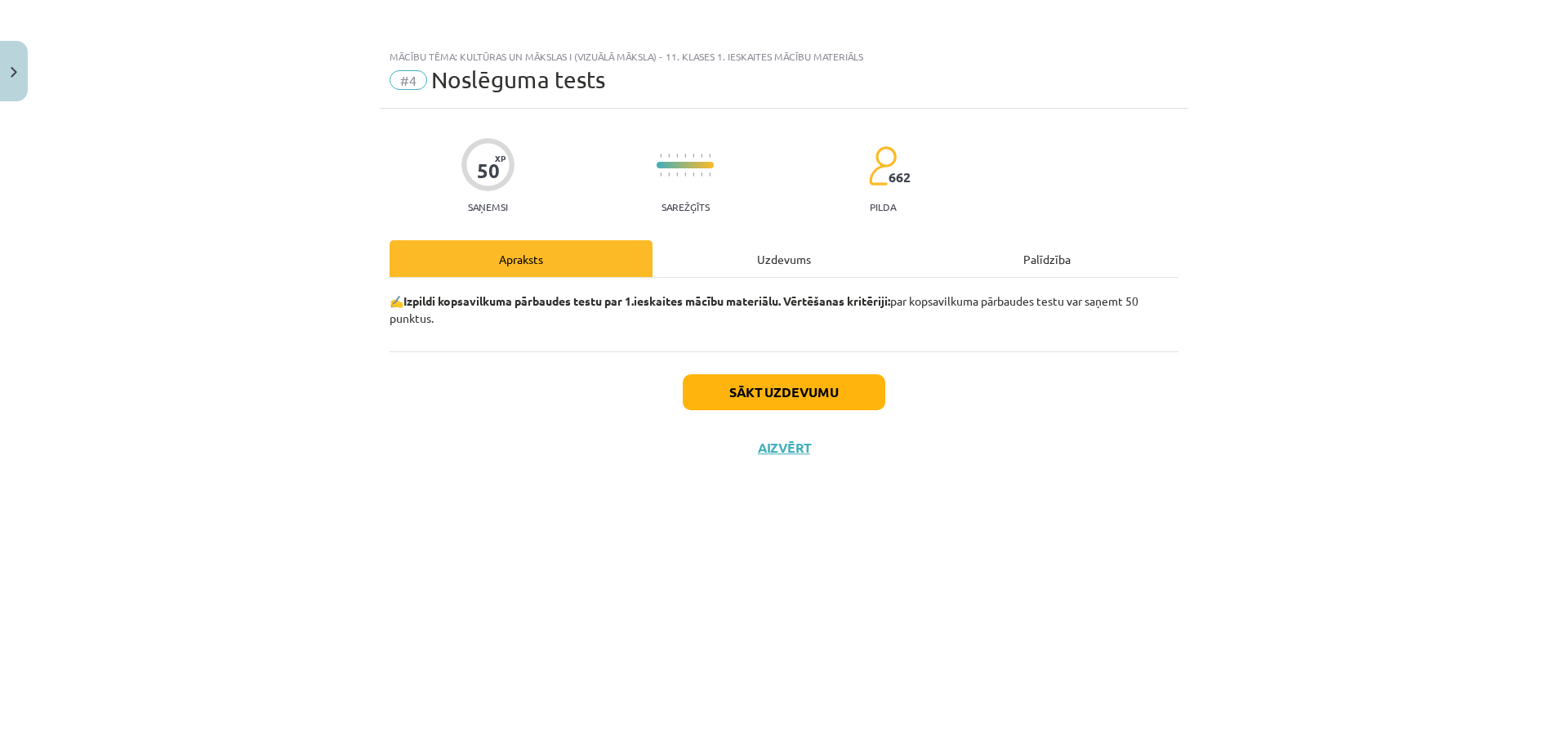
click at [734, 250] on div "Uzdevums" at bounding box center [784, 258] width 262 height 37
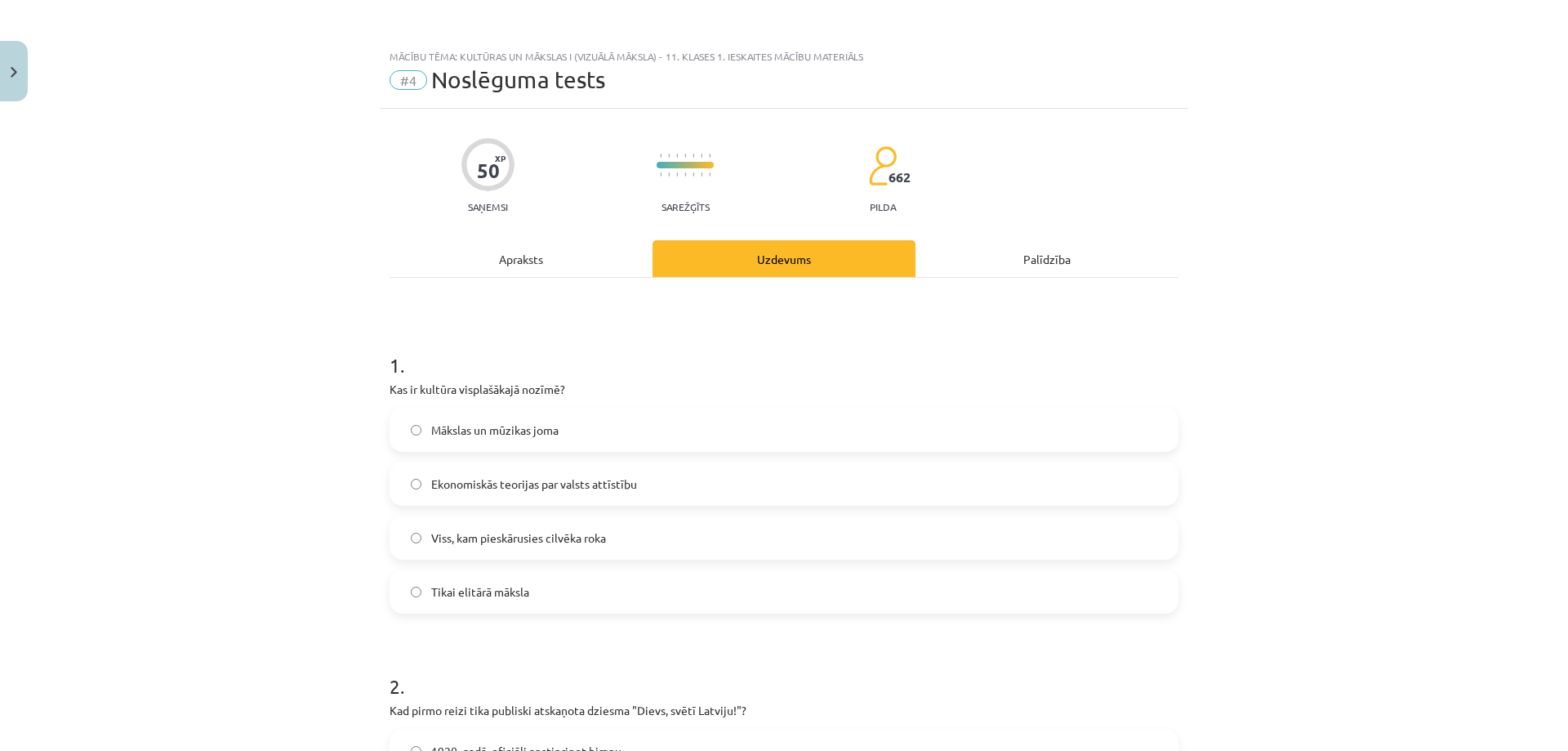
click at [552, 265] on div "Apraksts" at bounding box center [521, 258] width 262 height 37
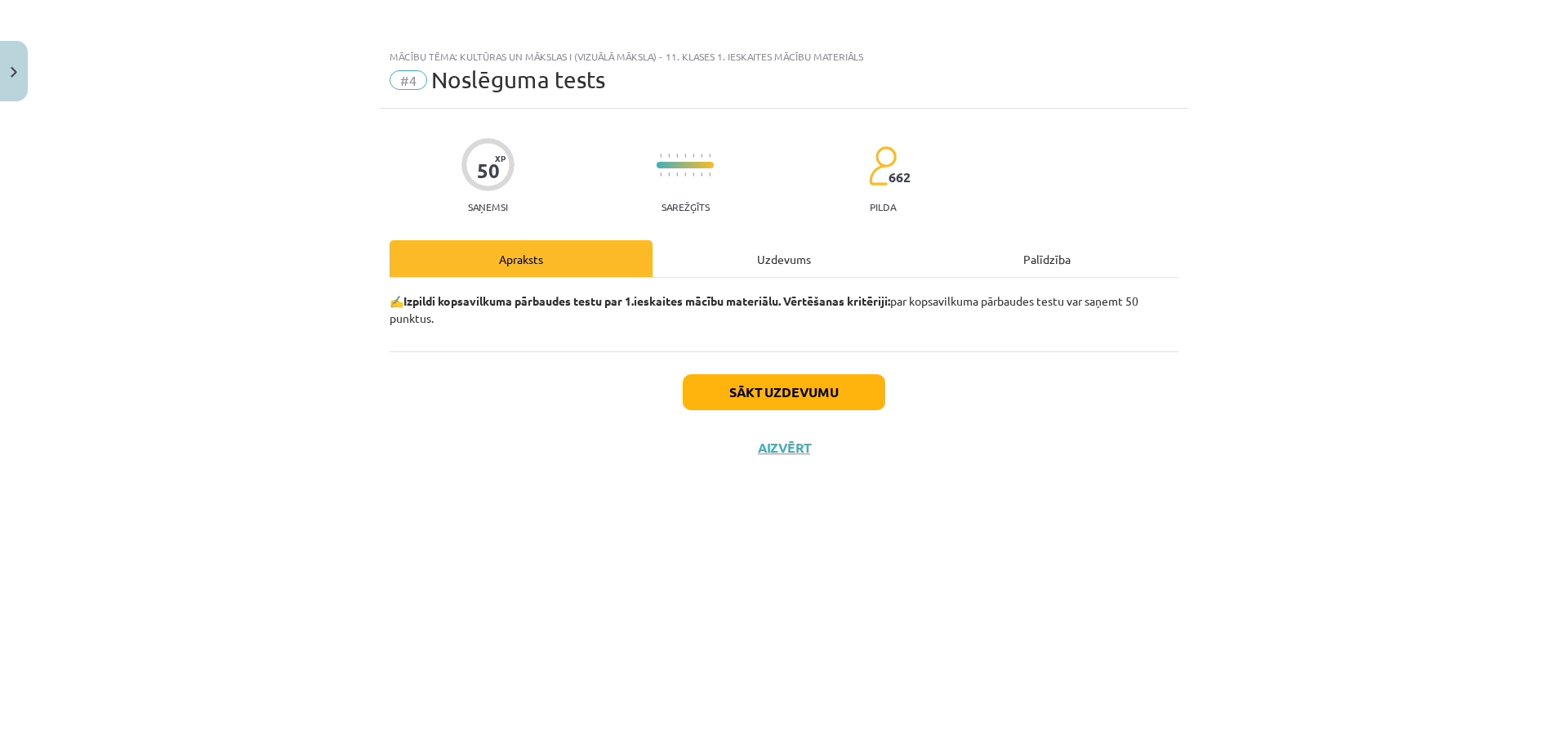
click at [790, 264] on div "Uzdevums" at bounding box center [784, 258] width 262 height 37
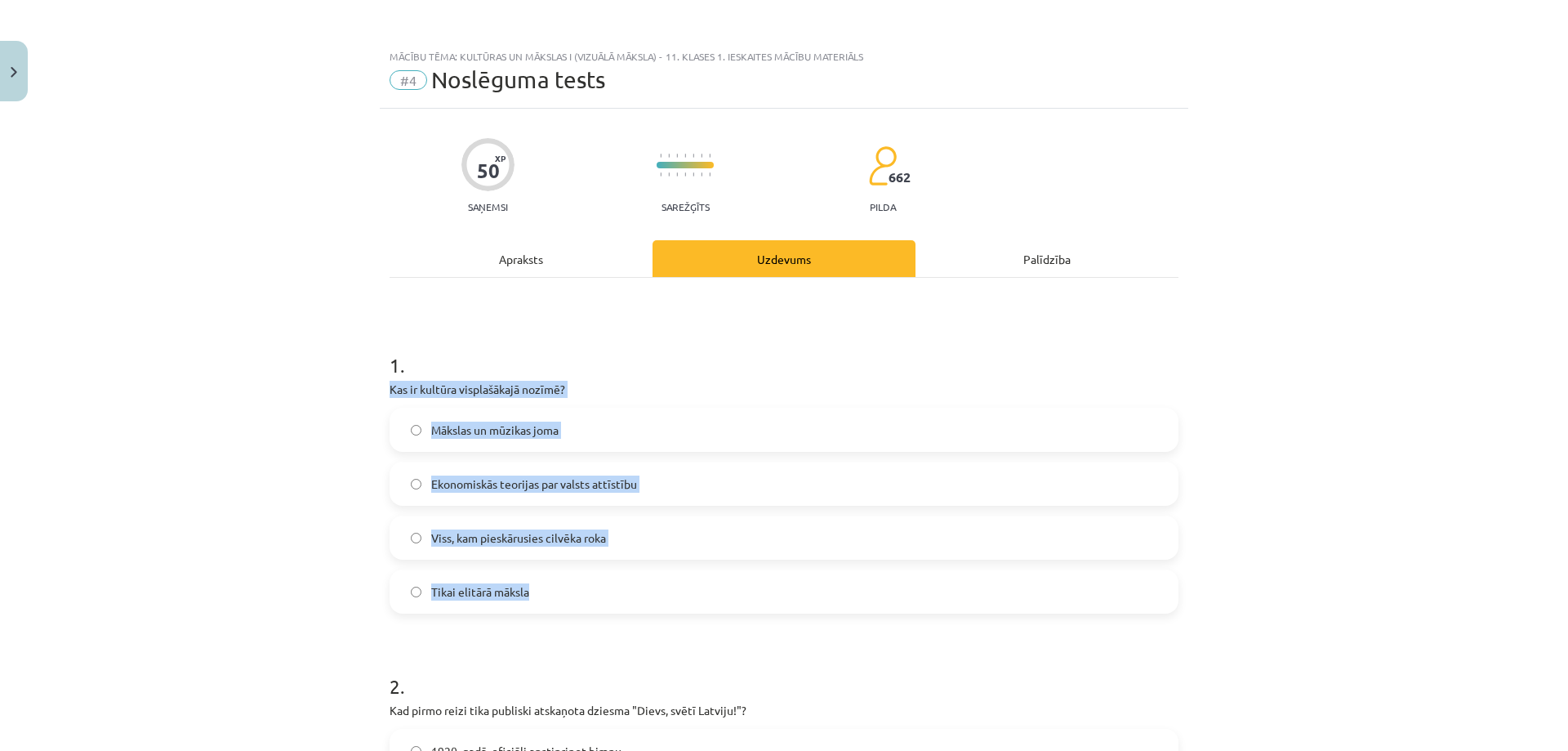
drag, startPoint x: 383, startPoint y: 387, endPoint x: 599, endPoint y: 586, distance: 293.7
click at [599, 586] on div "1 . Kas ir kultūra visplašākajā nozīmē? Mākslas un mūzikas joma Ekonomiskās teo…" at bounding box center [784, 469] width 788 height 288
copy div "Kas ir kultūra visplašākajā nozīmē? Mākslas un mūzikas joma Ekonomiskās teorija…"
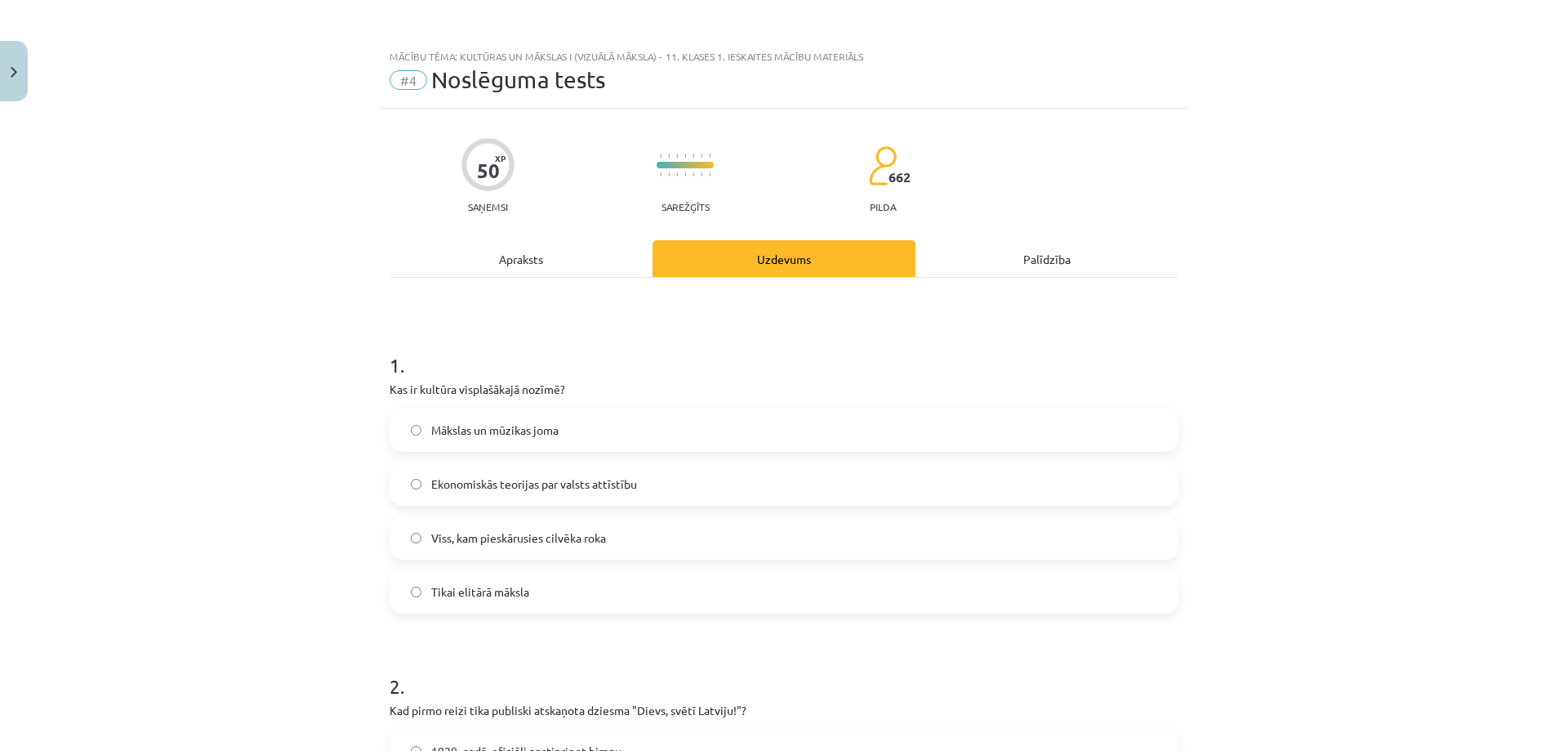
click at [514, 256] on div "Apraksts" at bounding box center [521, 258] width 262 height 37
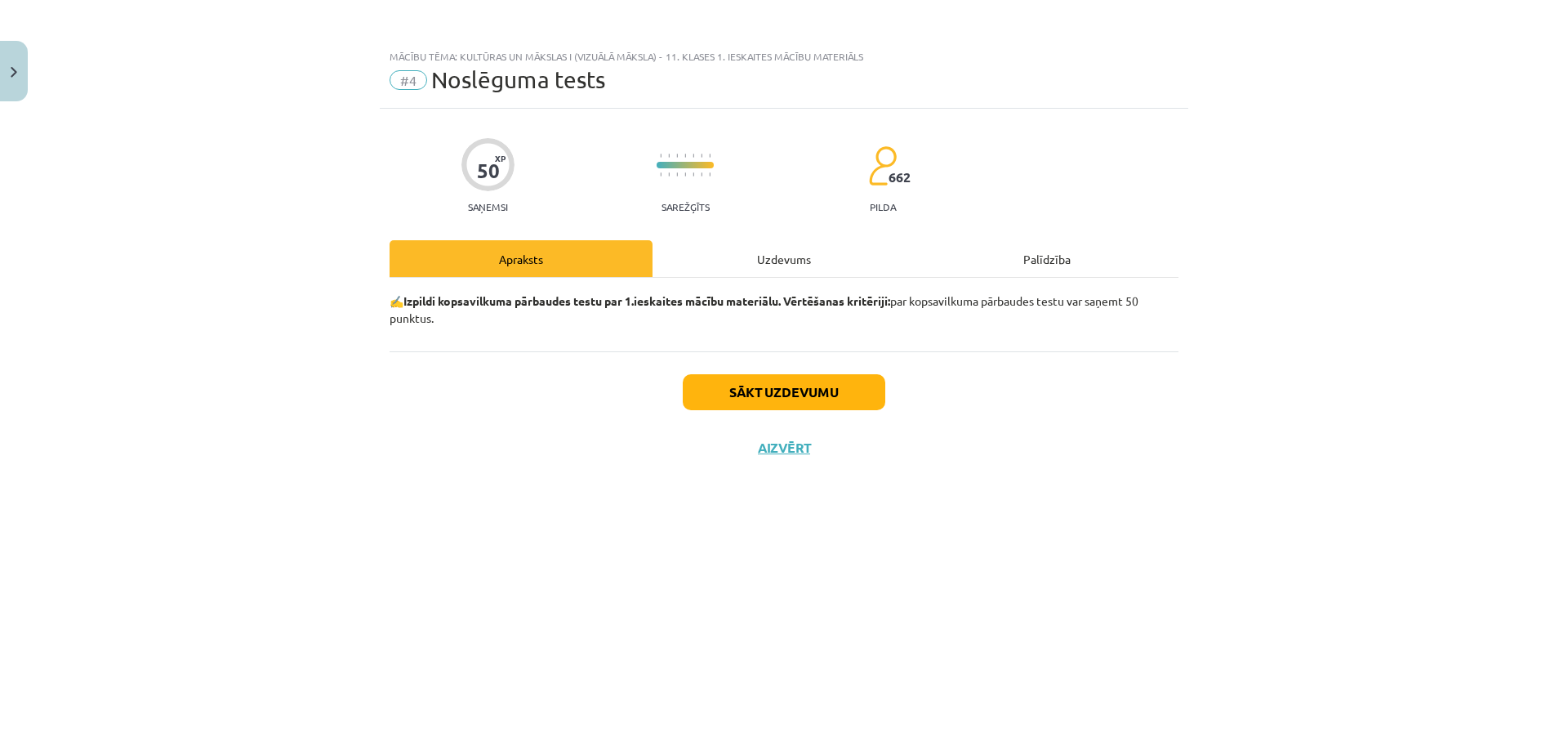
click at [696, 255] on div "Uzdevums" at bounding box center [784, 258] width 262 height 37
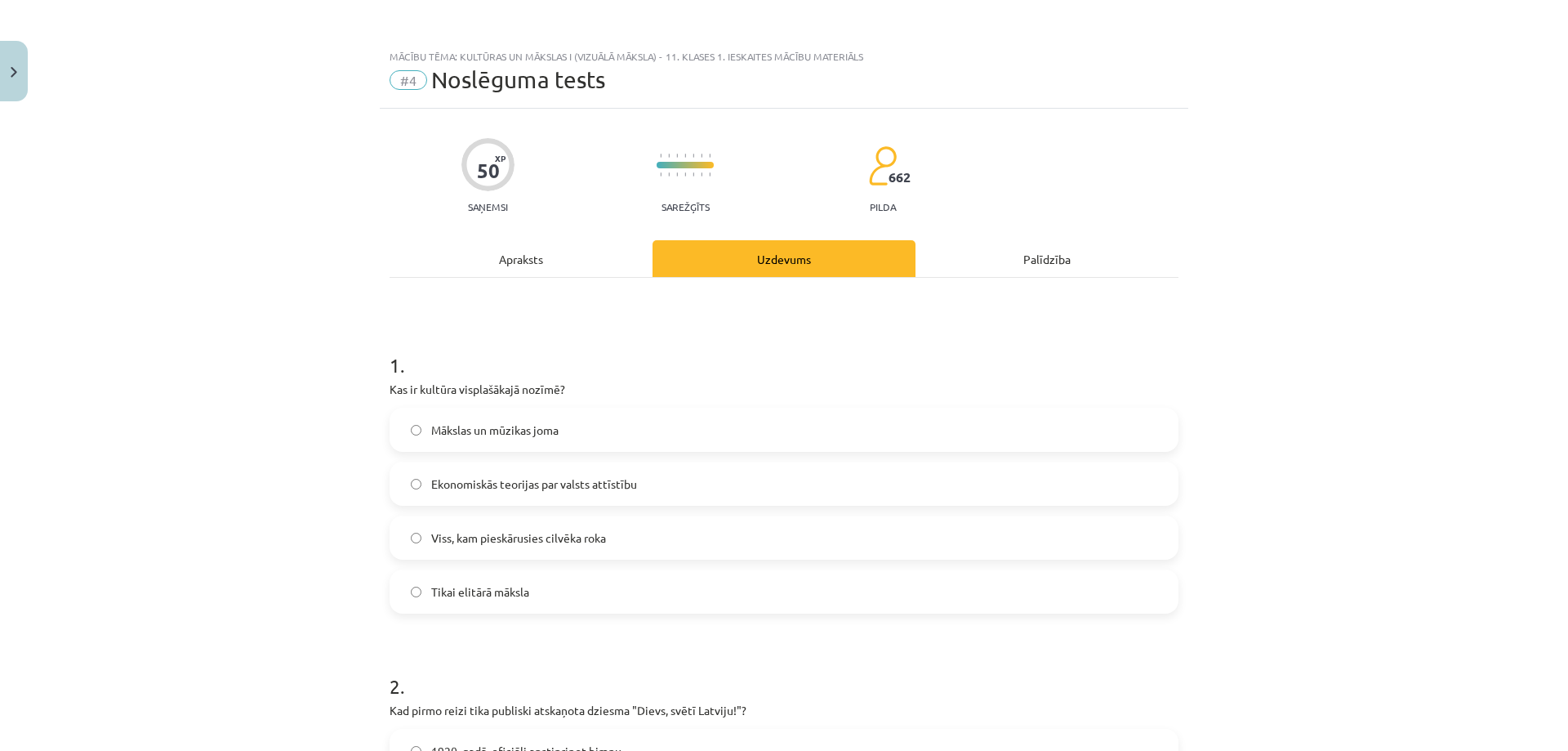
click at [470, 262] on div "Apraksts" at bounding box center [521, 258] width 262 height 37
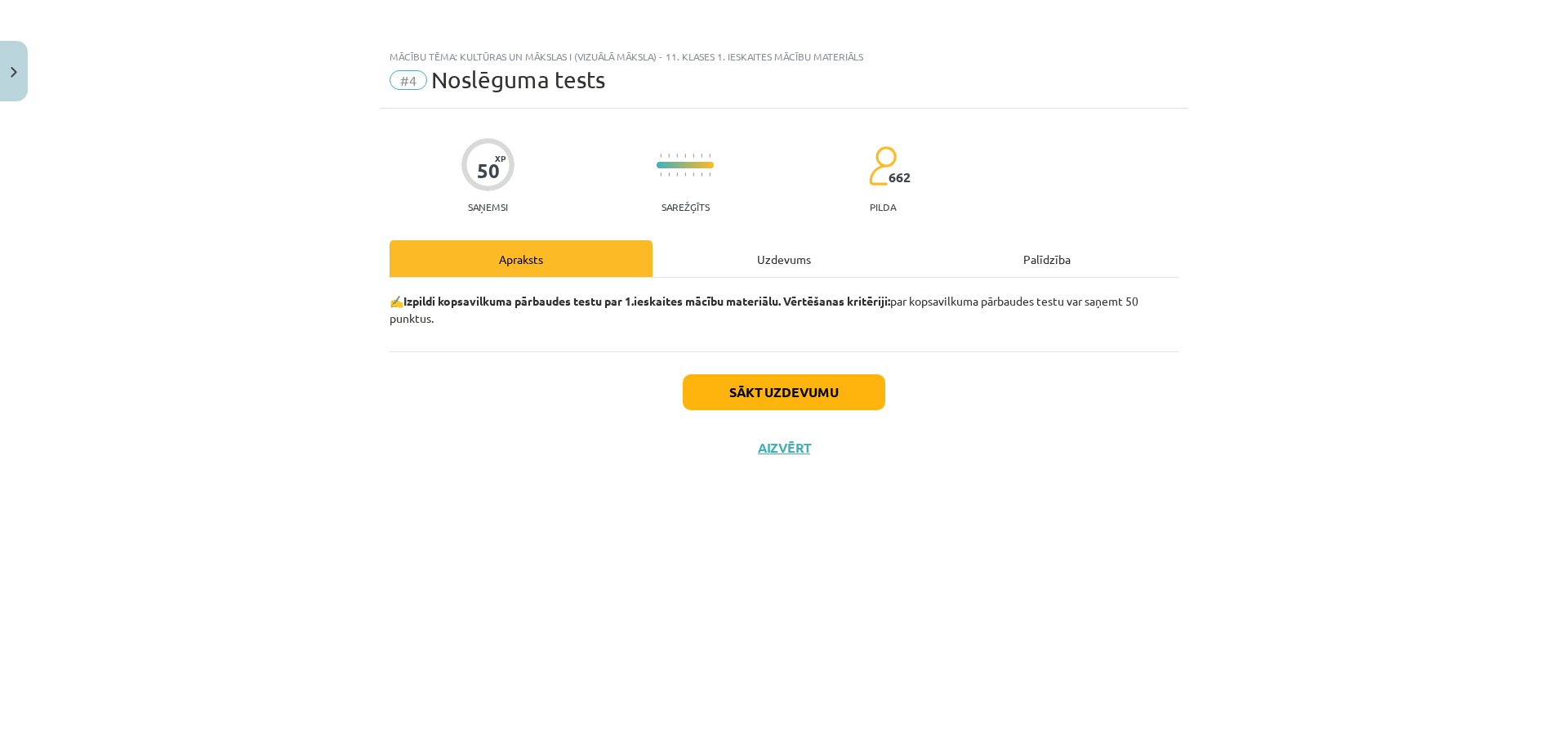
click at [808, 259] on div "Uzdevums" at bounding box center [784, 258] width 262 height 37
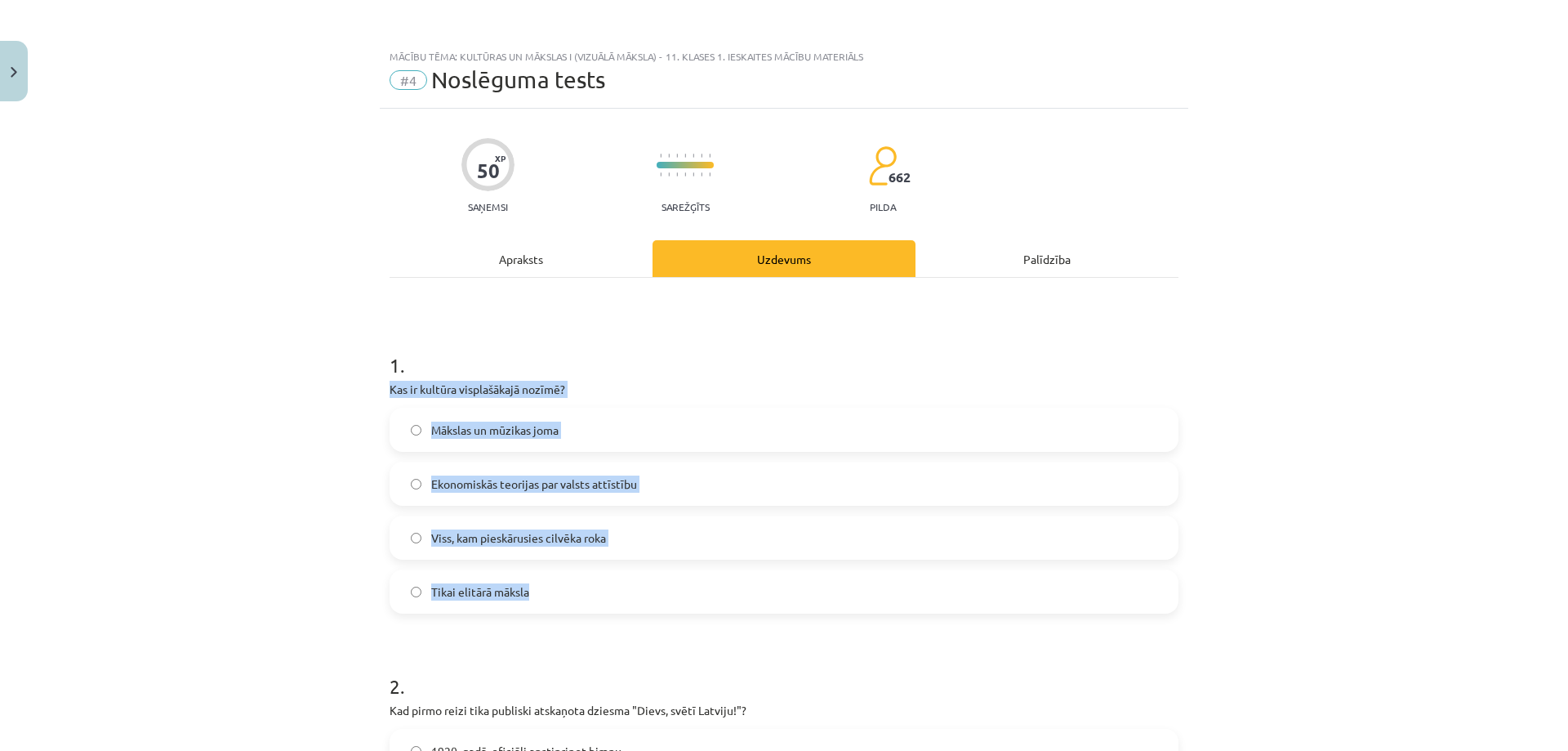
drag, startPoint x: 374, startPoint y: 390, endPoint x: 599, endPoint y: 603, distance: 309.8
copy div "Kas ir kultūra visplašākajā nozīmē? Mākslas un mūzikas joma Ekonomiskās teorija…"
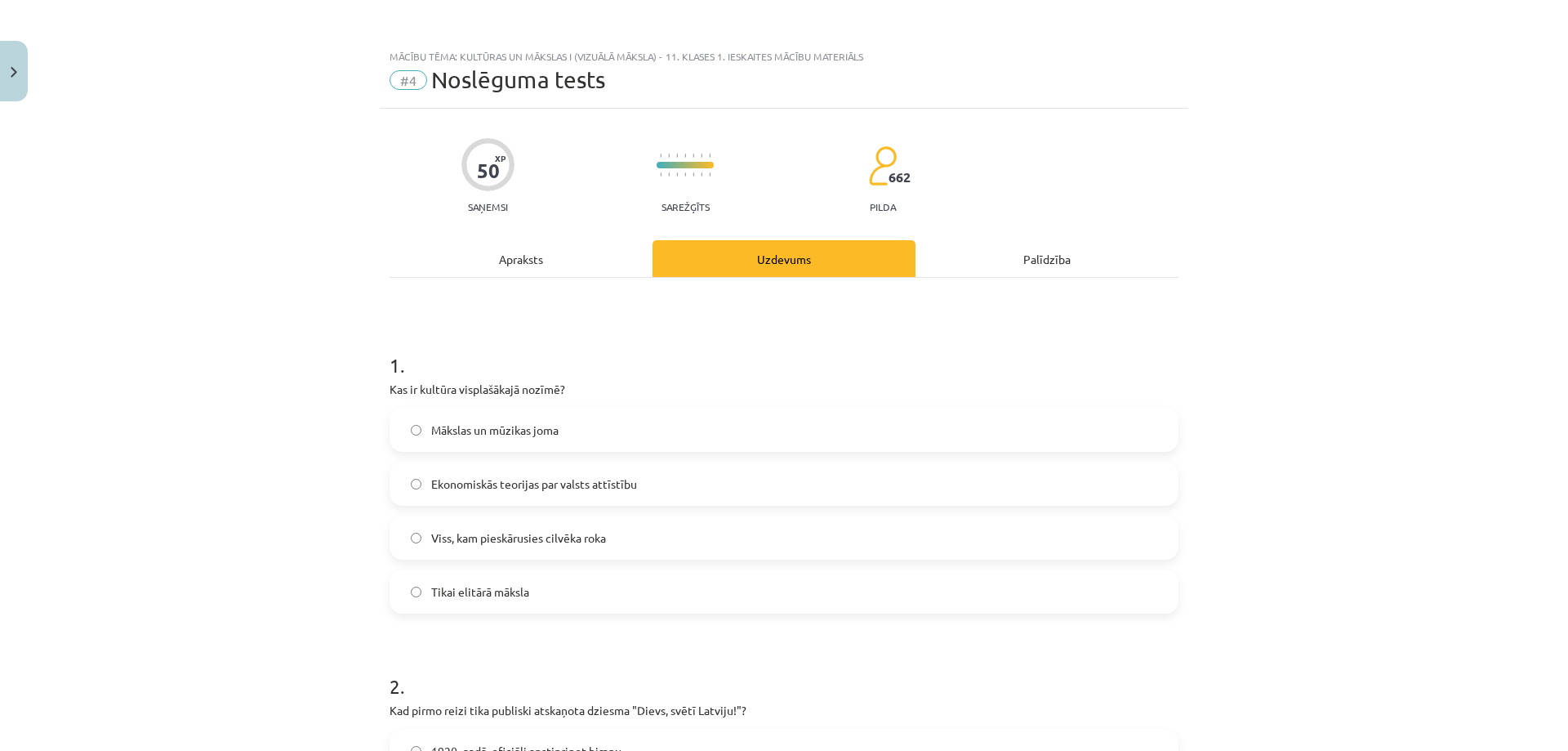
click at [234, 647] on div "Mācību tēma: Kultūras un mākslas i (vizuālā māksla) - 11. klases 1. ieskaites m…" at bounding box center [784, 375] width 1568 height 751
click at [587, 538] on span "Viss, kam pieskārusies cilvēka roka" at bounding box center [519, 537] width 175 height 17
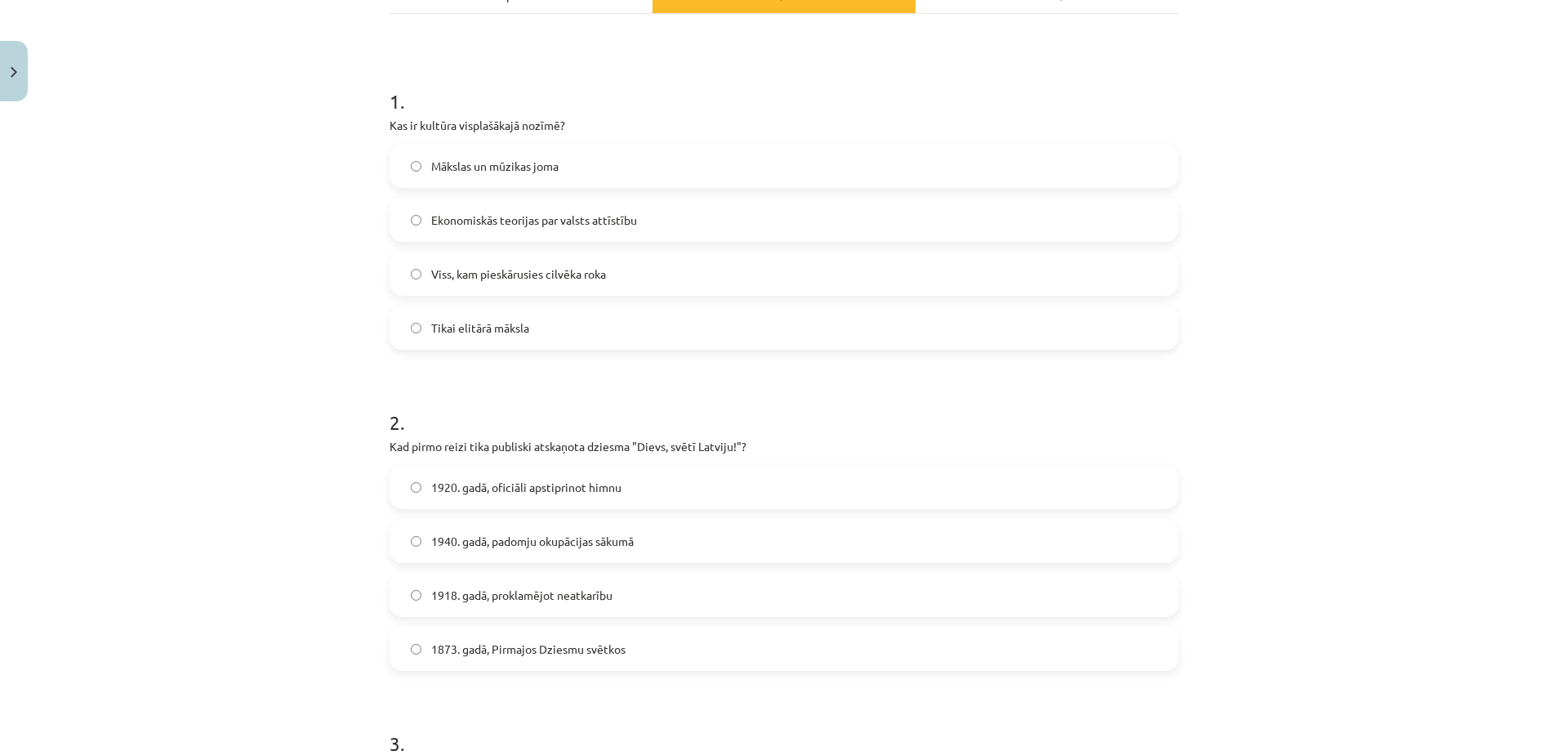
scroll to position [327, 0]
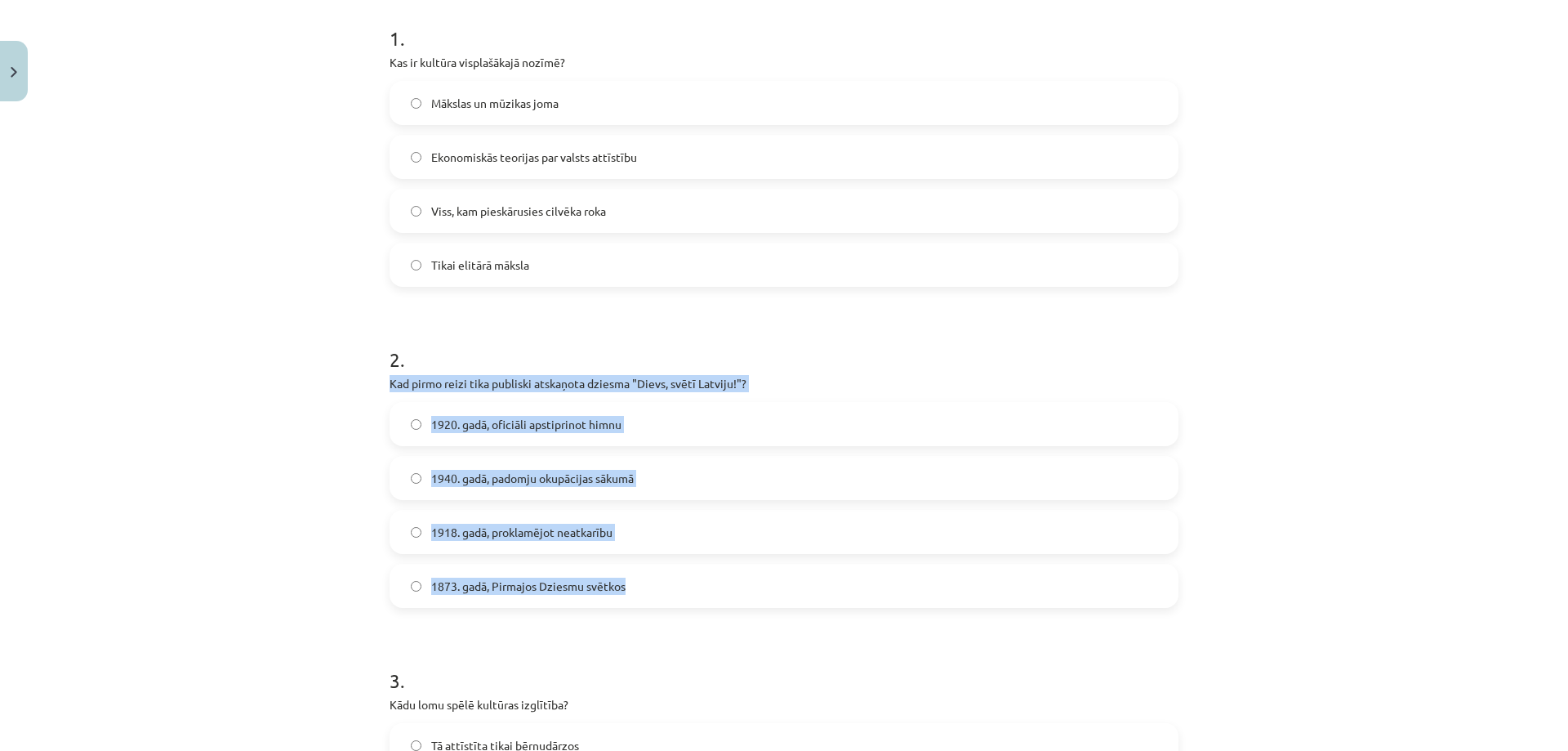
drag, startPoint x: 376, startPoint y: 379, endPoint x: 646, endPoint y: 597, distance: 347.0
copy div "Kad pirmo reizi tika publiski atskaņota dziesma "Dievs, svētī Latviju!"? 1920. …"
click at [184, 490] on div "Mācību tēma: Kultūras un mākslas i (vizuālā māksla) - 11. klases 1. ieskaites m…" at bounding box center [784, 375] width 1568 height 751
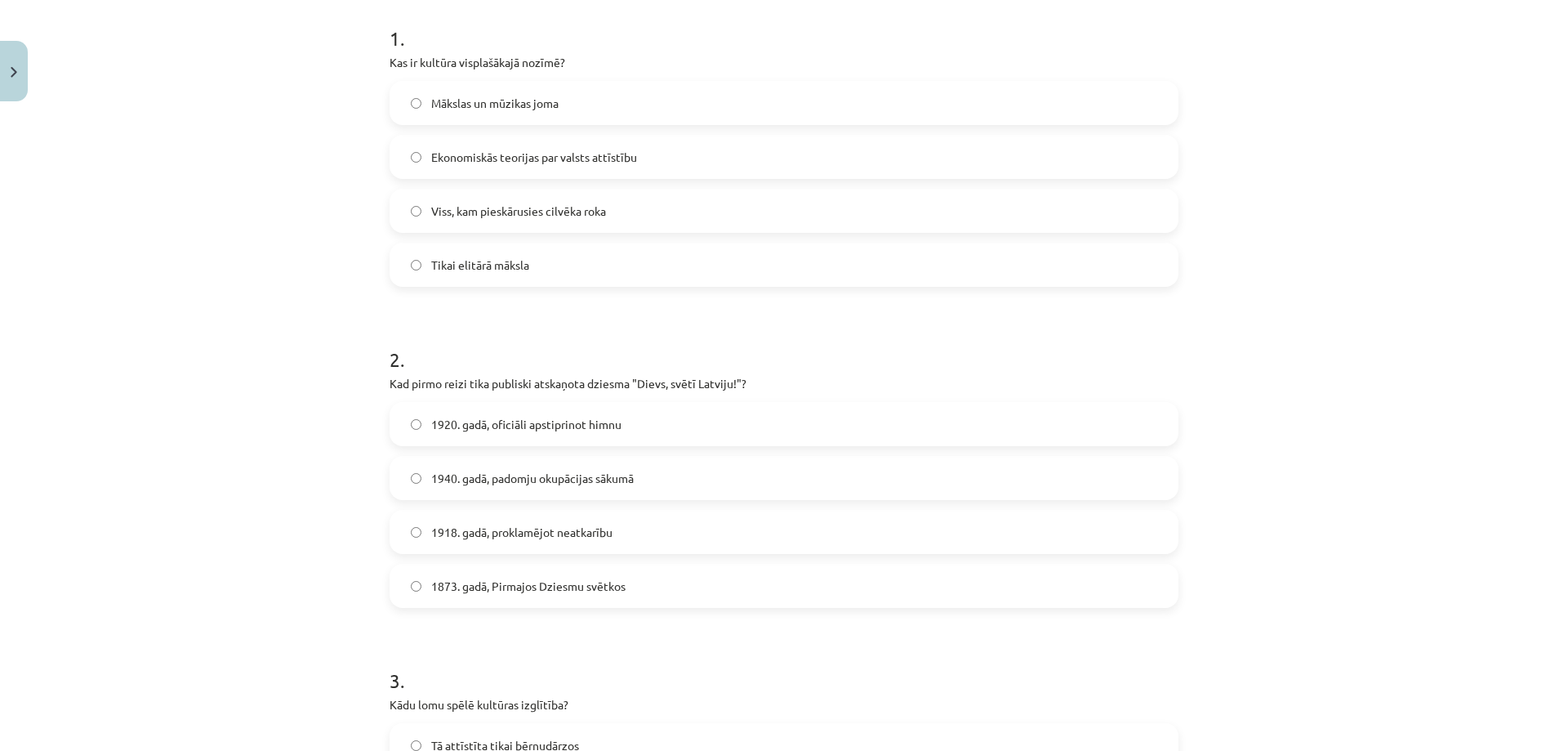
click at [485, 578] on span "1873. gadā, Pirmajos Dziesmu svētkos" at bounding box center [528, 586] width 194 height 17
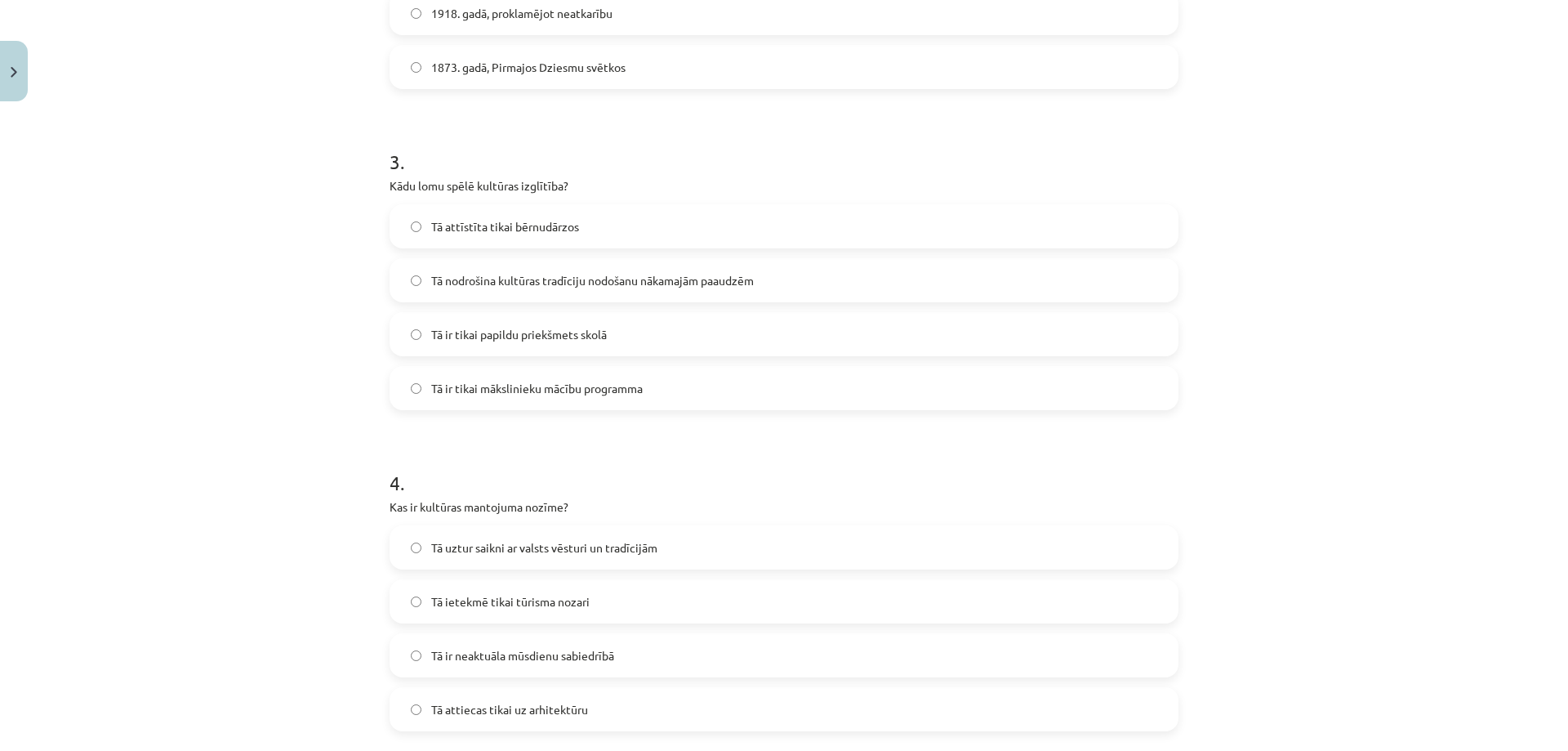
scroll to position [817, 0]
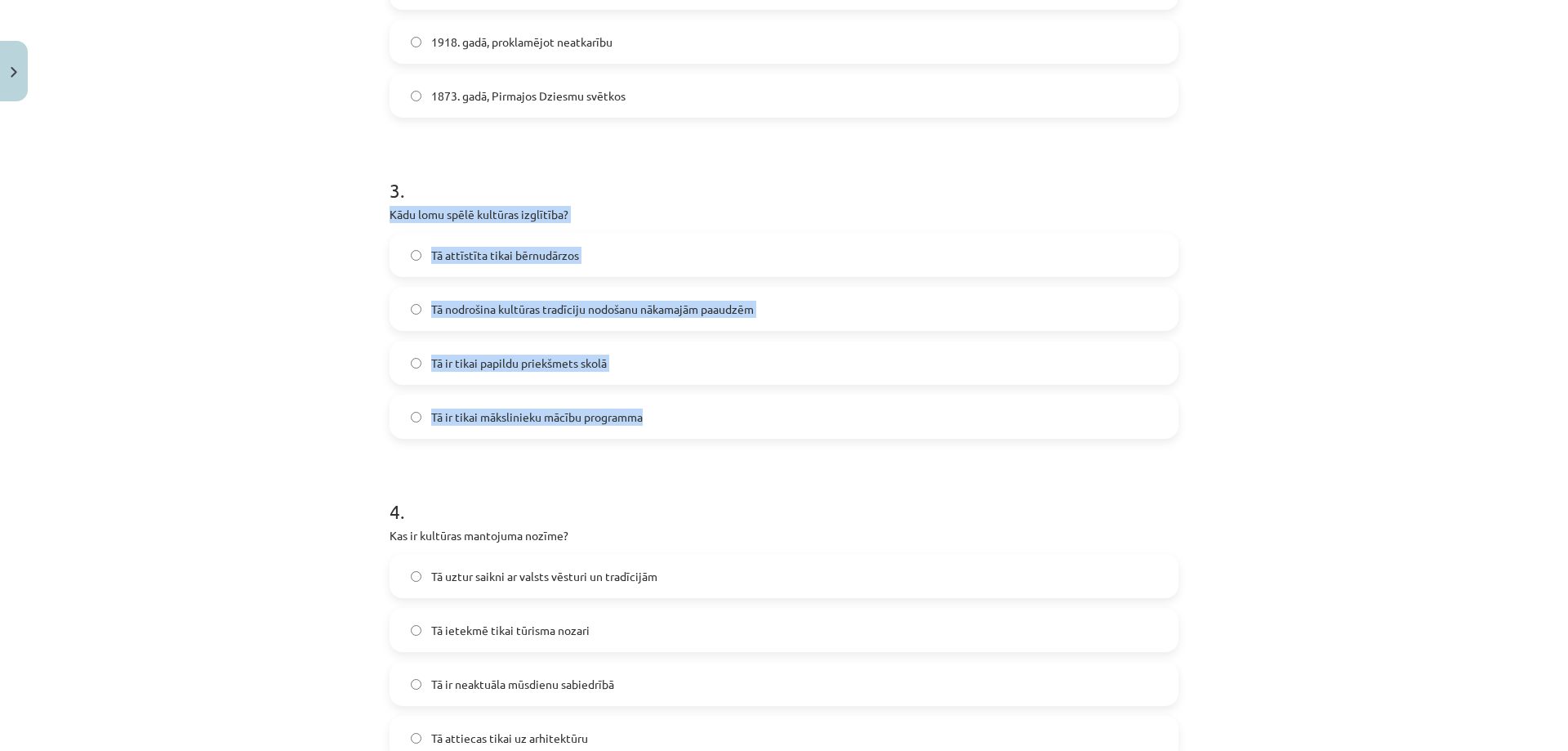
drag, startPoint x: 382, startPoint y: 214, endPoint x: 694, endPoint y: 410, distance: 368.5
copy div "Kādu lomu spēlē kultūras izglītība? Tā attīstīta tikai bērnudārzos Tā nodrošina…"
click at [280, 264] on div "Mācību tēma: Kultūras un mākslas i (vizuālā māksla) - 11. klases 1. ieskaites m…" at bounding box center [784, 375] width 1568 height 751
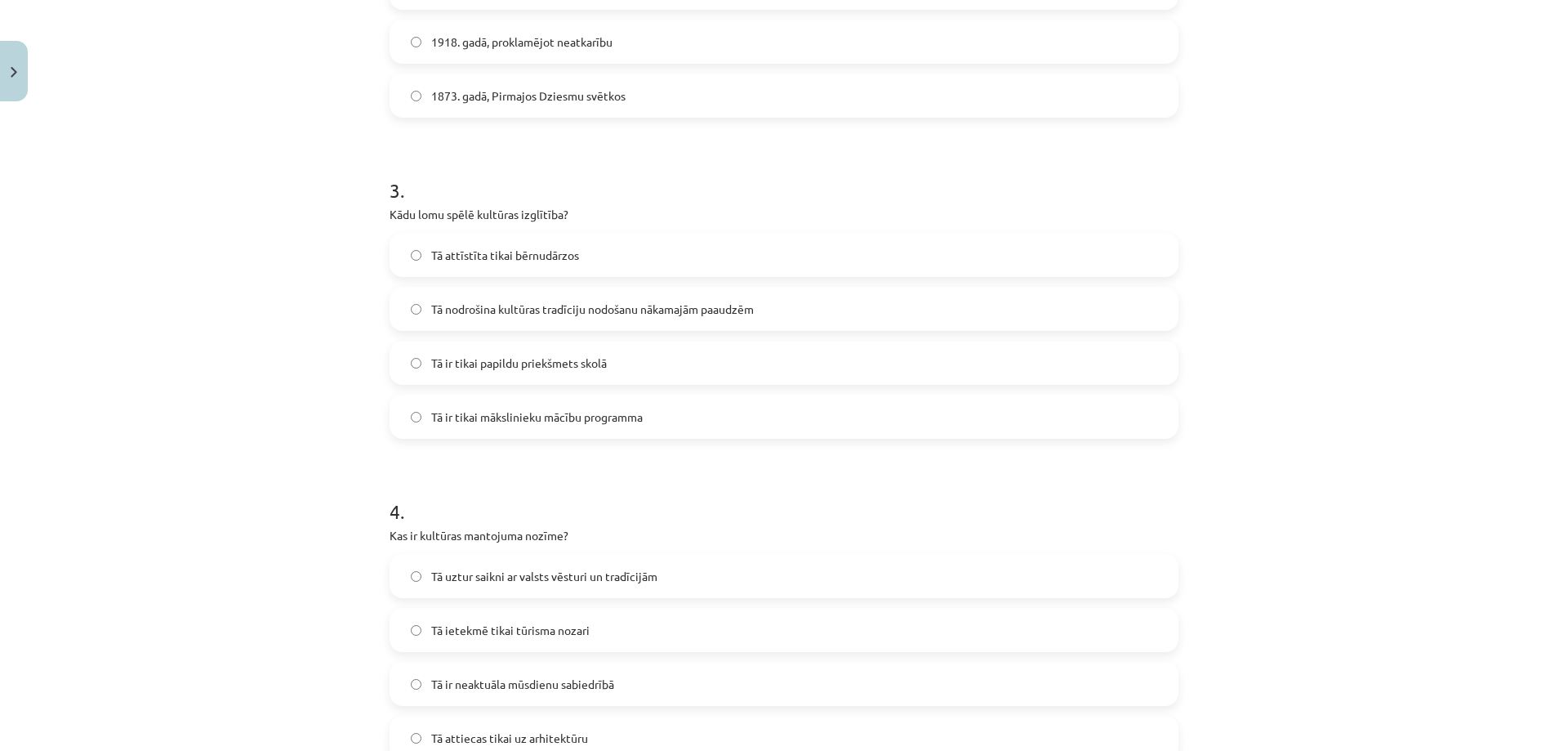
click at [499, 304] on span "Tā nodrošina kultūras tradīciju nodošanu nākamajām paaudzēm" at bounding box center [593, 308] width 322 height 17
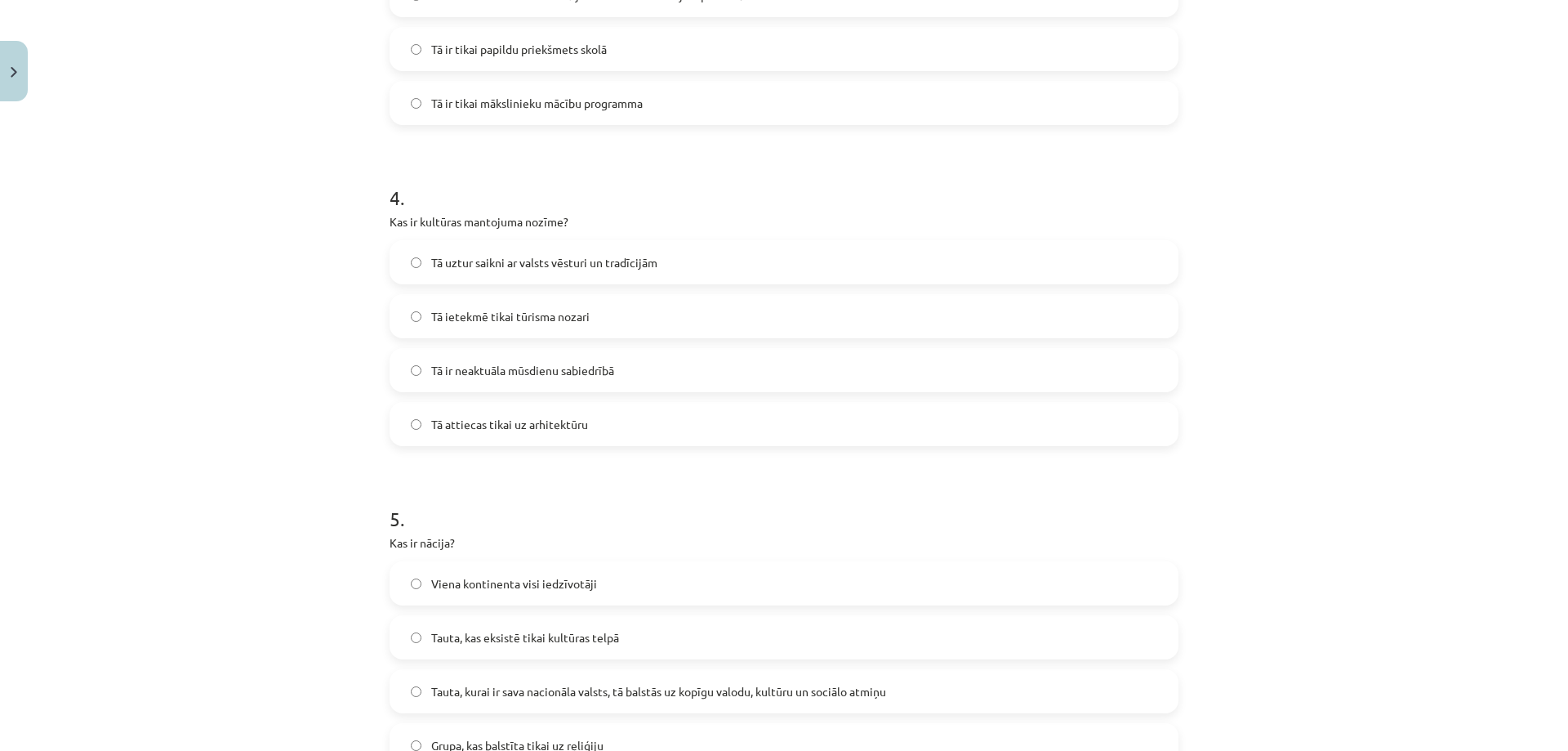
scroll to position [1144, 0]
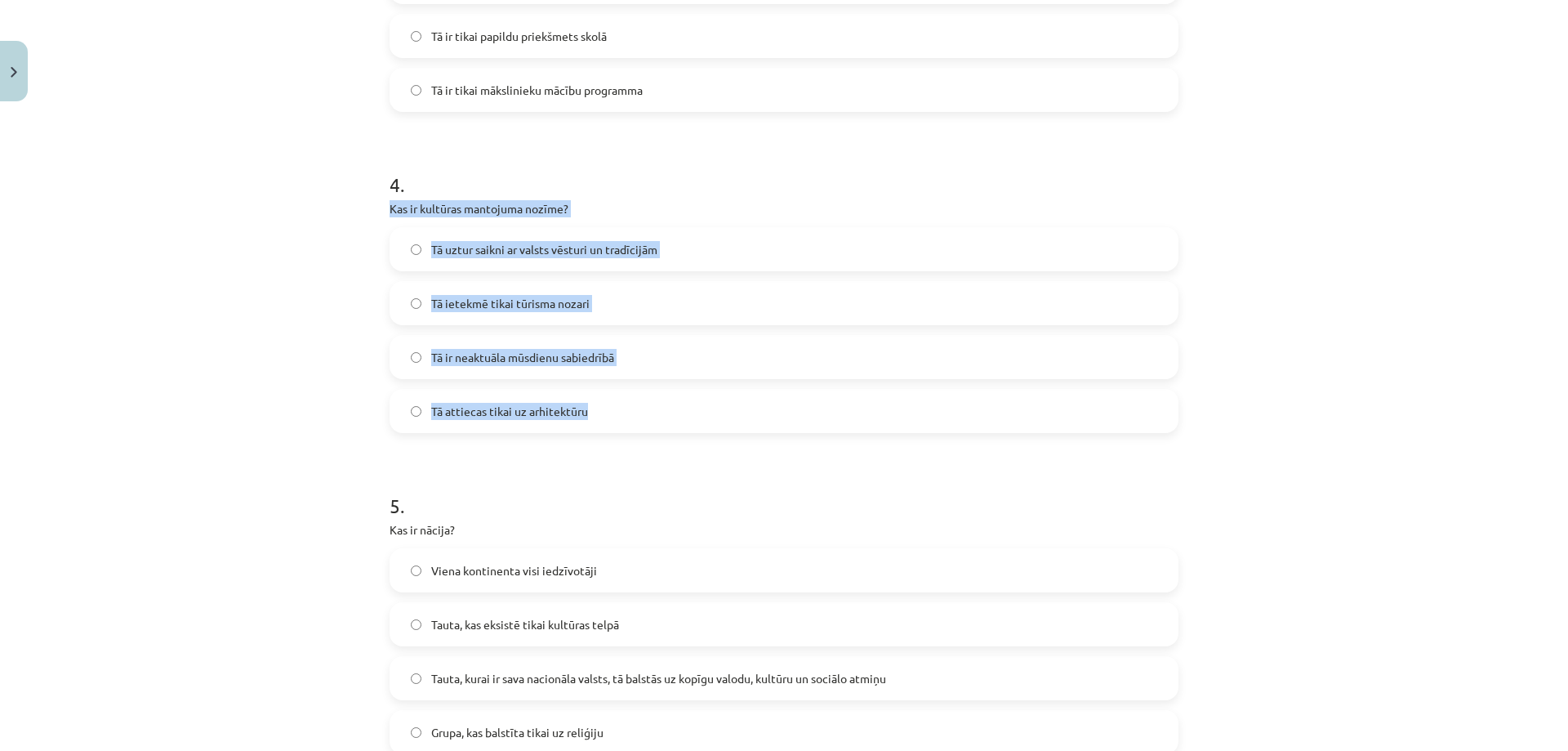
drag, startPoint x: 382, startPoint y: 205, endPoint x: 674, endPoint y: 428, distance: 367.4
click at [674, 428] on div "50 XP Saņemsi Sarežģīts 662 pilda Apraksts Uzdevums Palīdzība 1 . Kas ir kultūr…" at bounding box center [784, 736] width 808 height 3543
copy div "Kas ir kultūras mantojuma nozīme? Tā uztur saikni ar valsts vēsturi un tradīcij…"
click at [331, 259] on div "Mācību tēma: Kultūras un mākslas i (vizuālā māksla) - 11. klases 1. ieskaites m…" at bounding box center [784, 375] width 1568 height 751
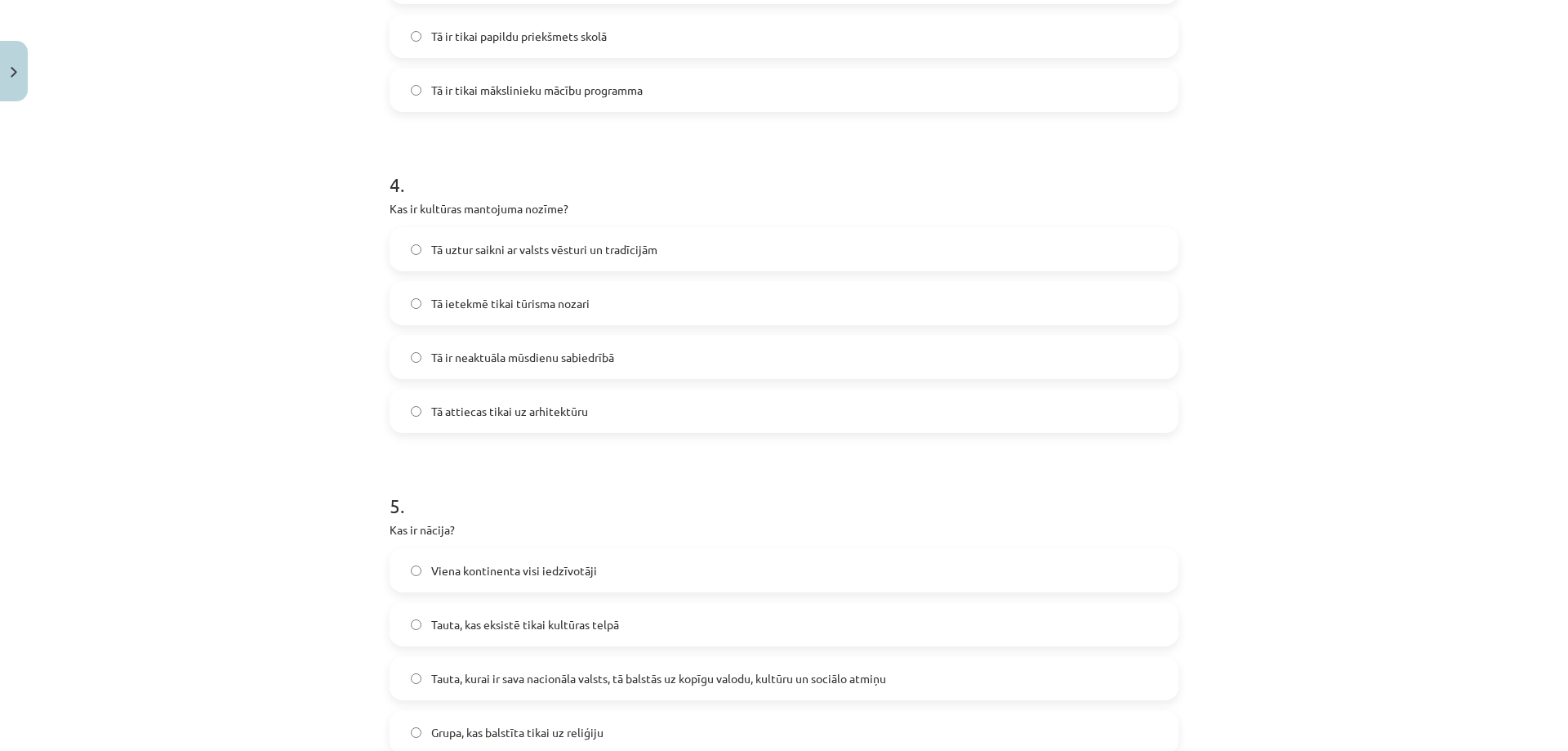
click at [568, 251] on span "Tā uztur saikni ar valsts vēsturi un tradīcijām" at bounding box center [545, 249] width 227 height 17
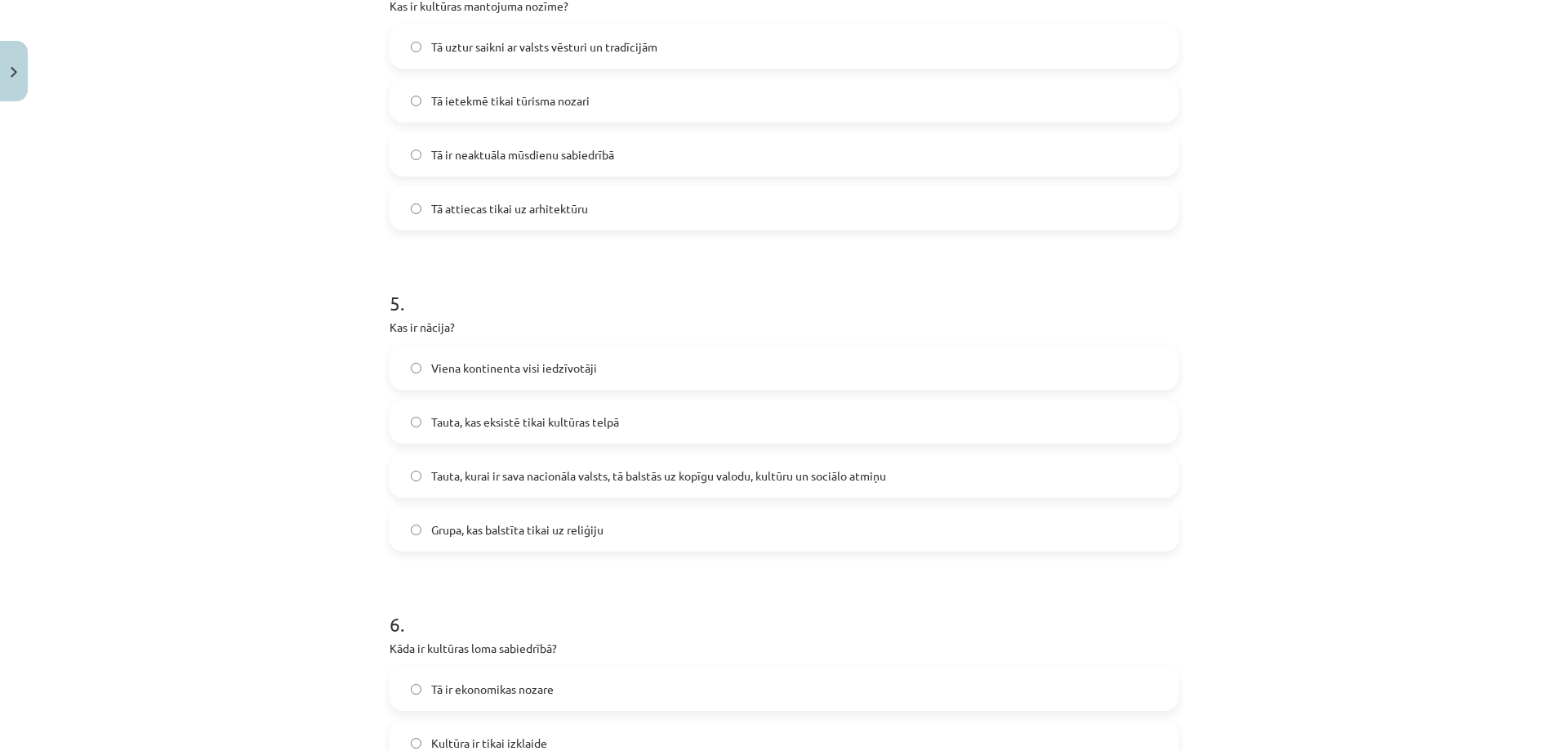
scroll to position [1389, 0]
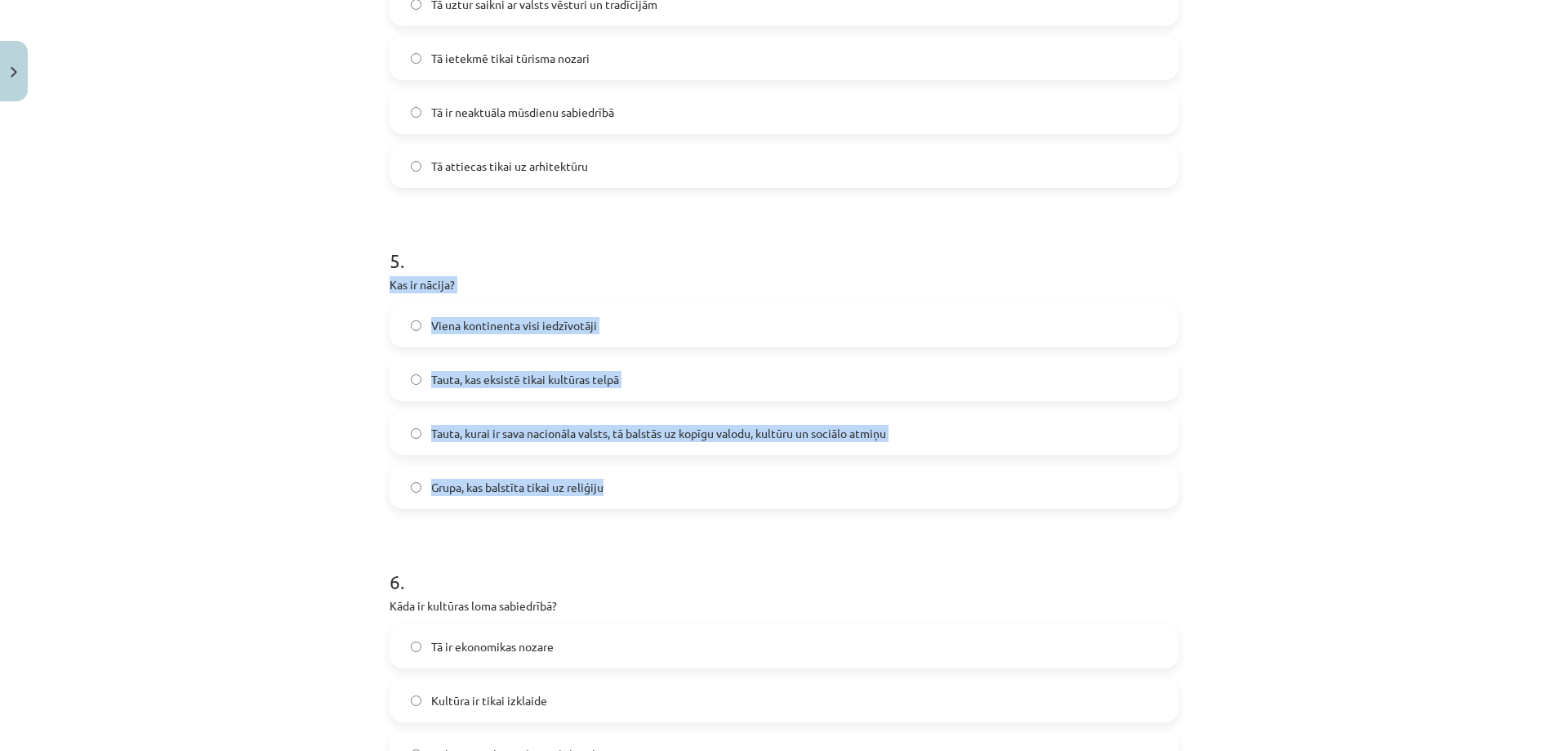
drag, startPoint x: 380, startPoint y: 283, endPoint x: 607, endPoint y: 473, distance: 296.0
click at [607, 473] on div "50 XP Saņemsi Sarežģīts 662 pilda Apraksts Uzdevums Palīdzība 1 . Kas ir kultūr…" at bounding box center [784, 491] width 808 height 3543
copy div "Kas ir nācija? Viena kontinenta visi iedzīvotāji Tauta, kas eksistē tikai kultū…"
click at [294, 397] on div "Mācību tēma: Kultūras un mākslas i (vizuālā māksla) - 11. klases 1. ieskaites m…" at bounding box center [784, 375] width 1568 height 751
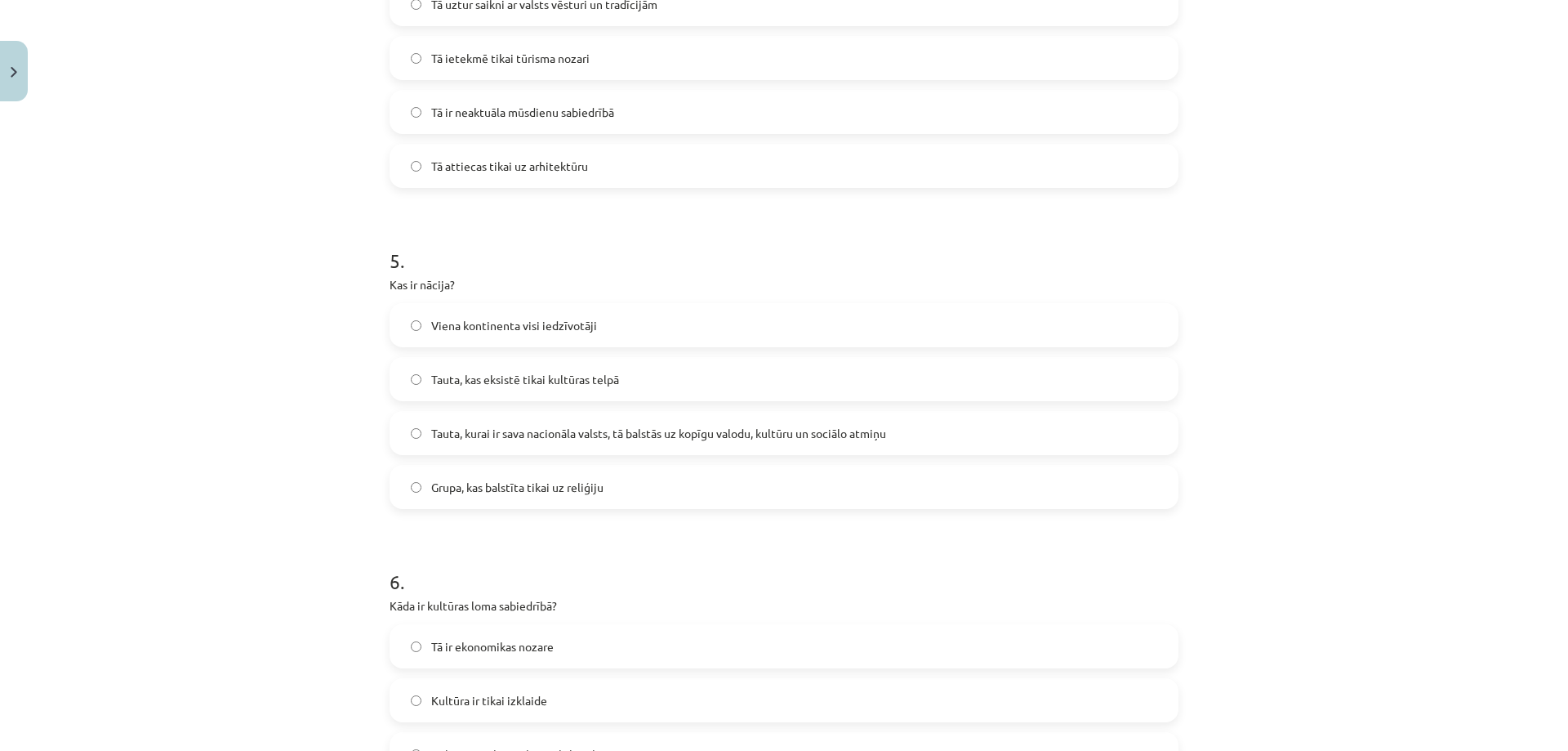
click at [486, 433] on span "Tauta, kurai ir sava nacionāla valsts, tā balstās uz kopīgu valodu, kultūru un …" at bounding box center [659, 433] width 455 height 17
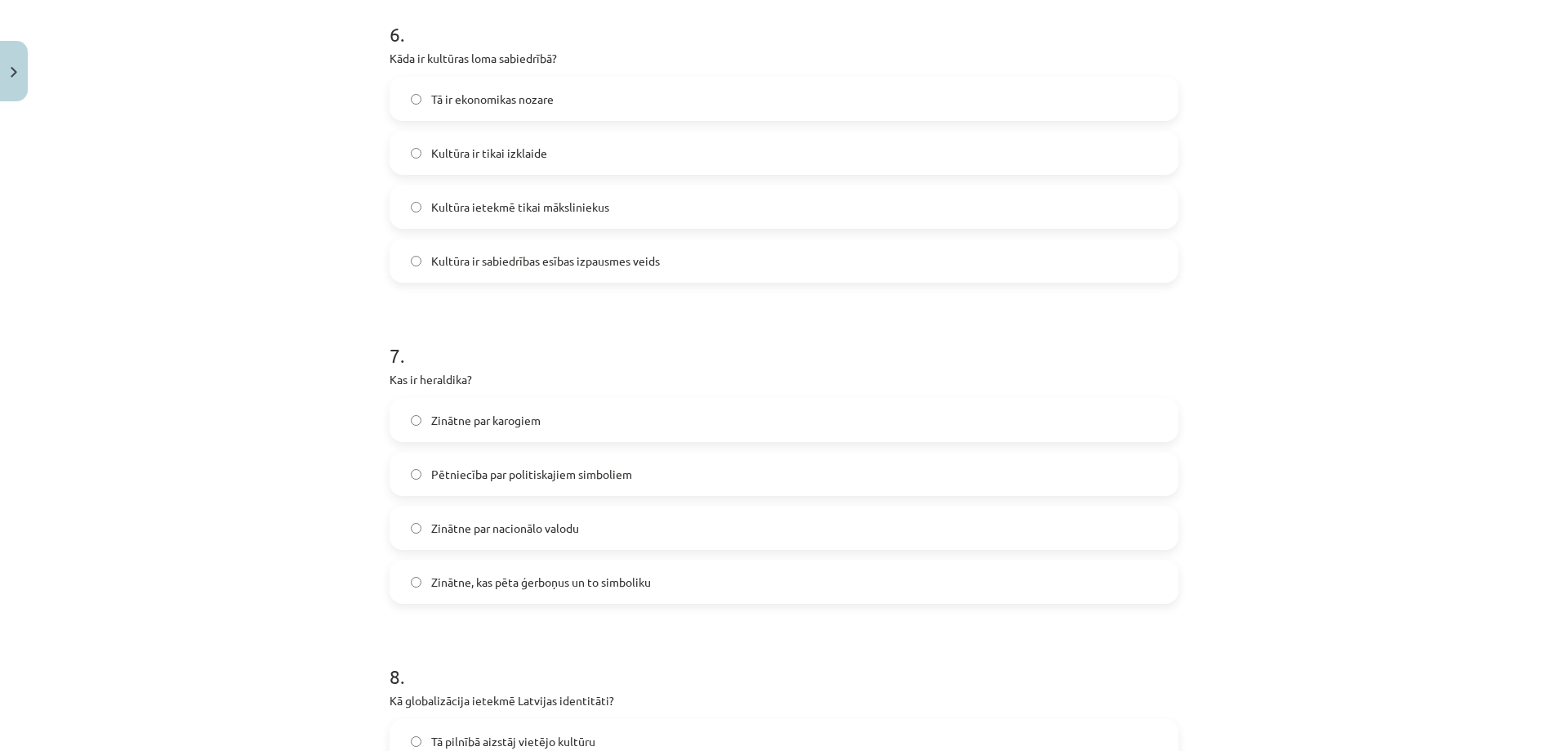
scroll to position [1961, 0]
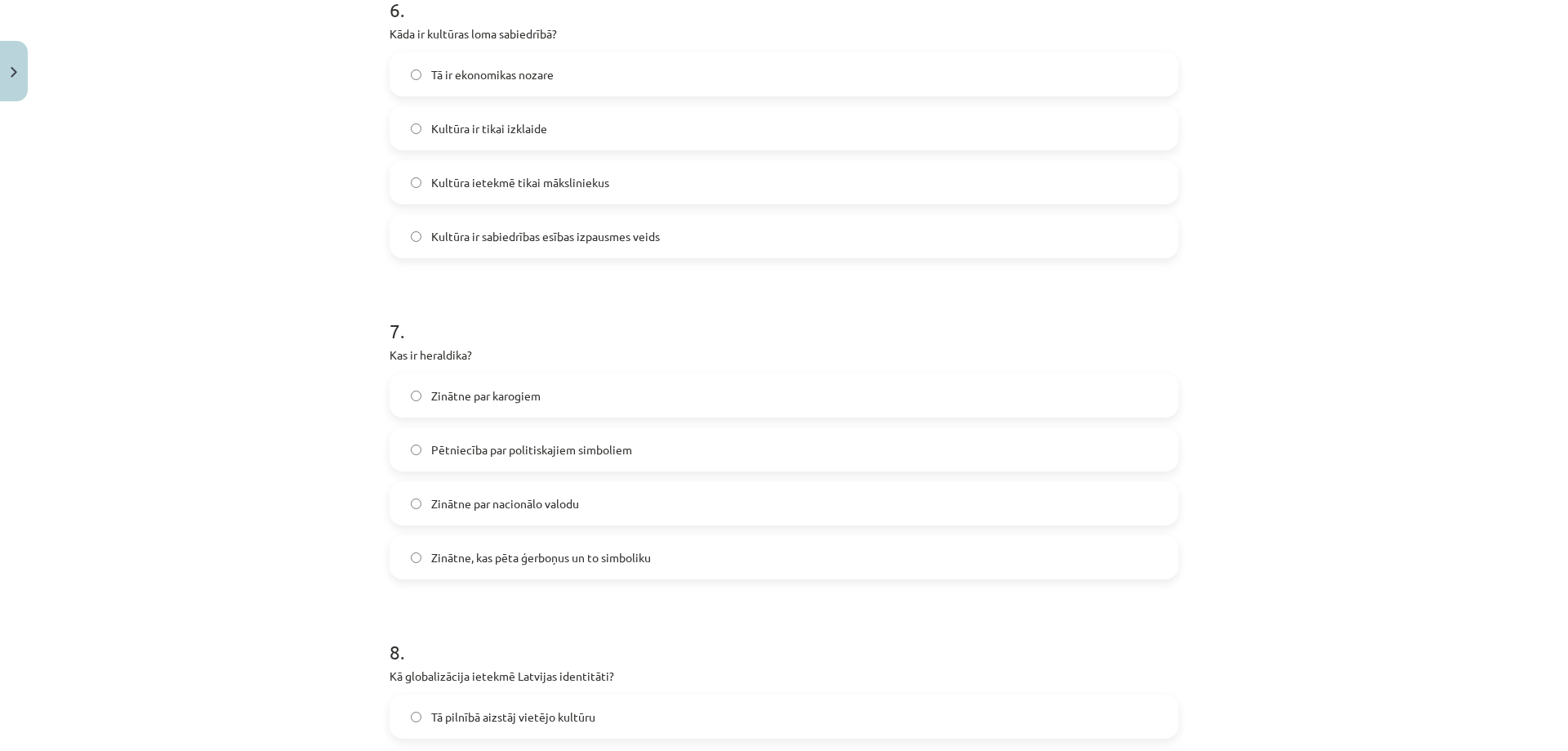
click at [613, 243] on span "Kultūra ir sabiedrības esības izpausmes veids" at bounding box center [546, 236] width 229 height 17
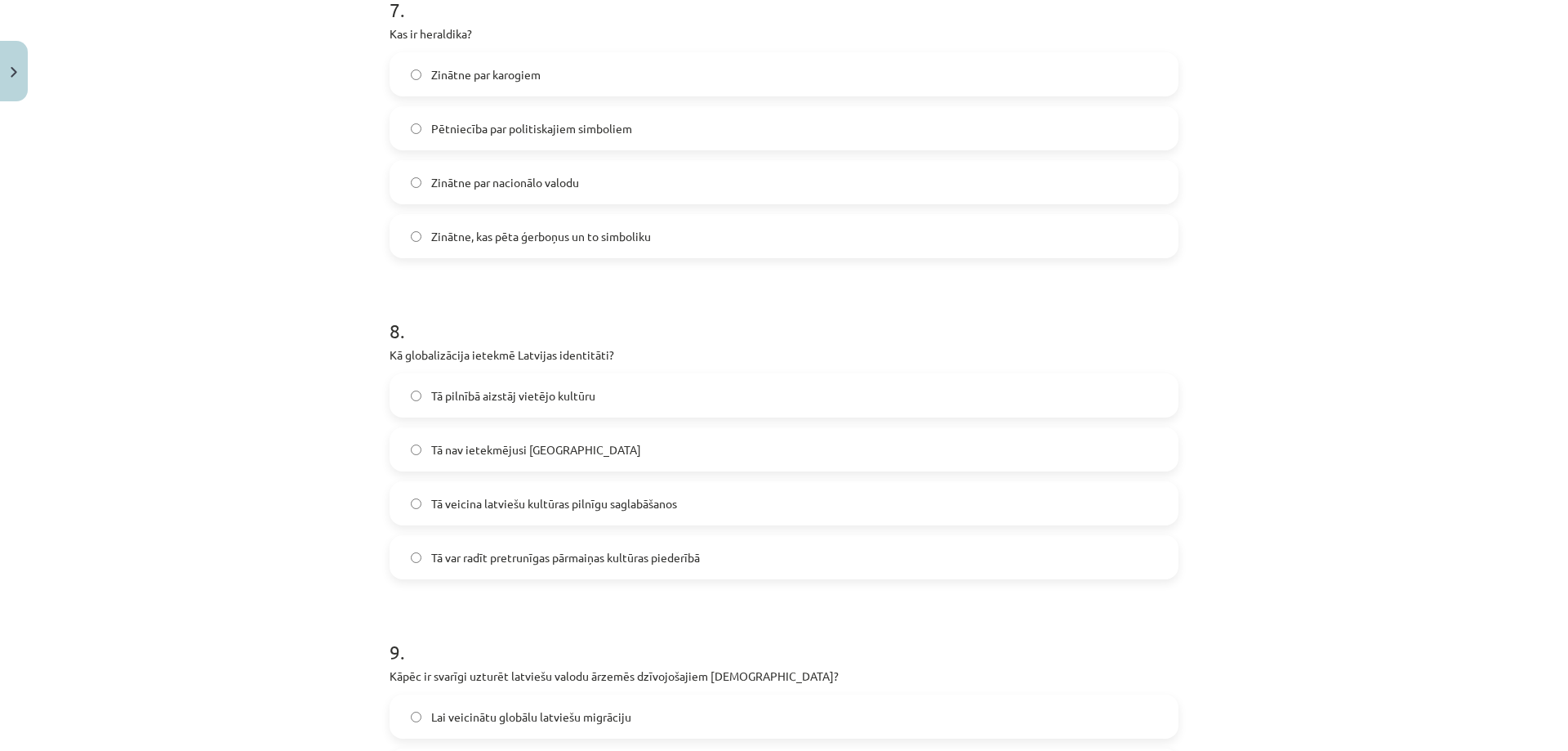
scroll to position [2288, 0]
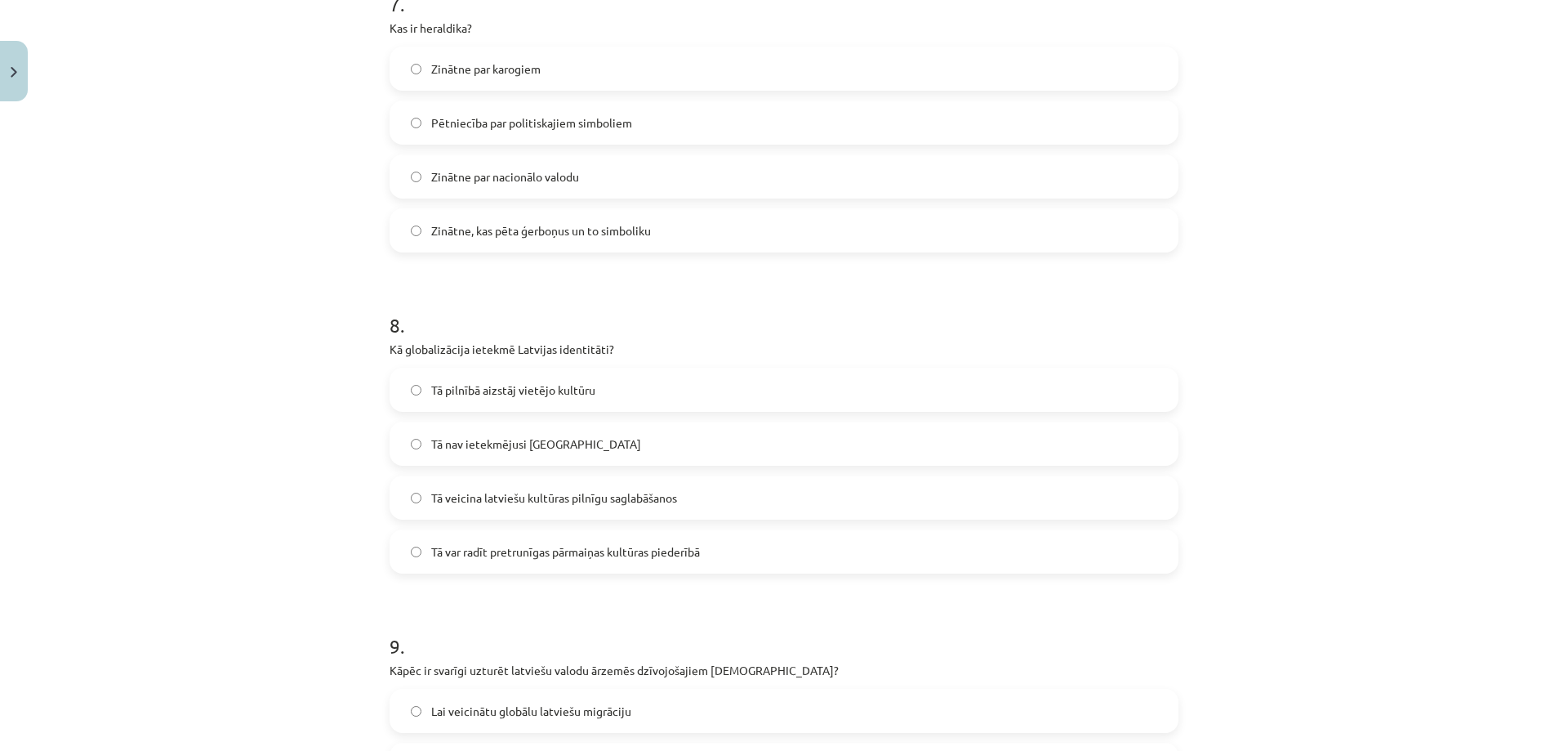
click at [542, 224] on span "Zinātne, kas pēta ģerboņus un to simboliku" at bounding box center [541, 230] width 220 height 17
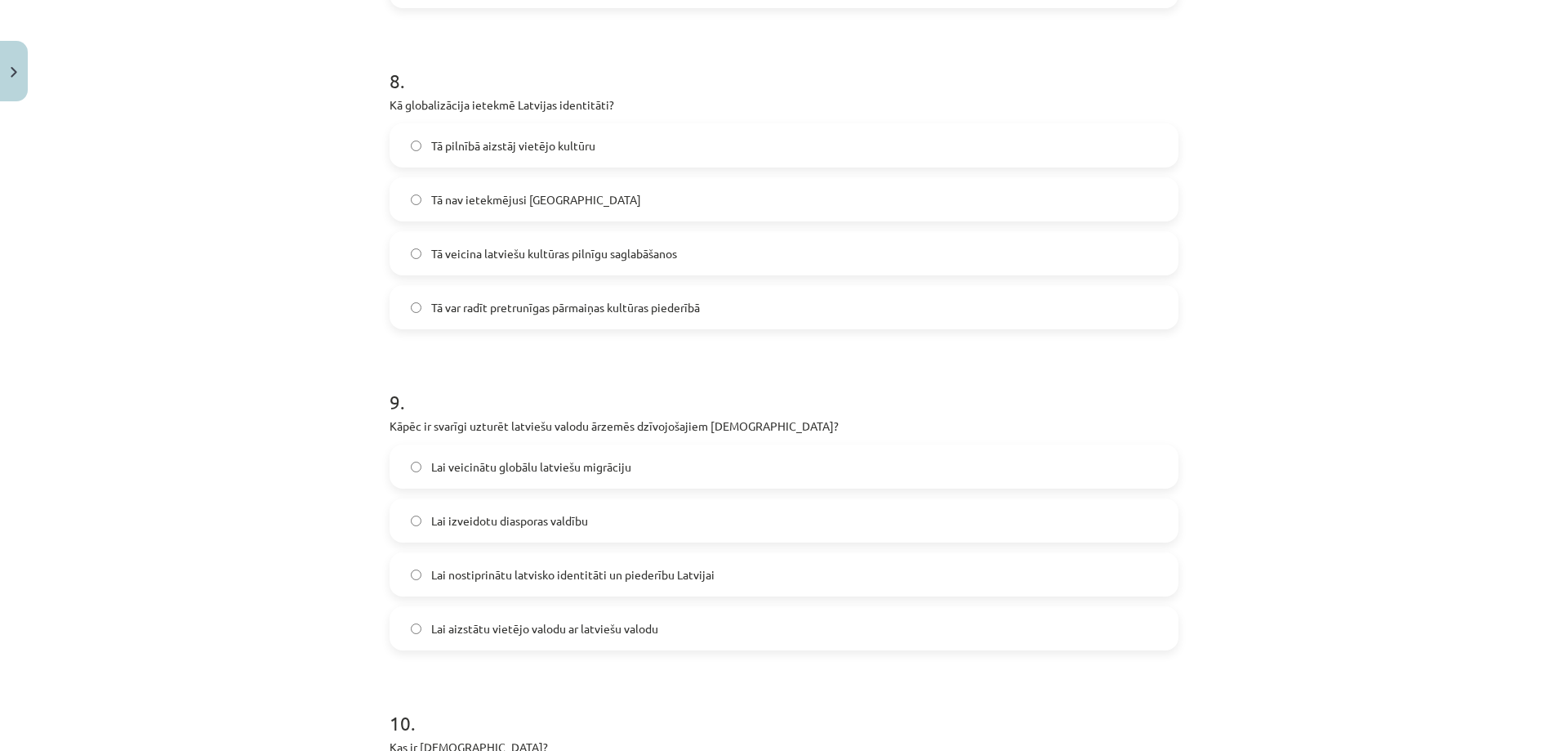
scroll to position [2533, 0]
click at [611, 261] on span "Tā veicina latviešu kultūras pilnīgu saglabāšanos" at bounding box center [554, 253] width 246 height 17
click at [608, 289] on label "Tā var radīt pretrunīgas pārmaiņas kultūras piederībā" at bounding box center [784, 305] width 785 height 41
click at [608, 171] on div "Tā pilnībā aizstāj vietējo kultūru Tā nav ietekmējusi Latviju Tā veicina latvie…" at bounding box center [784, 225] width 788 height 206
click at [597, 196] on label "Tā nav ietekmējusi Latviju" at bounding box center [784, 198] width 785 height 41
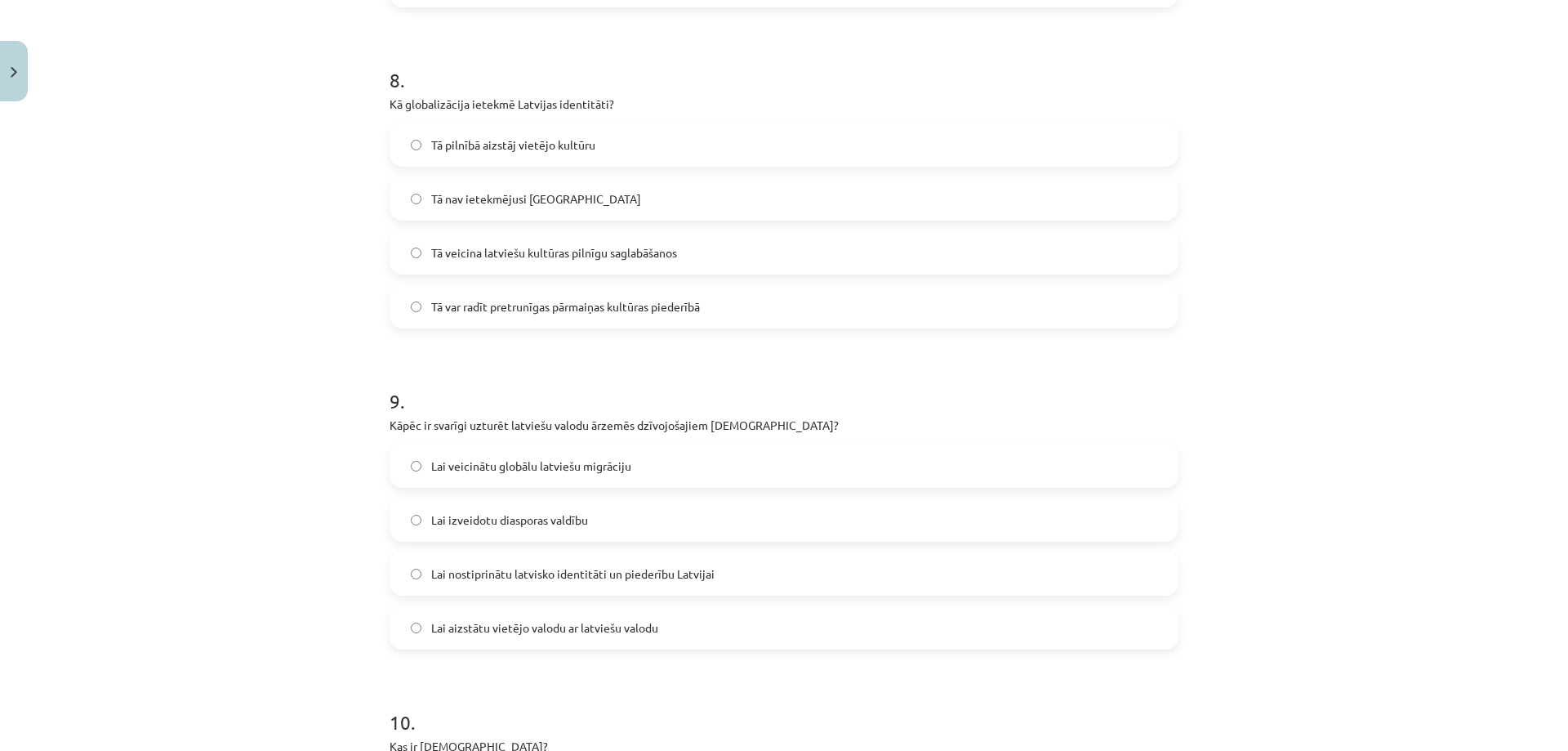
click at [595, 265] on label "Tā veicina latviešu kultūras pilnīgu saglabāšanos" at bounding box center [784, 252] width 785 height 41
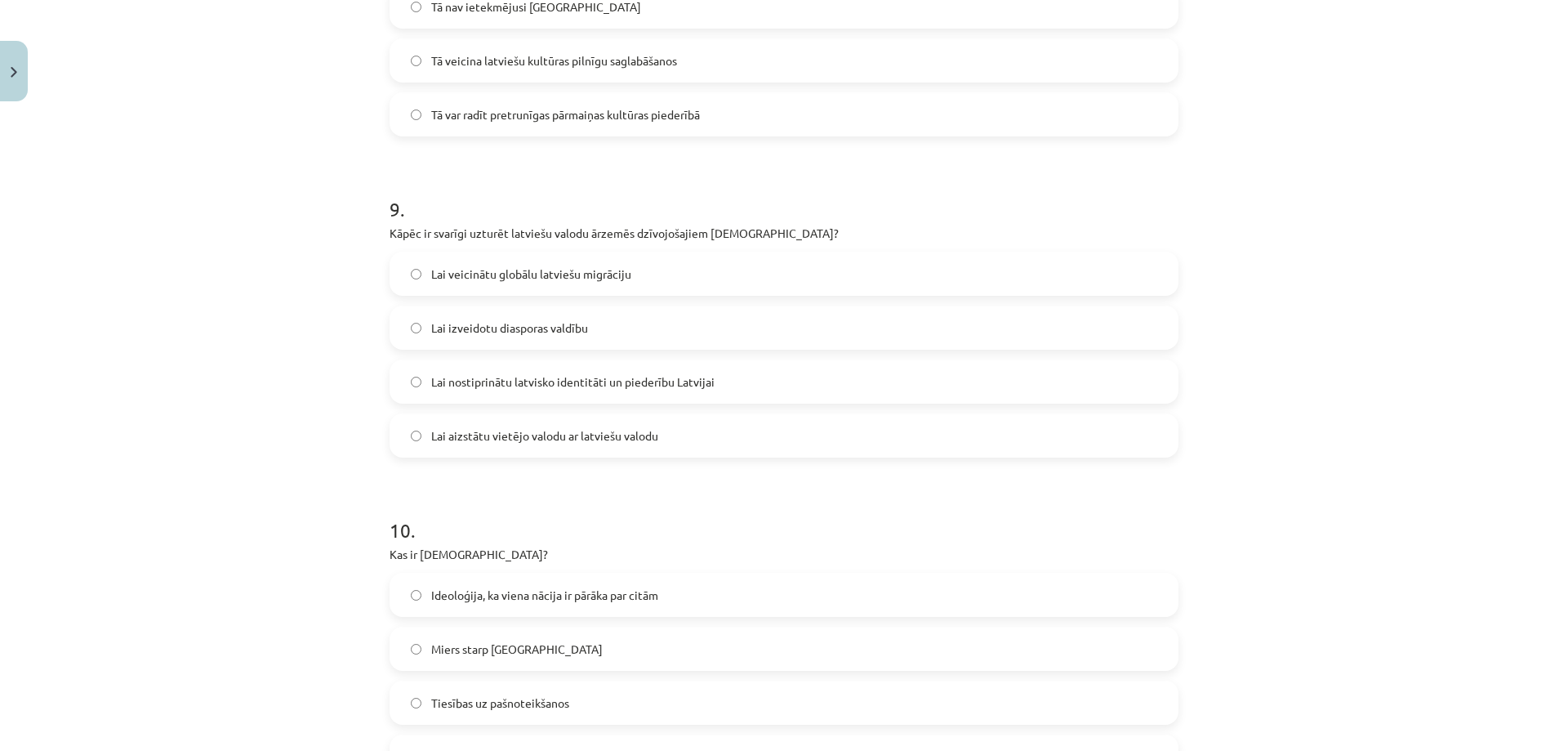
scroll to position [2778, 0]
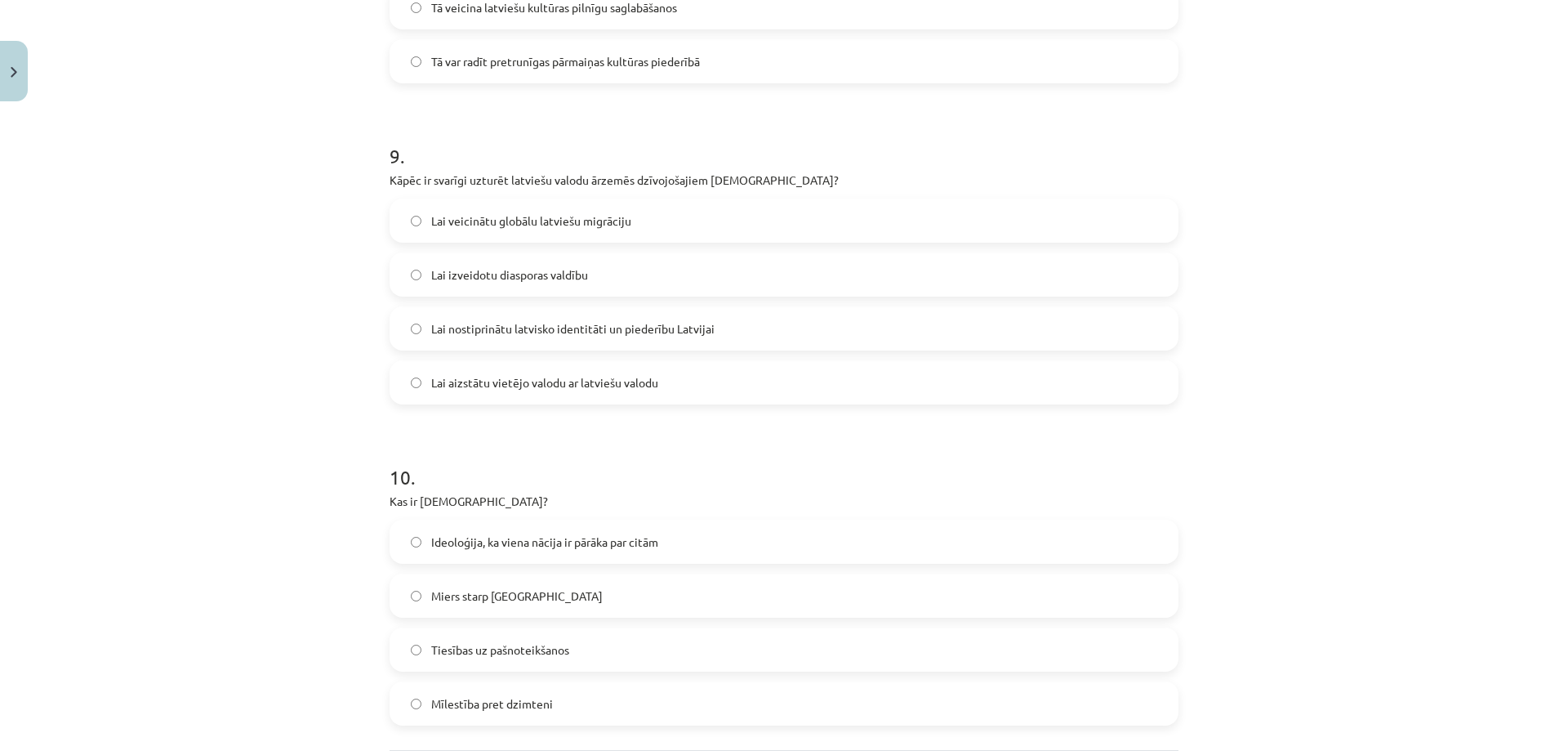
click at [643, 320] on span "Lai nostiprinātu latvisko identitāti un piederību Latvijai" at bounding box center [573, 328] width 283 height 17
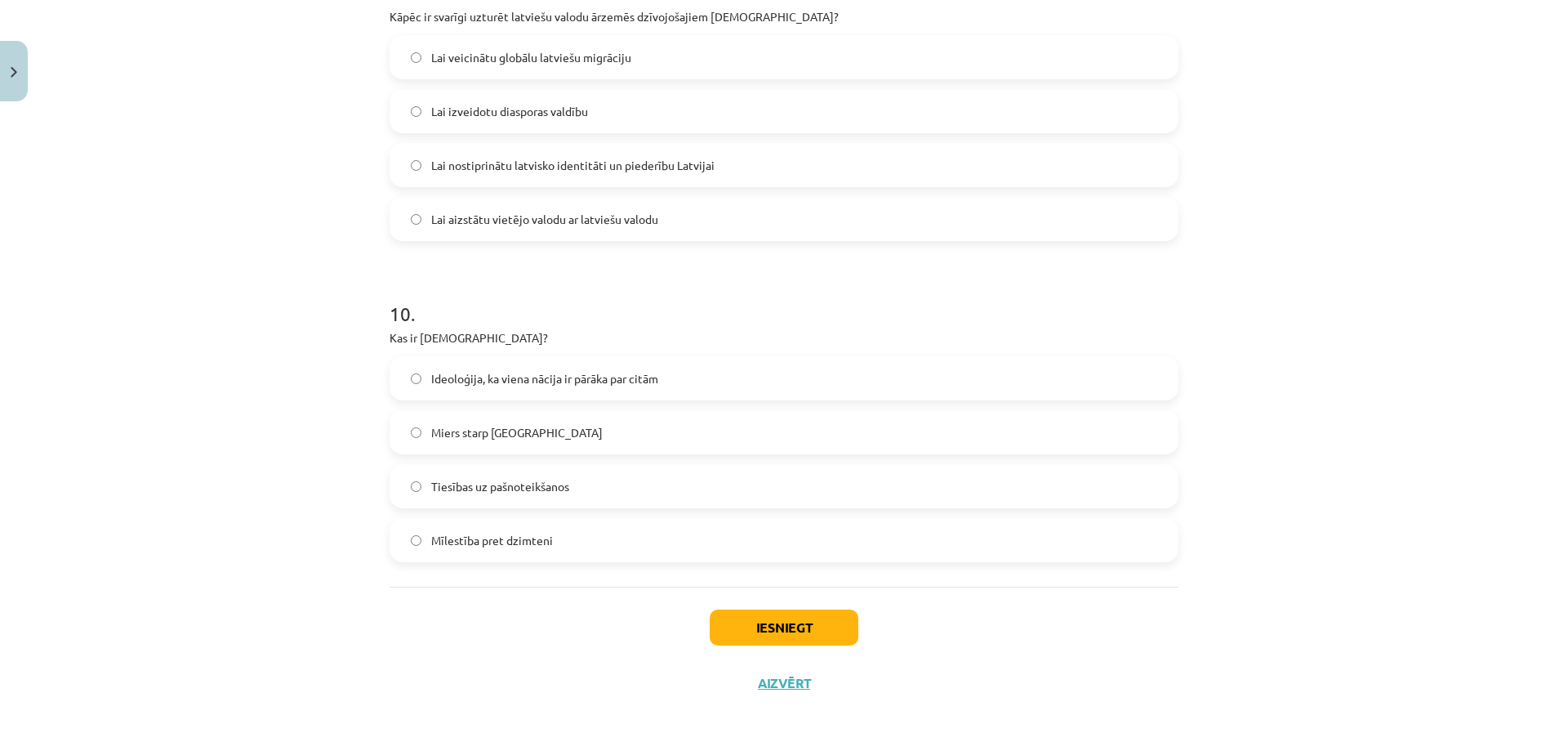
scroll to position [2942, 0]
click at [657, 384] on label "Ideoloģija, ka viena nācija ir pārāka par citām" at bounding box center [784, 377] width 785 height 41
drag, startPoint x: 730, startPoint y: 631, endPoint x: 734, endPoint y: 621, distance: 10.8
click at [731, 628] on button "Iesniegt" at bounding box center [784, 627] width 148 height 36
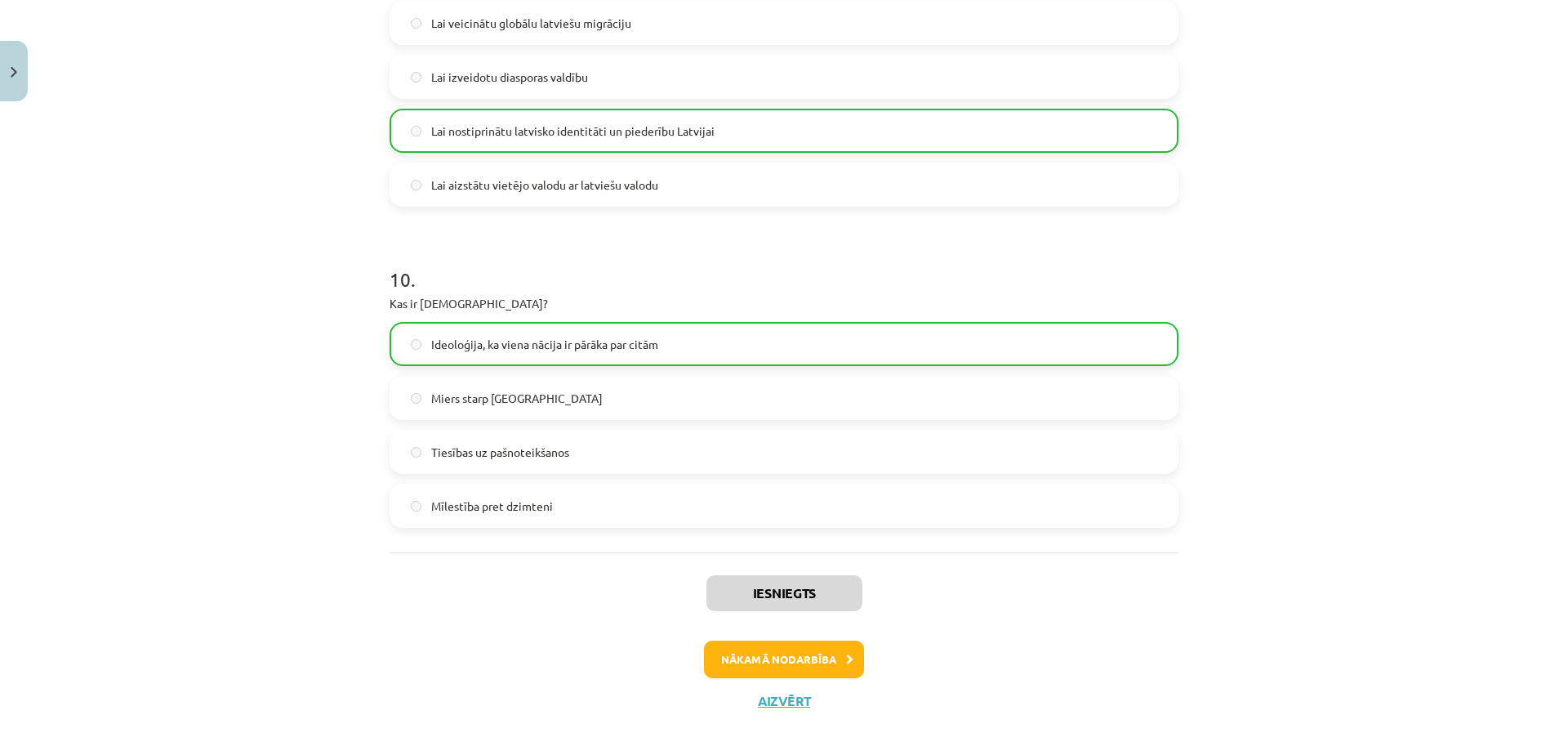
scroll to position [2994, 0]
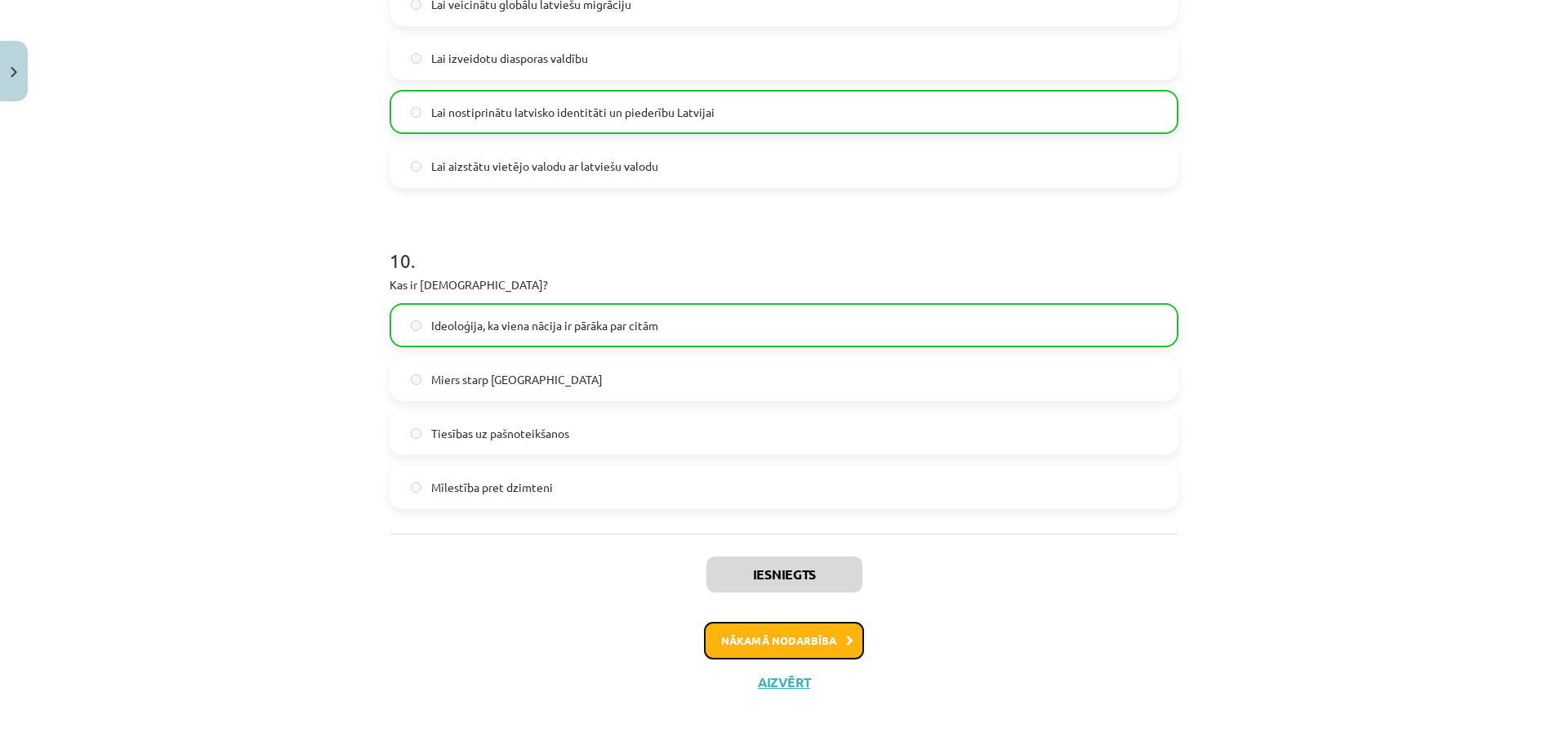
click at [783, 639] on button "Nākamā nodarbība" at bounding box center [784, 641] width 160 height 38
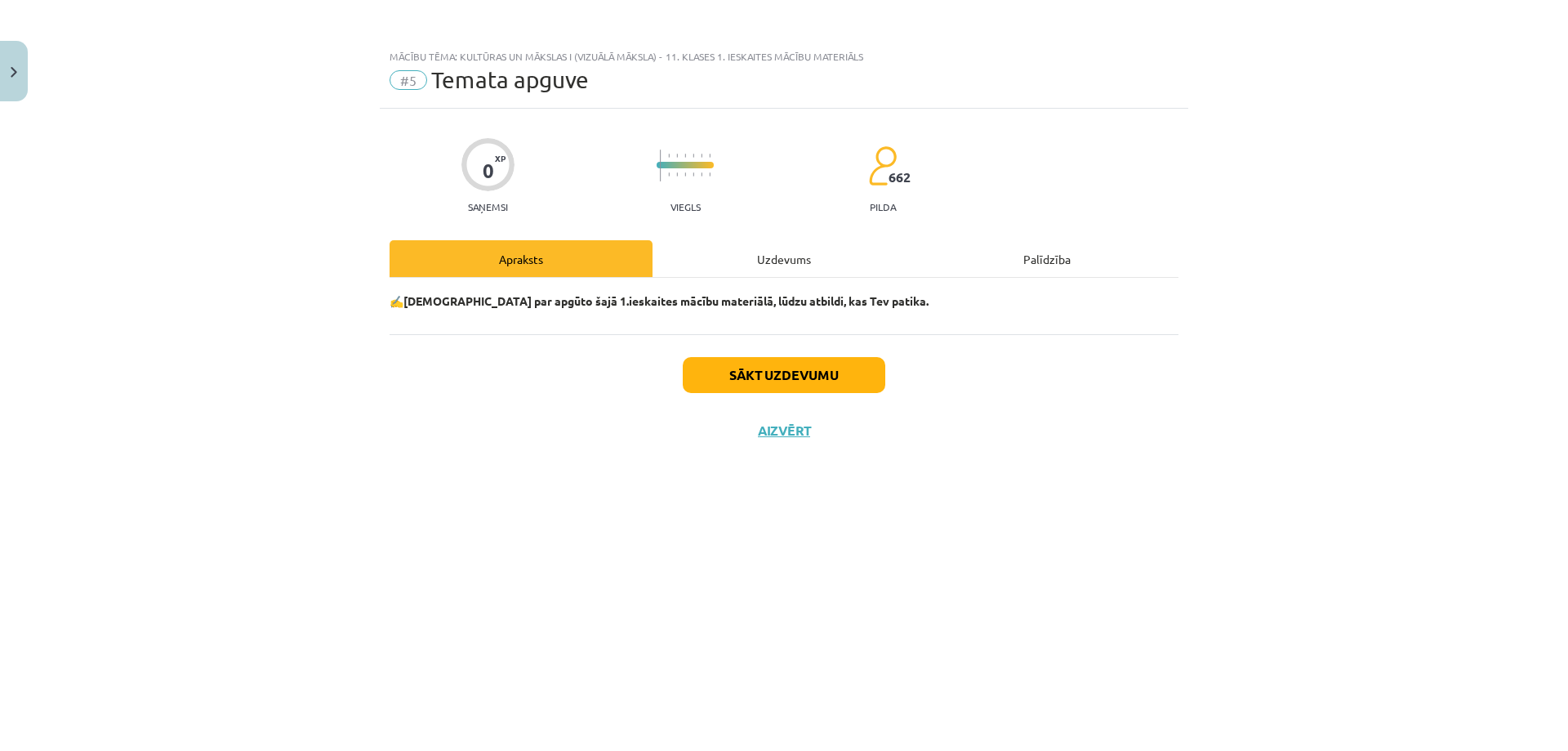
scroll to position [0, 0]
click at [824, 359] on button "Sākt uzdevumu" at bounding box center [784, 375] width 203 height 36
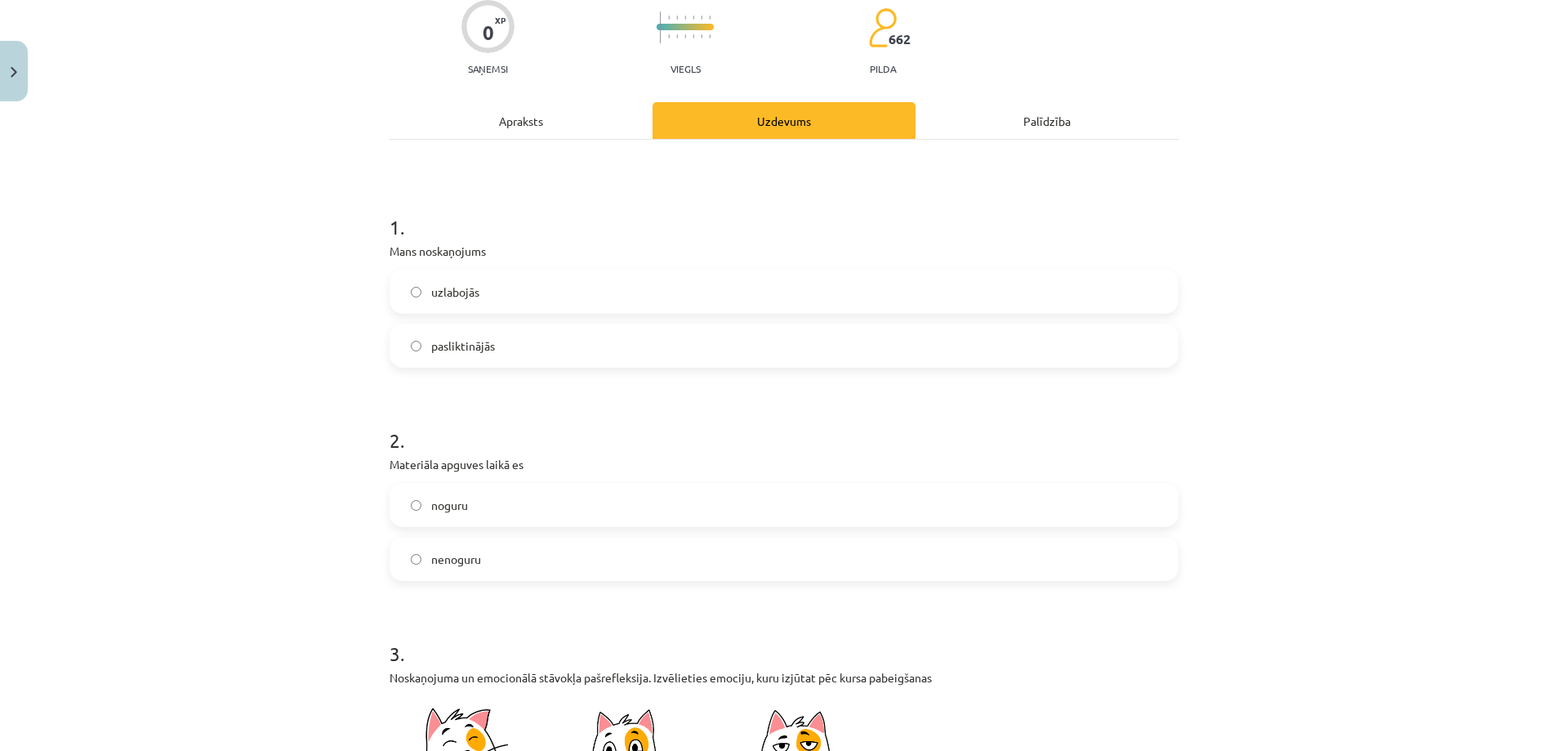
scroll to position [163, 0]
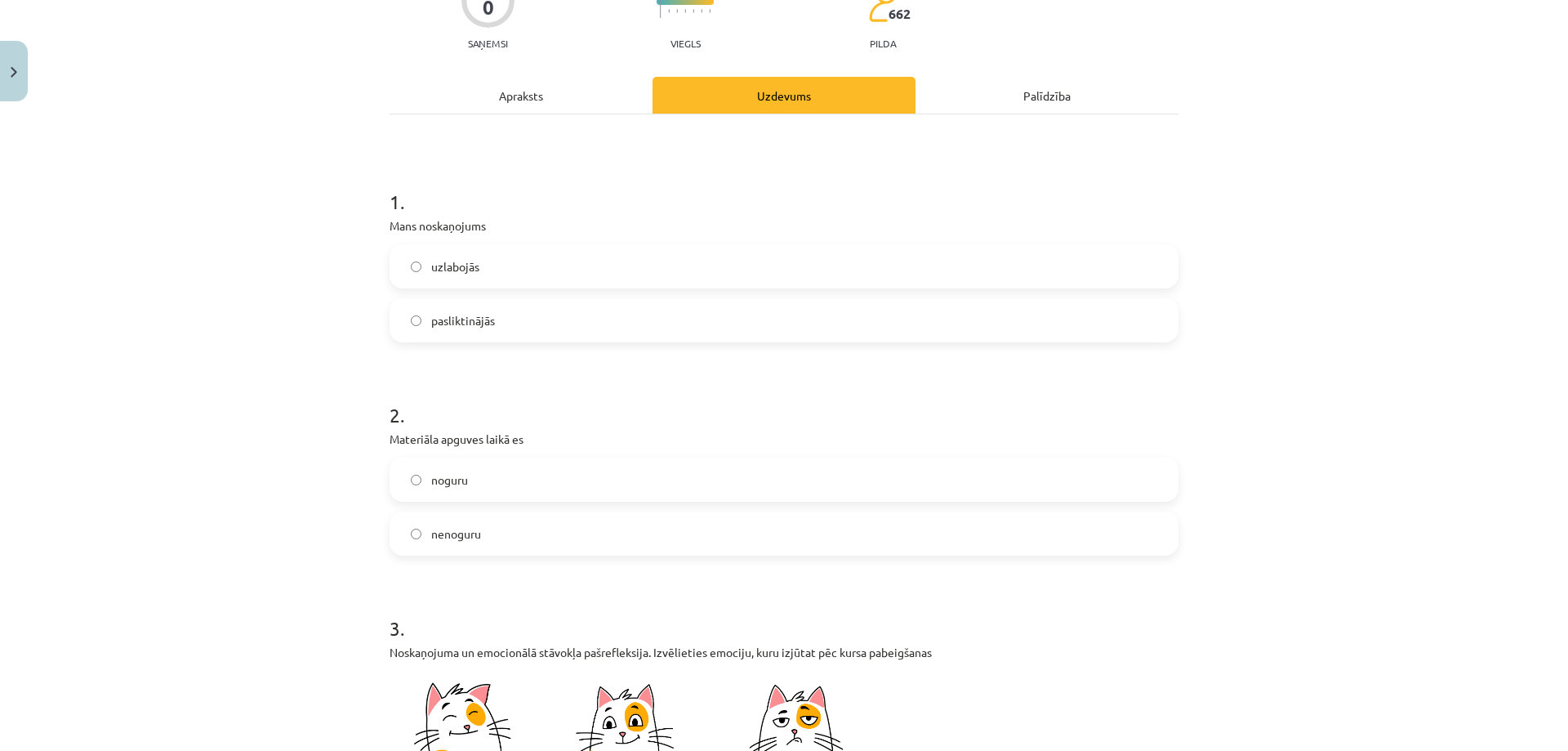
click at [403, 319] on label "pasliktinājās" at bounding box center [784, 319] width 785 height 41
click at [434, 268] on span "uzlabojās" at bounding box center [455, 267] width 48 height 17
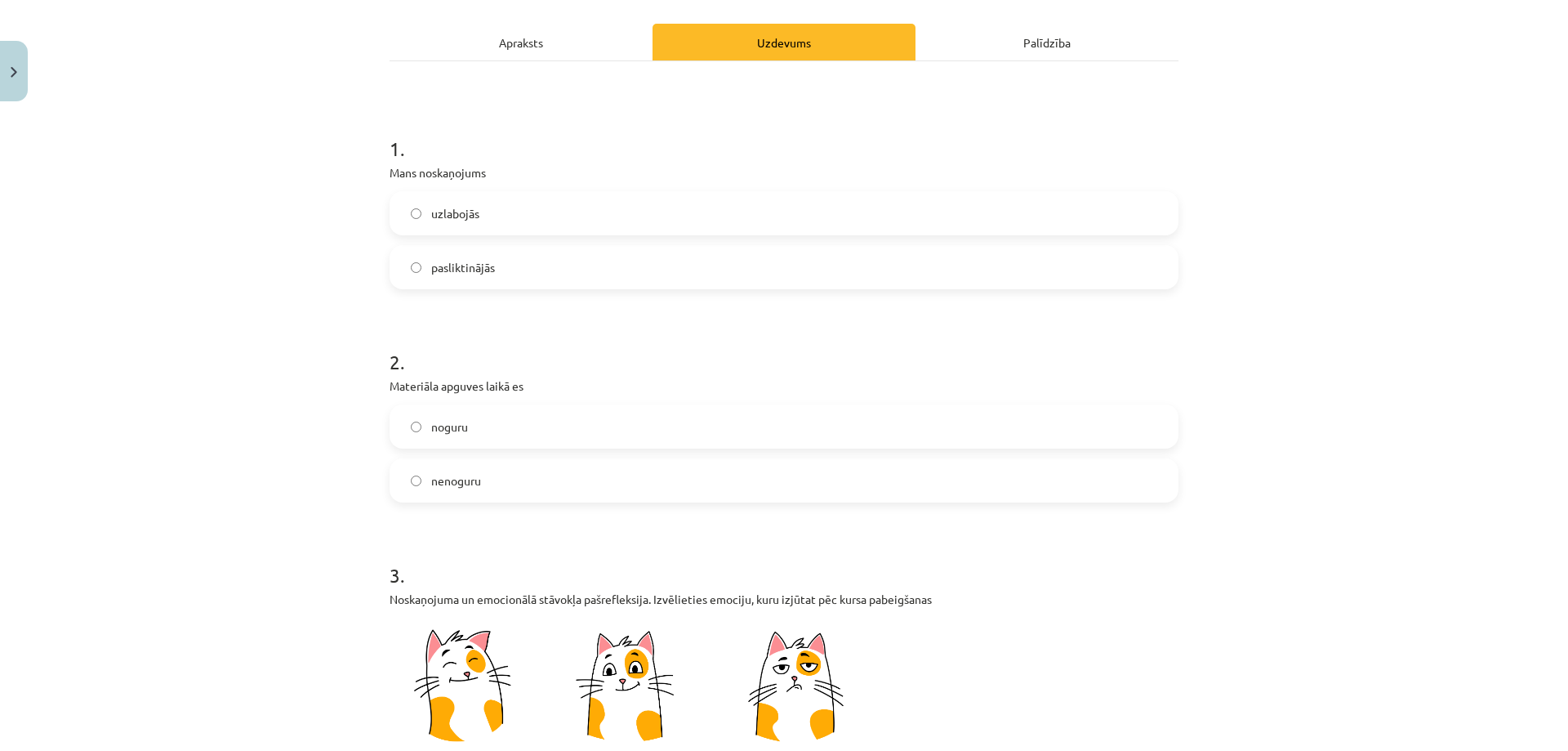
scroll to position [245, 0]
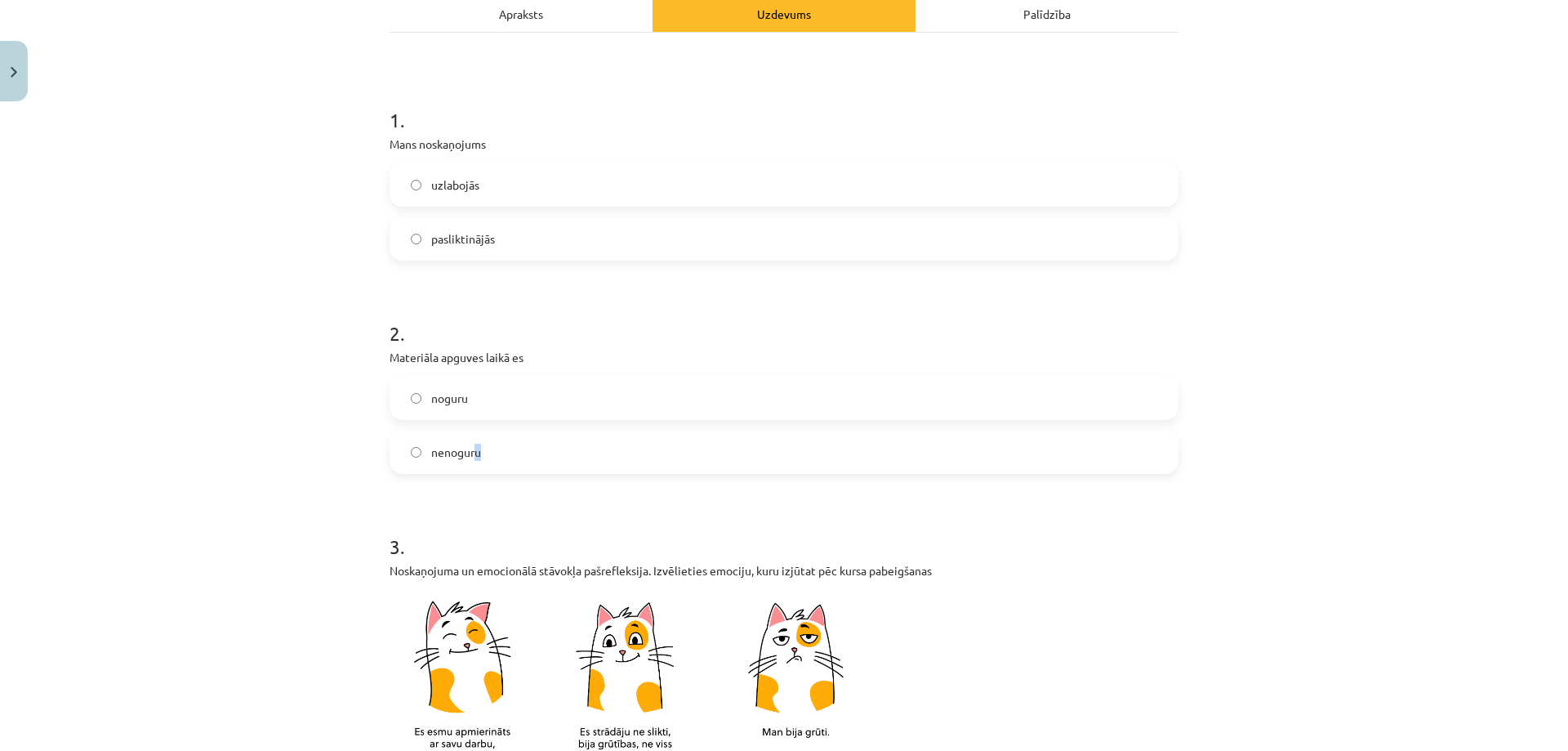
drag, startPoint x: 472, startPoint y: 446, endPoint x: 478, endPoint y: 455, distance: 10.8
click at [476, 456] on label "nenoguru" at bounding box center [784, 452] width 785 height 41
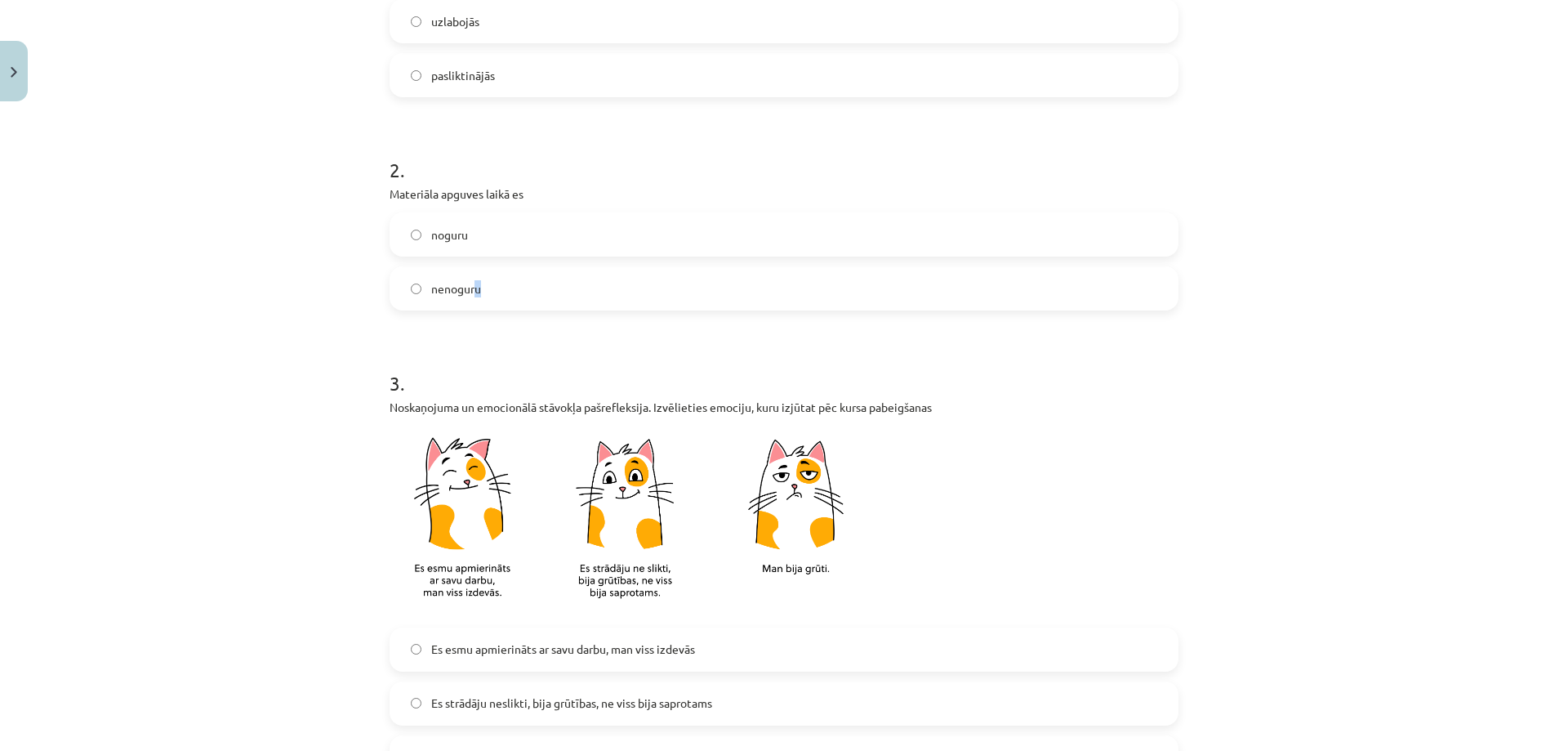
click at [596, 287] on label "nenoguru" at bounding box center [784, 287] width 785 height 41
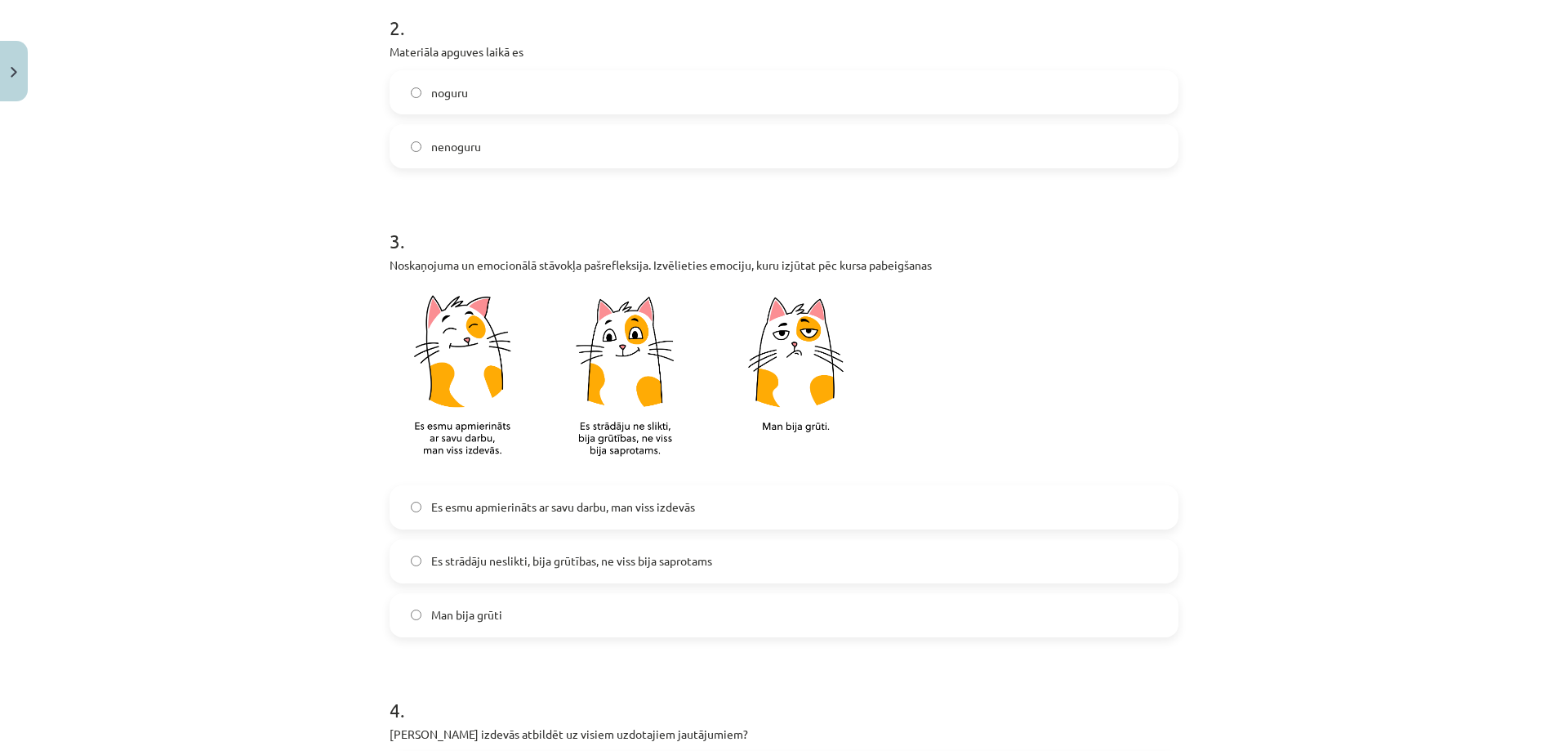
scroll to position [572, 0]
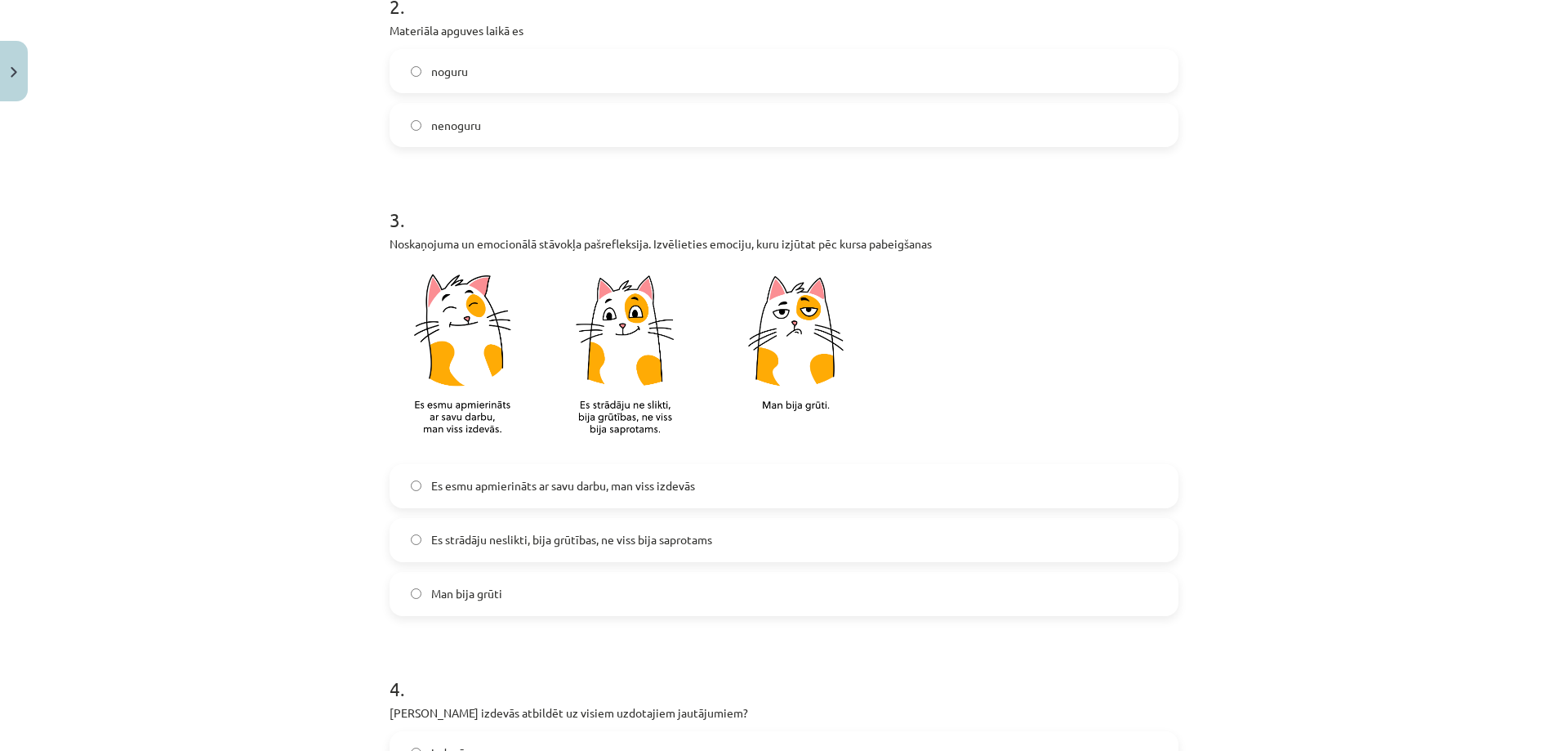
drag, startPoint x: 621, startPoint y: 499, endPoint x: 1019, endPoint y: 295, distance: 447.2
click at [1019, 295] on p at bounding box center [784, 358] width 788 height 192
click at [677, 538] on span "Es strādāju neslikti, bija grūtības, ne viss bija saprotams" at bounding box center [572, 539] width 281 height 17
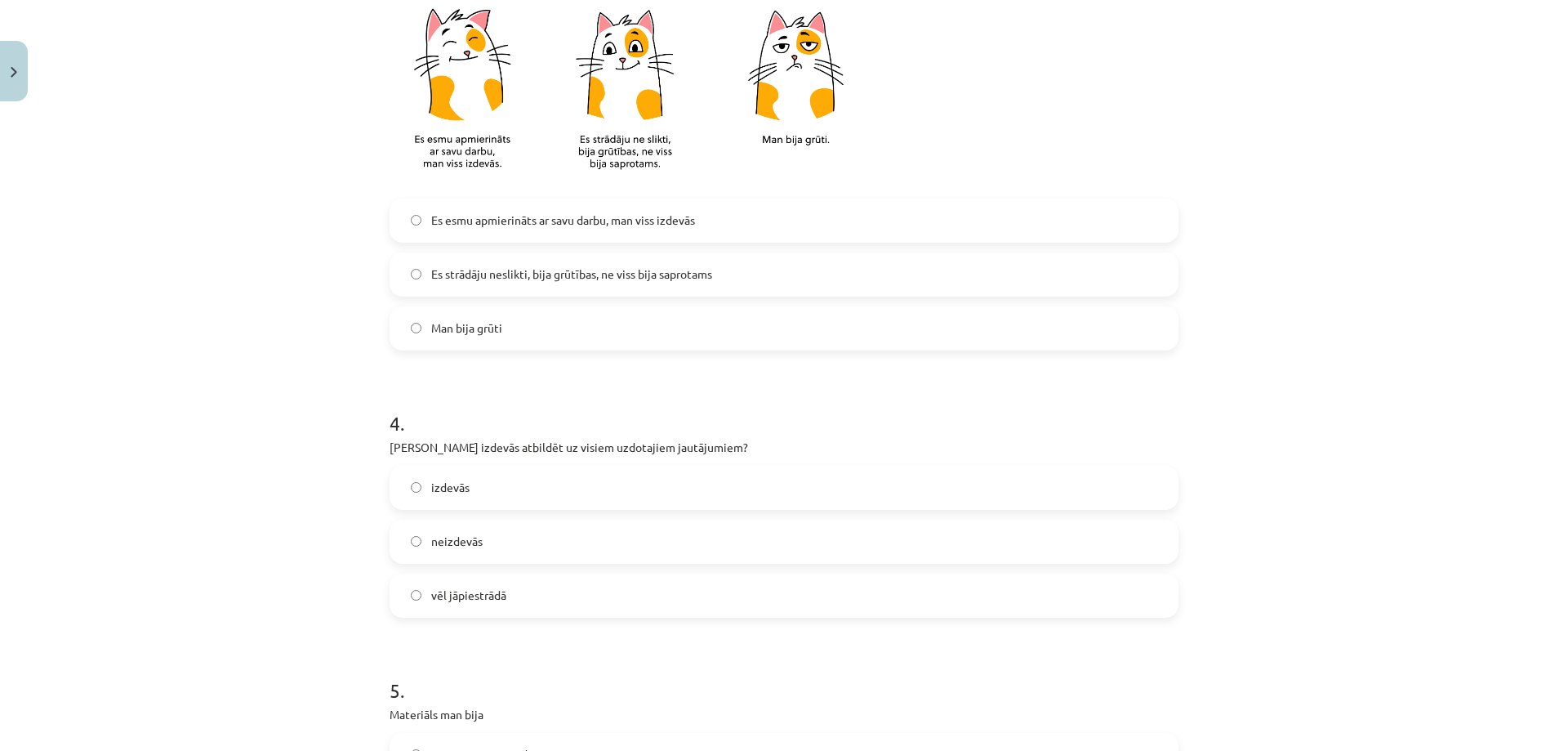
scroll to position [981, 0]
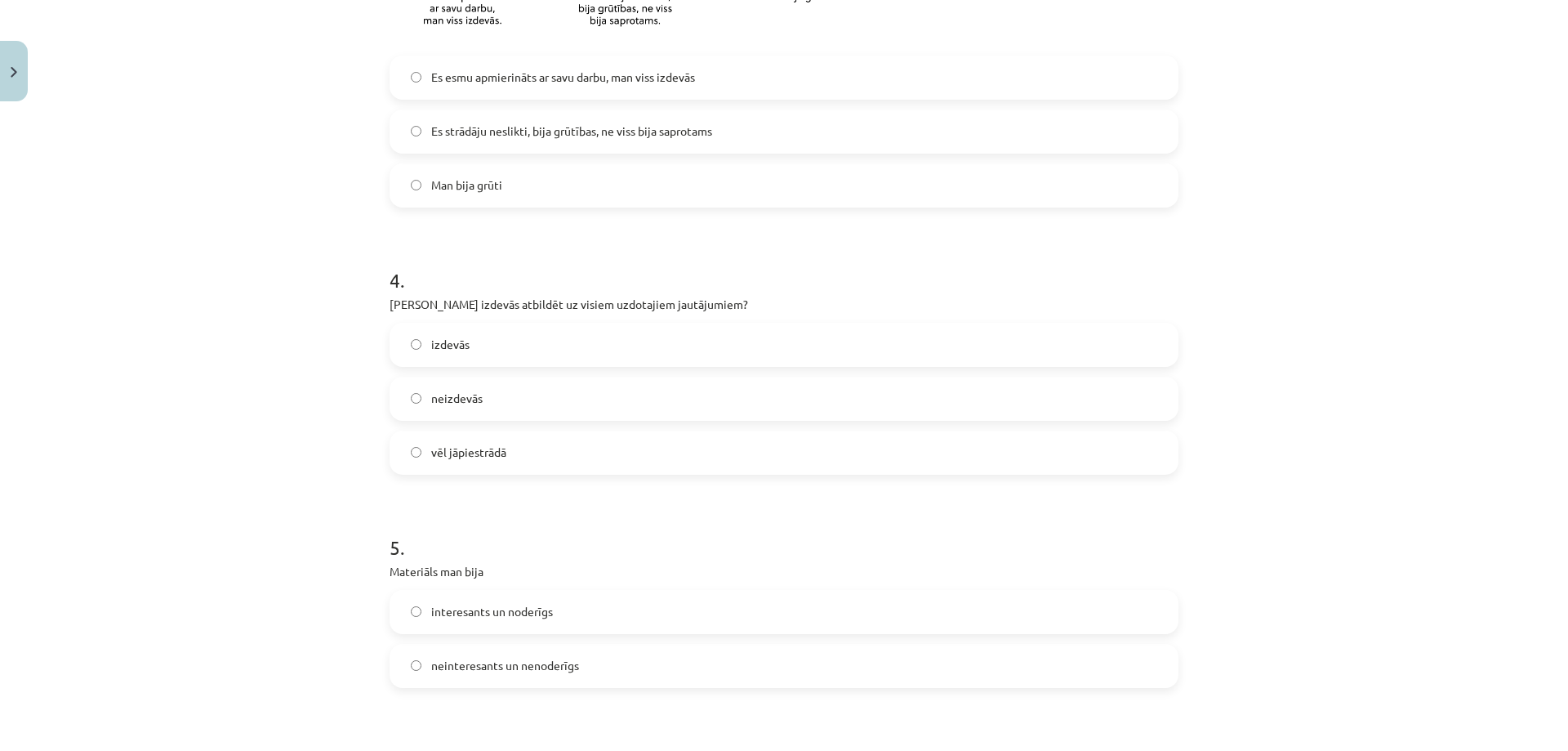
click at [546, 463] on label "vēl jāpiestrādā" at bounding box center [784, 453] width 785 height 41
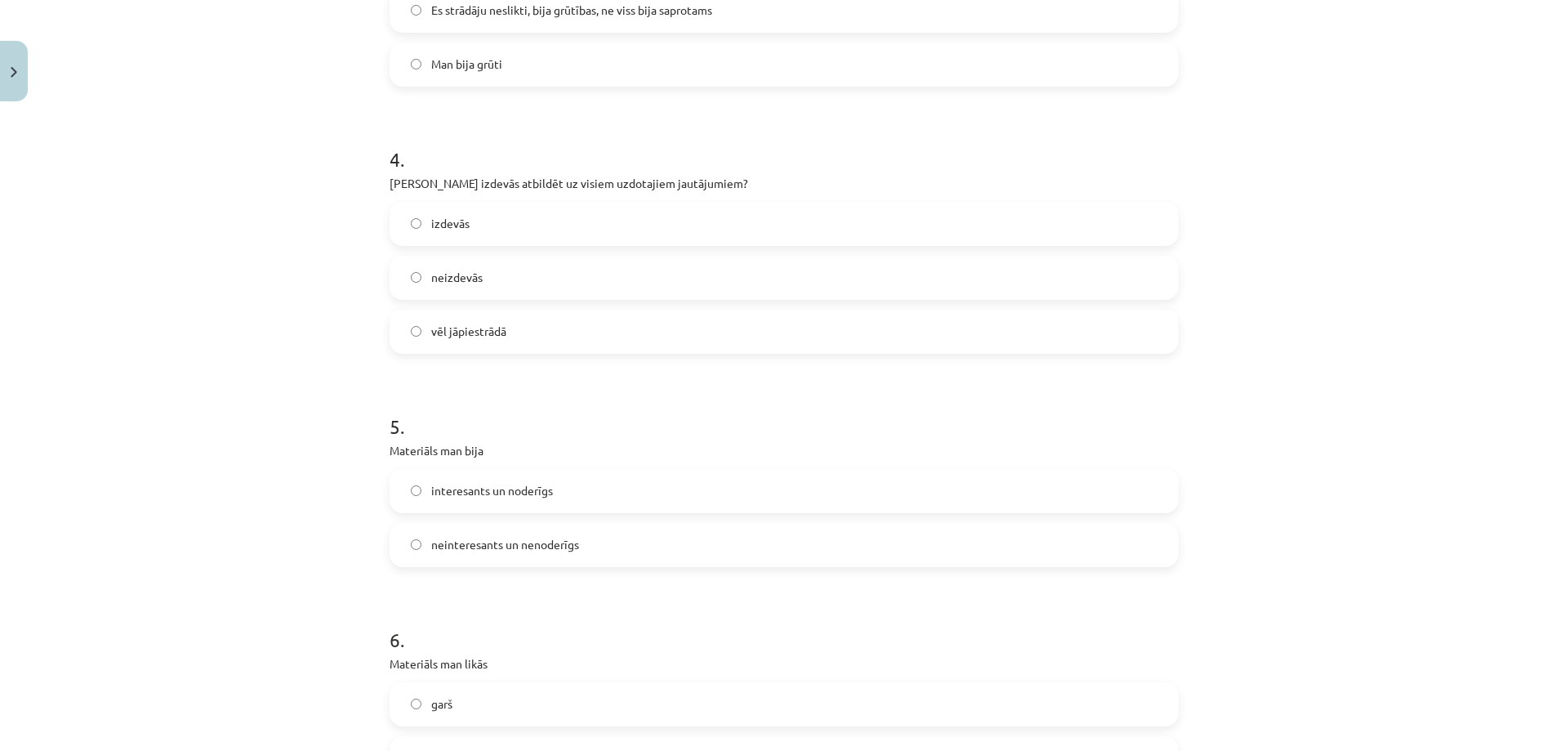
scroll to position [1144, 0]
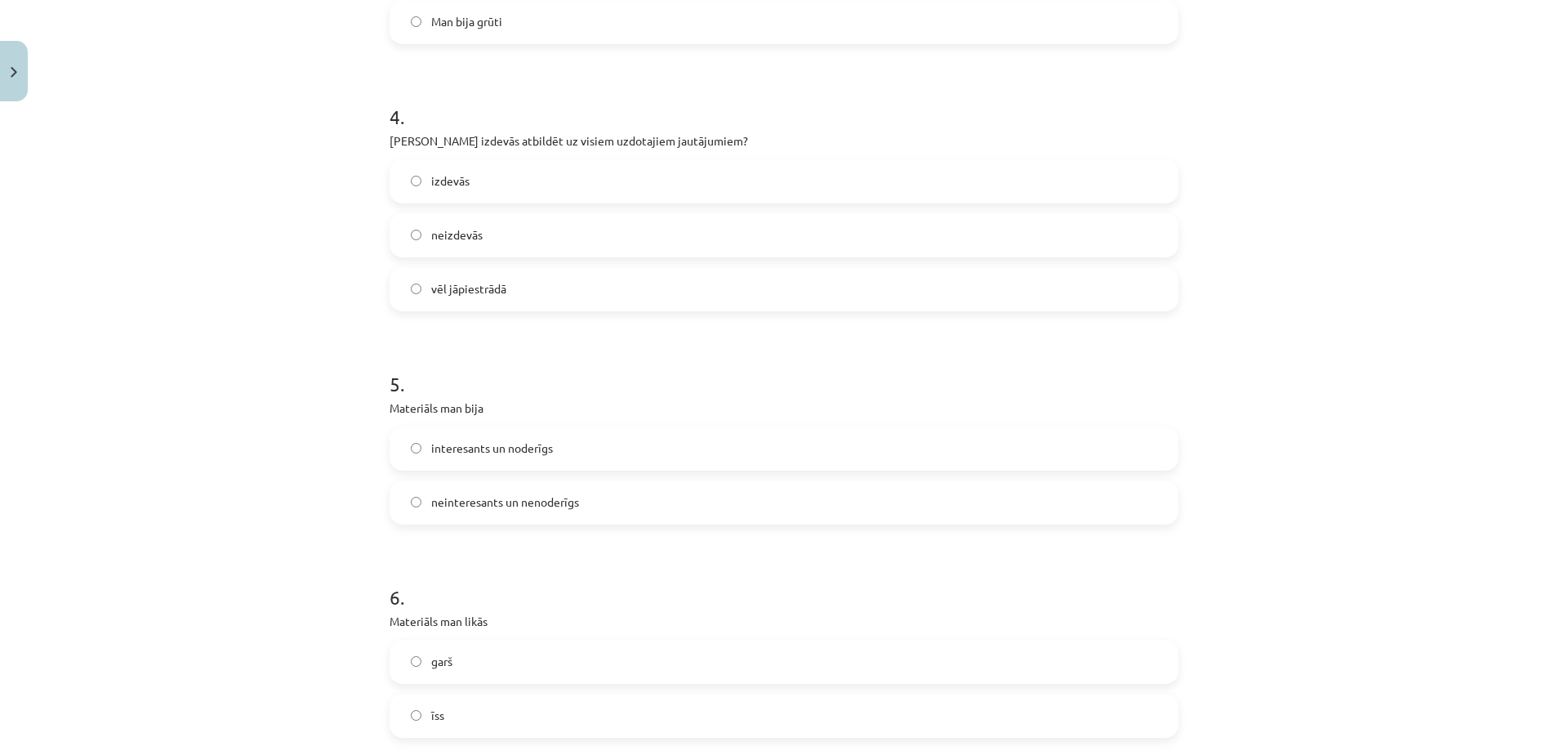
click at [593, 453] on label "interesants un noderīgs" at bounding box center [784, 448] width 785 height 41
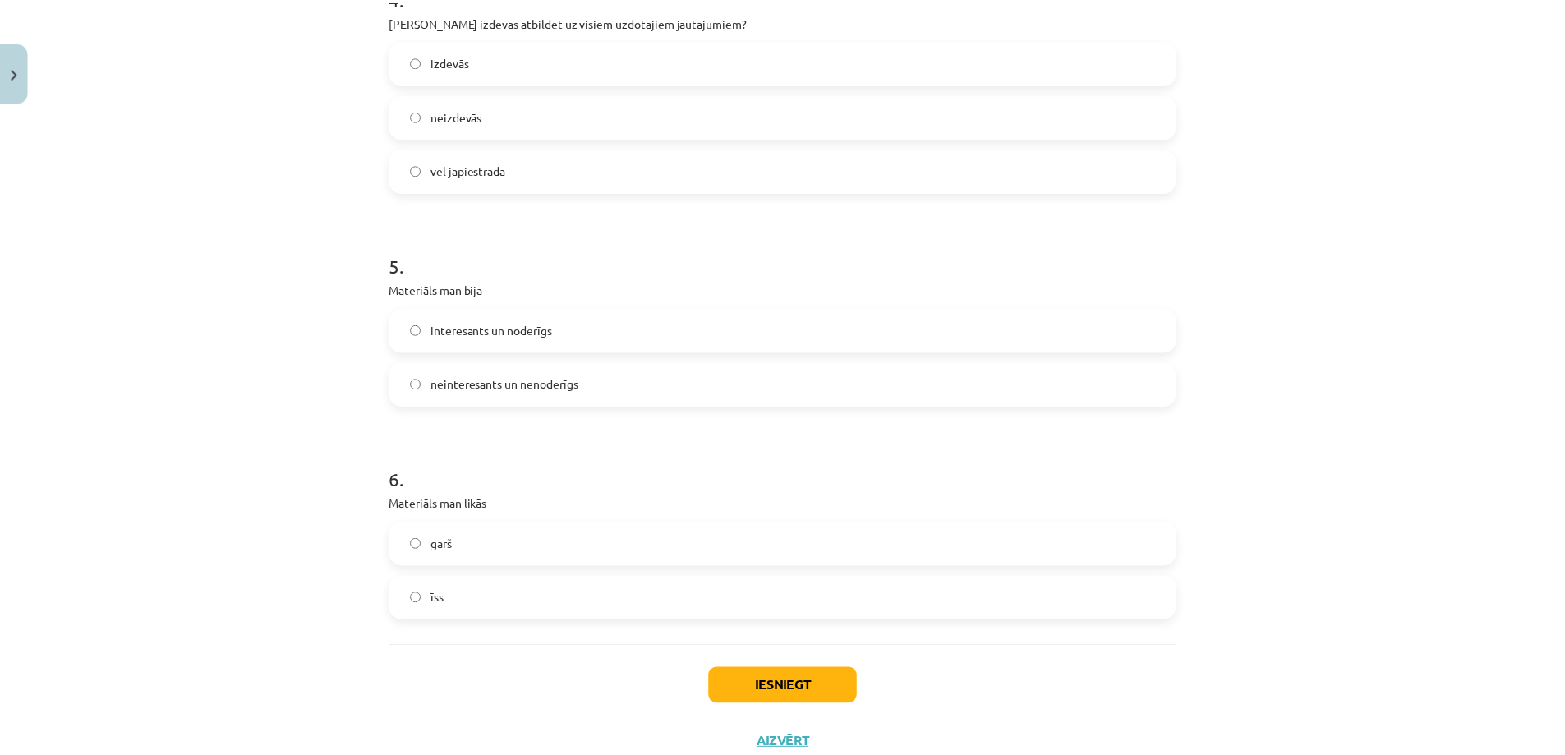
scroll to position [1314, 0]
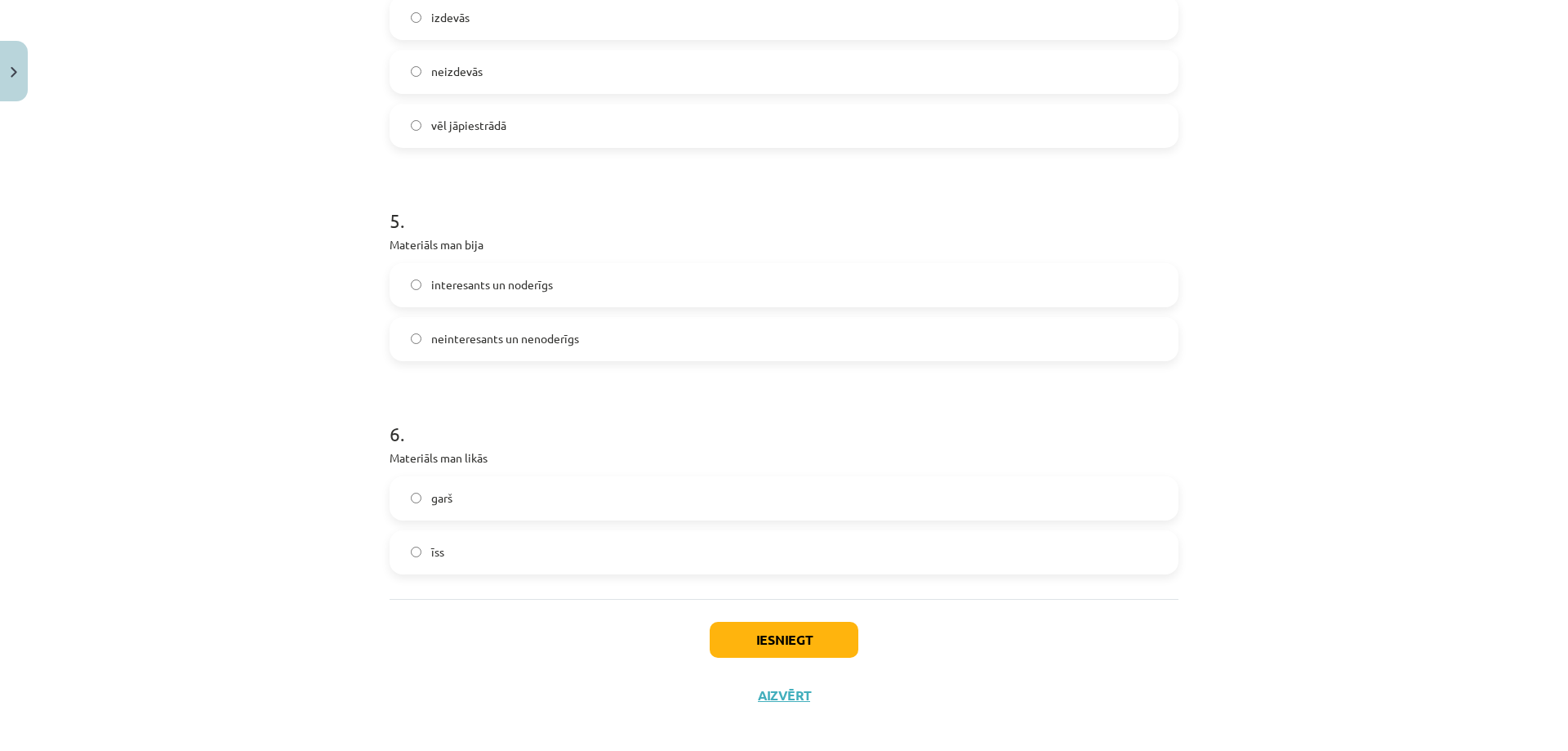
click at [547, 509] on label "garš" at bounding box center [784, 498] width 785 height 41
click at [744, 638] on button "Iesniegt" at bounding box center [784, 640] width 148 height 36
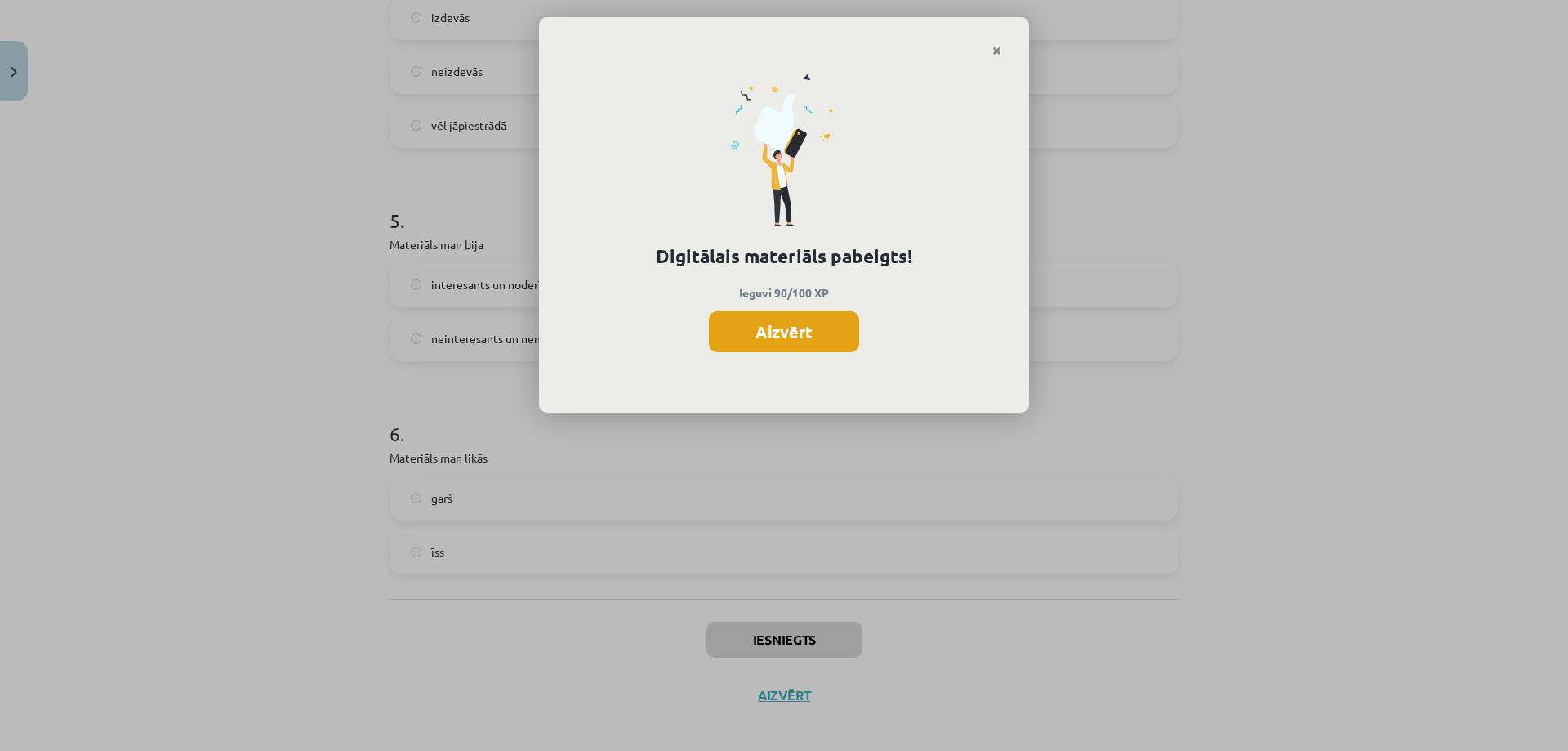
click at [786, 322] on button "Aizvērt" at bounding box center [784, 331] width 150 height 41
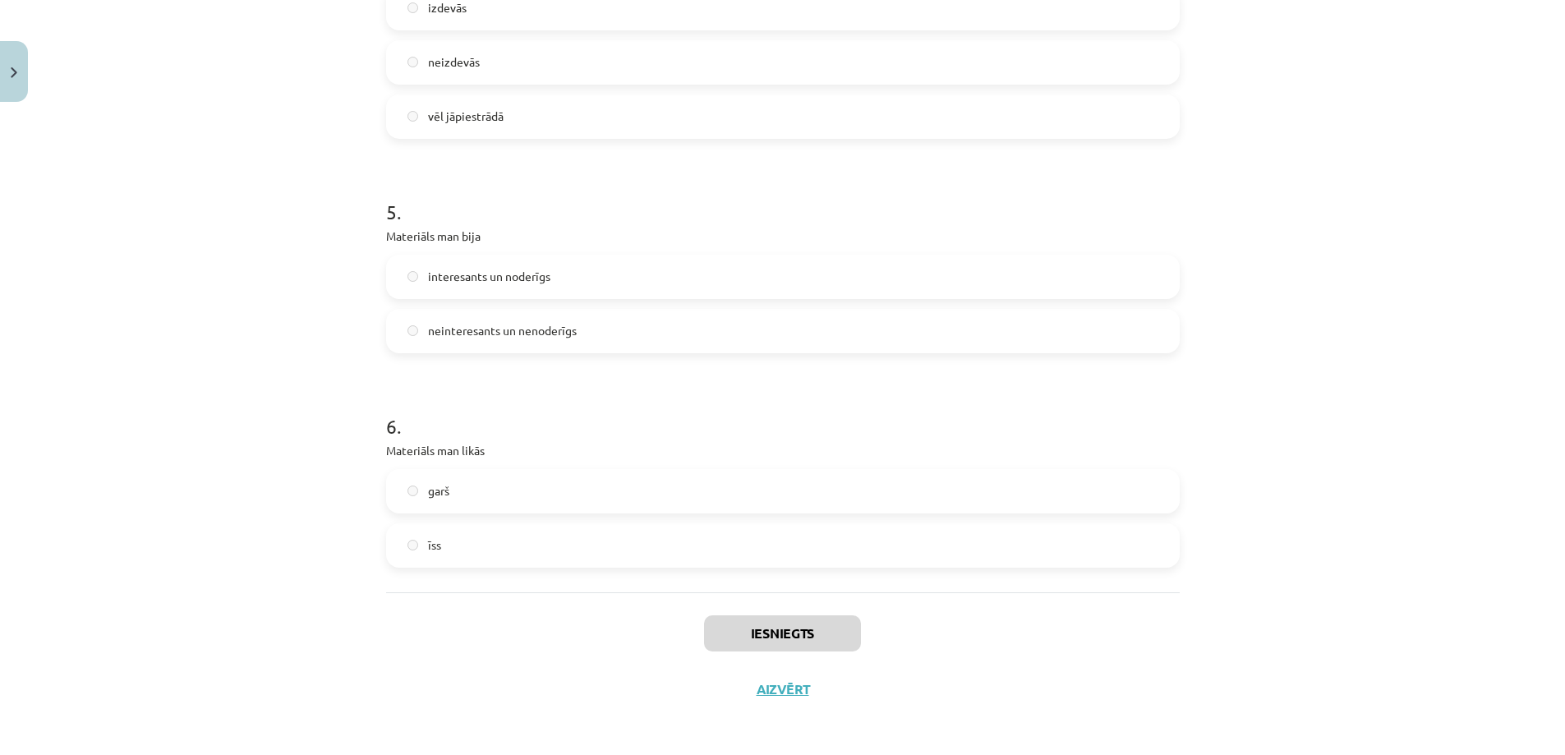
scroll to position [1327, 0]
click at [790, 688] on button "Aizvērt" at bounding box center [783, 686] width 62 height 16
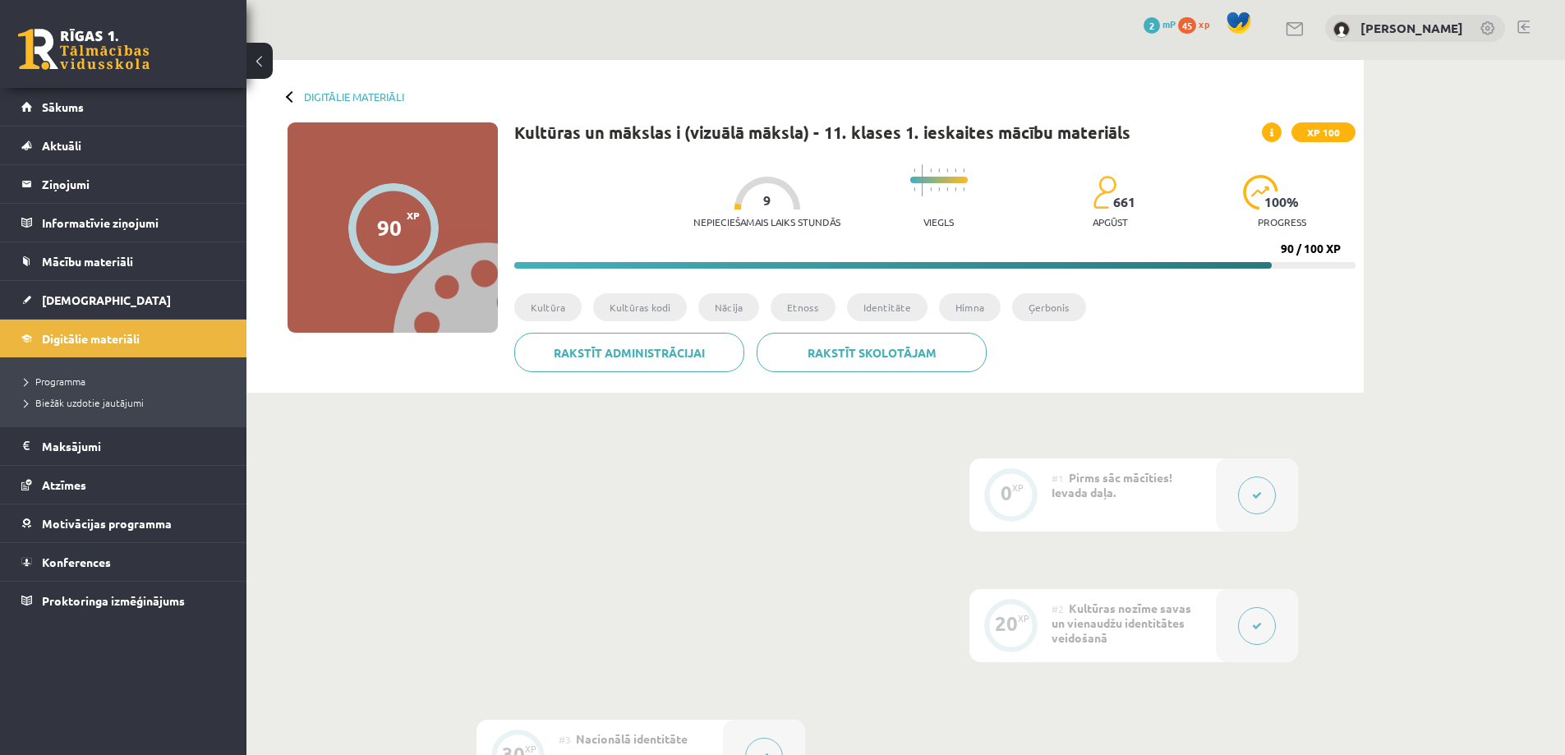
scroll to position [0, 0]
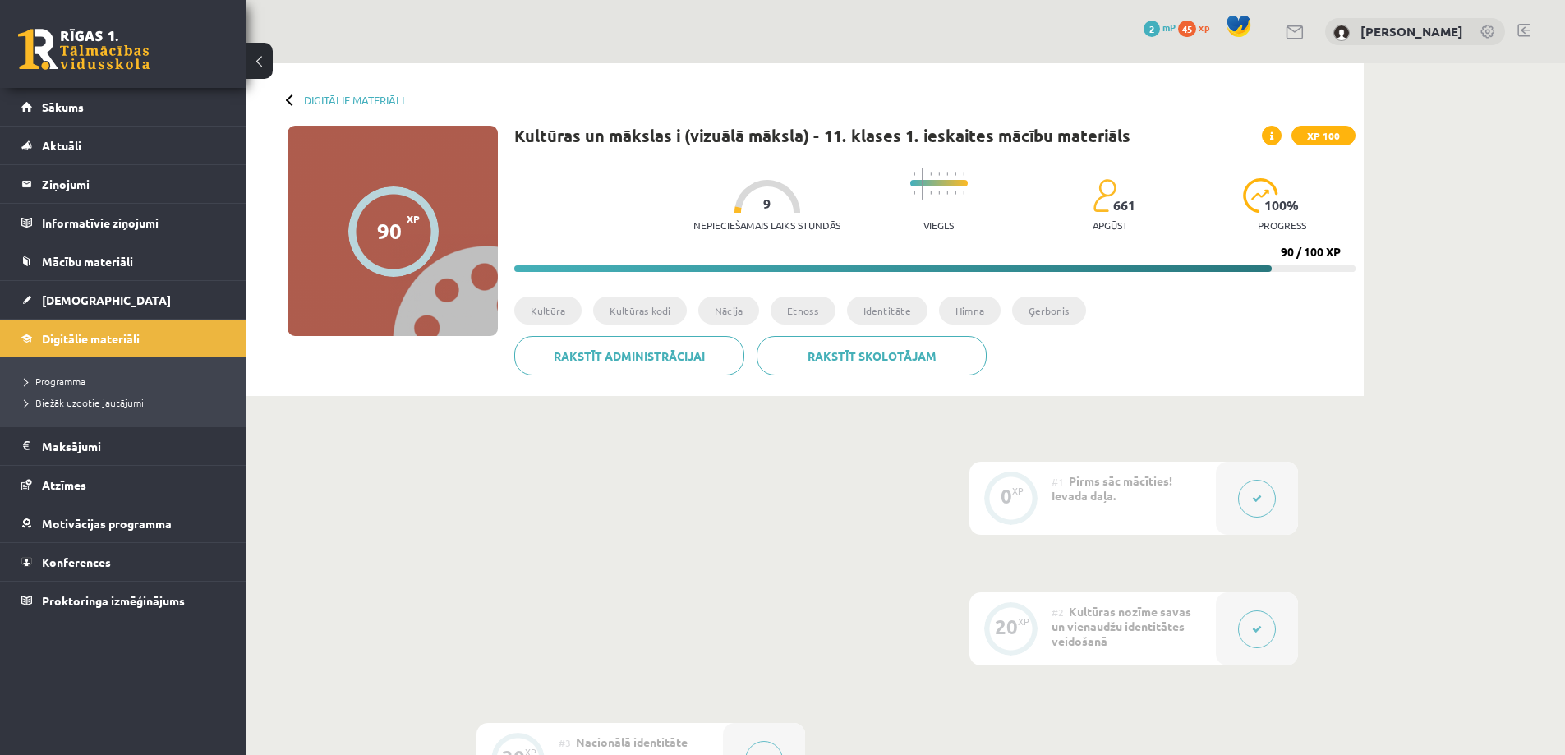
drag, startPoint x: 908, startPoint y: 182, endPoint x: 888, endPoint y: 222, distance: 44.8
click at [910, 222] on div "Viegls" at bounding box center [938, 199] width 57 height 81
click at [344, 96] on link "Digitālie materiāli" at bounding box center [354, 100] width 100 height 12
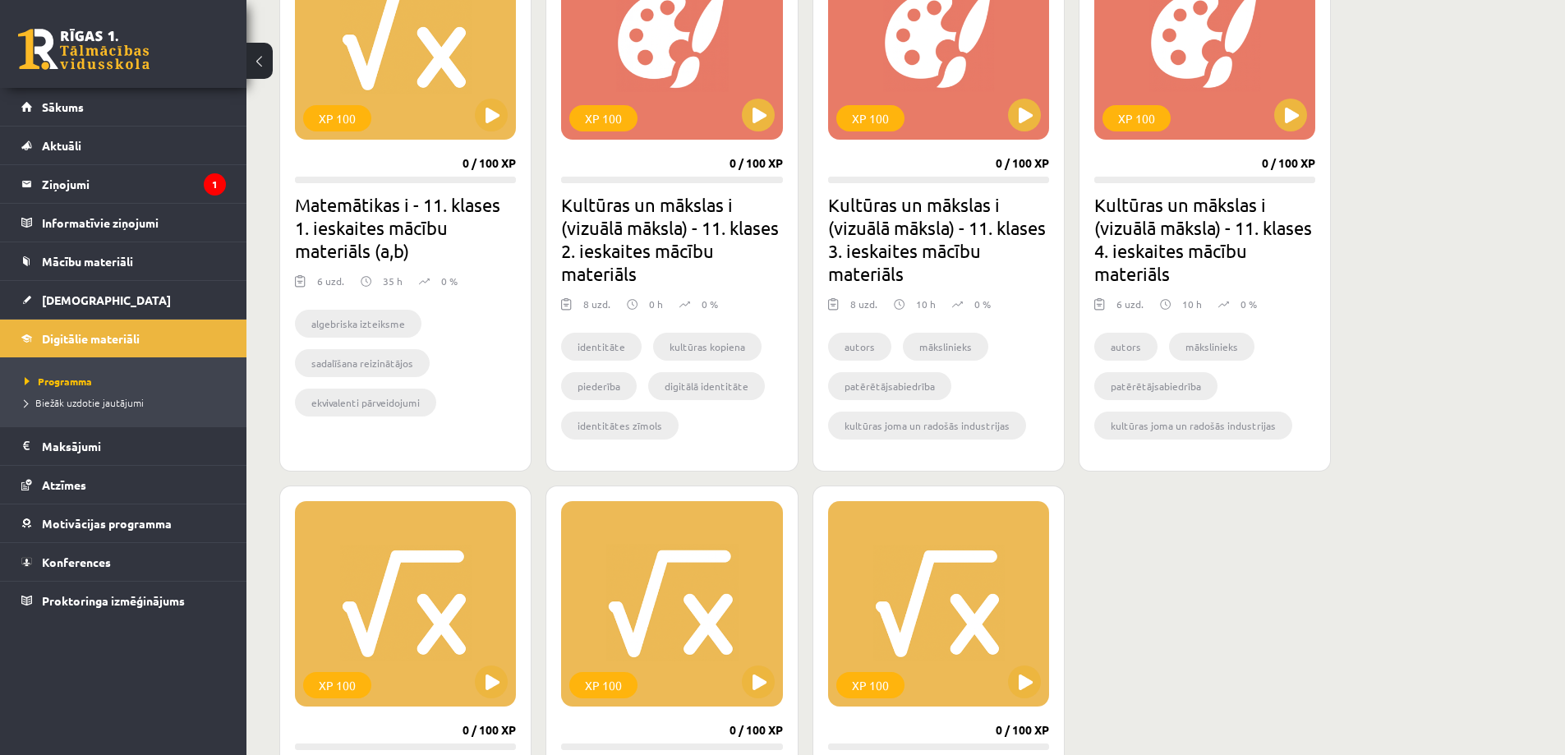
scroll to position [575, 0]
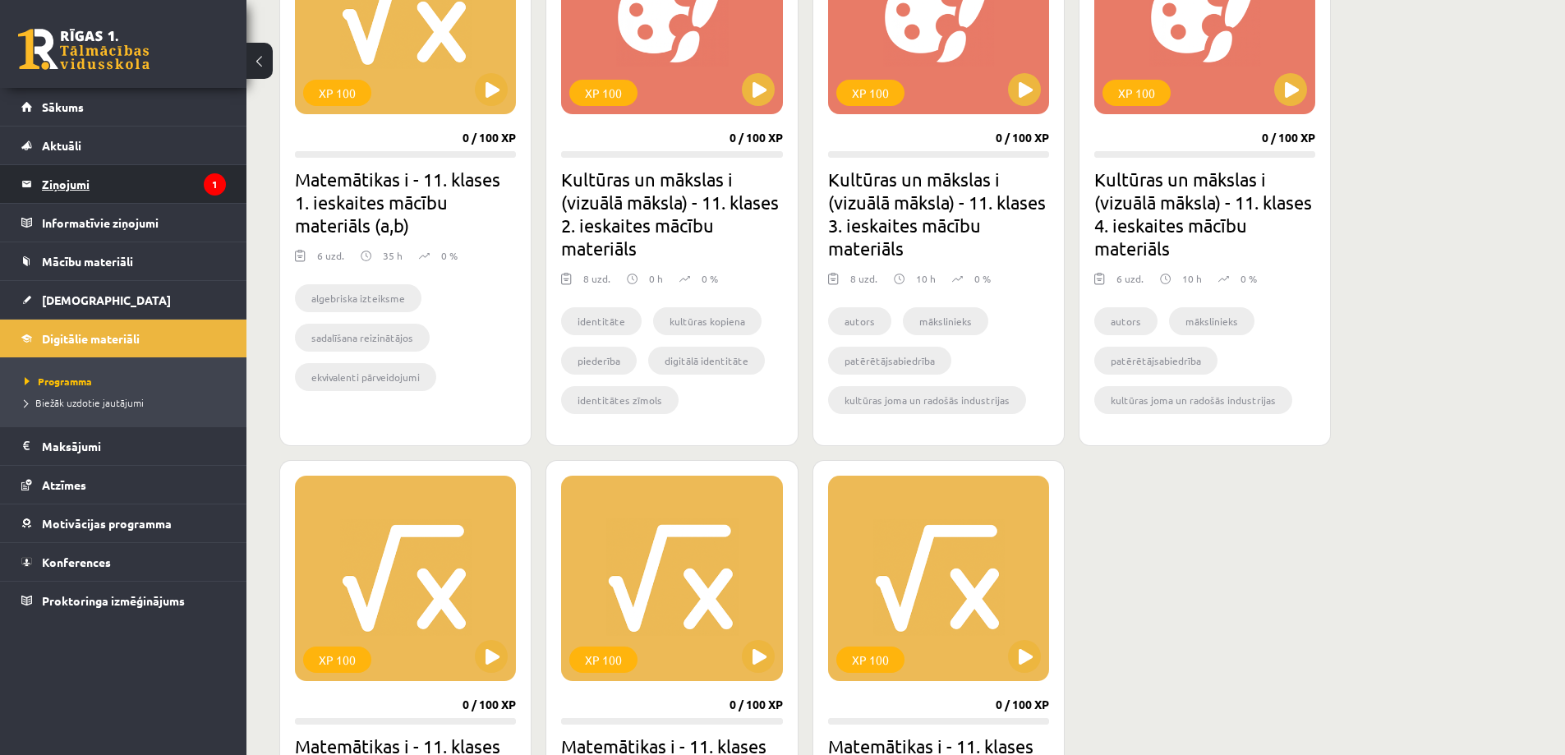
click at [44, 187] on legend "Ziņojumi 1" at bounding box center [134, 184] width 184 height 38
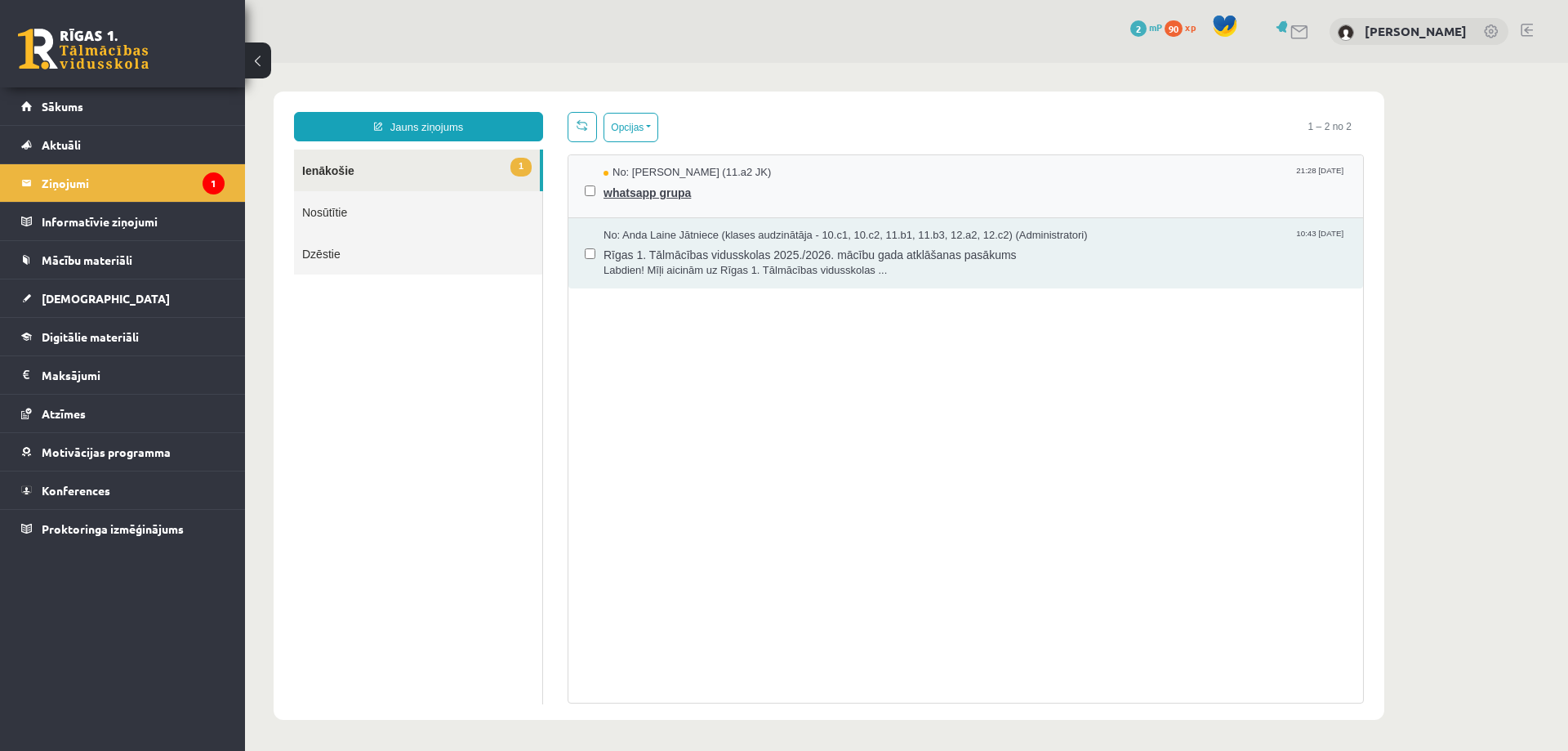
click at [665, 187] on span "whatsapp grupa" at bounding box center [974, 191] width 743 height 21
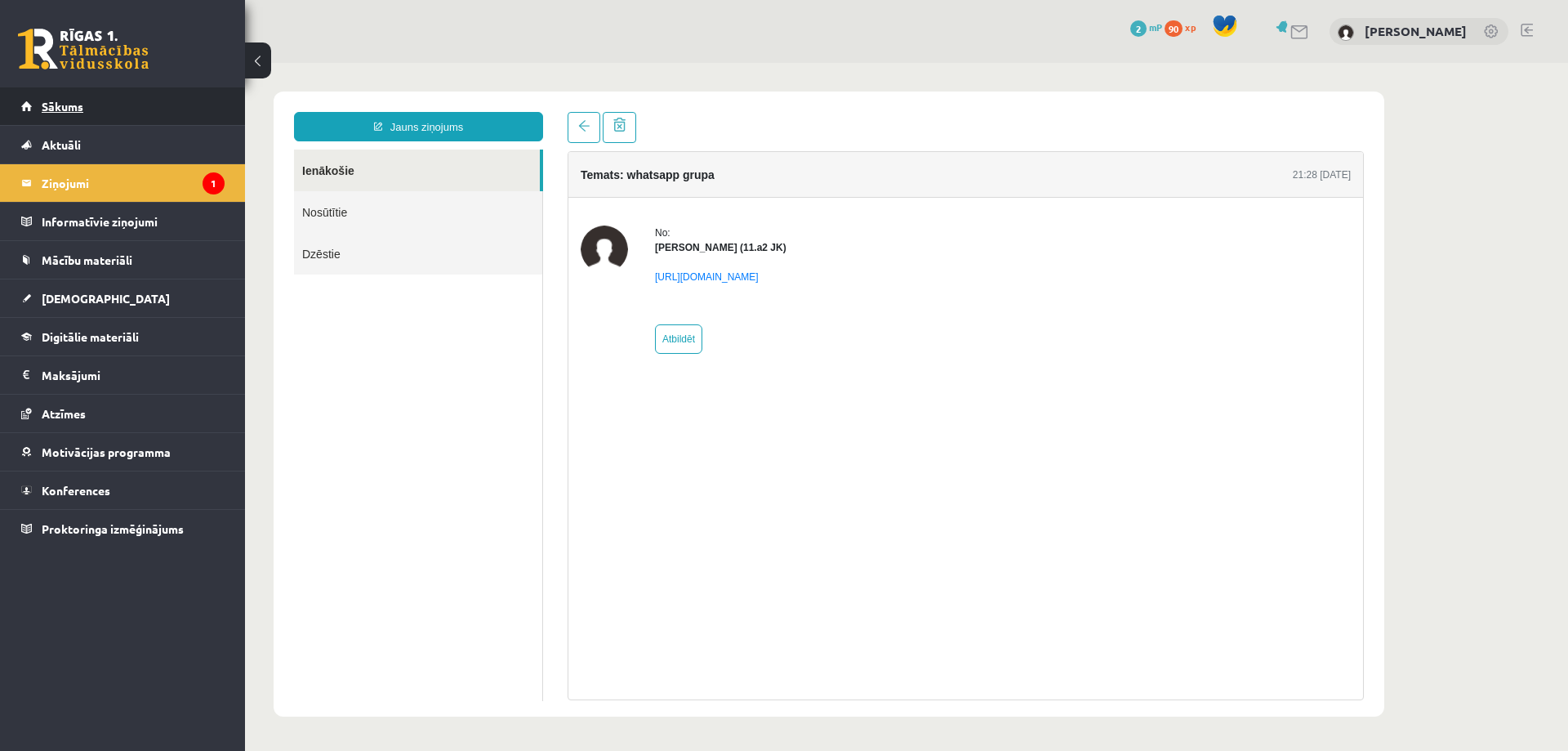
click at [131, 107] on link "Sākums" at bounding box center [122, 106] width 204 height 38
